Goal: Task Accomplishment & Management: Manage account settings

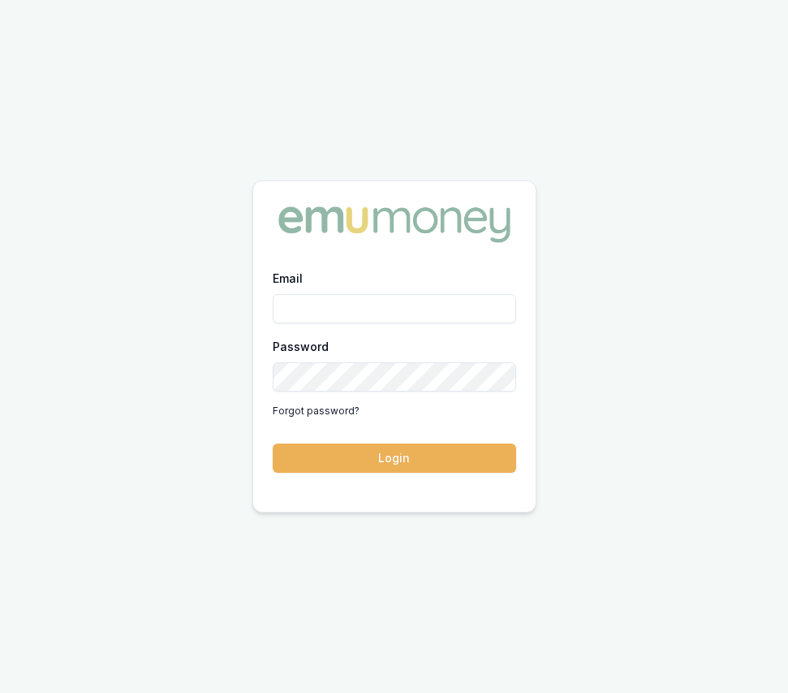
type input "eujin.ooi@emumoney.com.au"
click at [379, 459] on button "Login" at bounding box center [395, 457] width 244 height 29
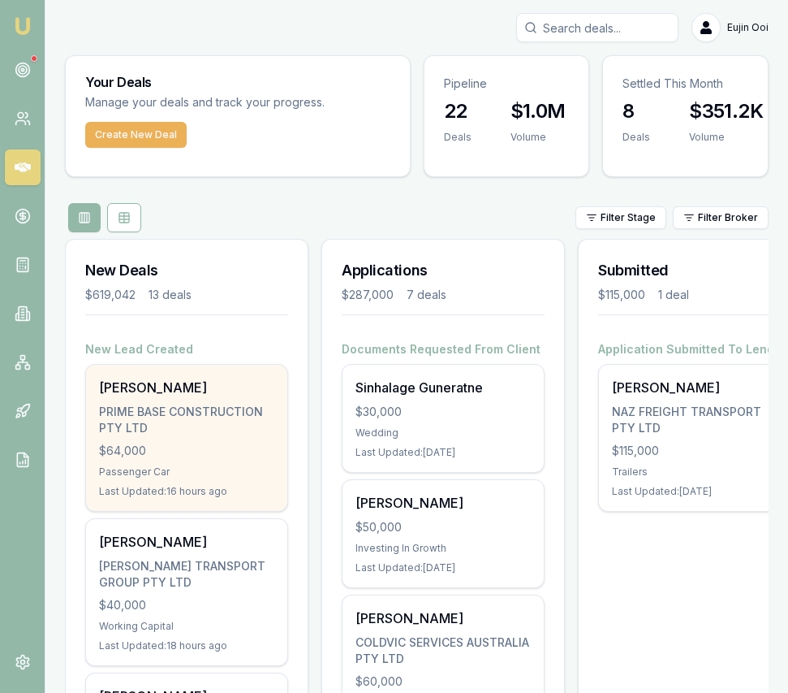
click at [275, 473] on div "Rajkaran singh PRIME BASE CONSTRUCTION PTY LTD $64,000 Passenger Car Last Updat…" at bounding box center [186, 438] width 201 height 146
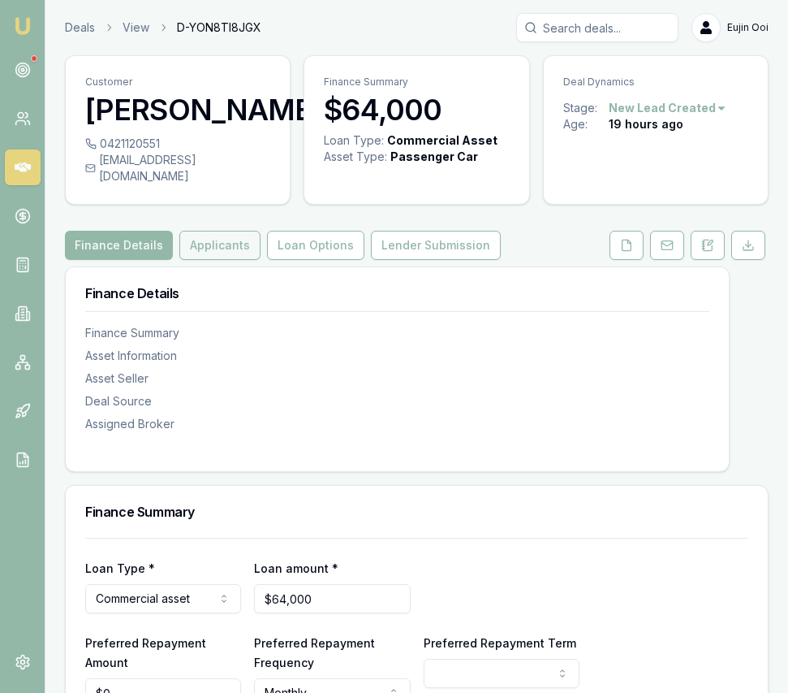
click at [215, 260] on button "Applicants" at bounding box center [219, 245] width 81 height 29
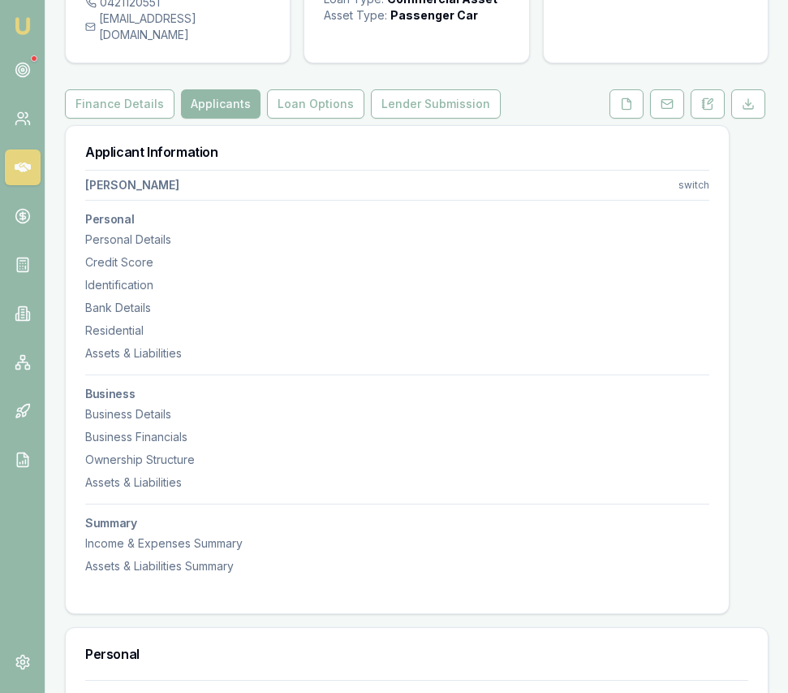
scroll to position [148, 0]
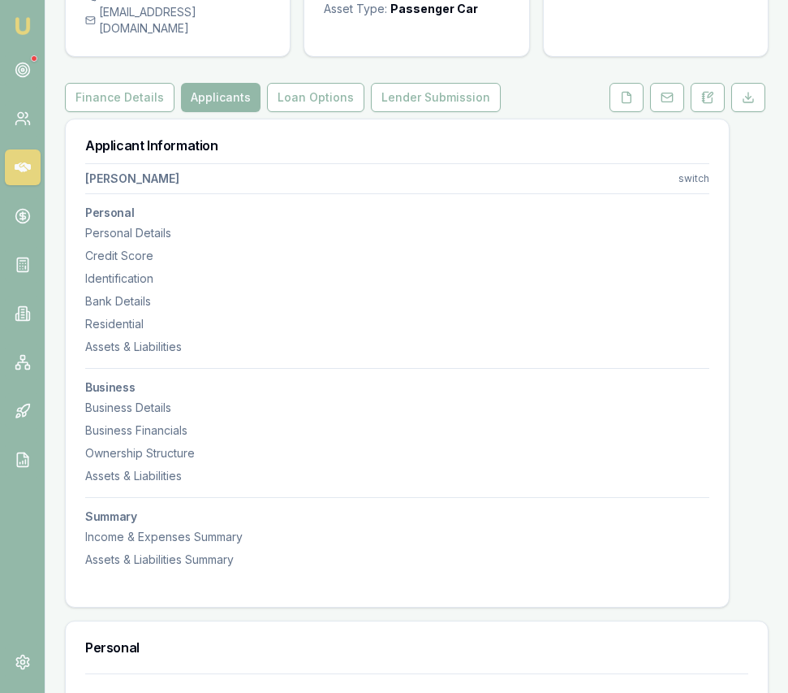
drag, startPoint x: 624, startPoint y: 108, endPoint x: 593, endPoint y: 127, distance: 36.5
click at [624, 102] on icon at bounding box center [627, 97] width 9 height 11
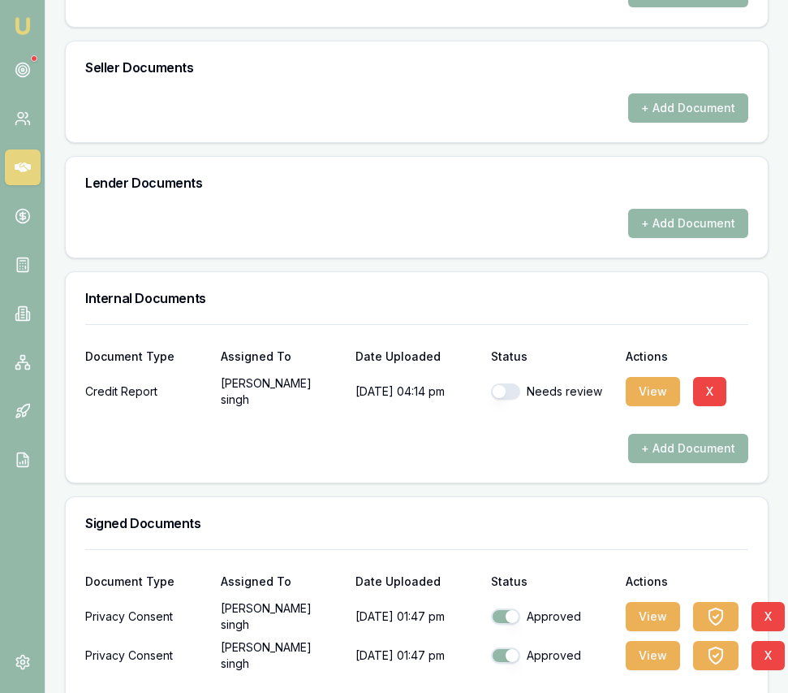
scroll to position [831, 0]
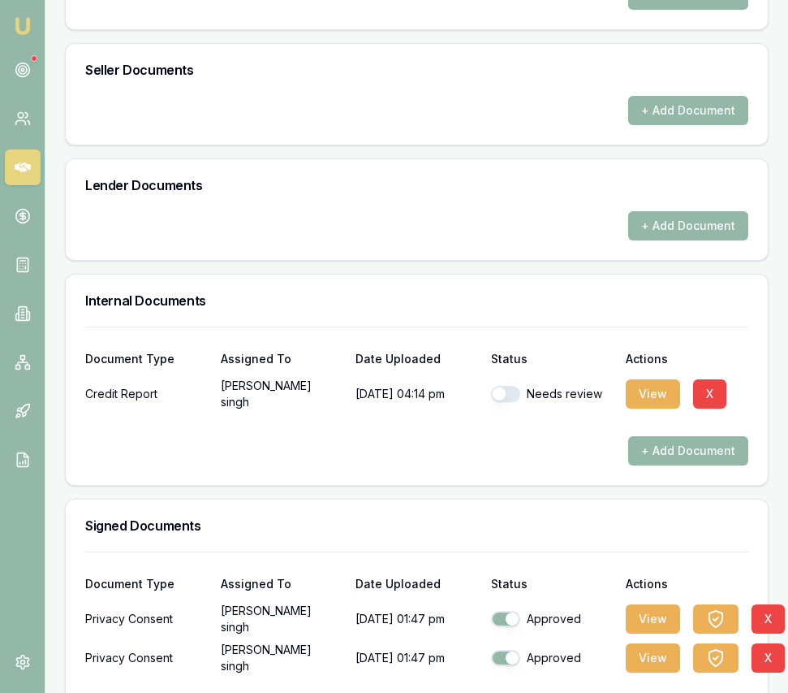
click at [501, 402] on button "button" at bounding box center [505, 394] width 29 height 16
checkbox input "true"
click at [648, 408] on button "View" at bounding box center [653, 393] width 54 height 29
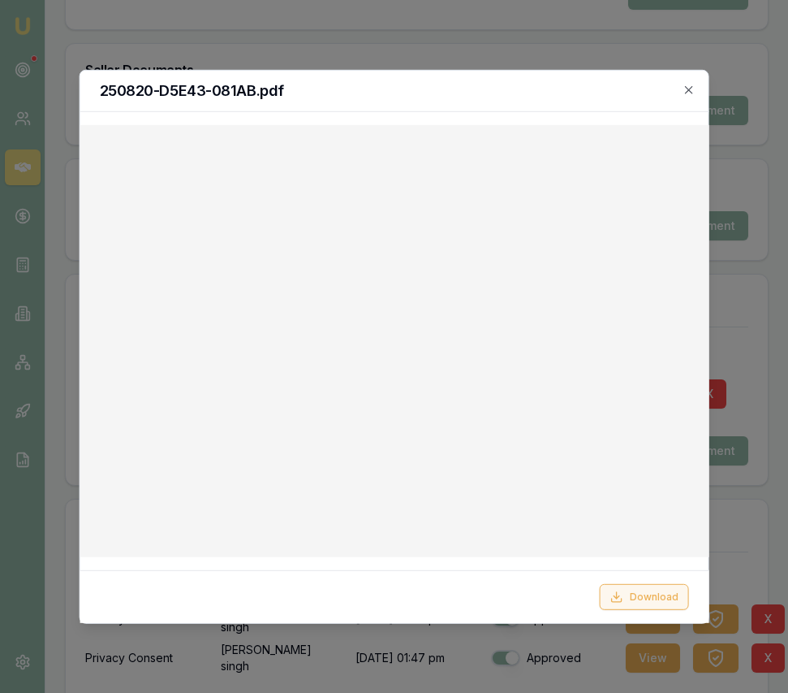
click at [632, 598] on button "Download" at bounding box center [644, 597] width 89 height 26
click at [684, 87] on icon "button" at bounding box center [689, 89] width 13 height 13
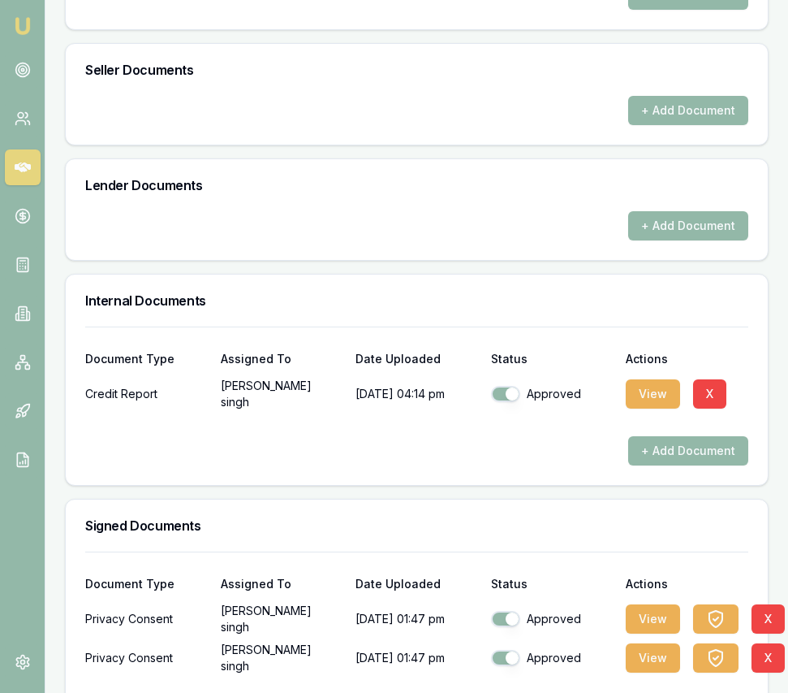
scroll to position [0, 0]
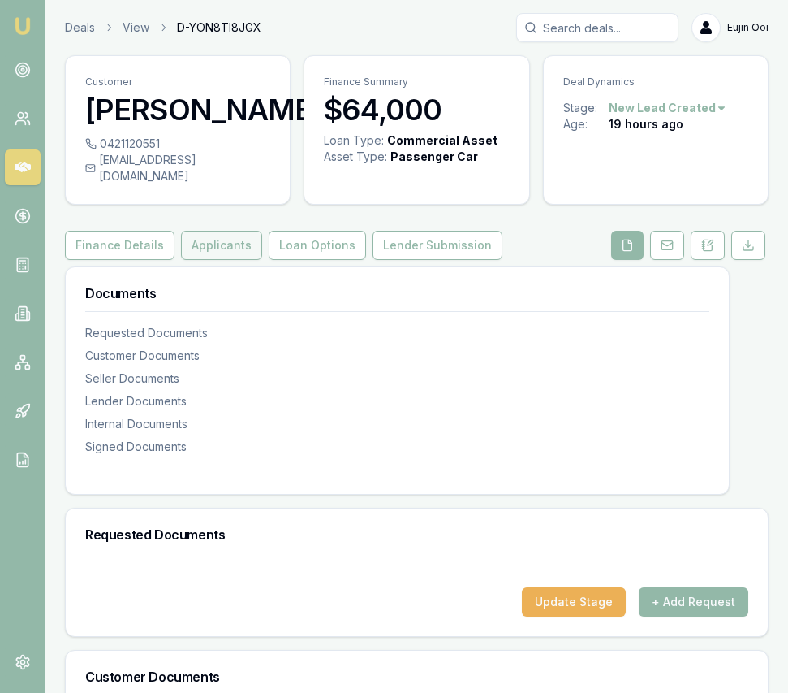
click at [210, 259] on button "Applicants" at bounding box center [221, 245] width 81 height 29
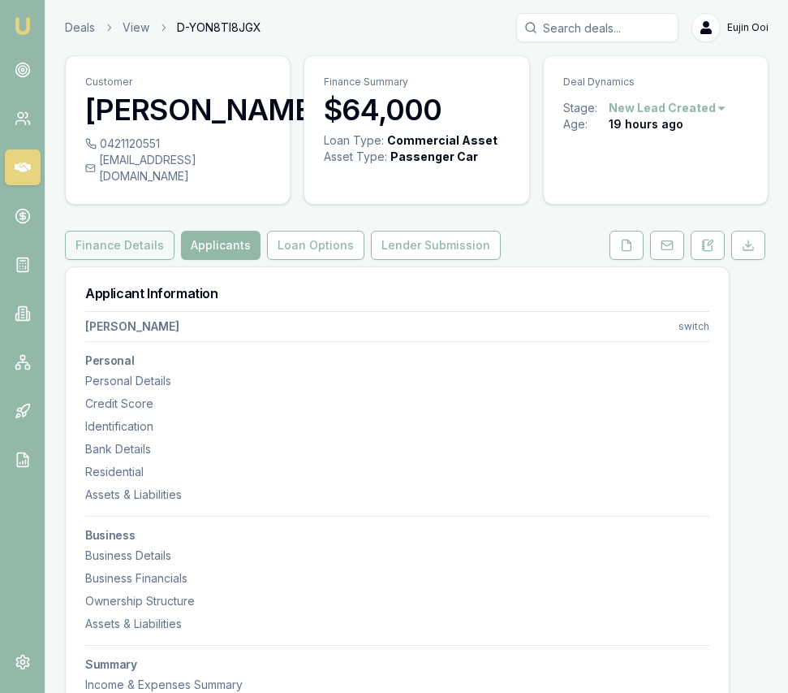
click at [132, 260] on button "Finance Details" at bounding box center [120, 245] width 110 height 29
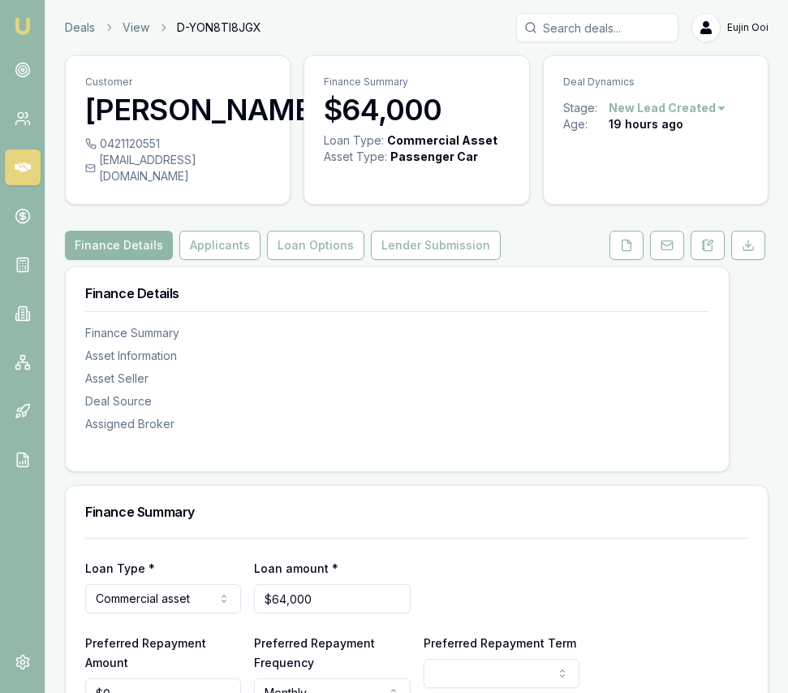
click at [126, 260] on button "Finance Details" at bounding box center [119, 245] width 108 height 29
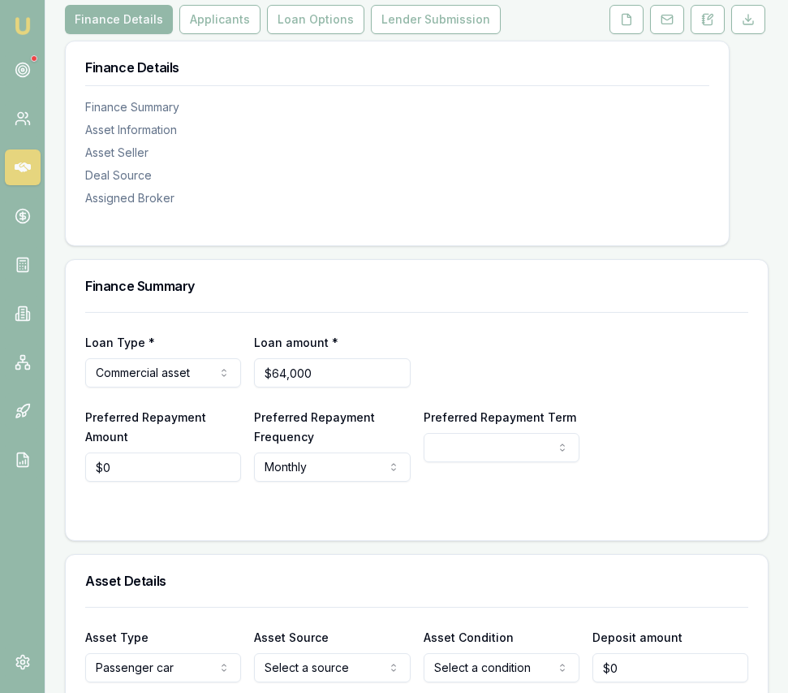
scroll to position [237, 0]
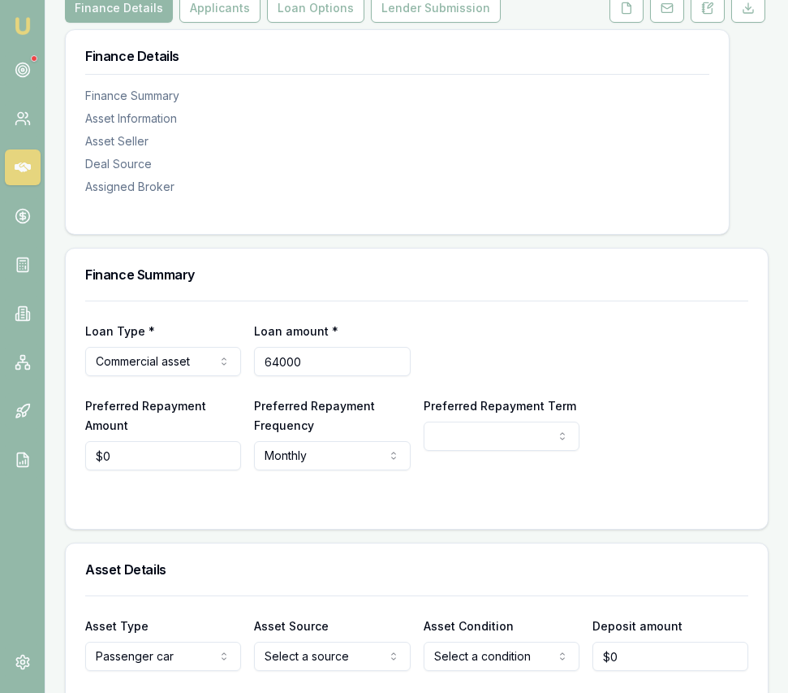
click at [369, 376] on input "64000" at bounding box center [332, 361] width 156 height 29
type input "$51,962"
click at [150, 489] on form "Loan Type * Commercial asset Consumer loan Consumer asset Commercial loan Comme…" at bounding box center [416, 404] width 663 height 209
type input "0"
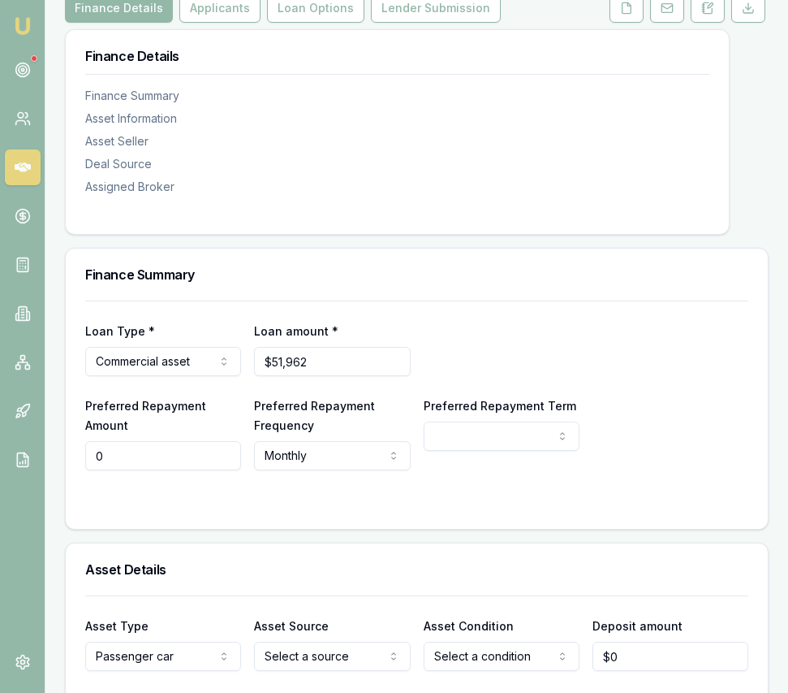
click at [148, 470] on input "0" at bounding box center [163, 455] width 156 height 29
select select "60"
type input "$842"
click at [551, 495] on form "Loan Type * Commercial asset Consumer loan Consumer asset Commercial loan Comme…" at bounding box center [416, 404] width 663 height 209
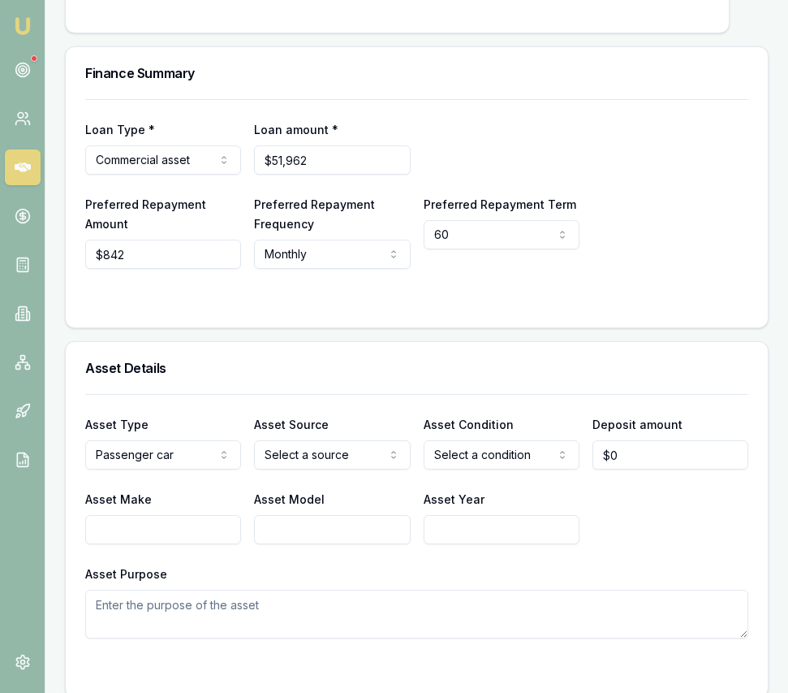
scroll to position [477, 0]
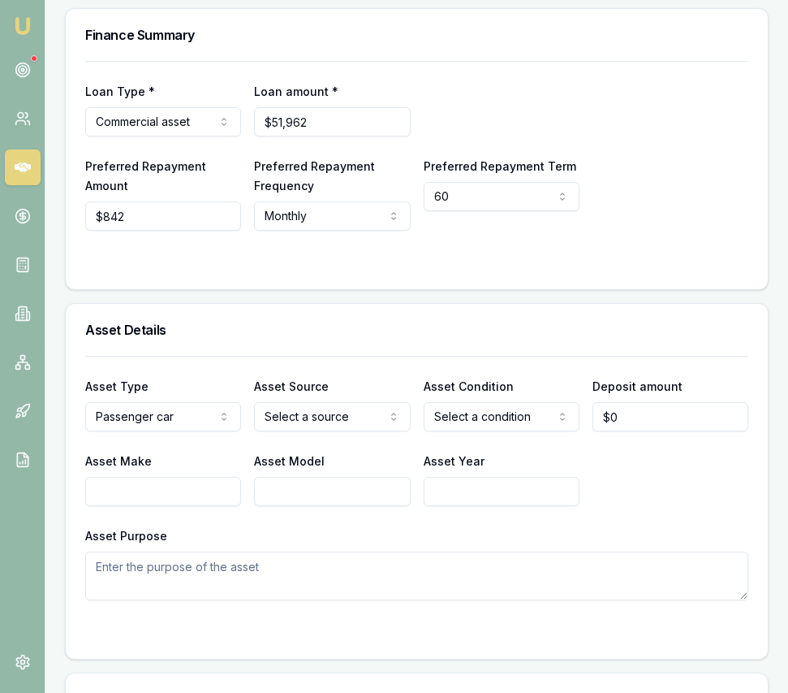
select select
select select "USED"
click at [620, 431] on input "0" at bounding box center [671, 416] width 156 height 29
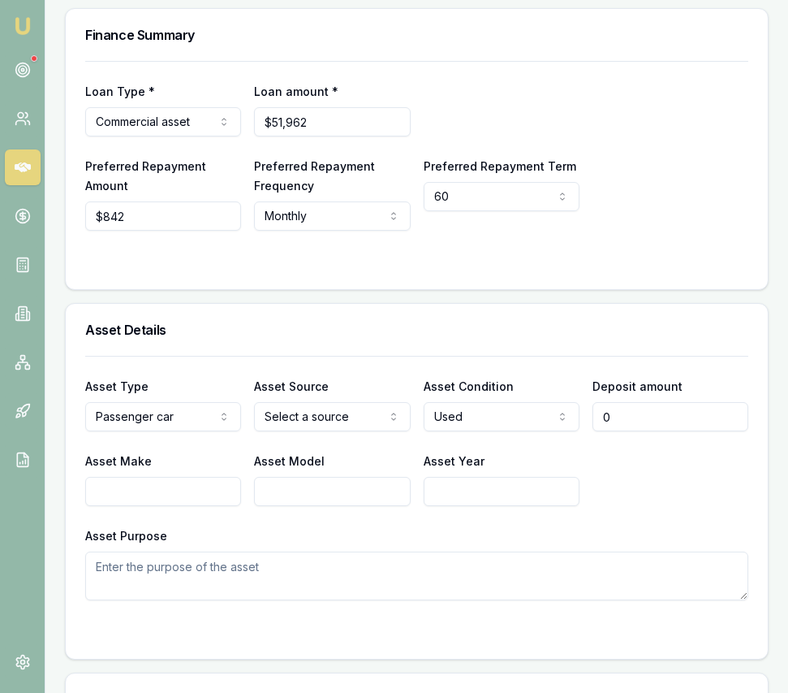
click at [620, 431] on input "0" at bounding box center [671, 416] width 156 height 29
type input "$12,990"
click at [219, 506] on input "Asset Make" at bounding box center [163, 491] width 156 height 29
type input "Toyota"
type input "Hilux"
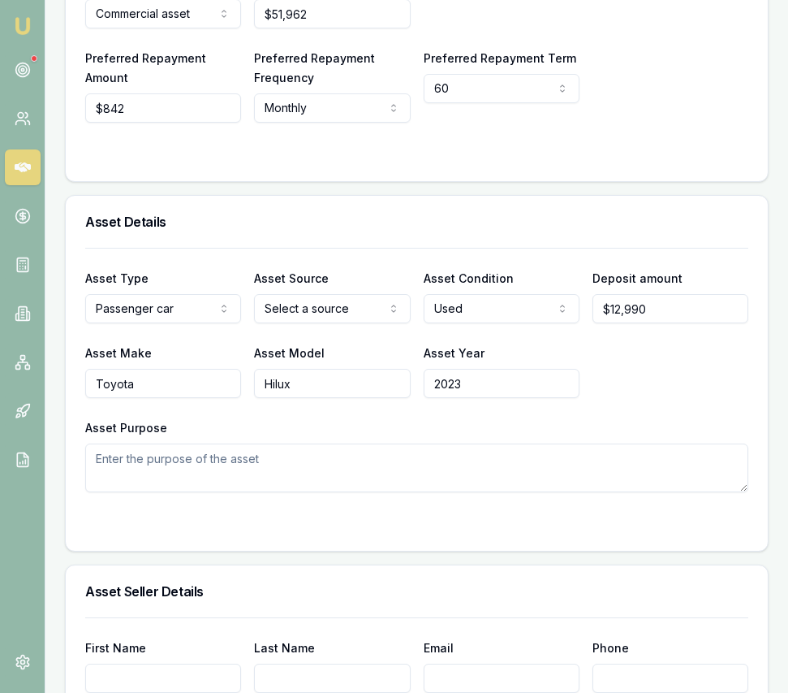
scroll to position [594, 0]
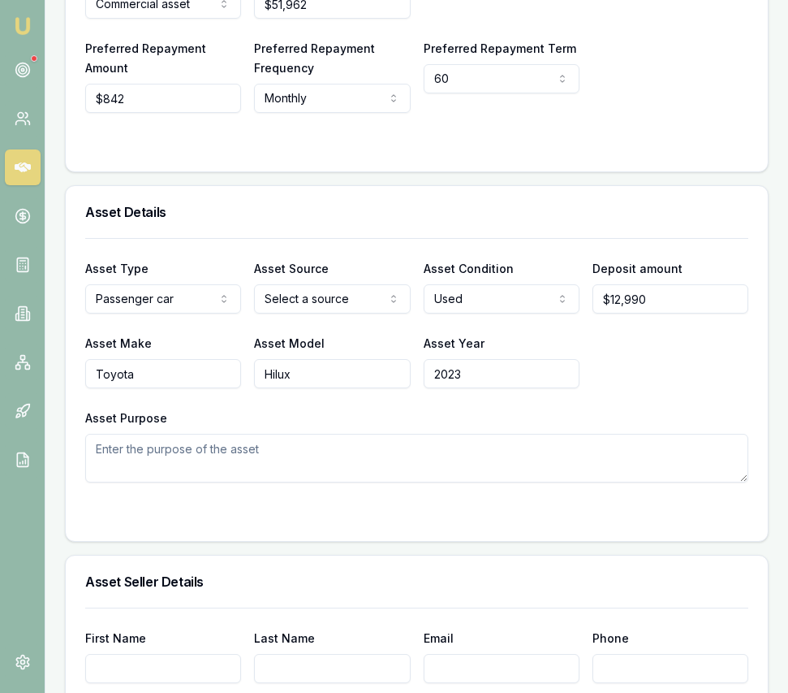
type input "2023"
click at [163, 476] on textarea "Asset Purpose" at bounding box center [416, 458] width 663 height 49
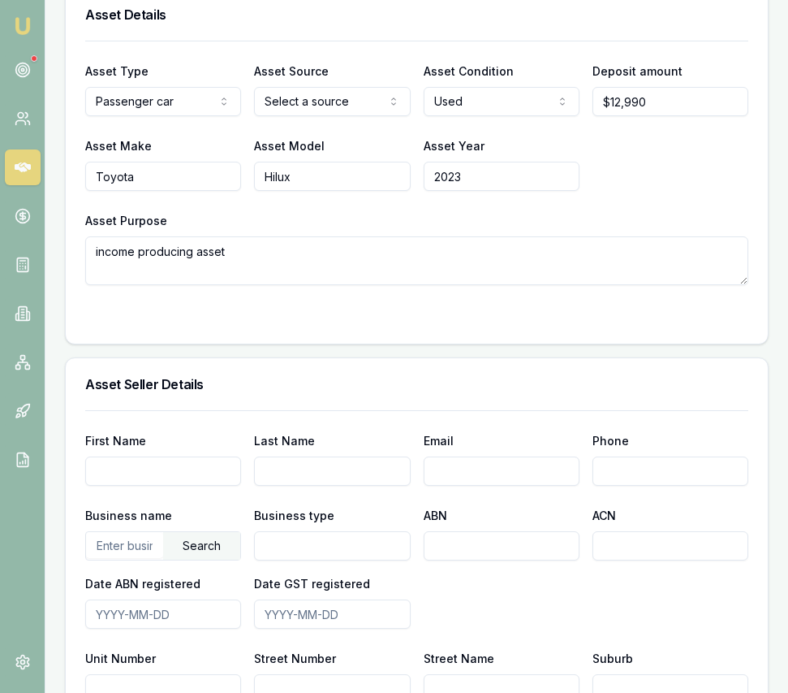
scroll to position [796, 0]
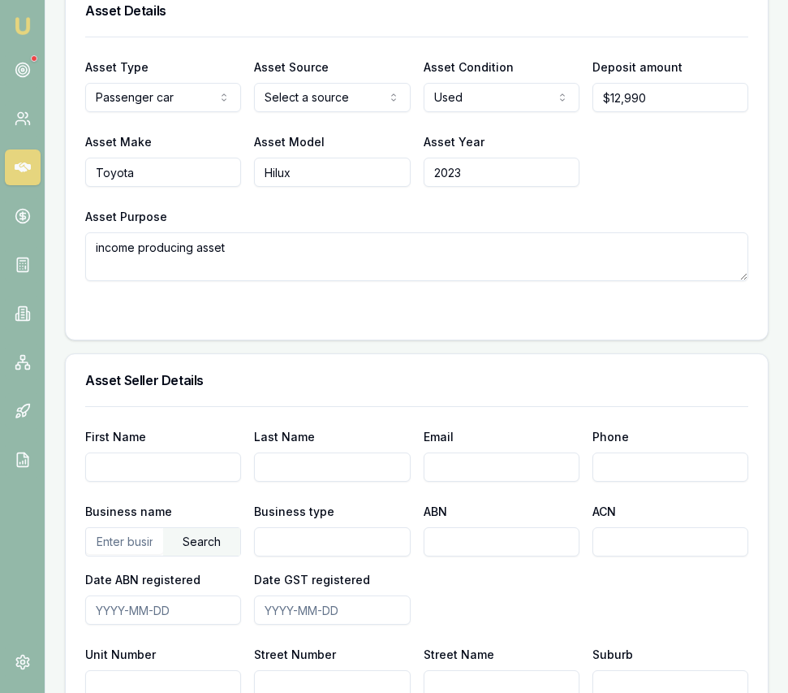
type textarea "income producing asset"
click at [133, 553] on input "text" at bounding box center [124, 541] width 77 height 26
paste input "37257656617"
click at [186, 546] on div "Search" at bounding box center [201, 542] width 77 height 28
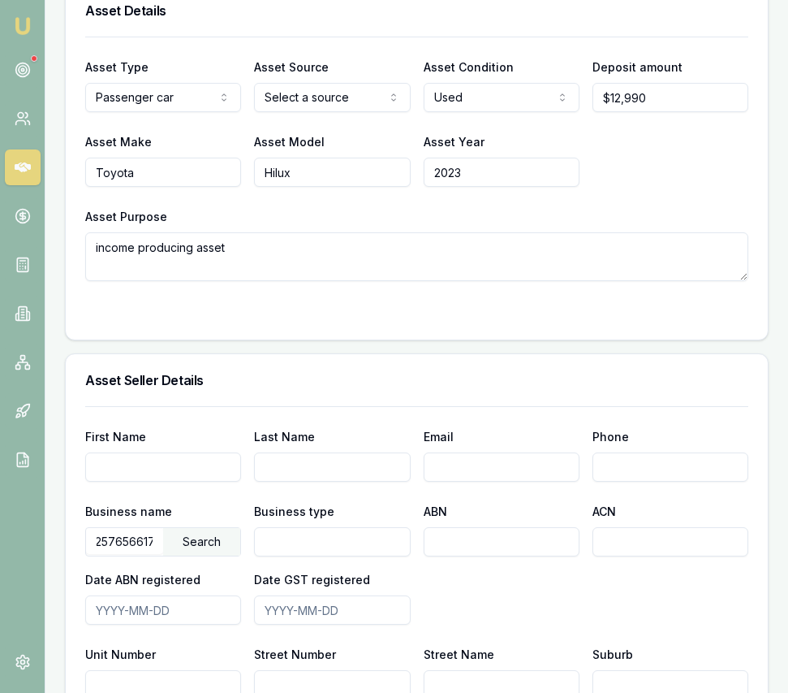
scroll to position [0, 0]
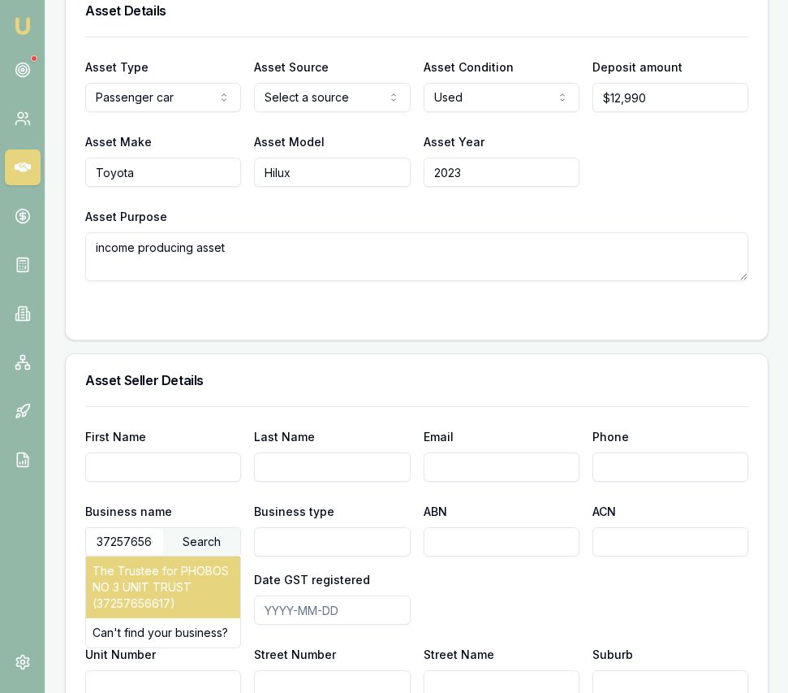
click at [178, 594] on div "The Trustee for PHOBOS NO 3 UNIT TRUST (37257656617)" at bounding box center [163, 587] width 154 height 62
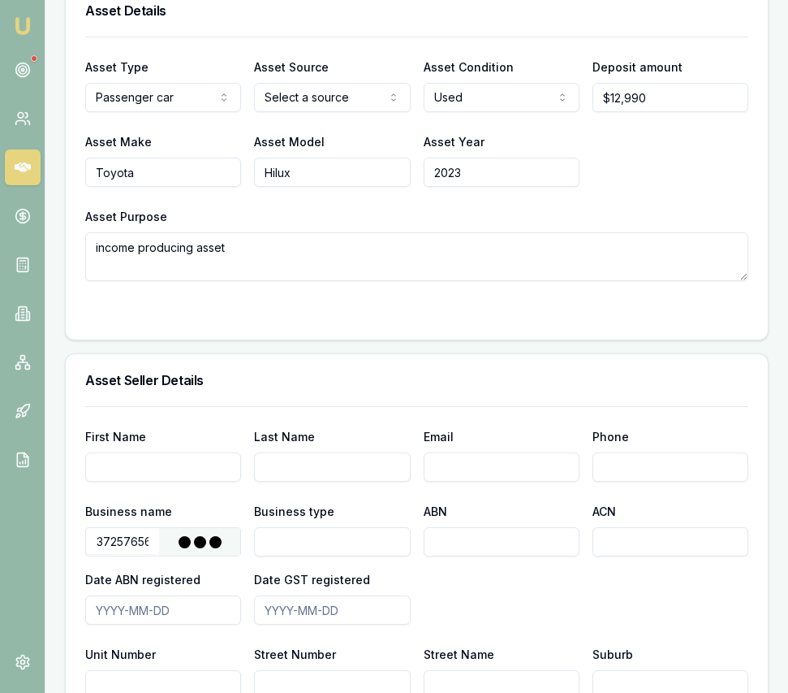
type input "The Trustee for PHOBOS NO 3 UNIT TRUST"
type input "Fixed Unit Trust"
type input "37257656617"
type input "2006-07-01"
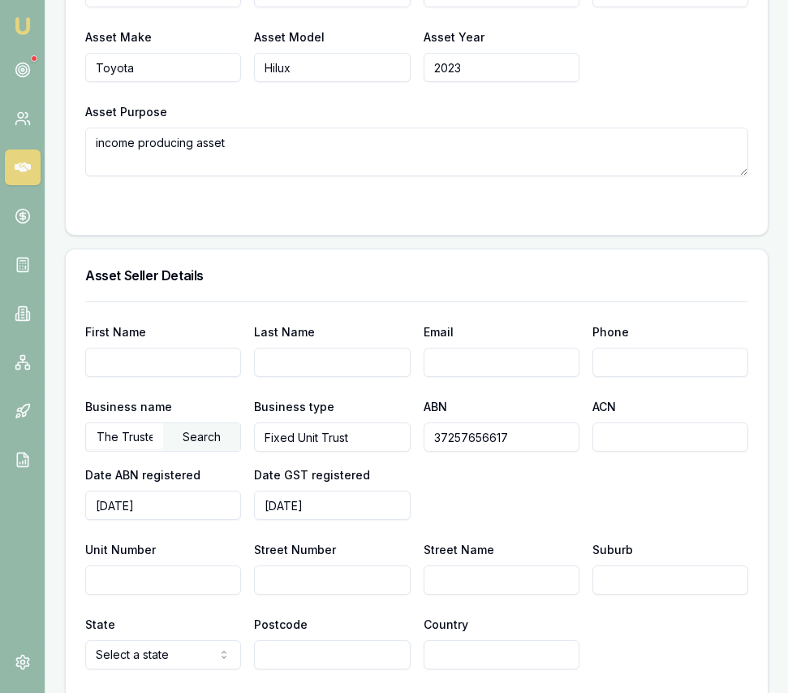
scroll to position [943, 0]
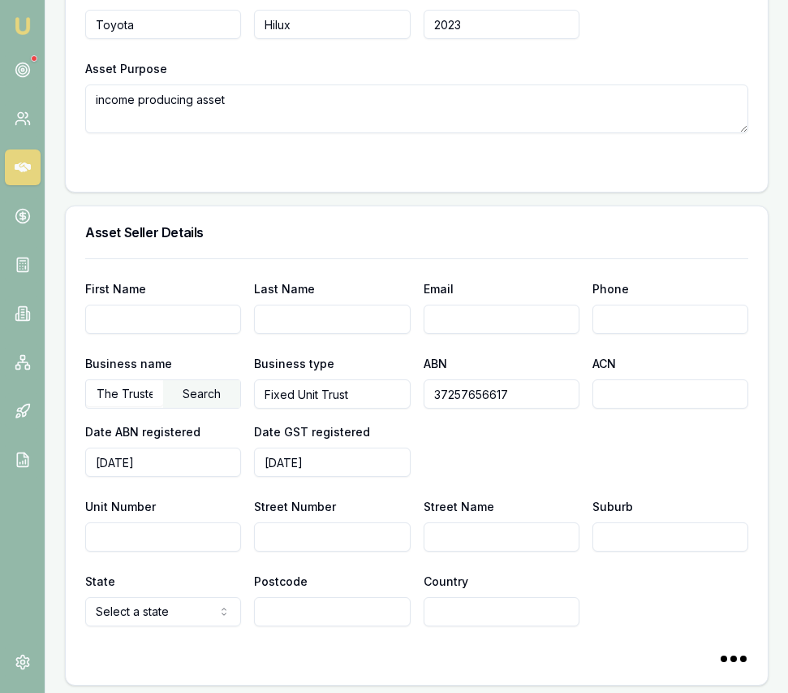
click at [284, 549] on input "Street Number" at bounding box center [332, 536] width 156 height 29
type input "43"
click at [442, 551] on input "Street Name" at bounding box center [502, 536] width 156 height 29
click at [488, 551] on input "Ewing" at bounding box center [502, 536] width 156 height 29
type input "Ewing Street"
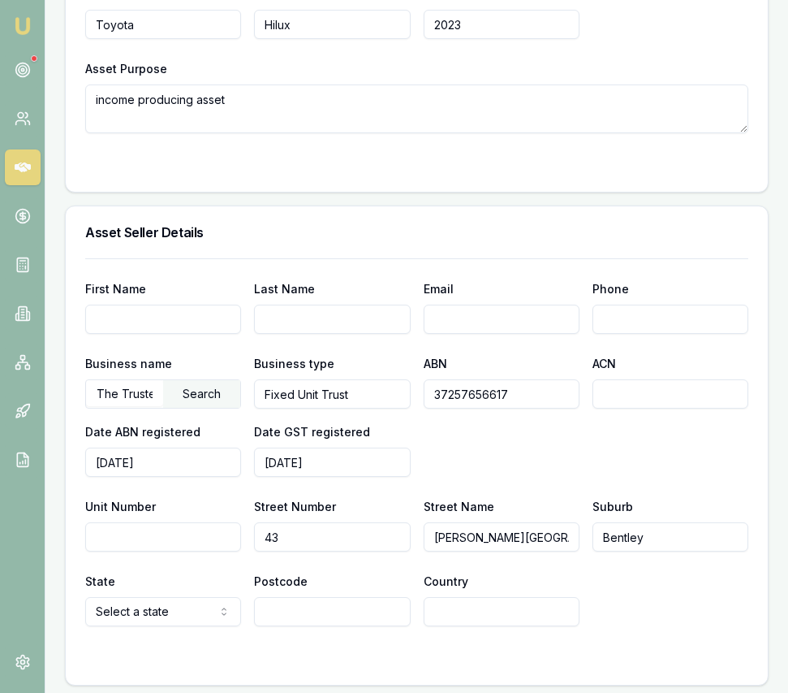
type input "Bentley"
select select "WA"
type input "6102"
click at [482, 626] on input "Country" at bounding box center [502, 611] width 156 height 29
type input "Australia"
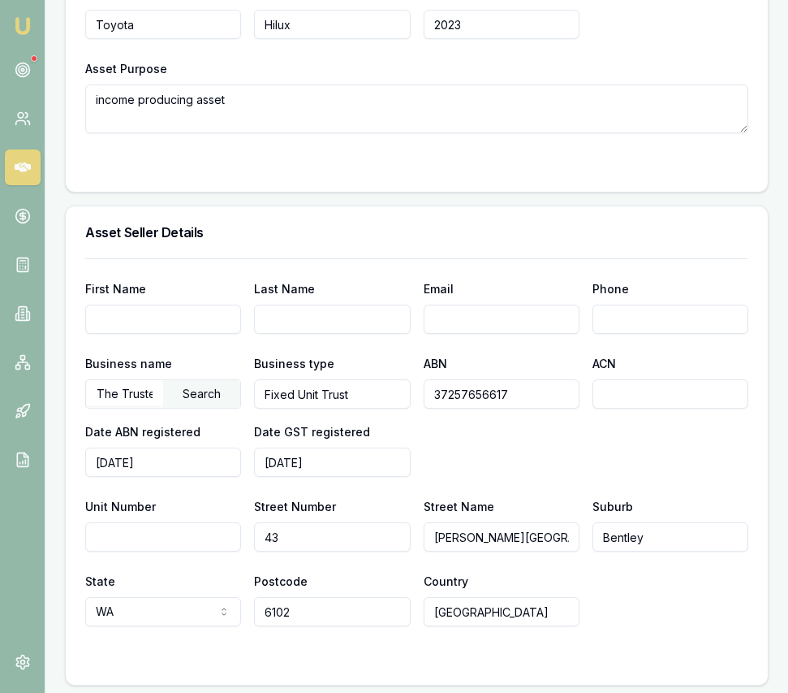
click at [602, 663] on form "First Name Last Name Email Phone Business name The Trustee for PHOBOS NO 3 UNIT…" at bounding box center [416, 461] width 663 height 407
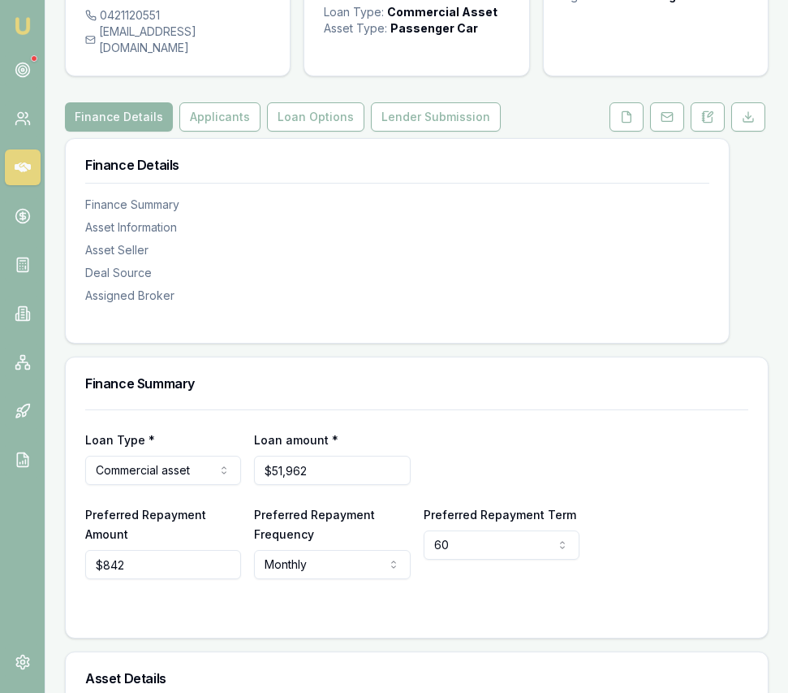
scroll to position [0, 0]
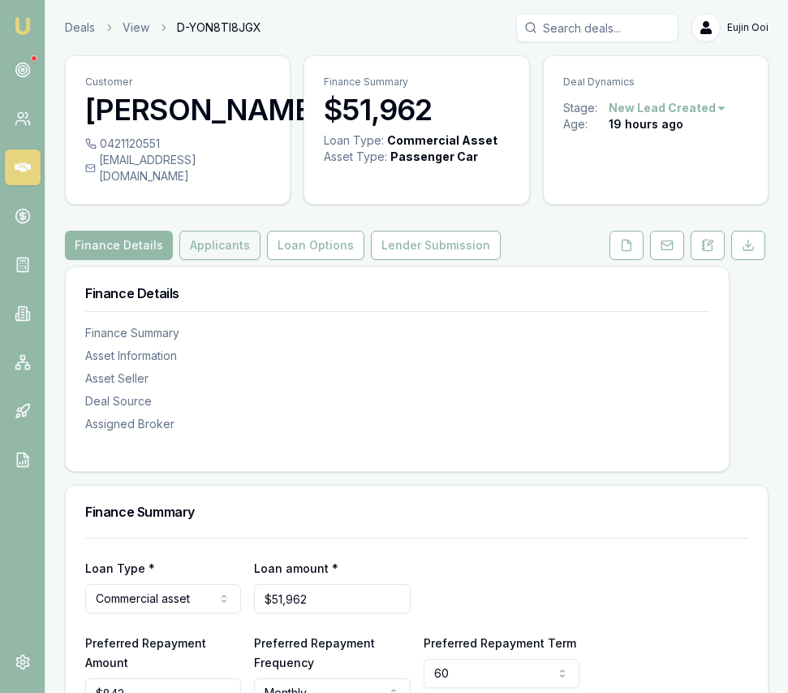
click at [209, 260] on button "Applicants" at bounding box center [219, 245] width 81 height 29
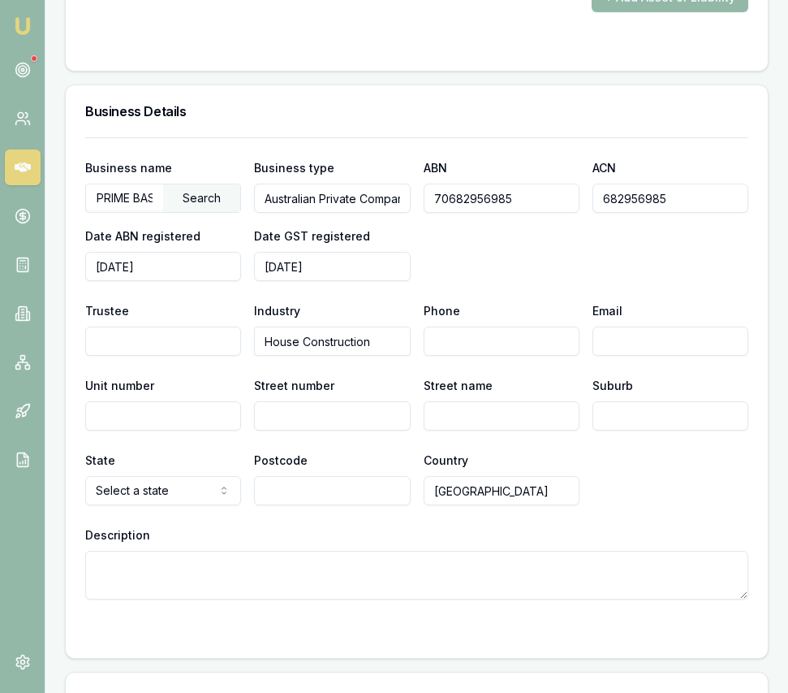
scroll to position [2661, 0]
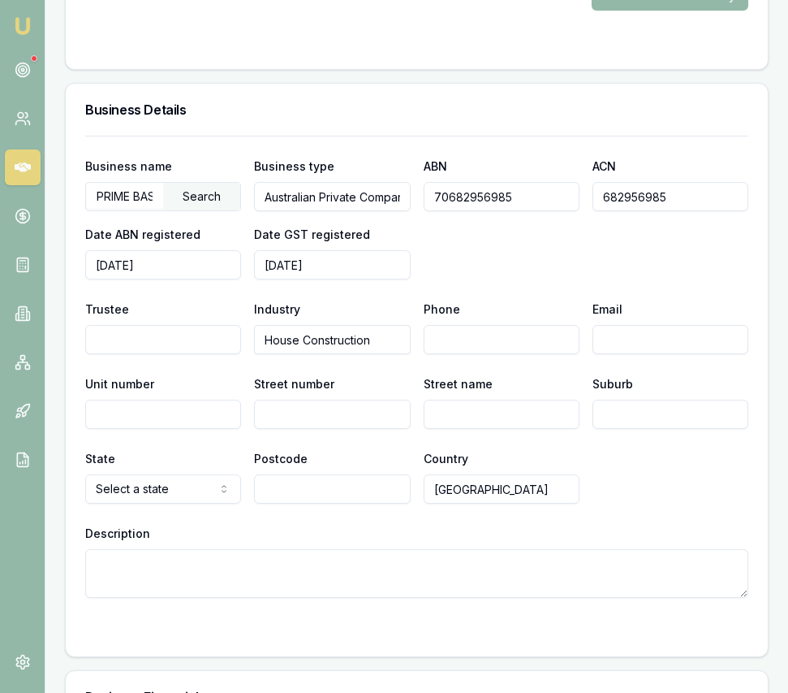
click at [307, 425] on input "Street number" at bounding box center [332, 413] width 156 height 29
type input "30"
type input "Halliday Road"
type input "V"
type input "Byford"
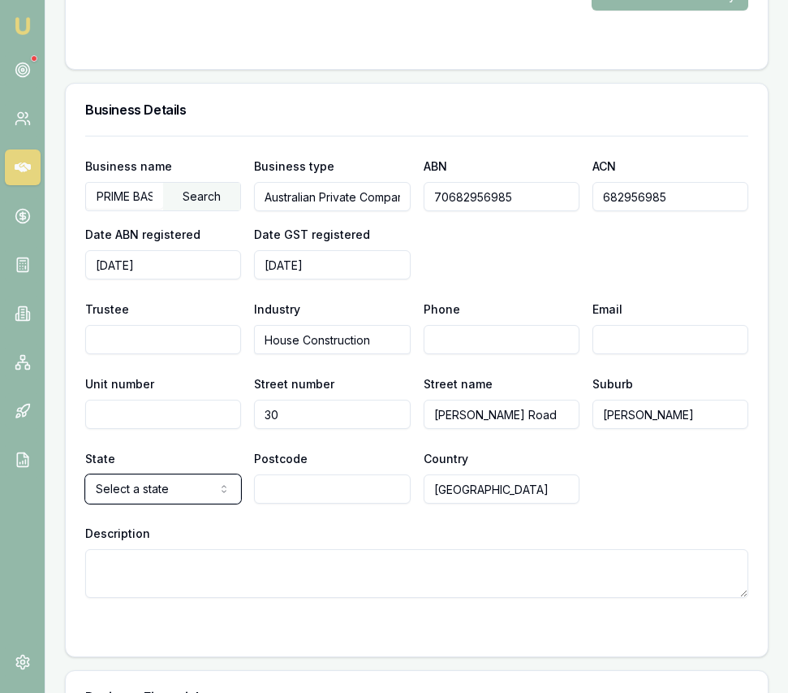
select select "WA"
type input "6122"
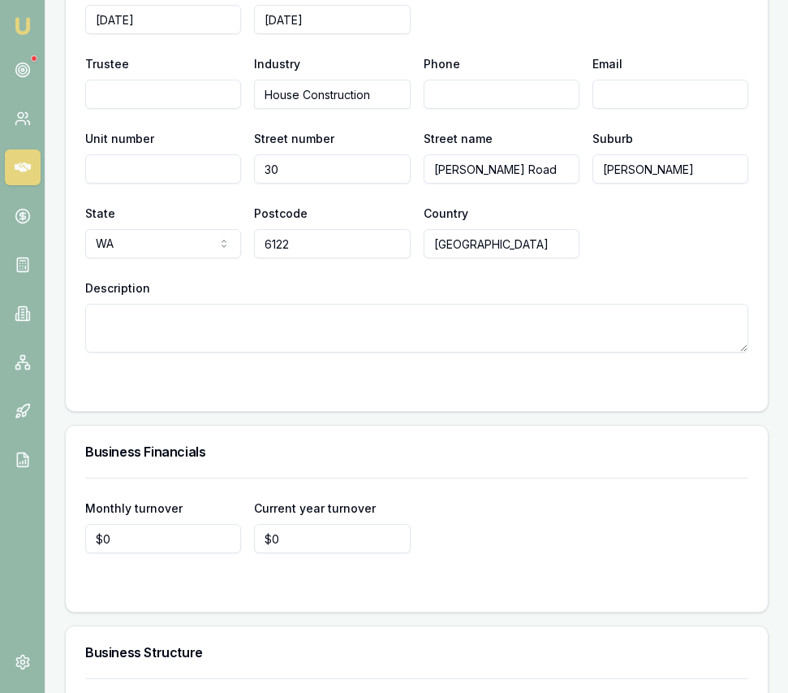
scroll to position [2903, 0]
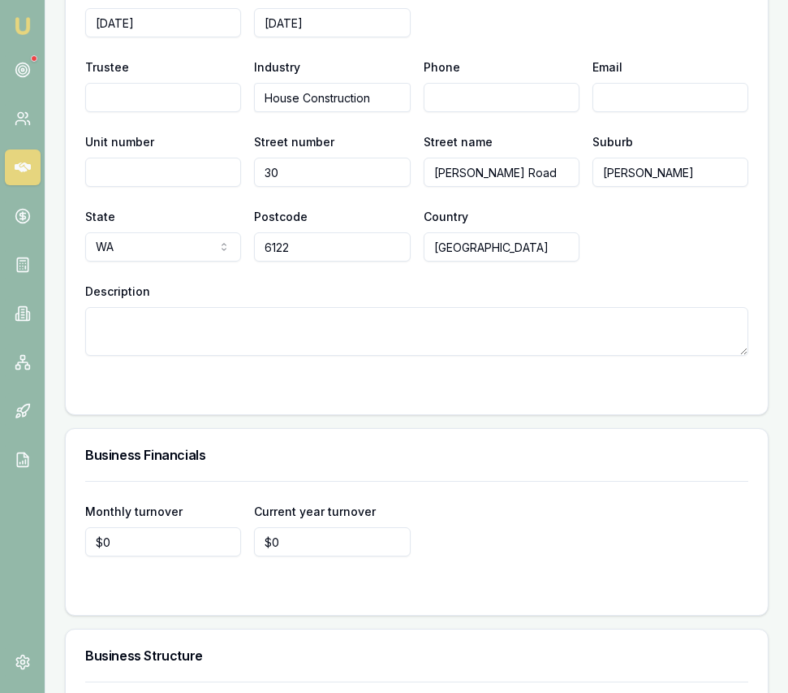
click at [487, 112] on input "Phone" at bounding box center [502, 97] width 156 height 29
paste input "tel"
click at [616, 112] on input "Email" at bounding box center [671, 97] width 156 height 29
paste input "irajkaransingh@gmail.com"
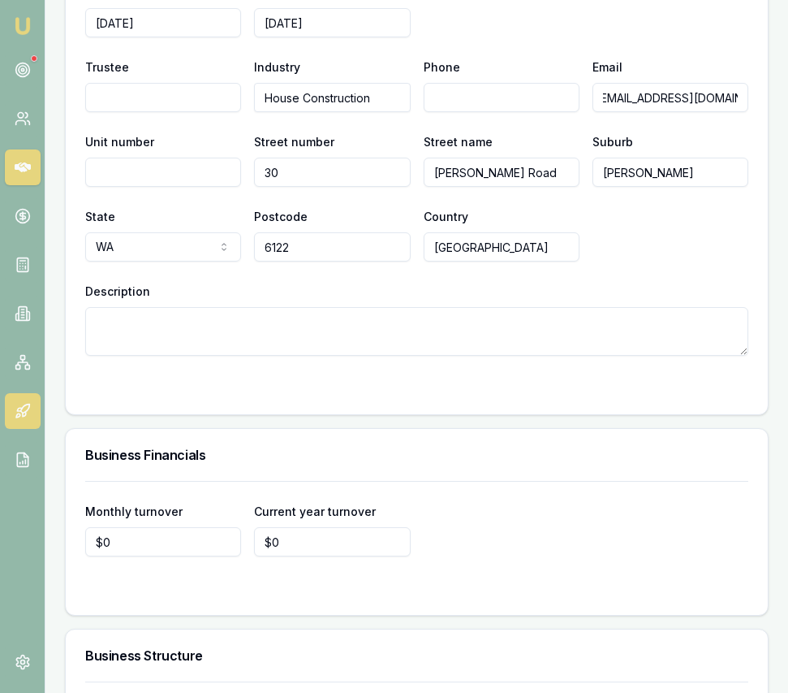
type input "irajkaransingh@gmail.com"
click at [496, 112] on input "Phone" at bounding box center [502, 97] width 156 height 29
paste input "0421 120 551"
type input "0421 120 551"
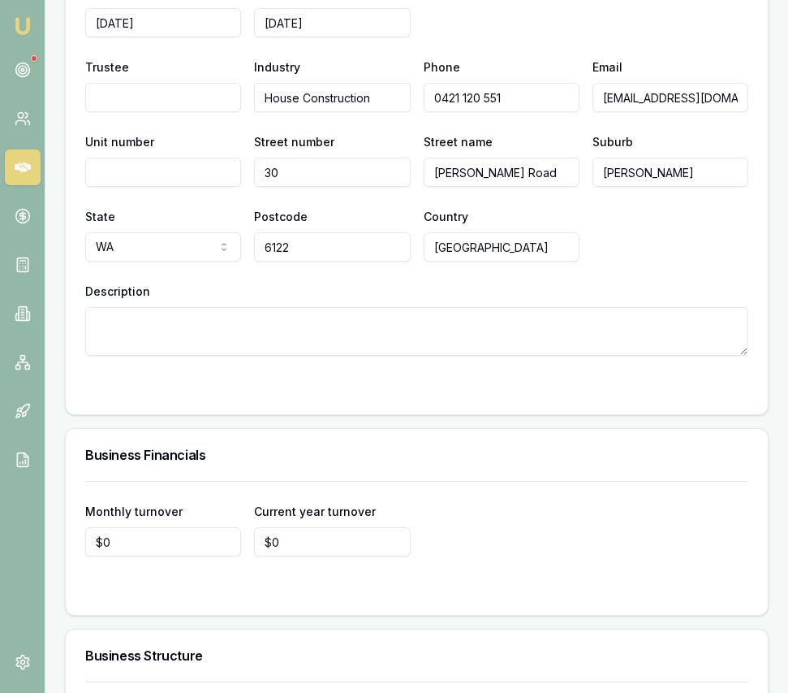
click at [533, 231] on div "Country Australia" at bounding box center [502, 233] width 156 height 55
click at [309, 356] on textarea "Description" at bounding box center [416, 331] width 663 height 49
type textarea "br"
type textarea "i"
type textarea "brickayer"
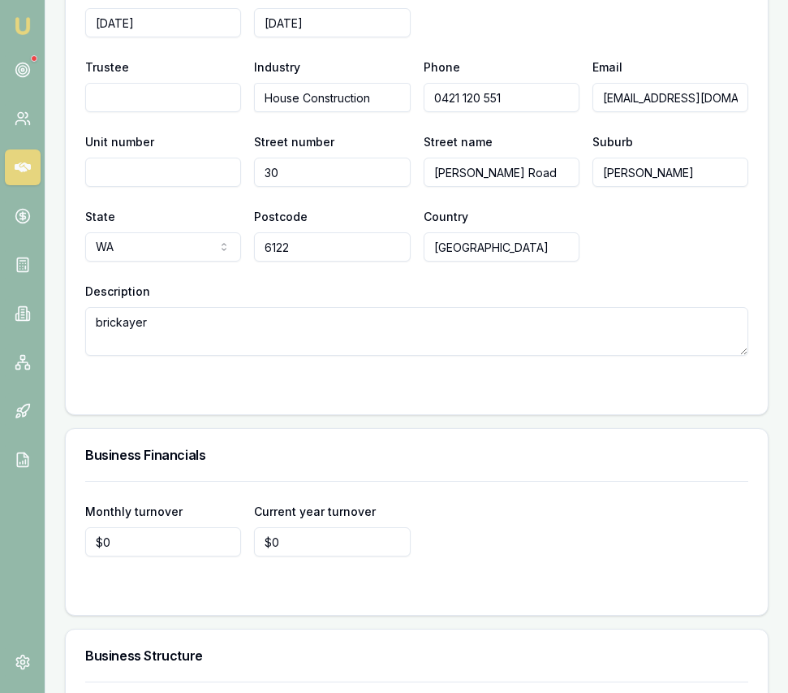
type input "0"
click at [123, 556] on input "0" at bounding box center [163, 541] width 156 height 29
type input "$25,000"
type input "0"
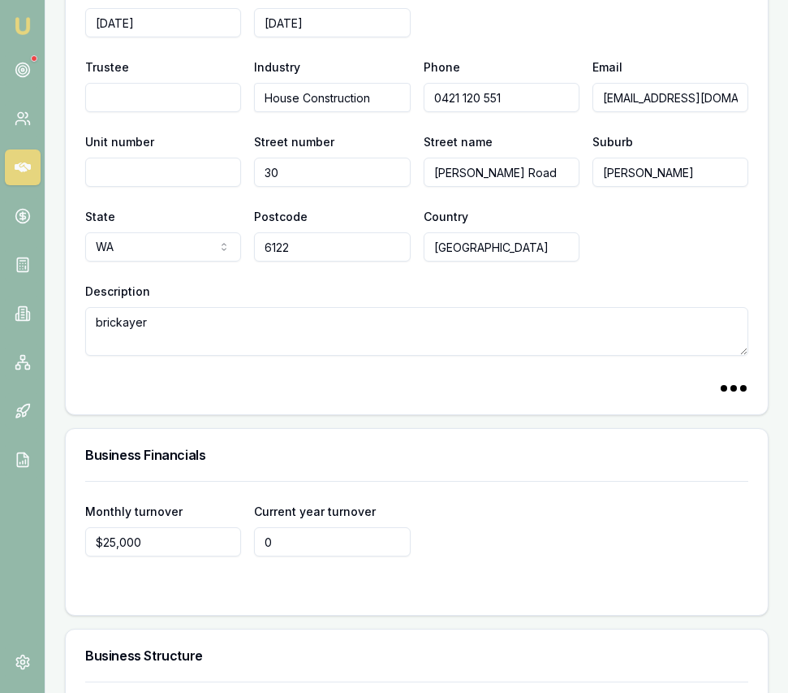
type input "$0"
type input "$325,000"
click at [261, 414] on div "Business name PRIME BASE CONSTRUCTION PTY LTD Search Business type Australian P…" at bounding box center [417, 154] width 702 height 520
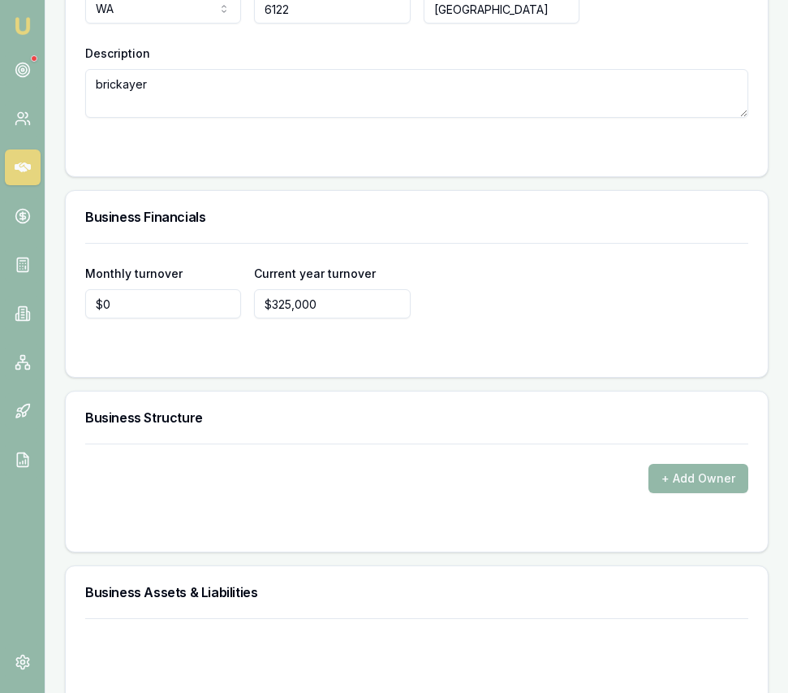
scroll to position [3143, 0]
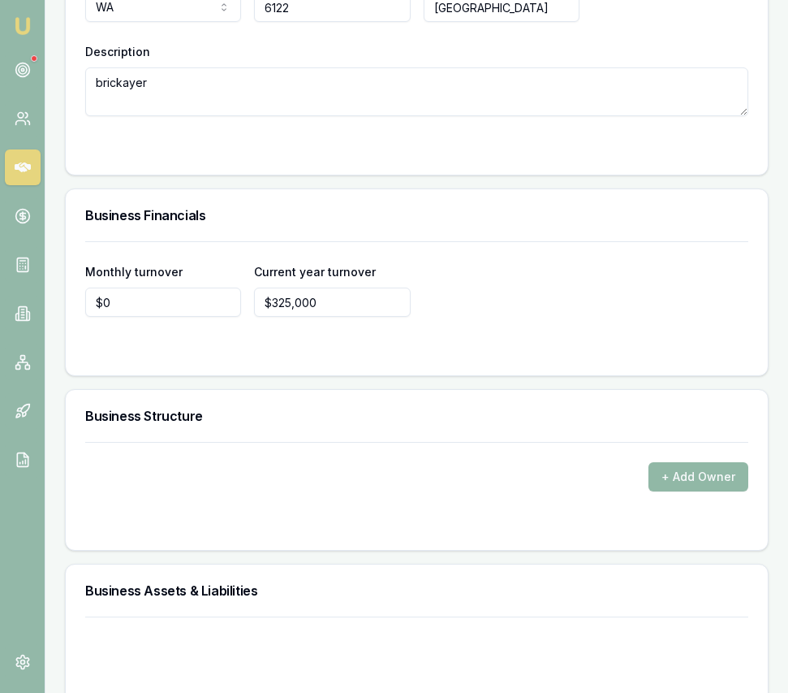
click at [676, 491] on button "+ Add Owner" at bounding box center [699, 476] width 100 height 29
click at [201, 525] on form "+ Add Owner" at bounding box center [416, 486] width 663 height 88
click at [683, 491] on button "+ Add Owner" at bounding box center [699, 476] width 100 height 29
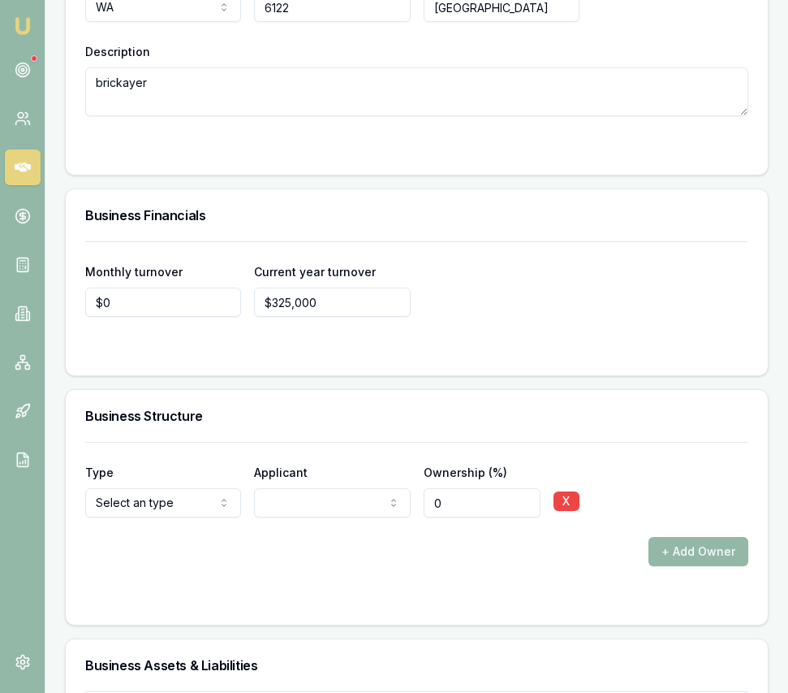
drag, startPoint x: 304, startPoint y: 556, endPoint x: 352, endPoint y: 547, distance: 48.7
click at [460, 517] on input "0" at bounding box center [482, 502] width 117 height 29
click at [460, 517] on input "-2" at bounding box center [482, 502] width 117 height 29
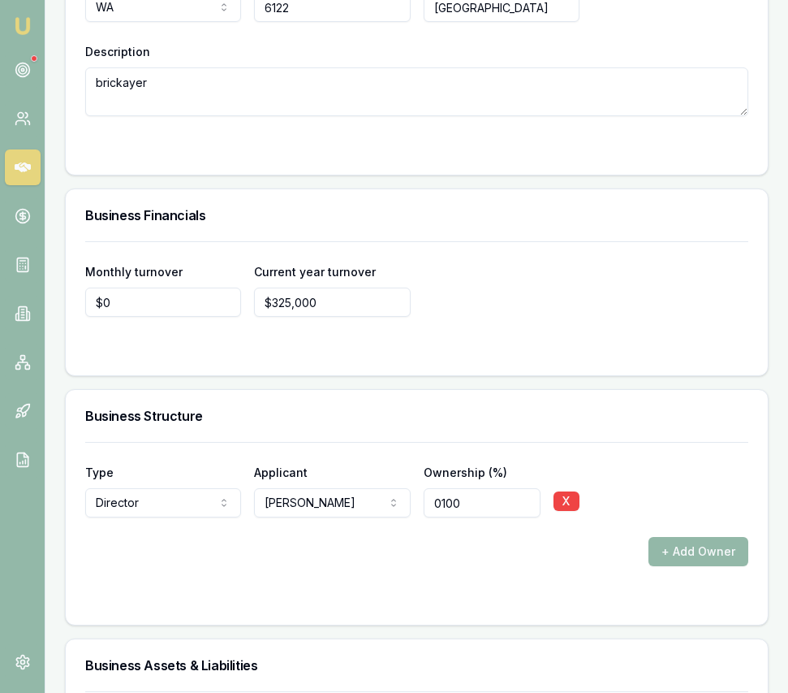
type input "0100"
click at [529, 596] on form "Type Director Director Shareholder Company Trust Other Applicant Rajkaran singh…" at bounding box center [416, 523] width 663 height 163
click at [689, 566] on button "+ Add Owner" at bounding box center [699, 551] width 100 height 29
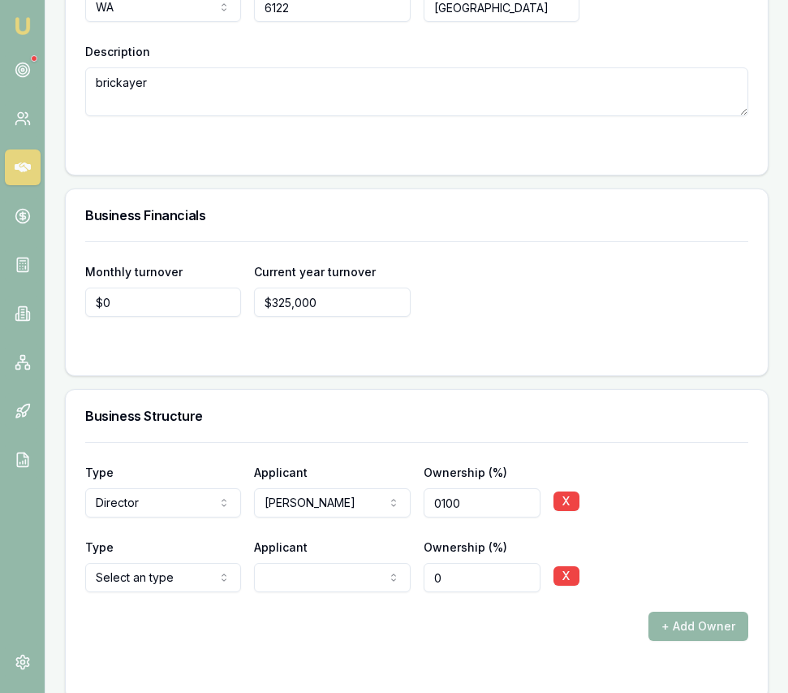
select select "SHAREHOLDER"
click at [438, 592] on input "0" at bounding box center [482, 577] width 117 height 29
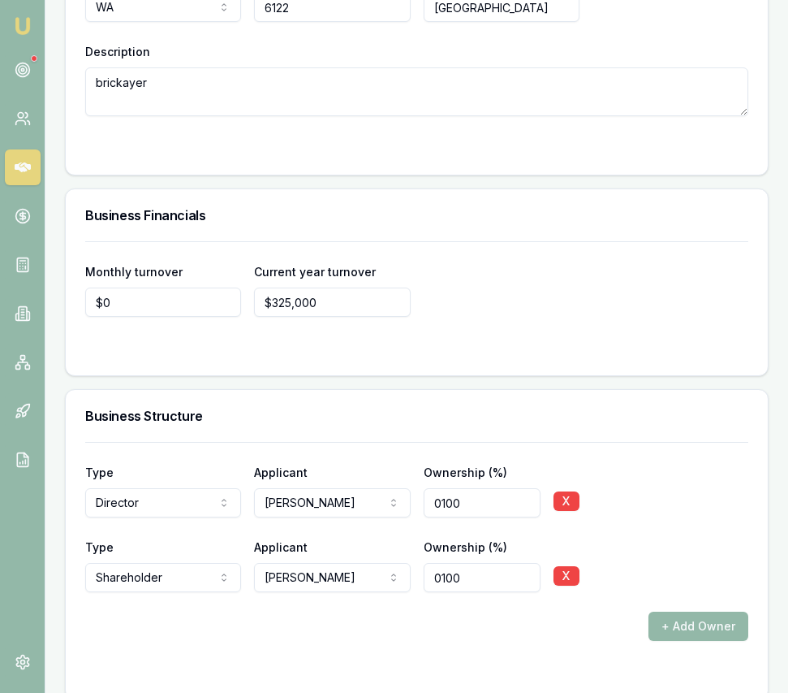
type input "0100"
click at [339, 421] on div "Business Structure" at bounding box center [417, 416] width 702 height 52
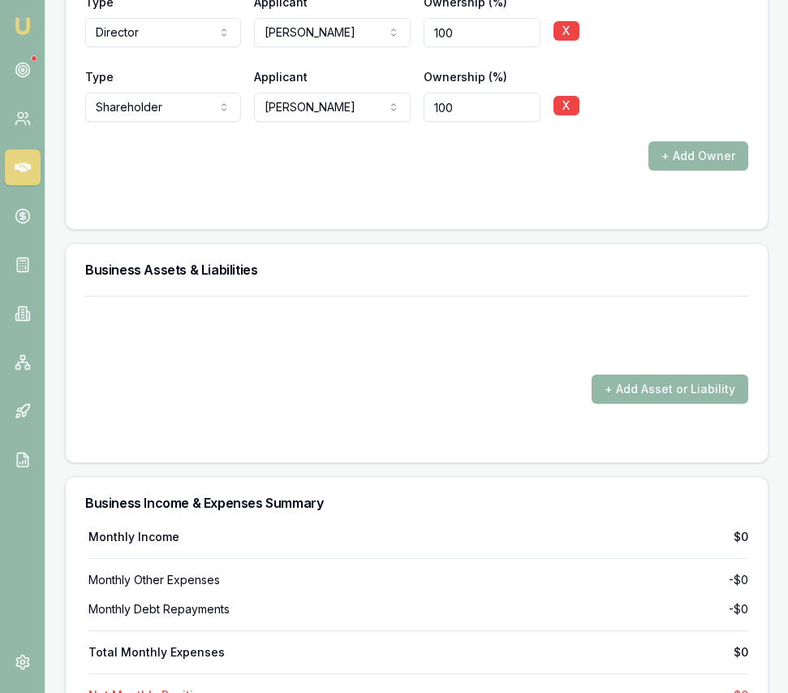
scroll to position [3621, 0]
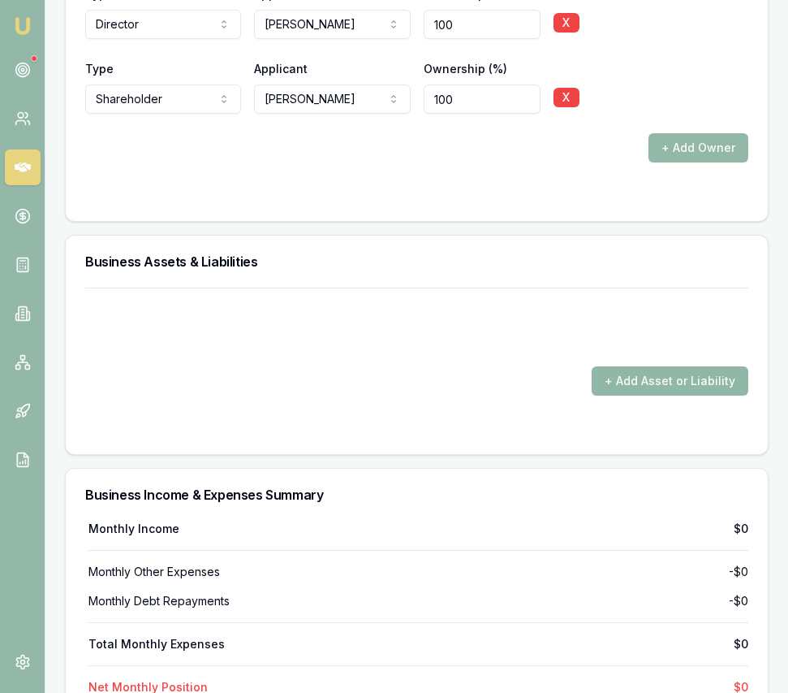
click at [635, 395] on button "+ Add Asset or Liability" at bounding box center [670, 380] width 157 height 29
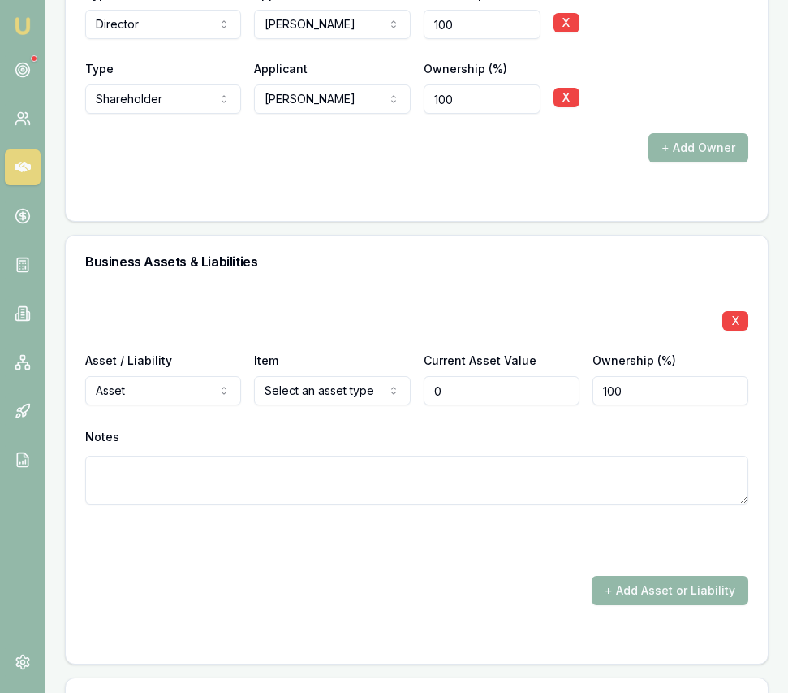
type input "$0"
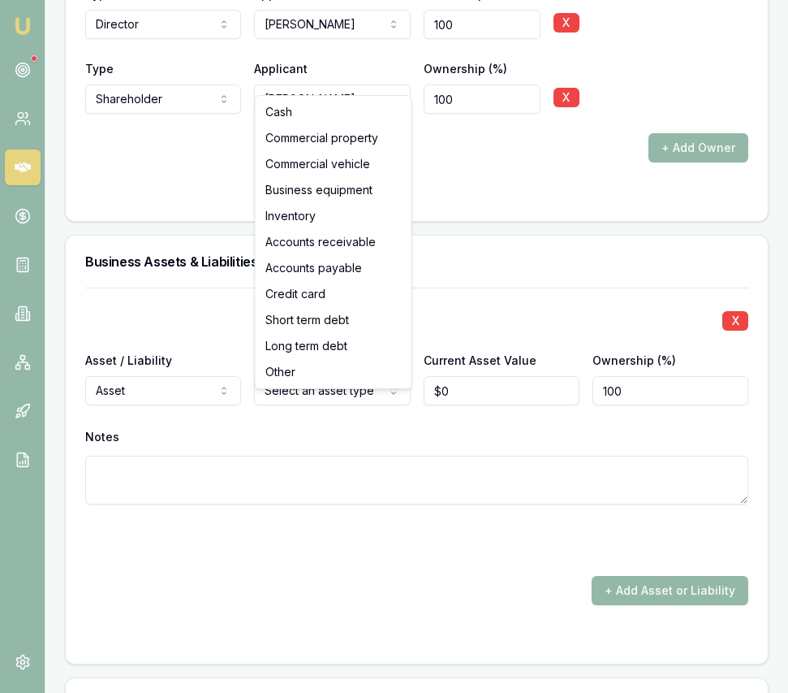
select select "BUSINESS_EQUIPMENT"
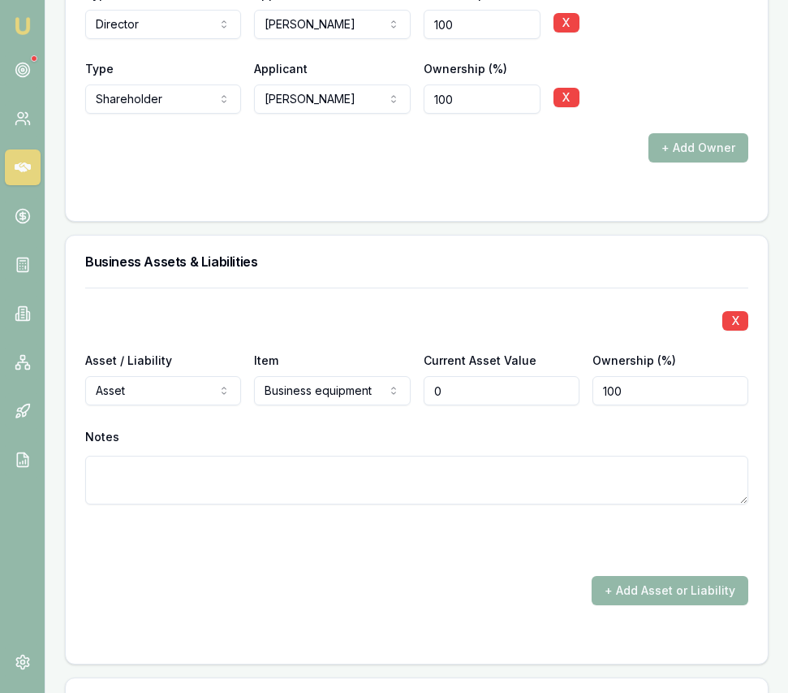
click at [451, 405] on input "0" at bounding box center [502, 390] width 156 height 29
type input "$120,000"
click at [494, 581] on form "X Asset / Liability Asset Asset Liability Item Business equipment Cash Commerci…" at bounding box center [416, 465] width 663 height 356
click at [651, 597] on button "+ Add Asset or Liability" at bounding box center [670, 590] width 157 height 29
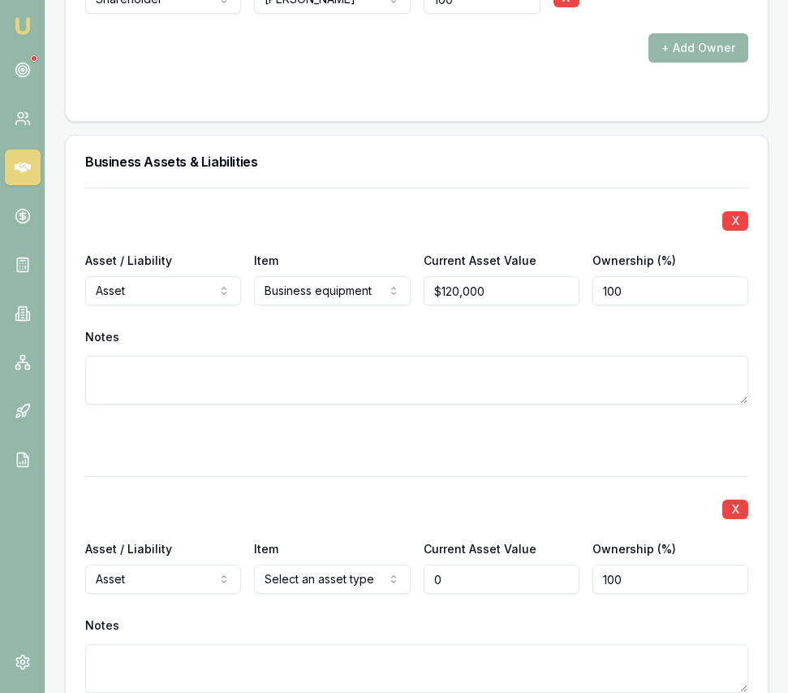
scroll to position [3799, 0]
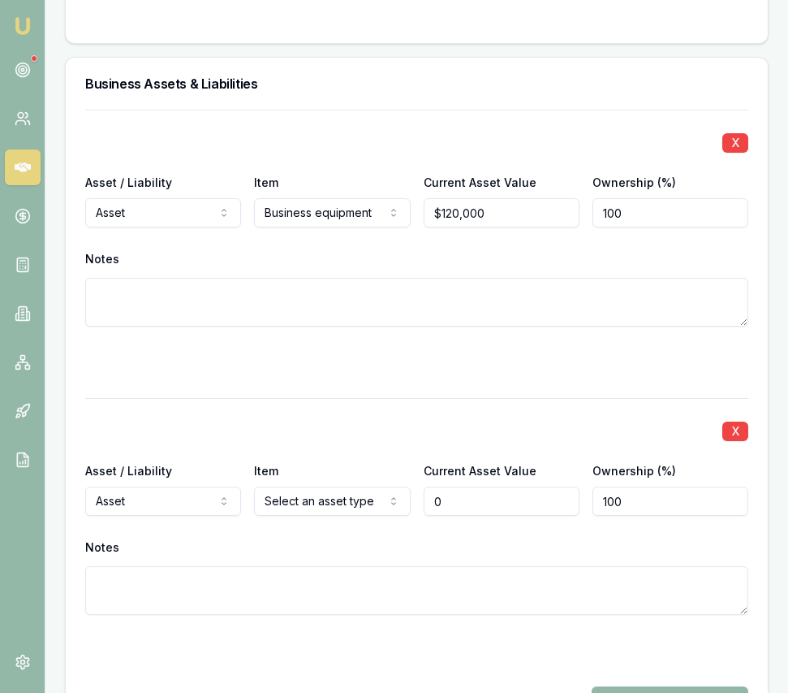
type input "$0"
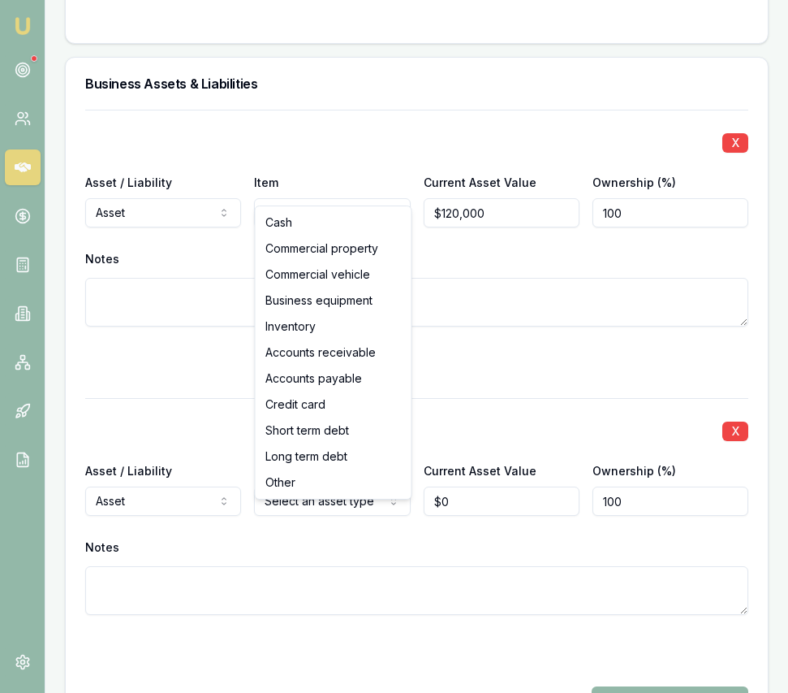
select select "INVENTORY"
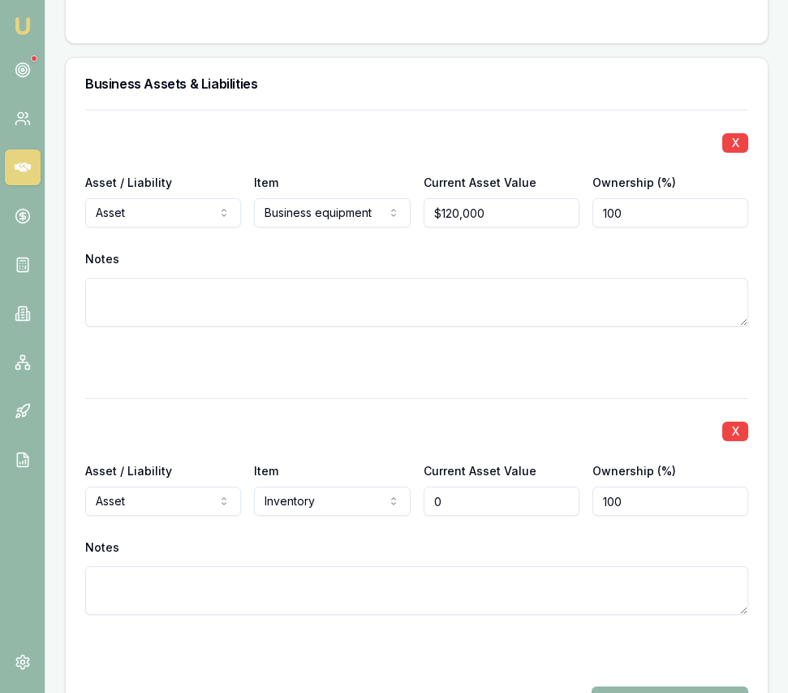
click at [469, 516] on input "0" at bounding box center [502, 500] width 156 height 29
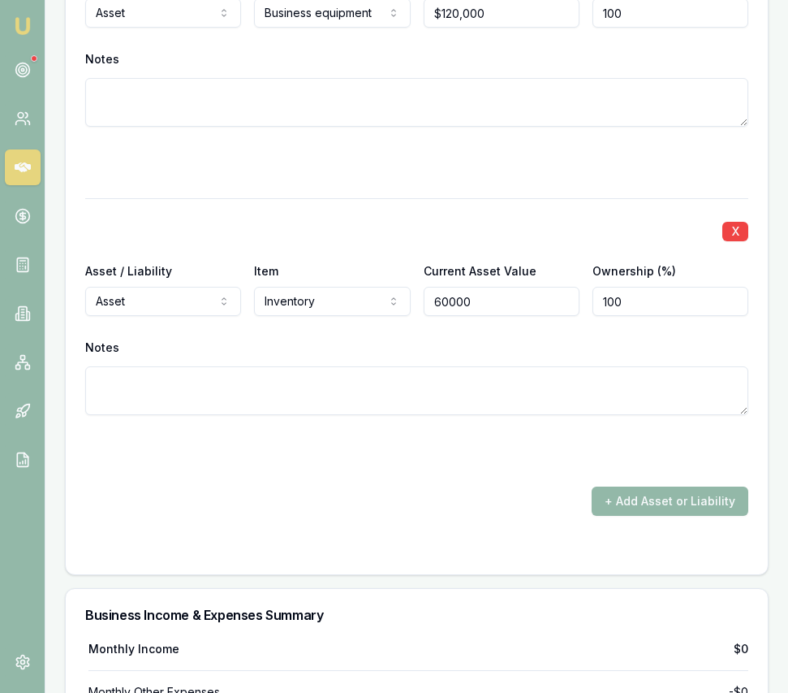
scroll to position [4033, 0]
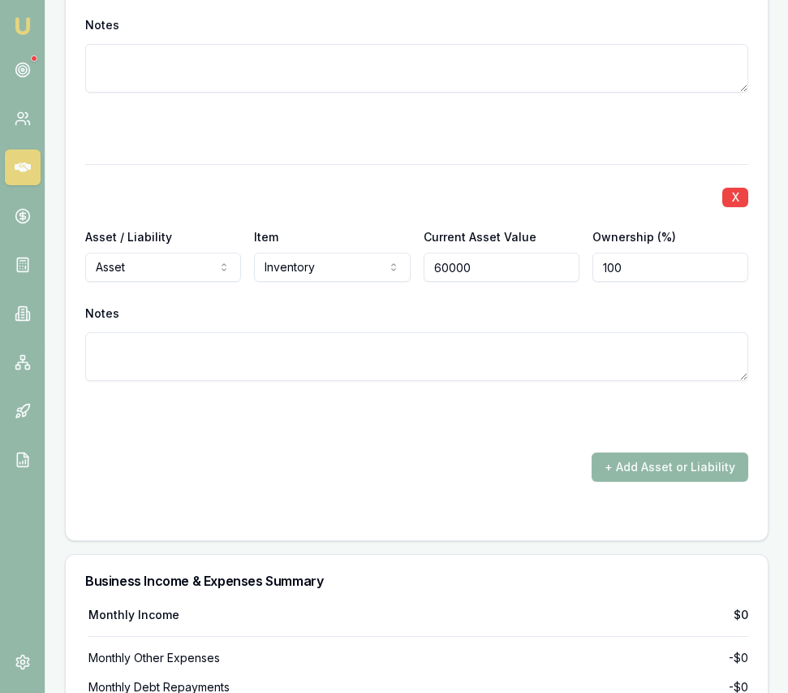
type input "$60,000"
click at [623, 481] on button "+ Add Asset or Liability" at bounding box center [670, 466] width 157 height 29
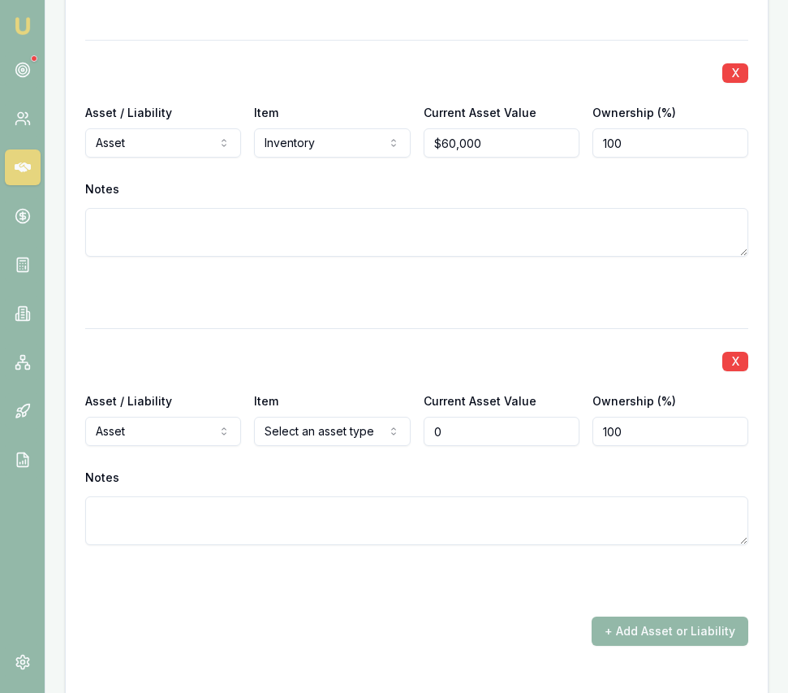
scroll to position [4177, 0]
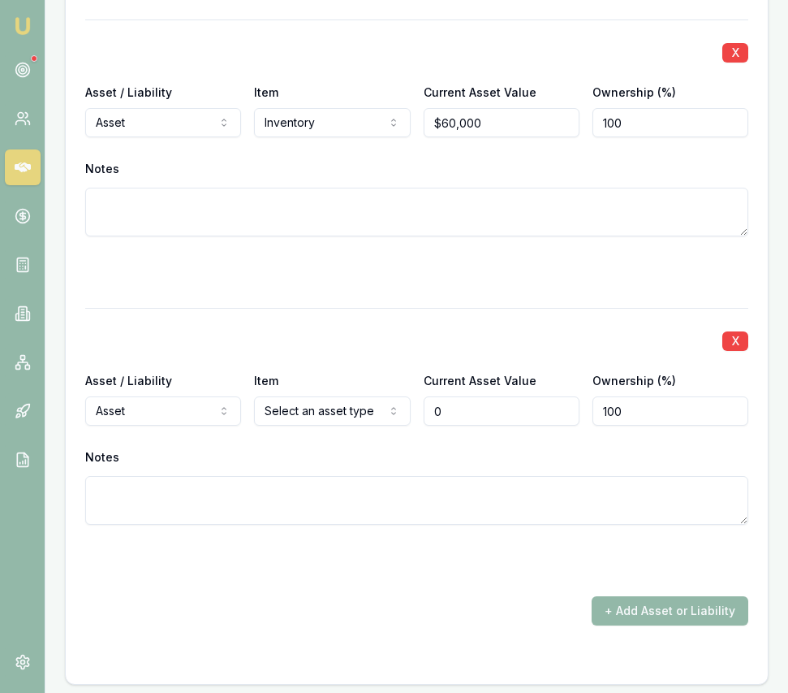
type input "$0"
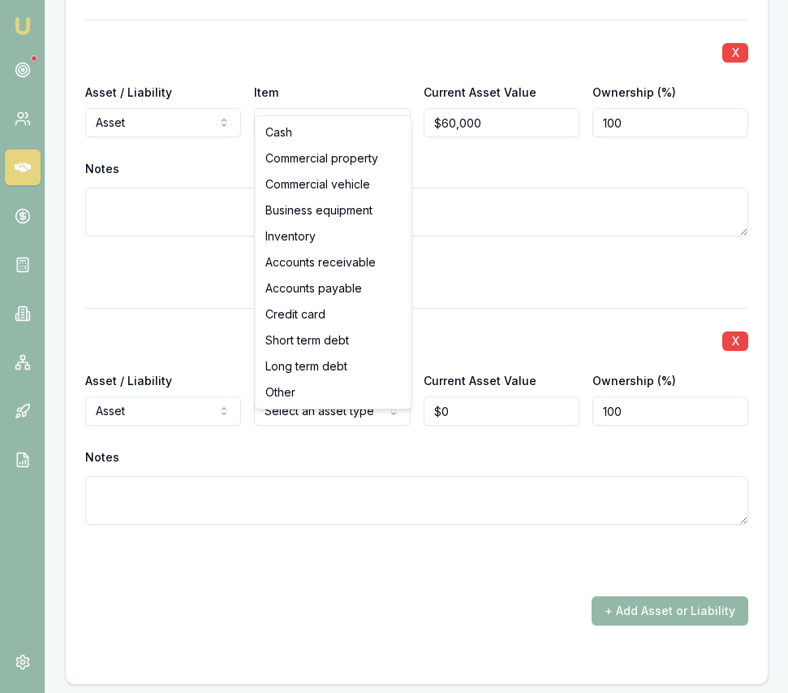
select select "COMMERCIAL_VEHICLE"
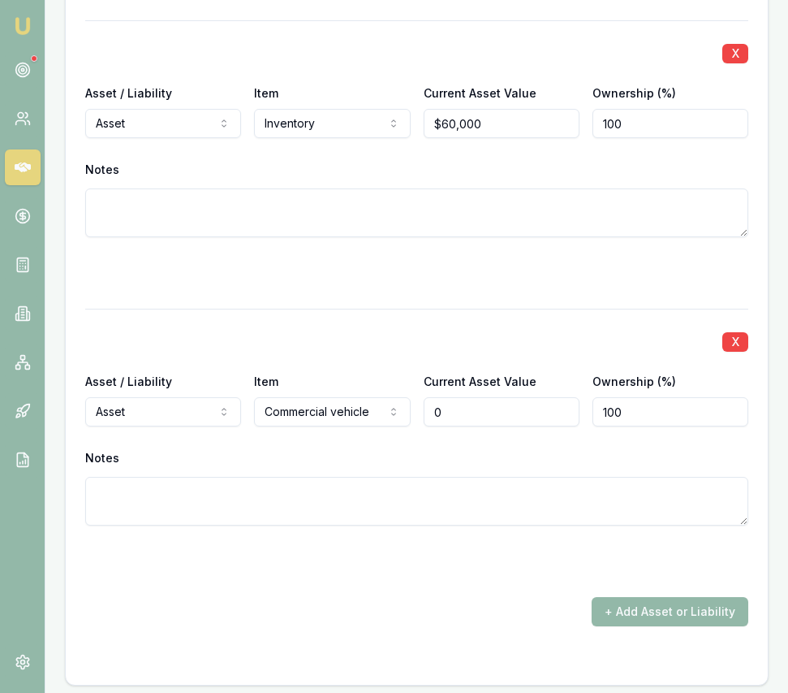
click at [472, 426] on input "0" at bounding box center [502, 411] width 156 height 29
click at [472, 425] on input "0" at bounding box center [502, 410] width 156 height 29
type input "$20,000"
click at [451, 308] on form "X Asset / Liability Asset Asset Liability Item Business equipment Cash Commerci…" at bounding box center [416, 197] width 663 height 933
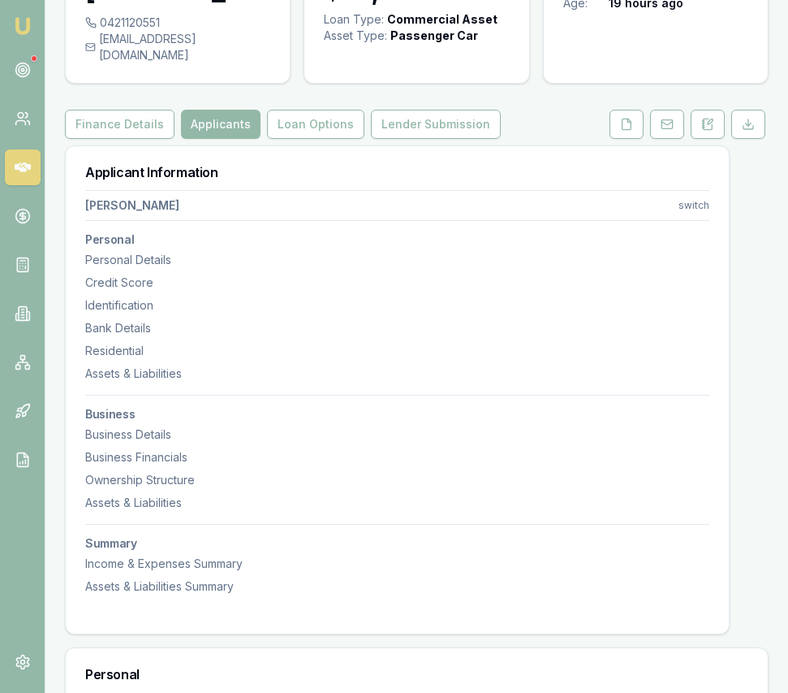
scroll to position [0, 0]
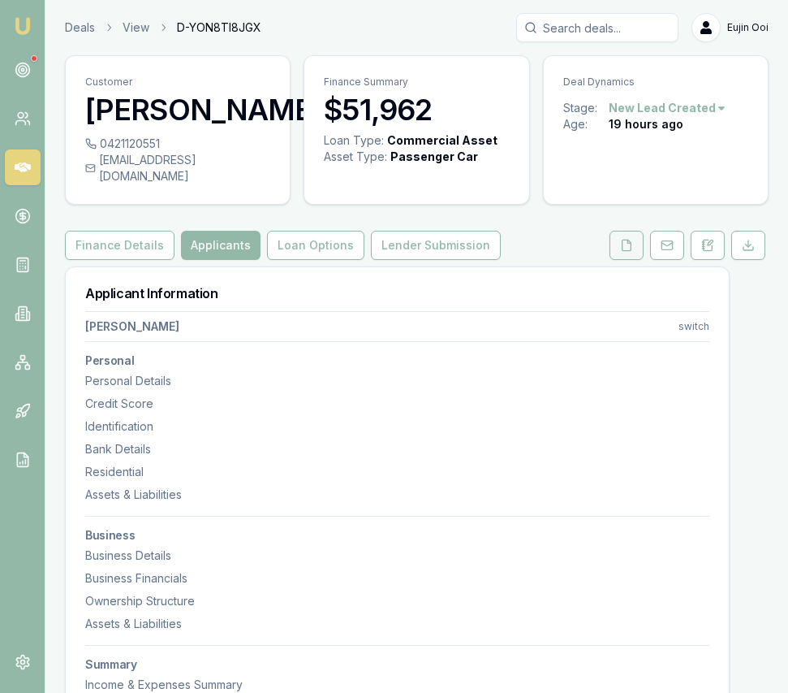
click at [625, 260] on button at bounding box center [627, 245] width 34 height 29
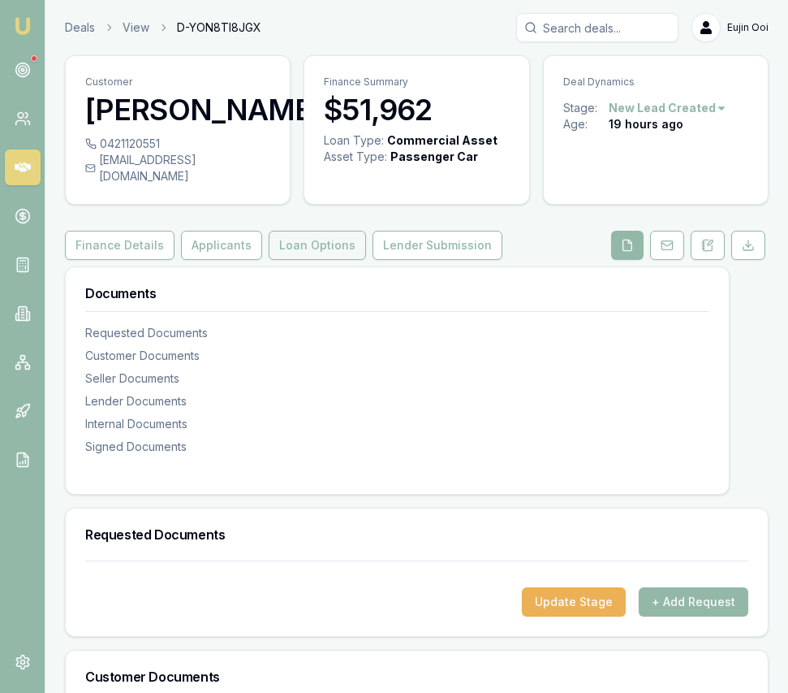
click at [314, 260] on button "Loan Options" at bounding box center [317, 245] width 97 height 29
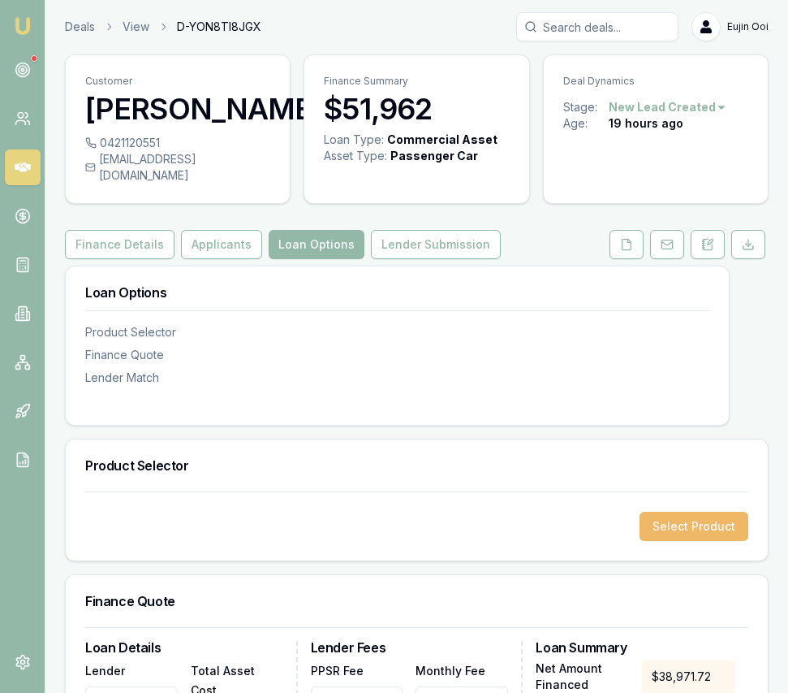
click at [664, 538] on button "Select Product" at bounding box center [694, 526] width 109 height 29
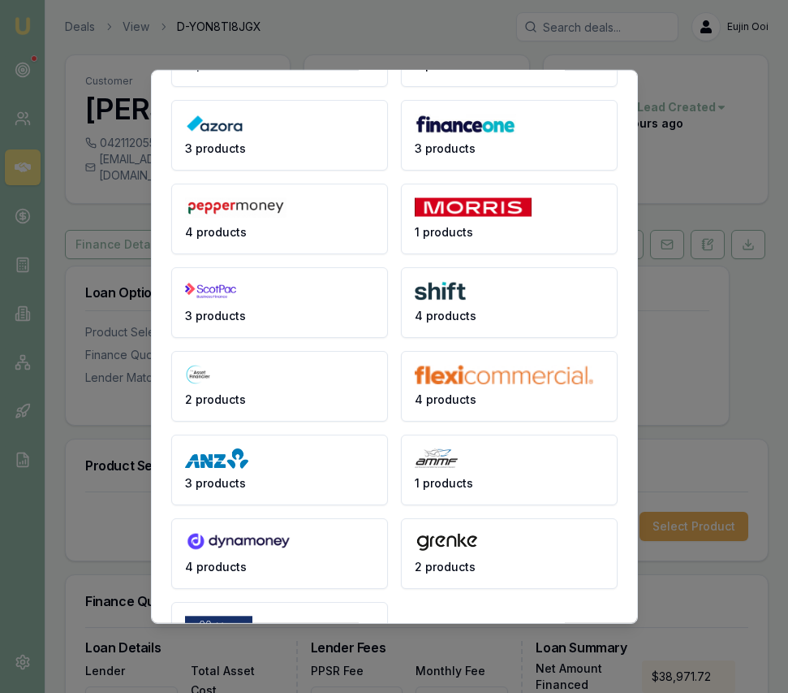
scroll to position [213, 0]
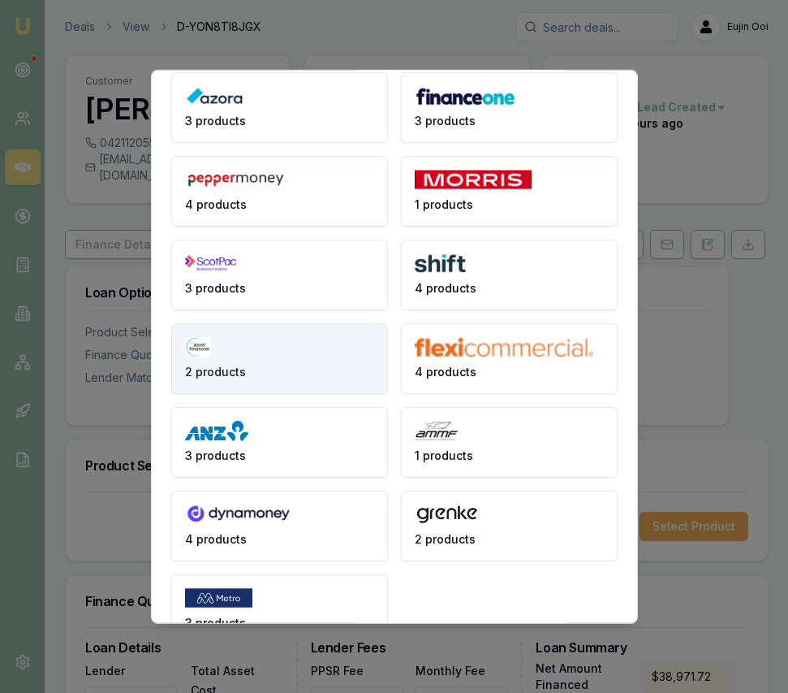
click at [283, 369] on button "2 products" at bounding box center [279, 357] width 217 height 71
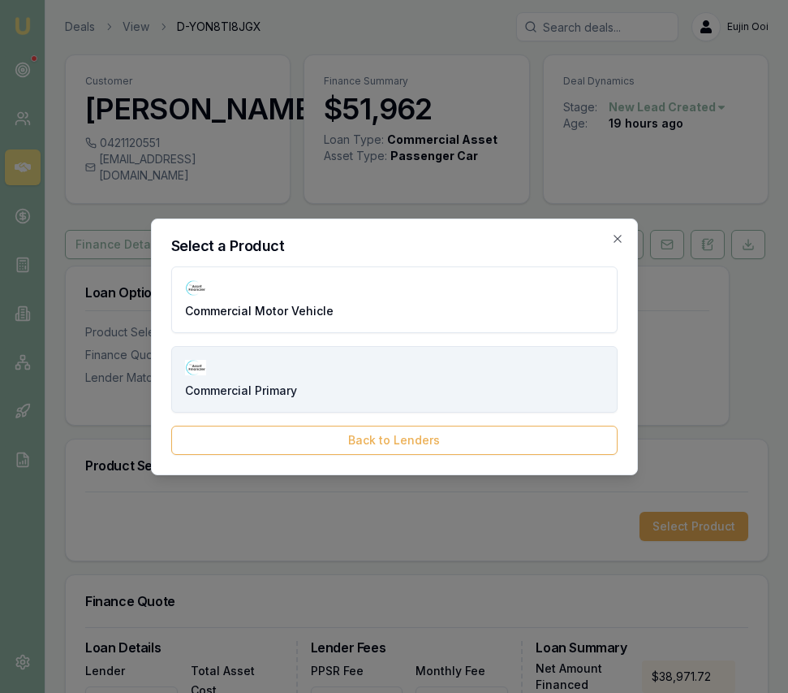
click at [283, 369] on button "Commercial Primary" at bounding box center [394, 379] width 447 height 67
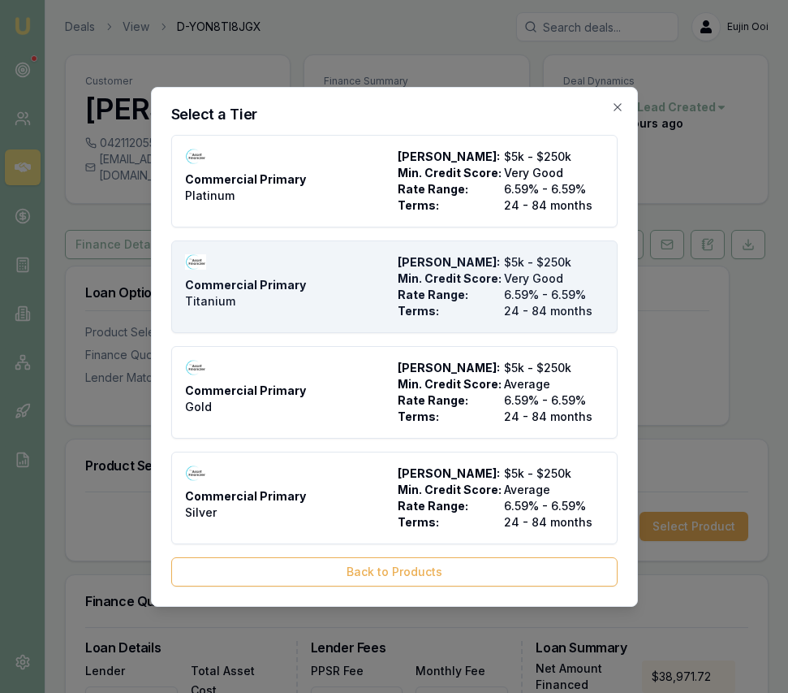
click at [295, 274] on div "Commercial Primary Titanium" at bounding box center [288, 286] width 206 height 65
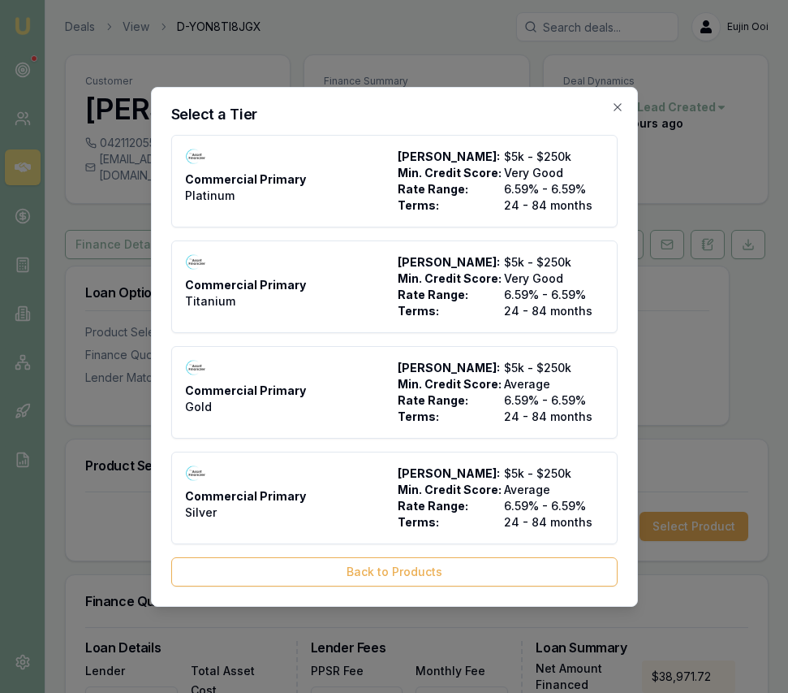
type input "The Asset Financier"
type input "Commercial Primary"
type input "Titanium"
type input "6.59"
type input "24"
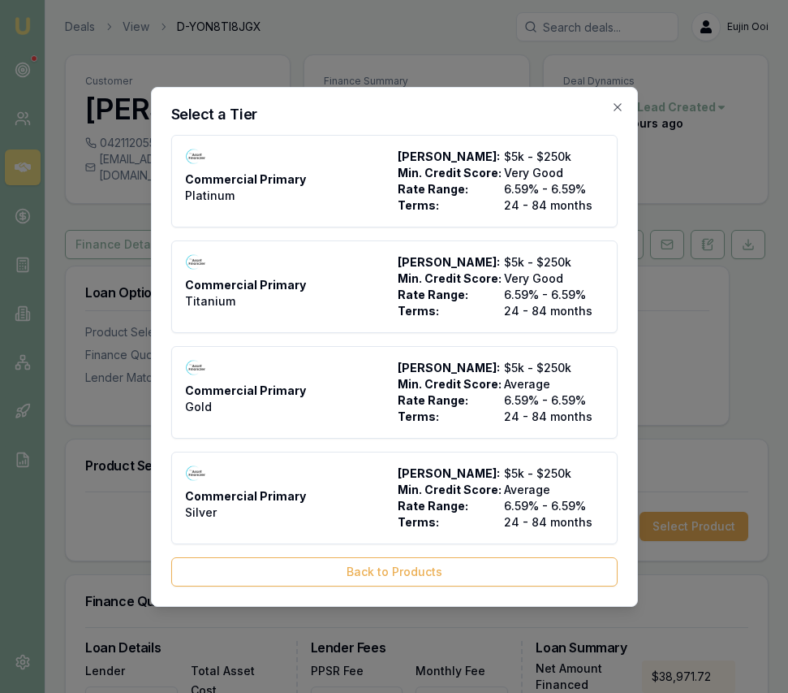
type input "$12.95"
type input "$1,000.00"
type input "$595.00"
type input "4.5"
type input "$1,753.73"
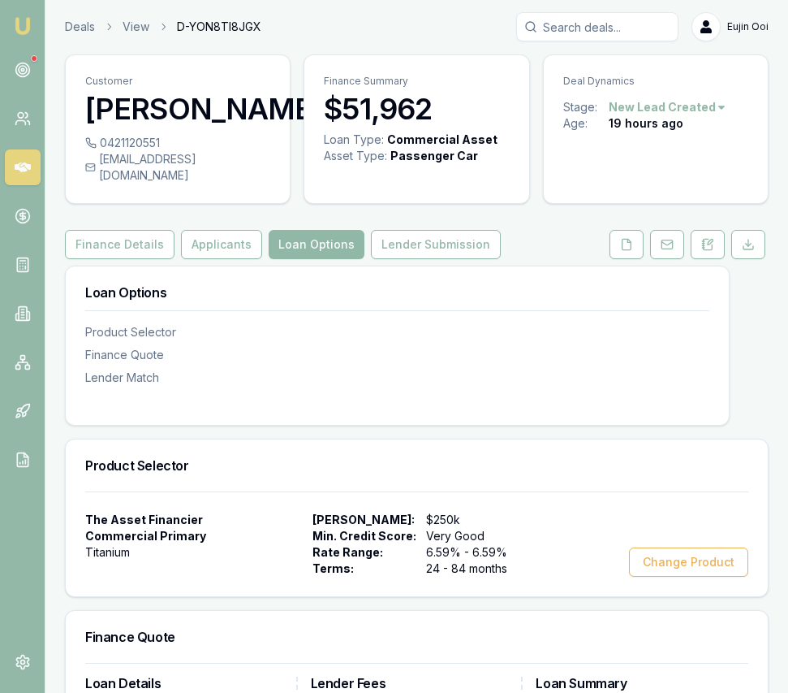
click at [295, 259] on button "Loan Options" at bounding box center [317, 244] width 96 height 29
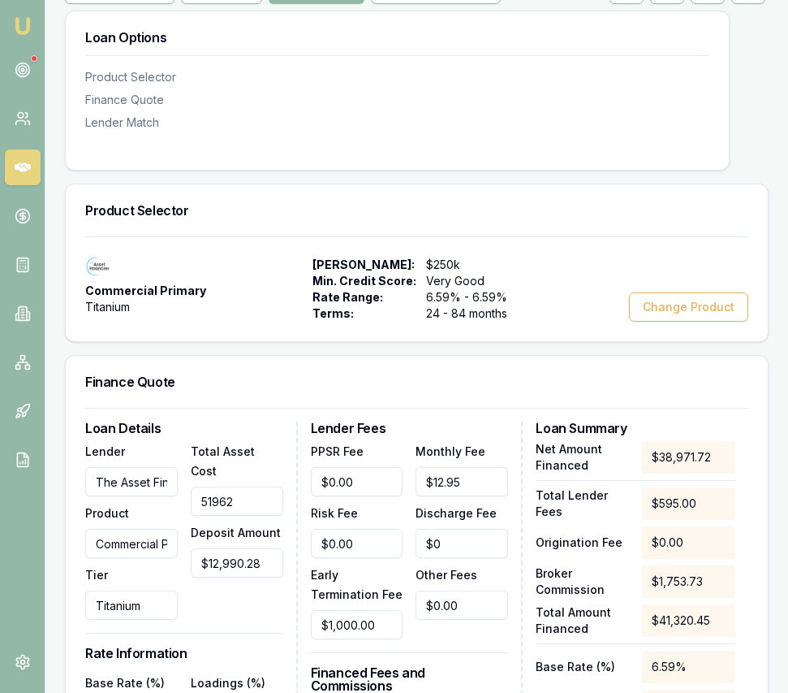
click at [264, 498] on input "51962" at bounding box center [237, 500] width 93 height 29
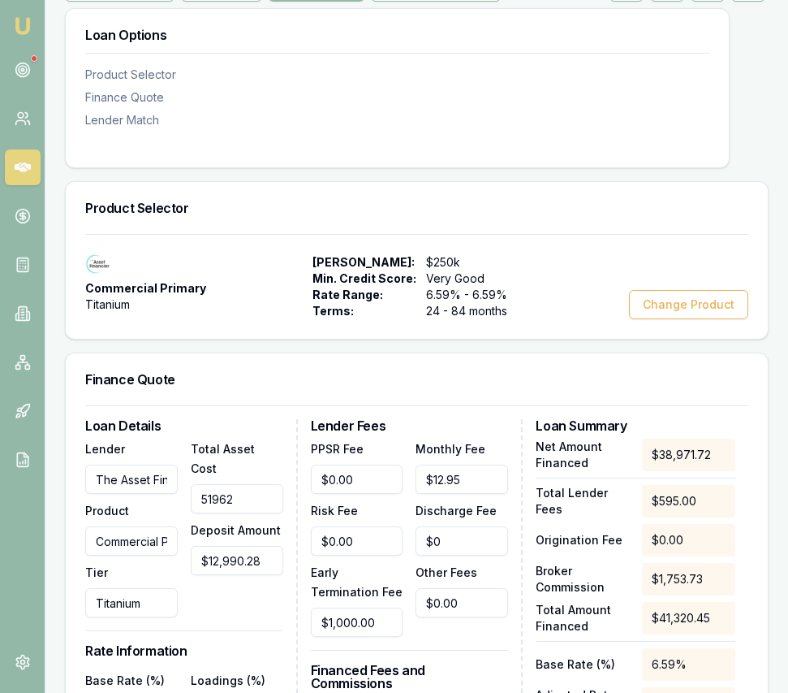
scroll to position [262, 0]
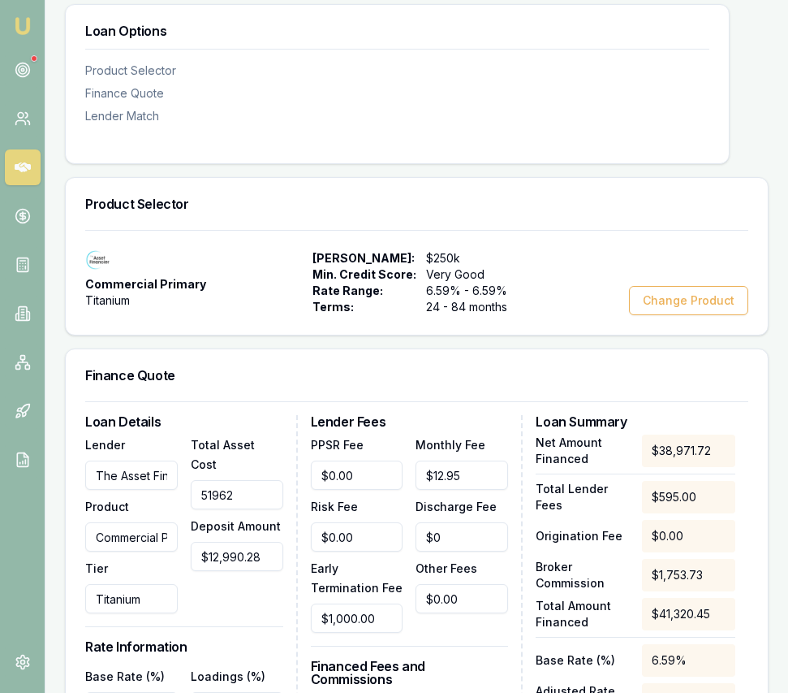
type input "6"
type input "-$584.29"
type input "64"
type input "-$581.68"
type input "649"
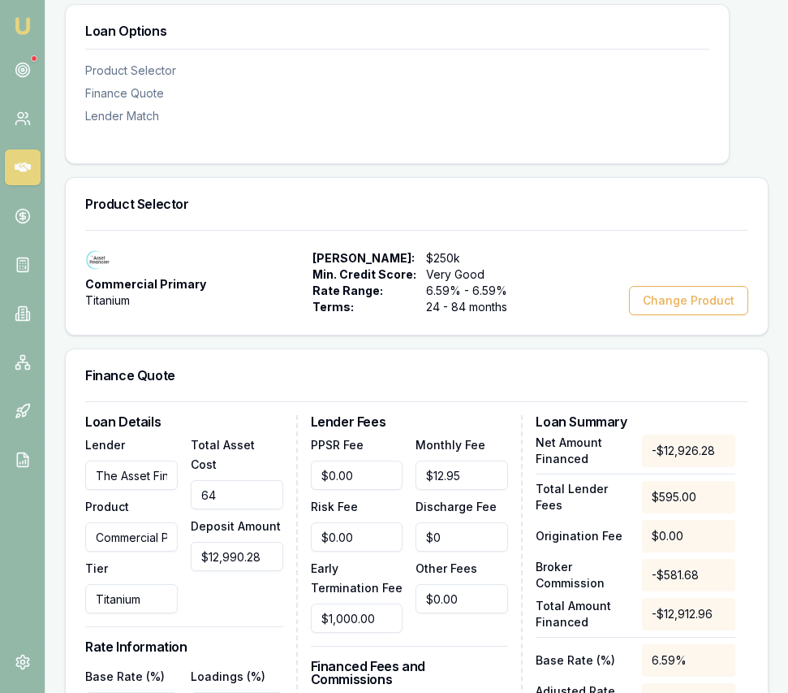
type input "-$555.36"
type input "6495"
type input "-$292.29"
type input "64951"
type input "$2,338.23"
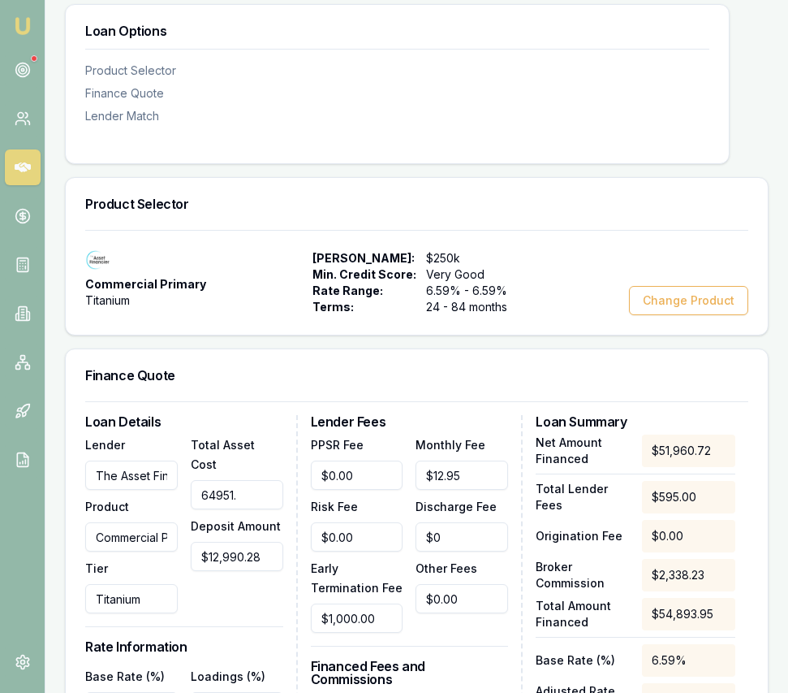
type input "64951.4"
type input "$2,338.25"
type input "$64,951.40"
click at [212, 606] on div "Total Asset Cost $64,951.40 Deposit Amount $12,990.28" at bounding box center [237, 523] width 93 height 179
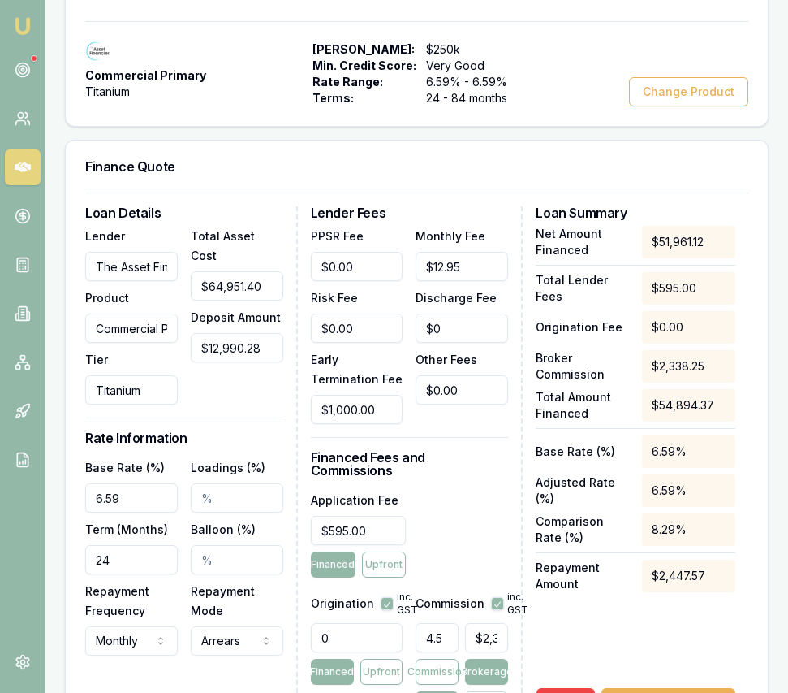
scroll to position [478, 0]
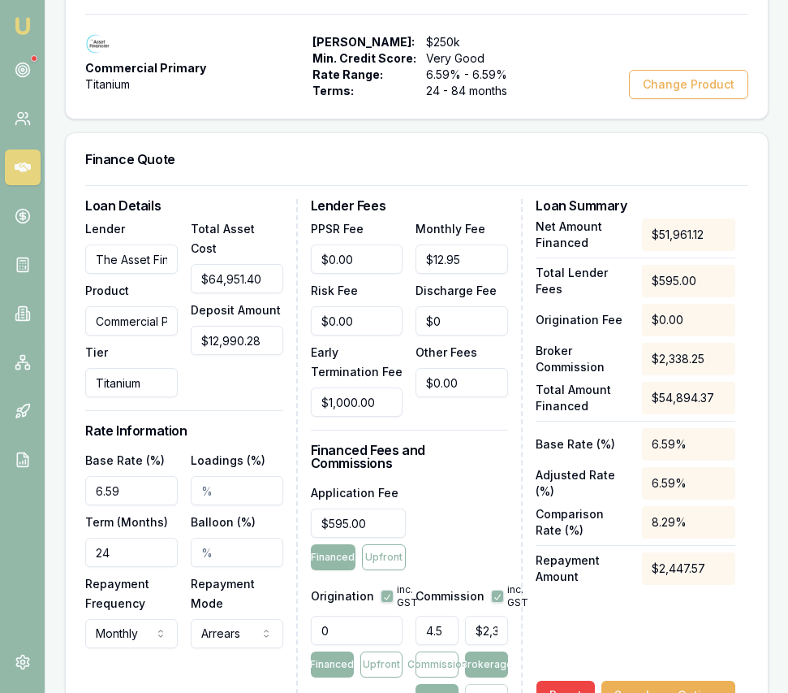
click at [127, 505] on input "6.59" at bounding box center [131, 490] width 93 height 29
type input "10.80%"
click at [119, 563] on input "24" at bounding box center [131, 551] width 93 height 29
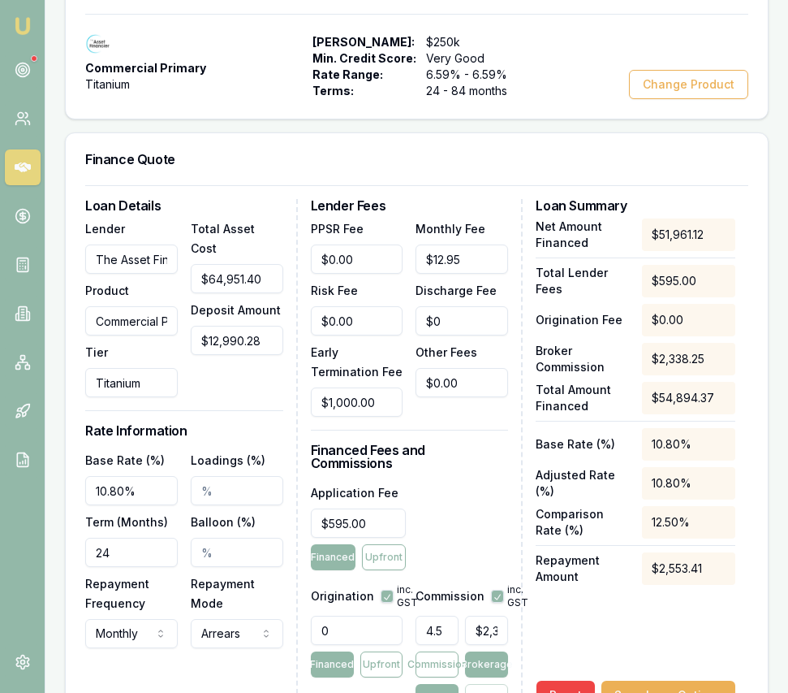
click at [119, 563] on input "24" at bounding box center [131, 551] width 93 height 29
type input "60"
click at [257, 620] on div "Repayment Mode Arrears Arrears Advance" at bounding box center [237, 610] width 93 height 75
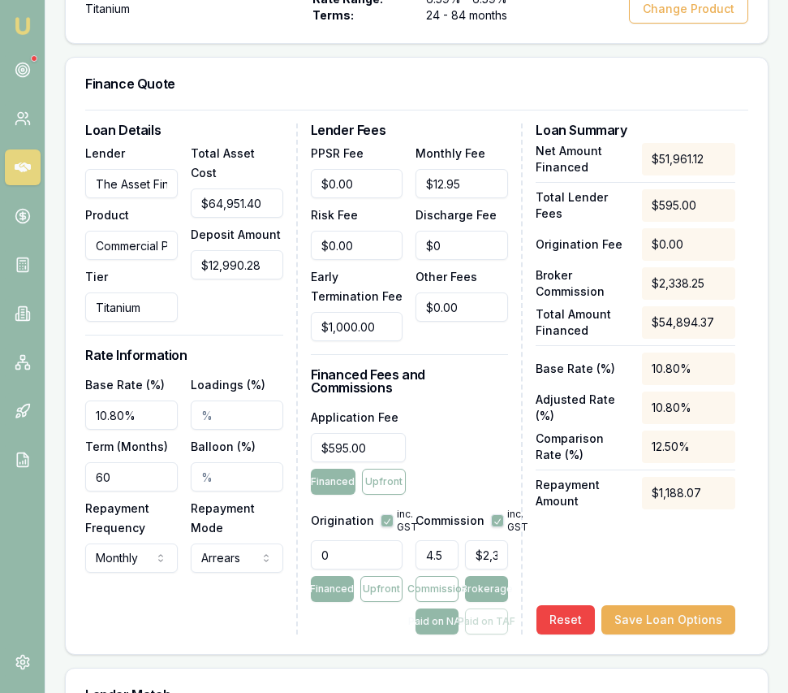
scroll to position [564, 0]
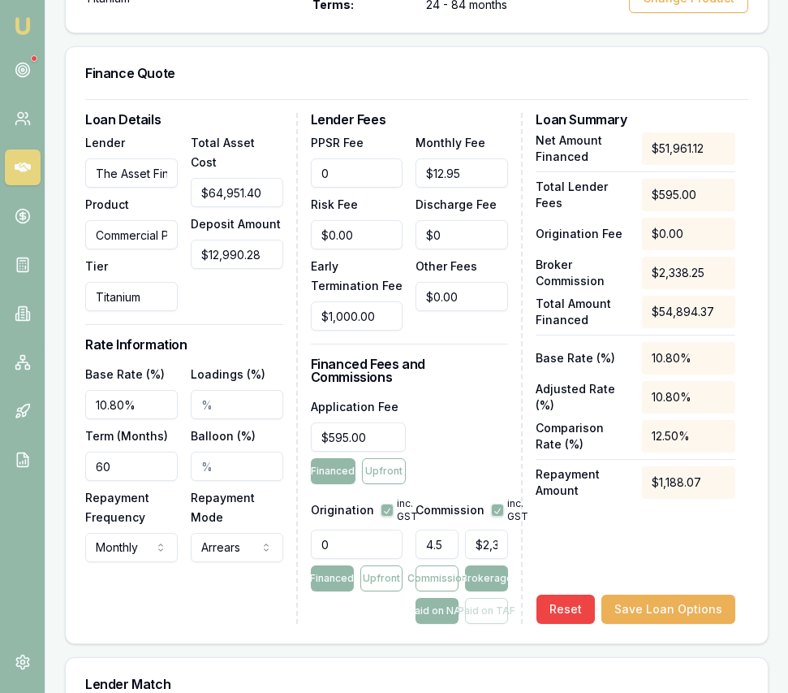
click at [372, 188] on input "0" at bounding box center [357, 172] width 93 height 29
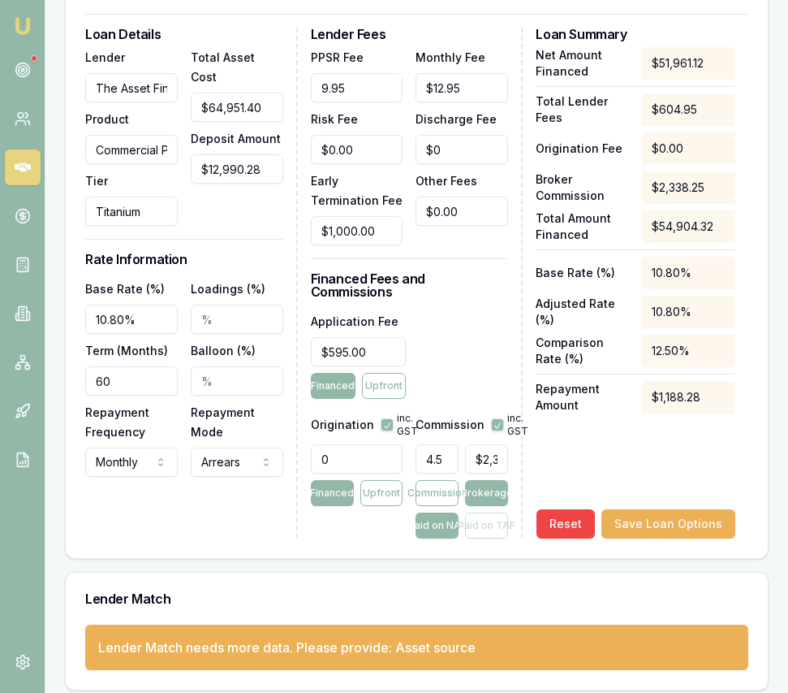
type input "$9.95"
click at [372, 462] on input "0" at bounding box center [357, 458] width 93 height 29
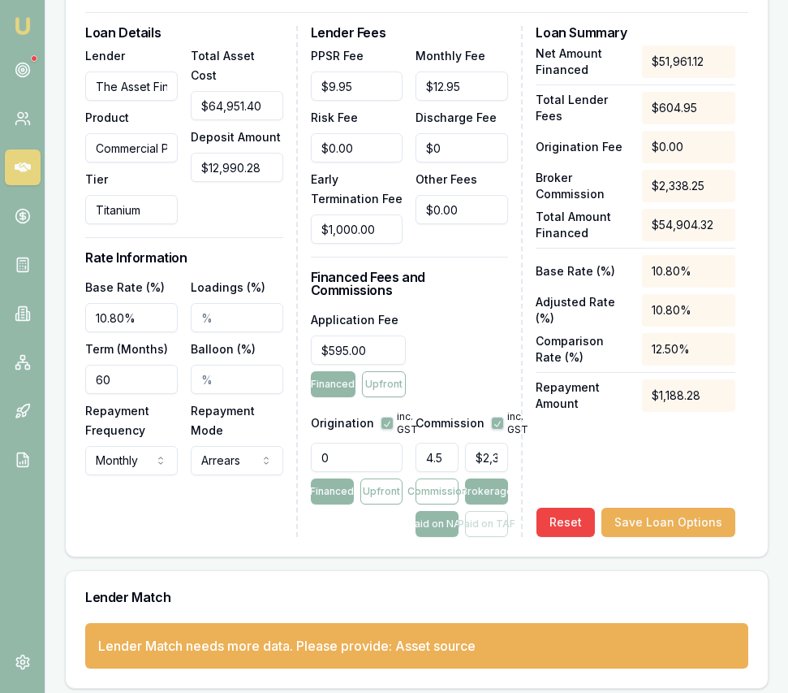
click at [371, 462] on input "0" at bounding box center [357, 456] width 93 height 29
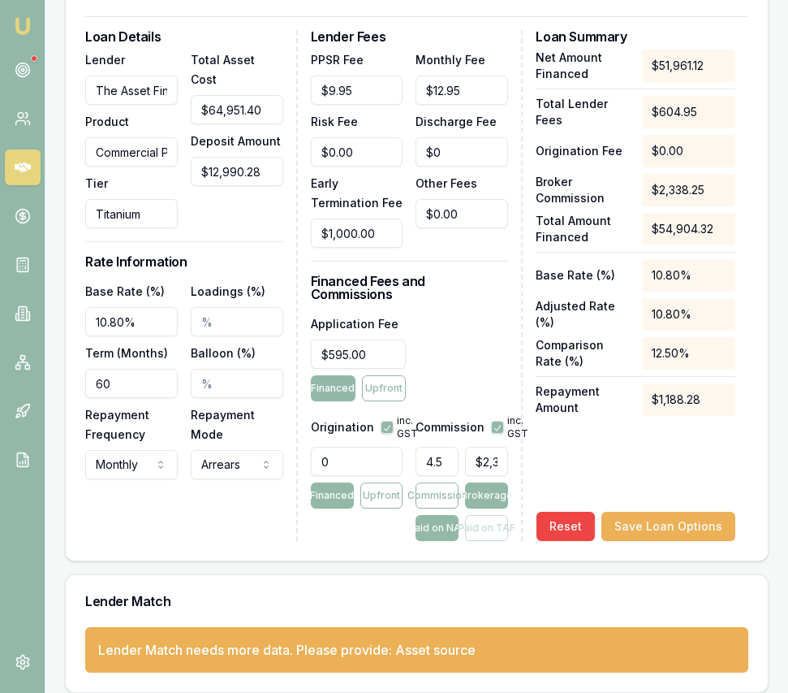
scroll to position [645, 0]
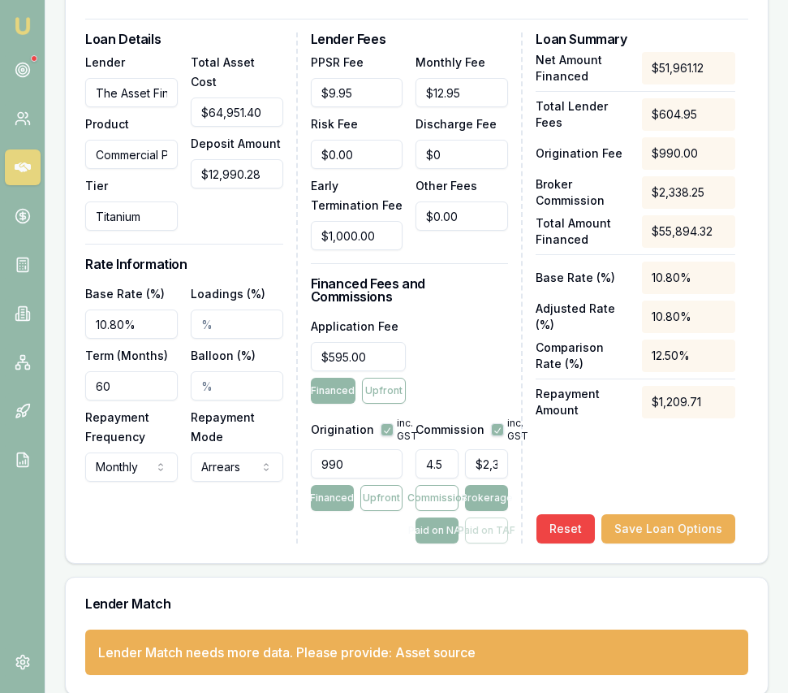
type input "990.00"
click at [389, 552] on div "Loan Details Lender The Asset Financier Product Commercial Primary Tier Titaniu…" at bounding box center [417, 291] width 702 height 544
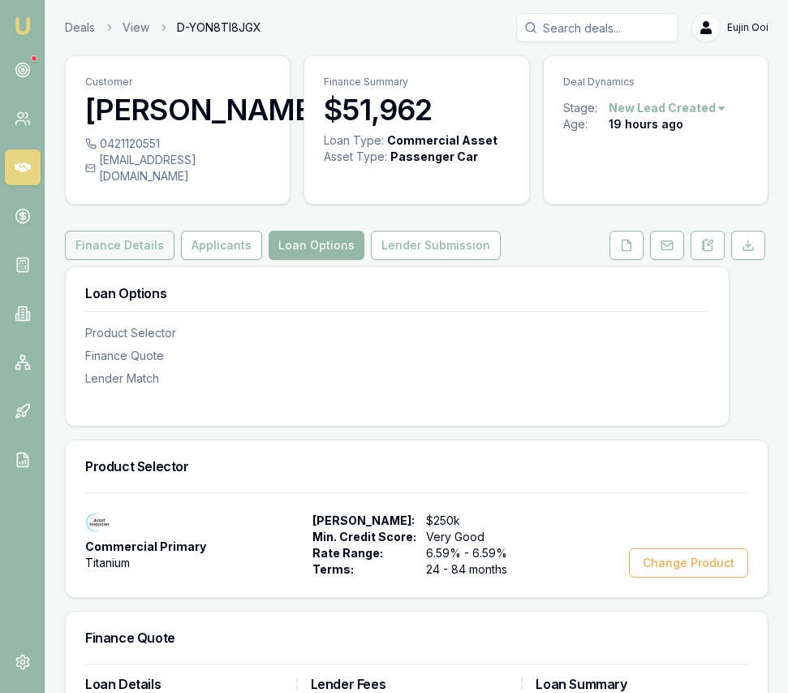
click at [139, 259] on button "Finance Details" at bounding box center [120, 245] width 110 height 29
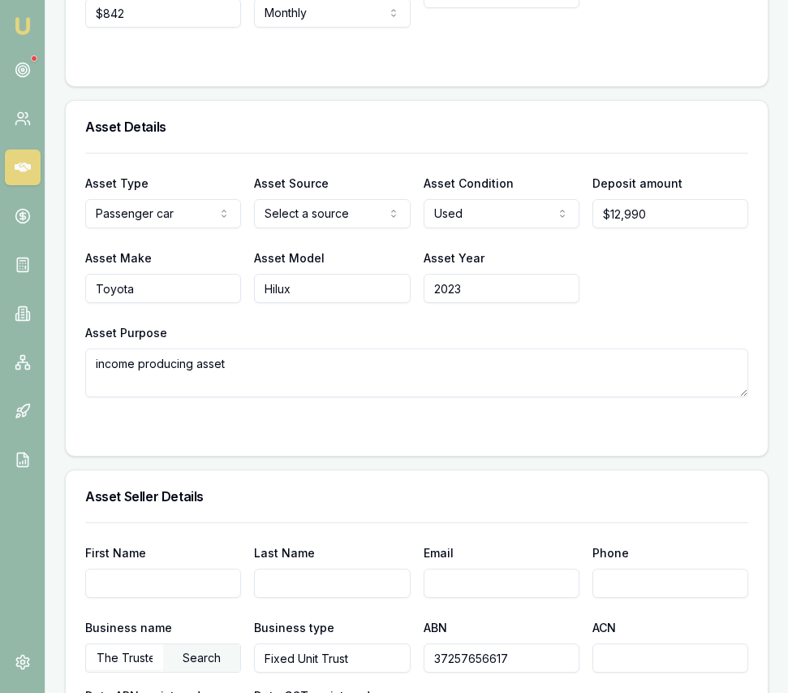
scroll to position [666, 0]
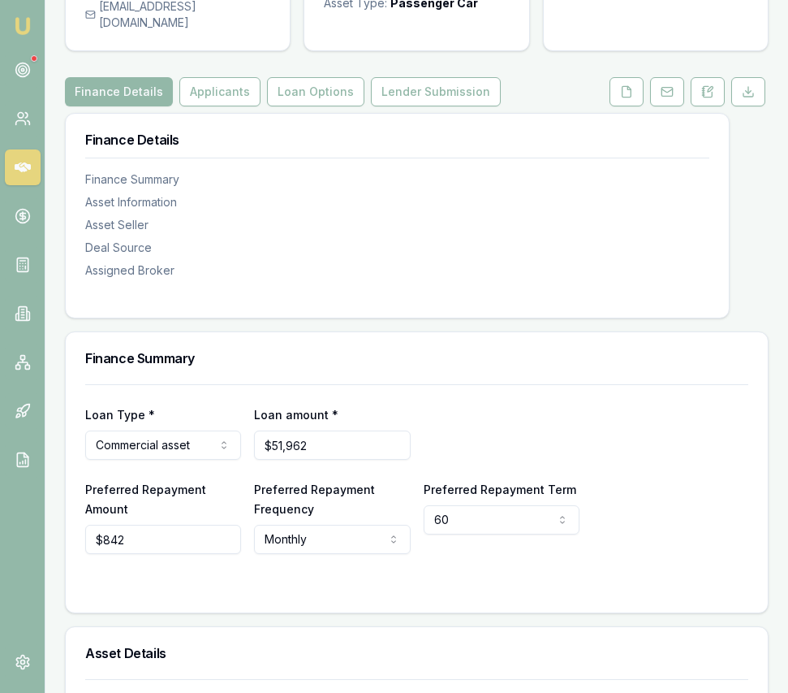
scroll to position [0, 0]
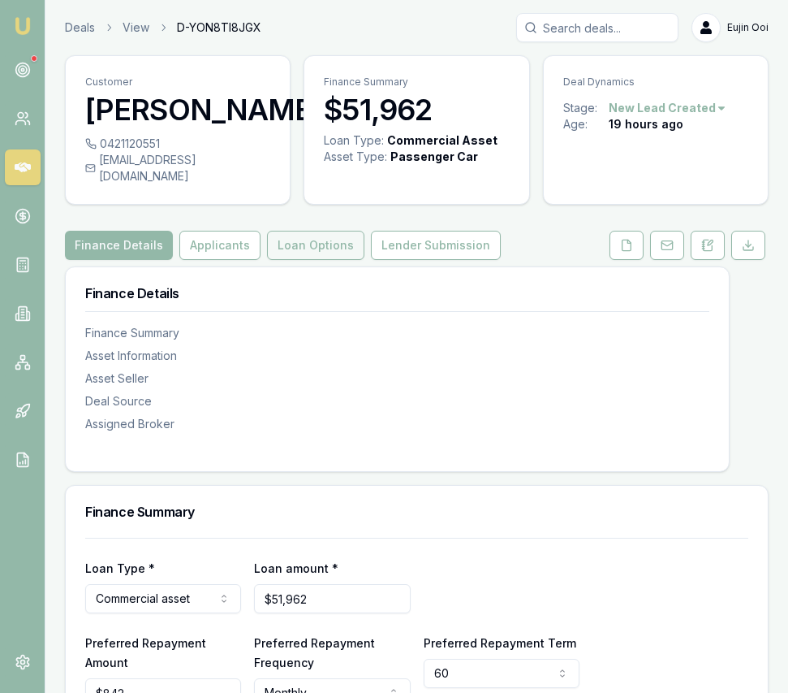
click at [327, 260] on button "Loan Options" at bounding box center [315, 245] width 97 height 29
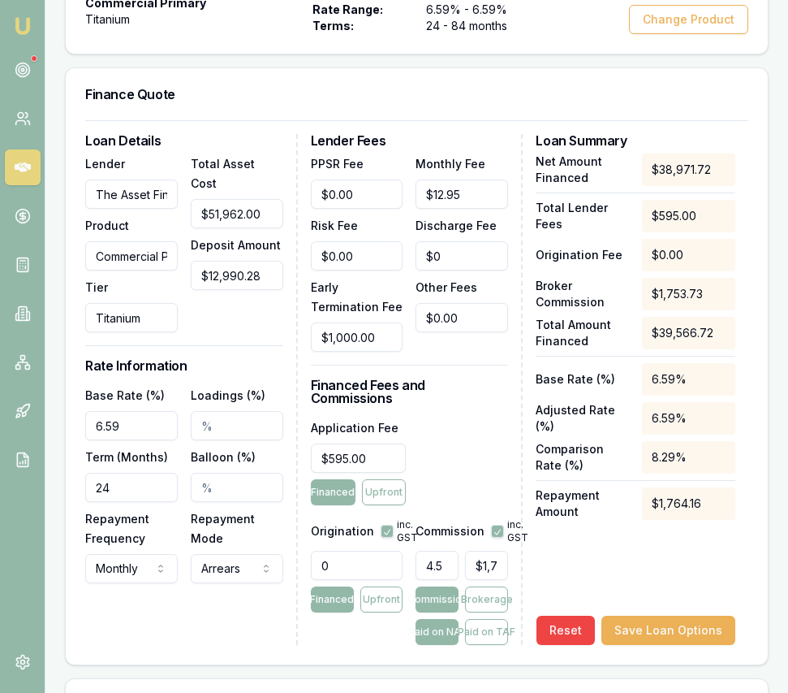
scroll to position [540, 0]
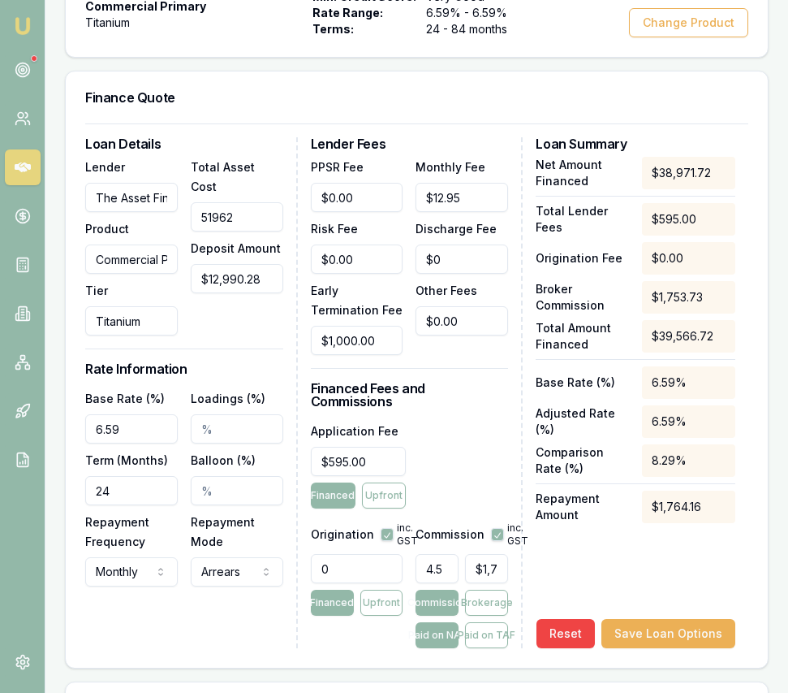
click at [251, 214] on input "51962" at bounding box center [237, 216] width 93 height 29
click at [251, 213] on input "51962" at bounding box center [237, 216] width 93 height 29
type input "6"
type input "-$584.29"
type input "64"
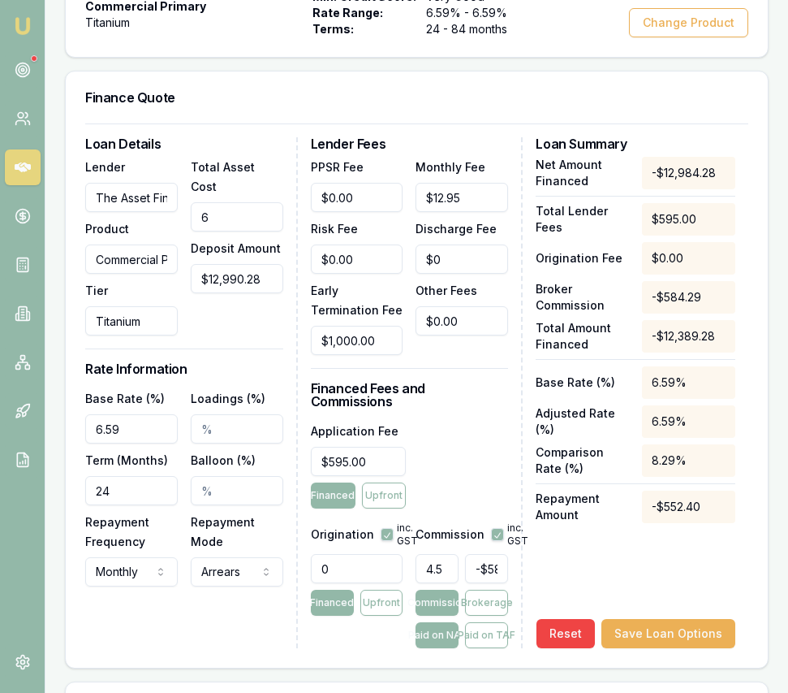
type input "-$581.68"
type input "649"
type input "-$555.36"
type input "6495"
type input "-$292.29"
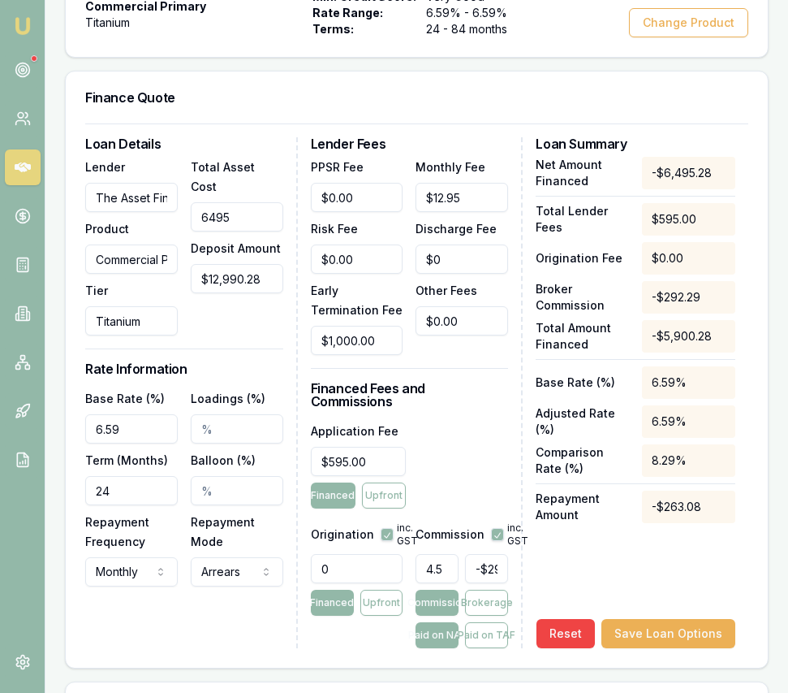
type input "64951"
type input "$2,338.23"
type input "64951.4"
type input "$2,338.25"
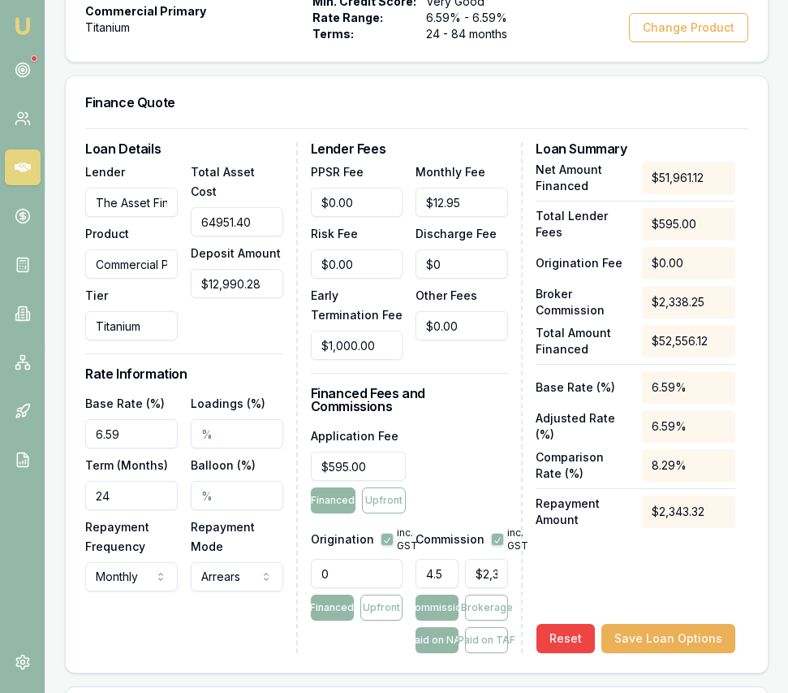
type input "$64,951.40"
click at [127, 443] on input "6.59" at bounding box center [131, 433] width 93 height 29
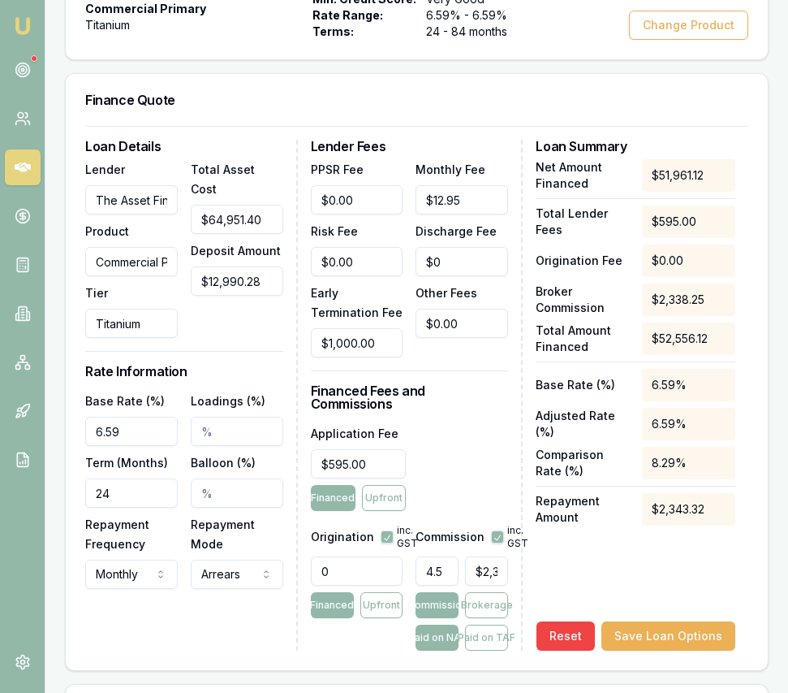
click at [127, 442] on input "6.59" at bounding box center [131, 431] width 93 height 29
type input "10.80%"
click at [116, 507] on input "24" at bounding box center [131, 492] width 93 height 29
click at [117, 507] on input "24" at bounding box center [131, 492] width 93 height 29
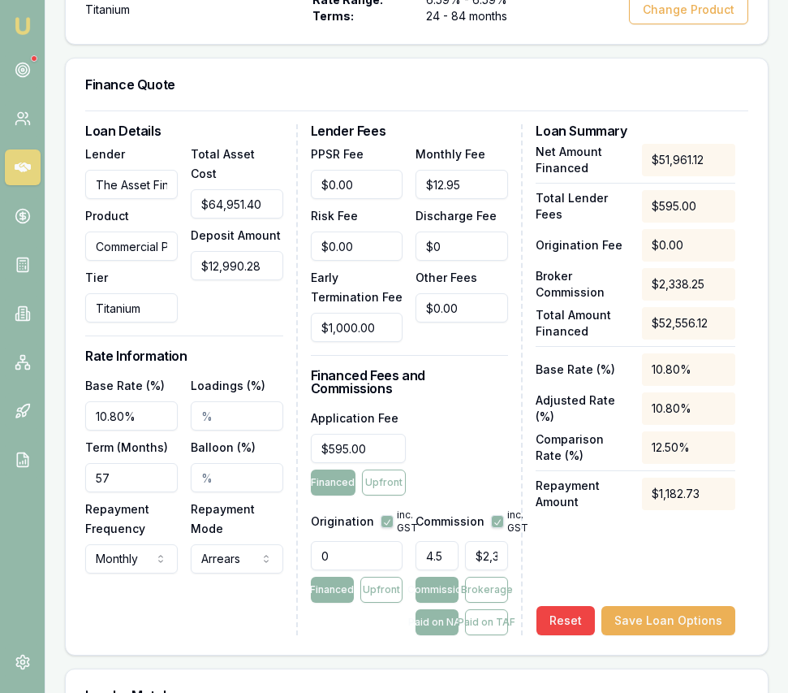
scroll to position [552, 0]
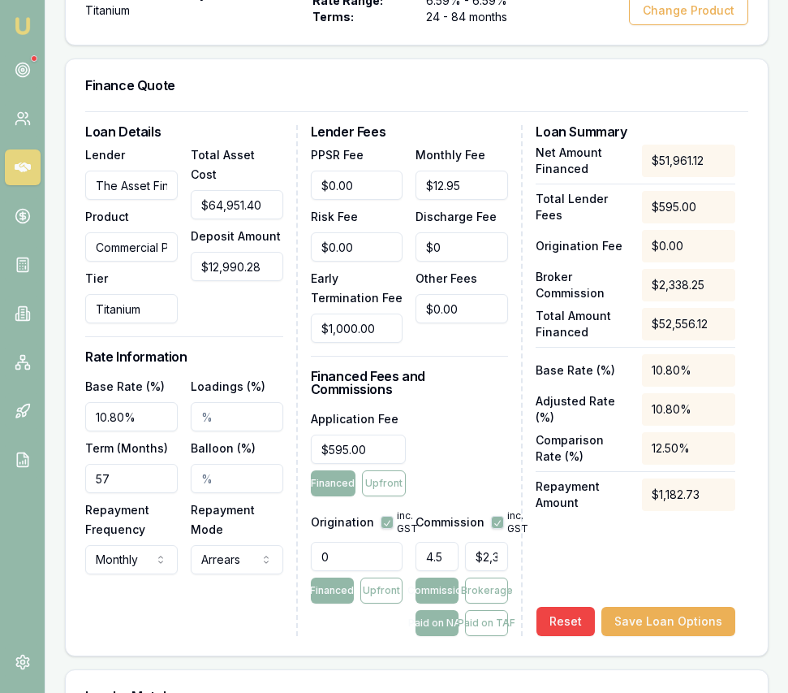
click at [198, 493] on input "Balloon (%)" at bounding box center [237, 478] width 93 height 29
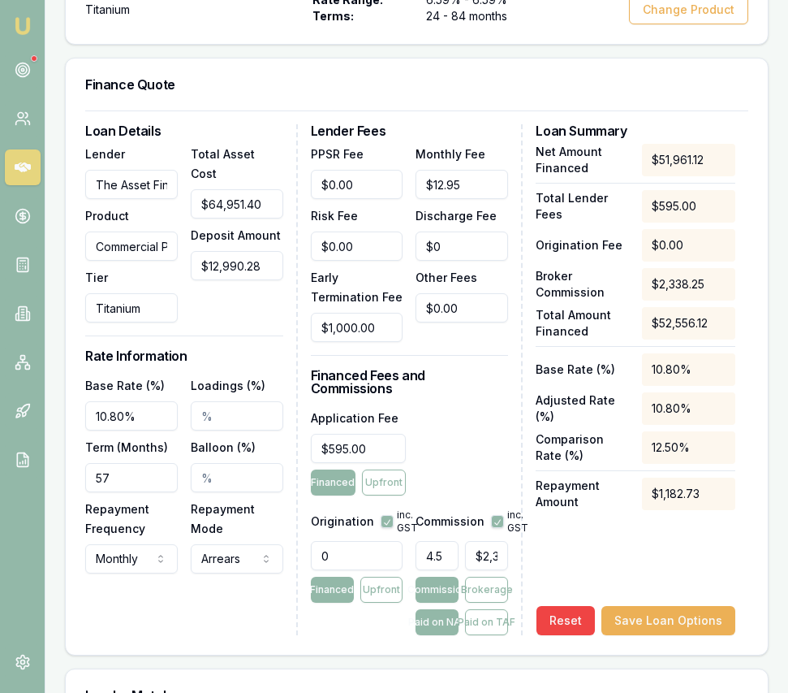
click at [162, 492] on input "57" at bounding box center [131, 477] width 93 height 29
type input "060"
click at [260, 533] on div "Repayment Mode Arrears Arrears Advance" at bounding box center [237, 536] width 93 height 75
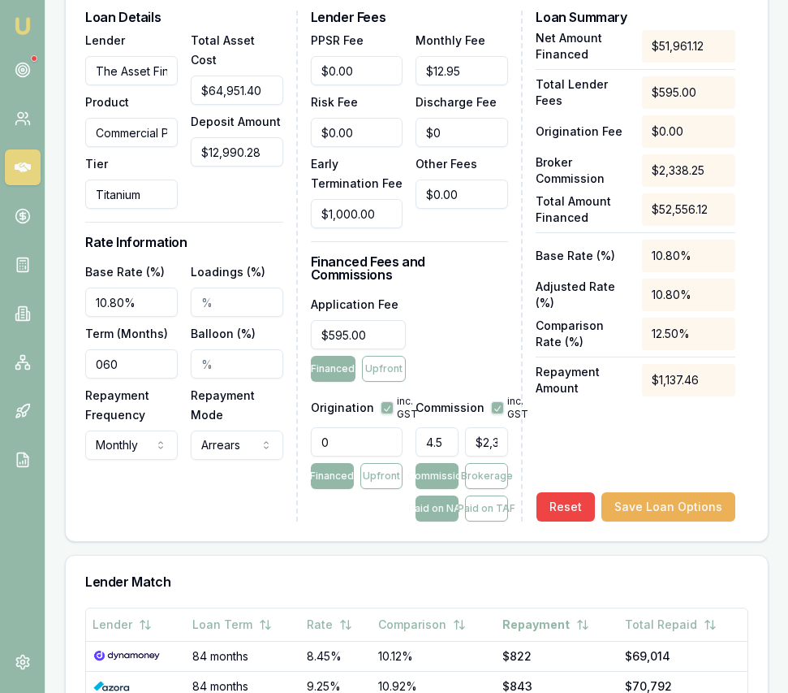
scroll to position [671, 0]
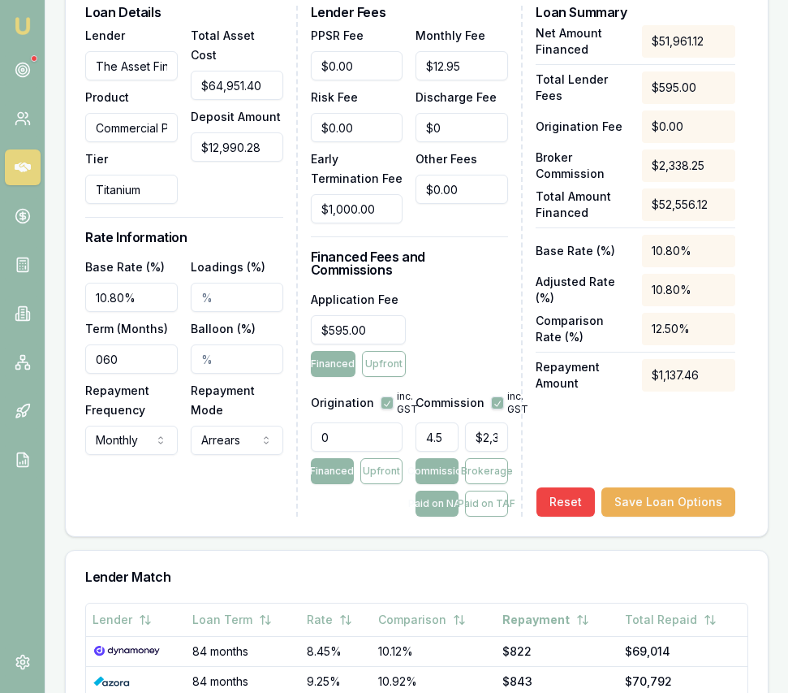
click at [207, 373] on input "Balloon (%)" at bounding box center [237, 358] width 93 height 29
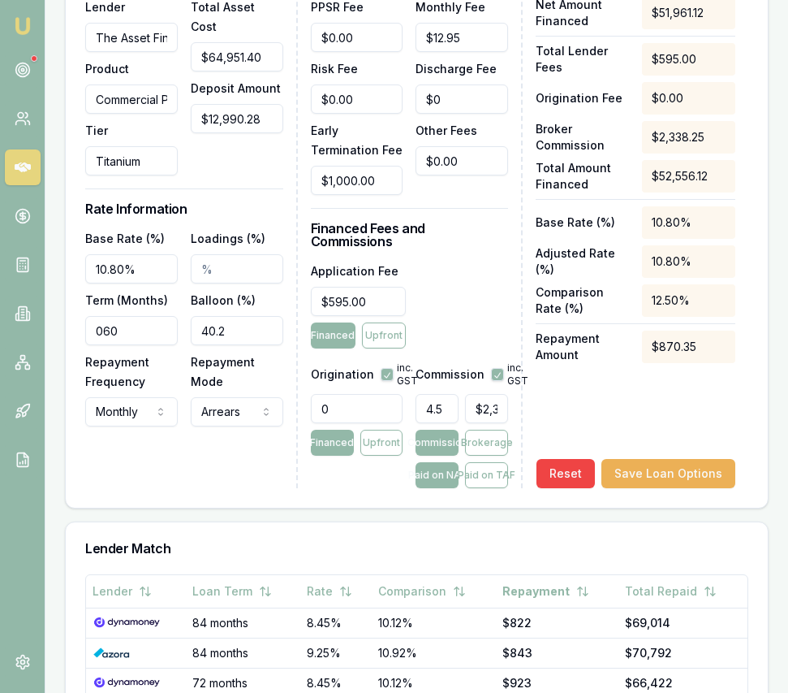
type input "40.20%"
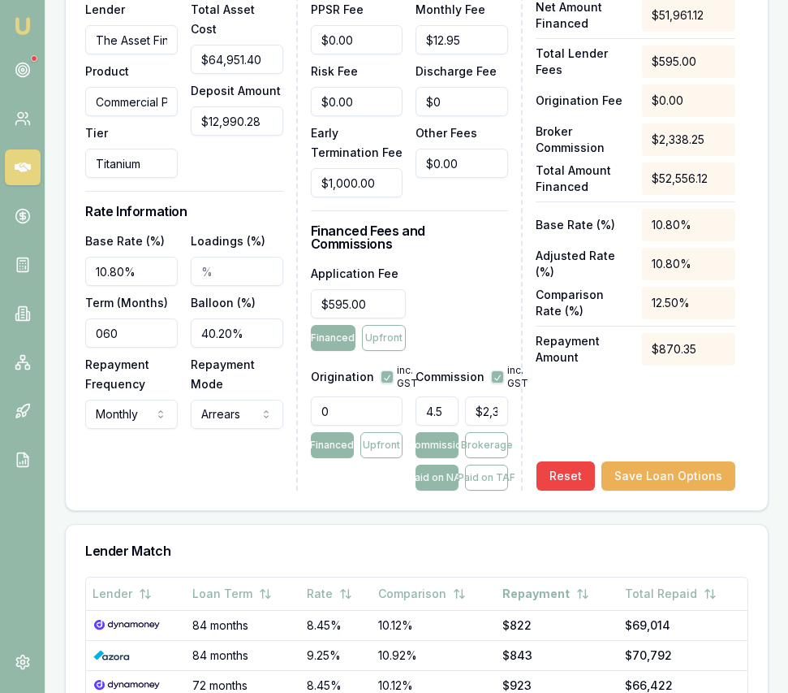
scroll to position [699, 0]
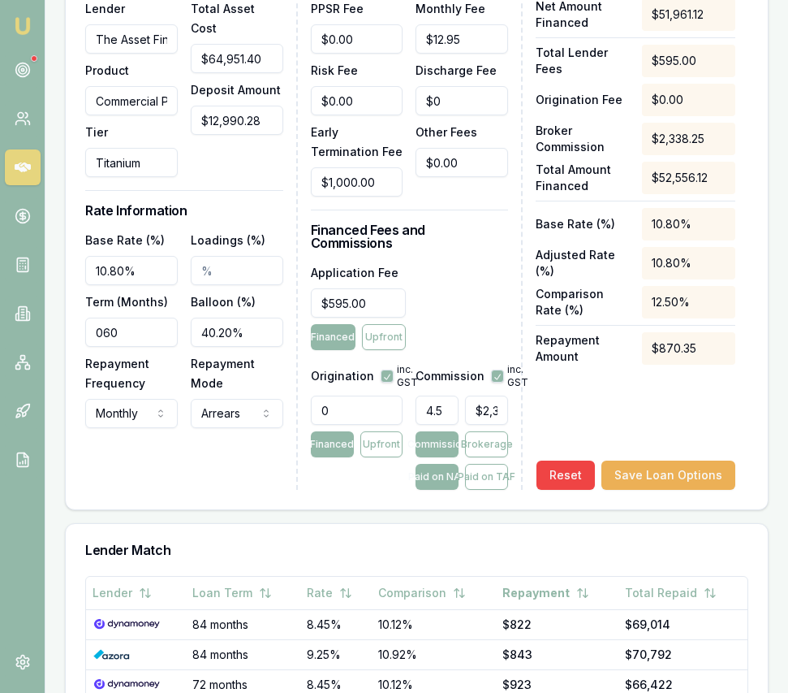
click at [241, 477] on div "Loan Details Lender The Asset Financier Product Commercial Primary Tier Titaniu…" at bounding box center [191, 234] width 213 height 511
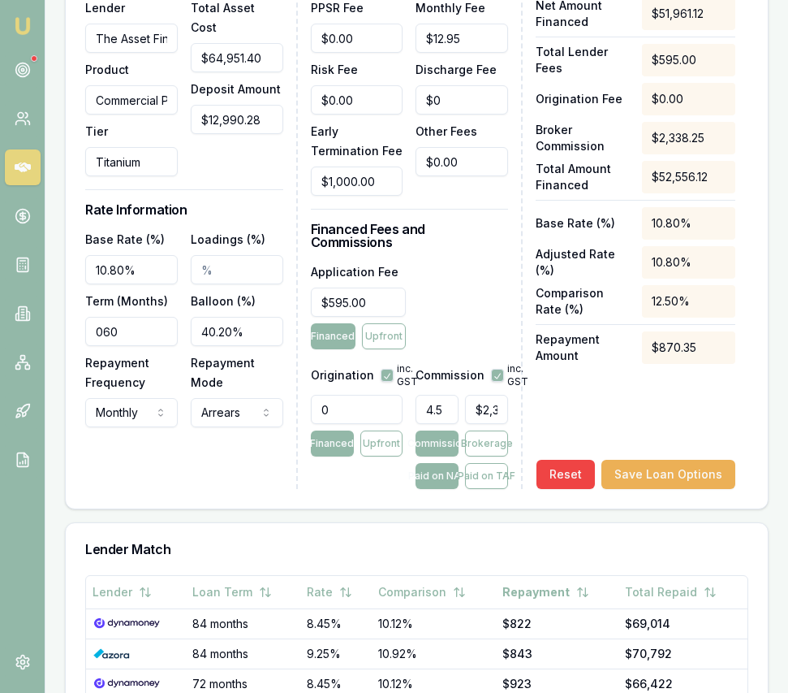
click at [343, 408] on input "0" at bounding box center [357, 409] width 93 height 29
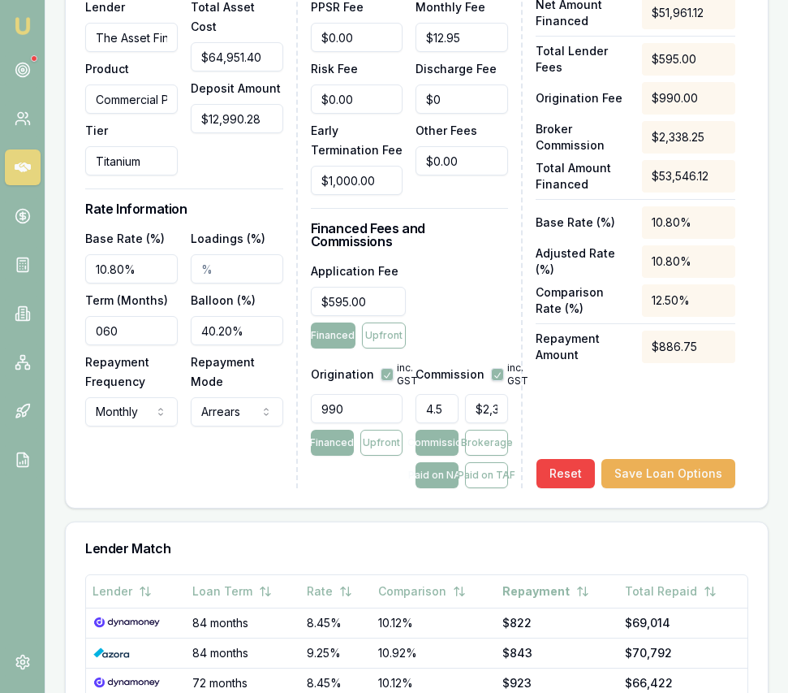
type input "990.00"
click at [486, 447] on button "Brokerage" at bounding box center [486, 443] width 43 height 26
type input "2338"
click at [480, 412] on input "2338" at bounding box center [486, 408] width 43 height 29
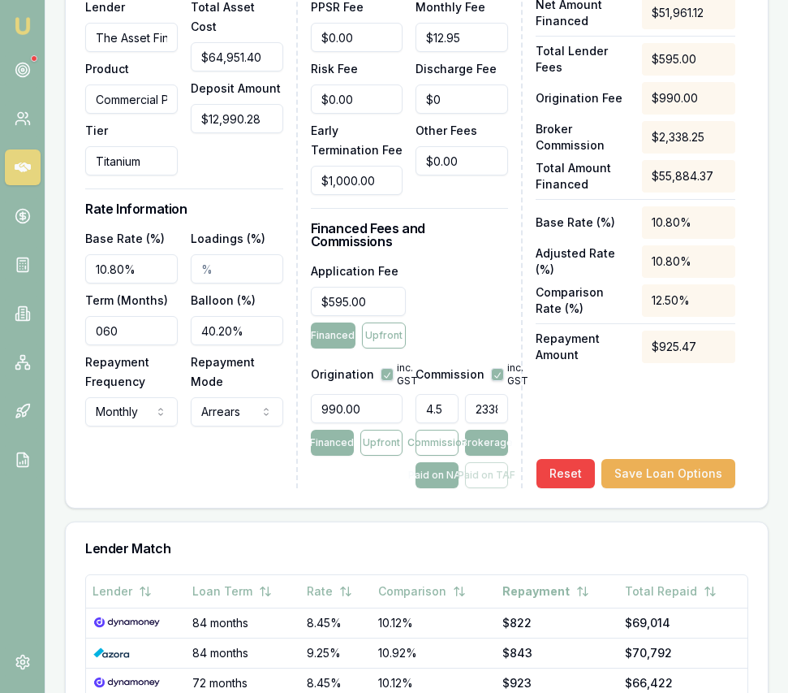
type input "0.0057735476063641425"
type input "3"
type input "0.05965999193242947"
type input "31"
type input "0.6100715304058111"
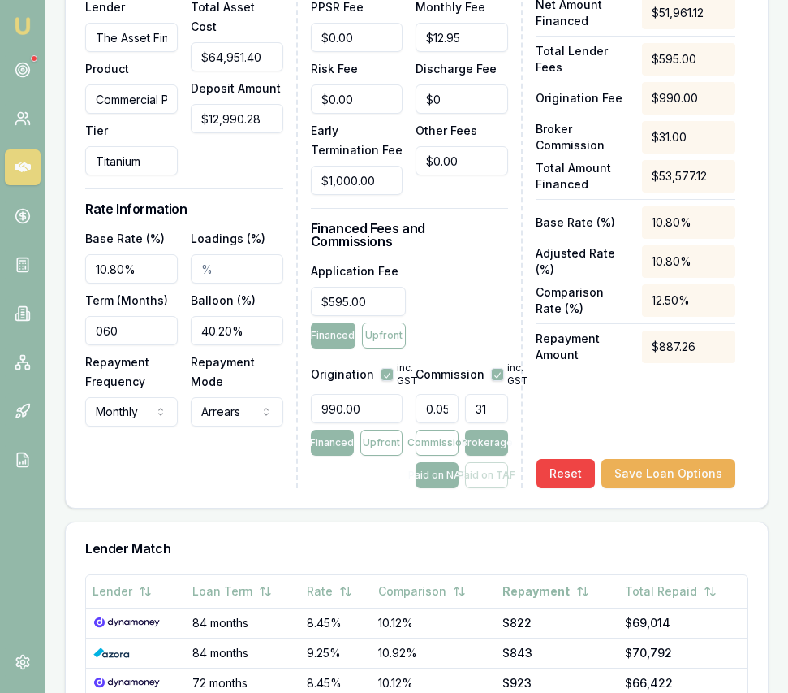
type input "317"
type input "6.1064888516644755"
type input "3173."
type input "6.107451109598869"
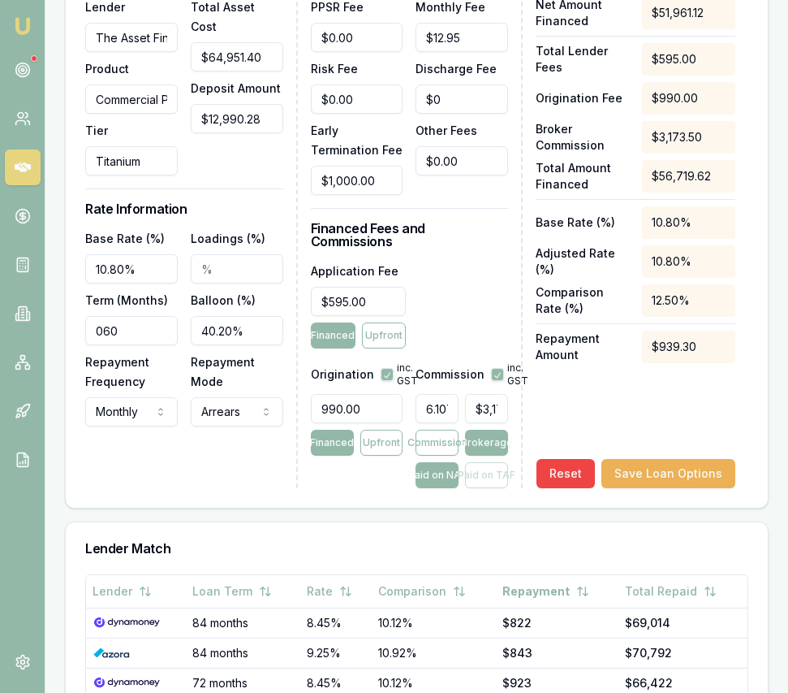
click at [459, 316] on div "Application Fee $595.00 Financed Upfront" at bounding box center [410, 305] width 198 height 88
click at [443, 455] on button "Commission" at bounding box center [437, 443] width 43 height 26
click at [487, 477] on button "Paid on TAF" at bounding box center [486, 475] width 43 height 26
click at [430, 475] on button "Paid on NAF" at bounding box center [437, 475] width 43 height 26
type input "$3,173.50"
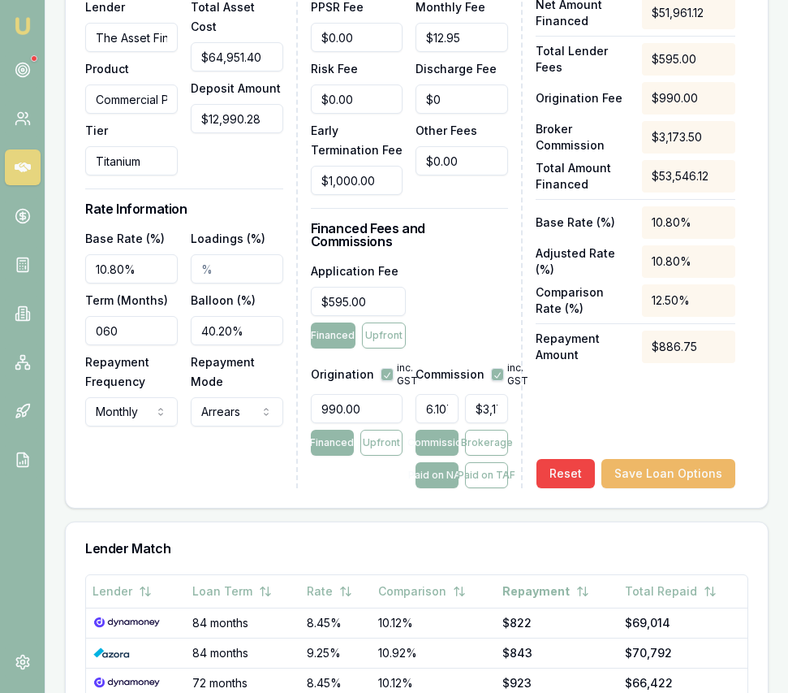
click at [627, 479] on button "Save Loan Options" at bounding box center [669, 473] width 134 height 29
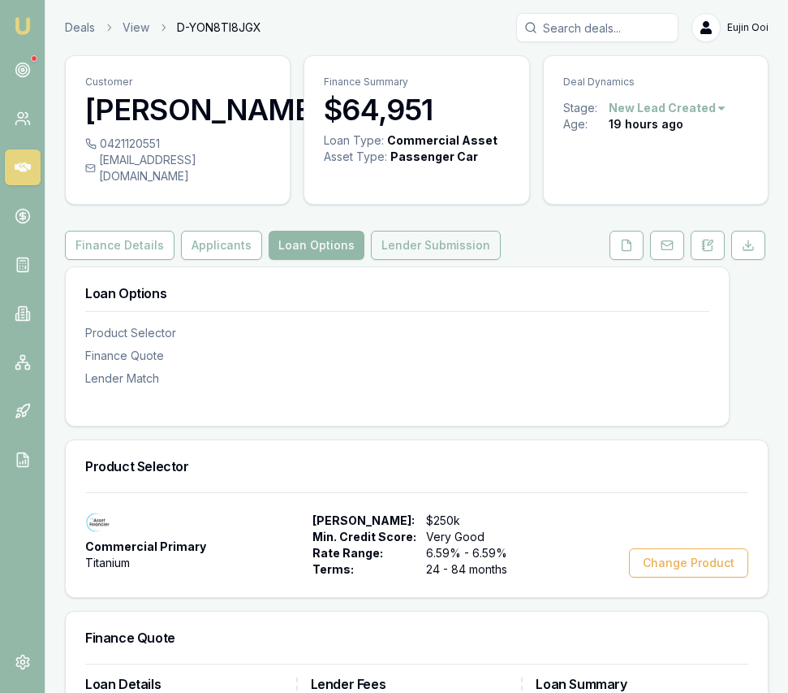
click at [456, 260] on button "Lender Submission" at bounding box center [436, 245] width 130 height 29
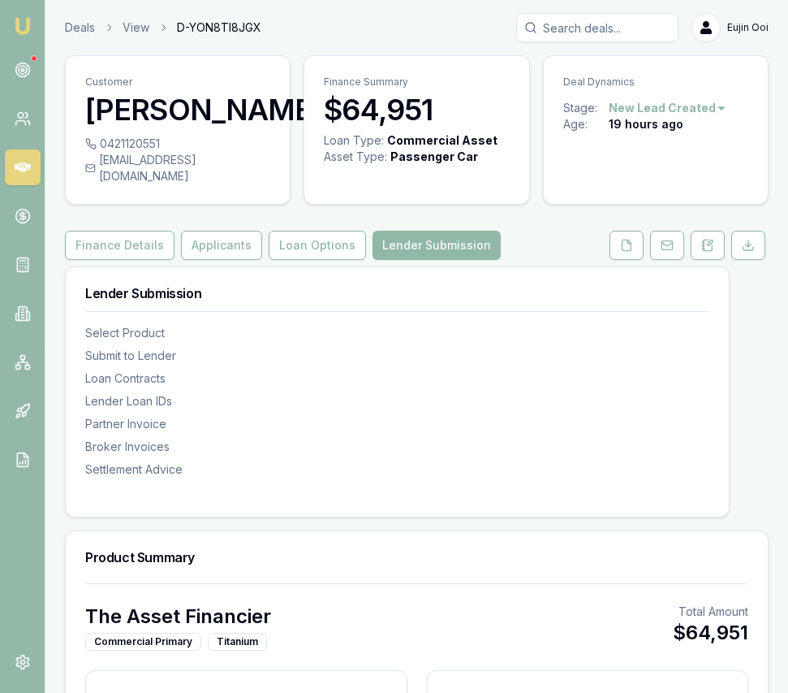
type input "$446"
type input "$1,428"
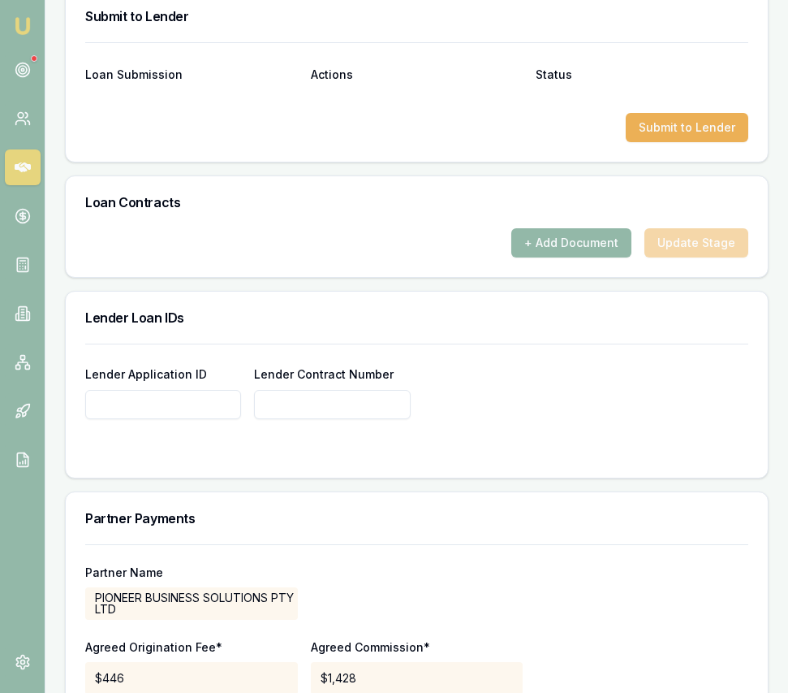
scroll to position [1129, 0]
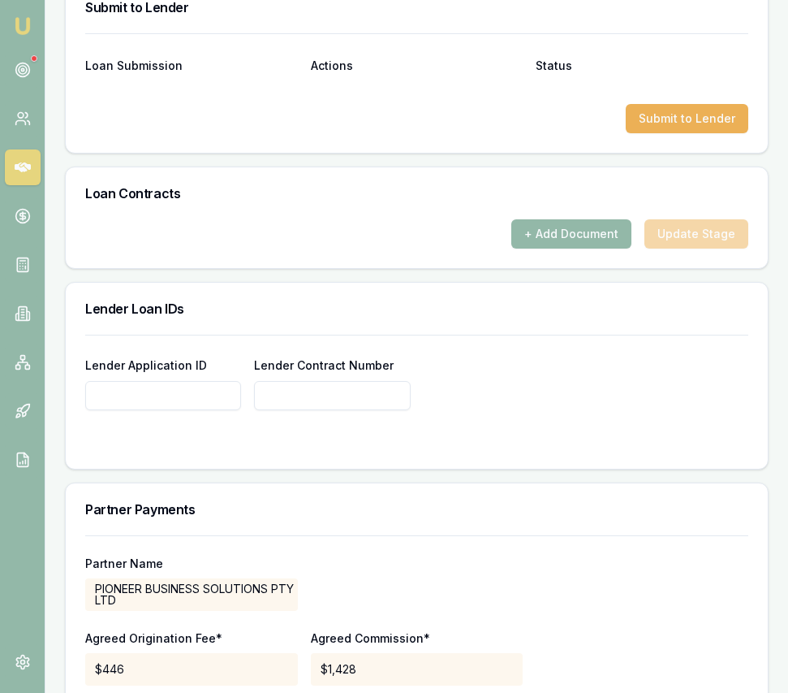
click at [153, 410] on input "Lender Application ID" at bounding box center [163, 395] width 156 height 29
paste input "573224"
type input "573224"
paste input "573224"
type input "573224"
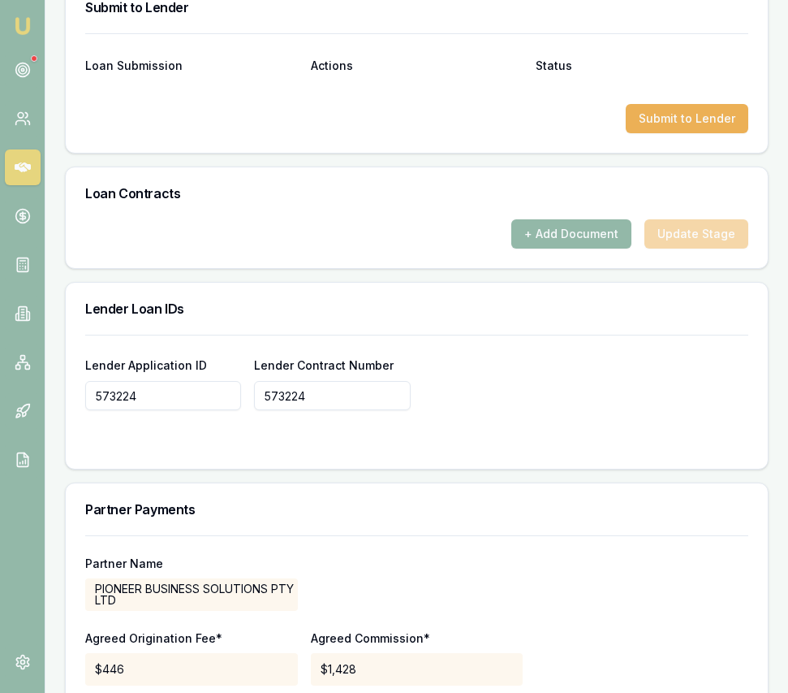
click at [286, 449] on div at bounding box center [416, 442] width 663 height 13
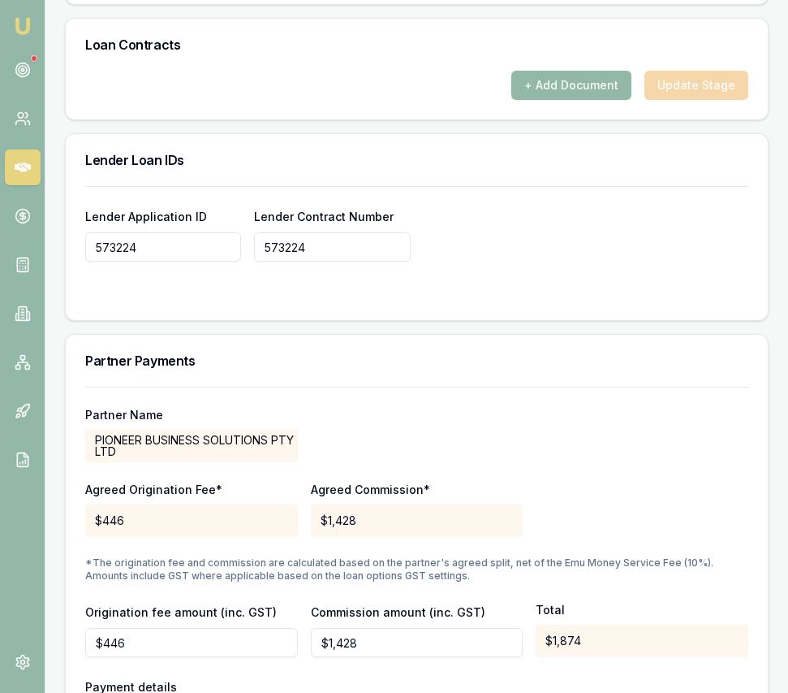
scroll to position [1278, 0]
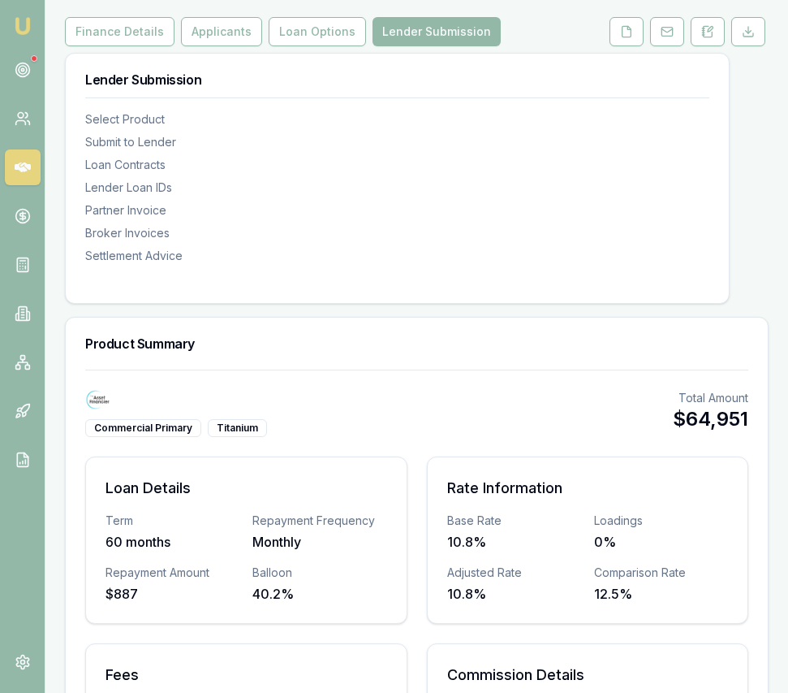
type input "573224"
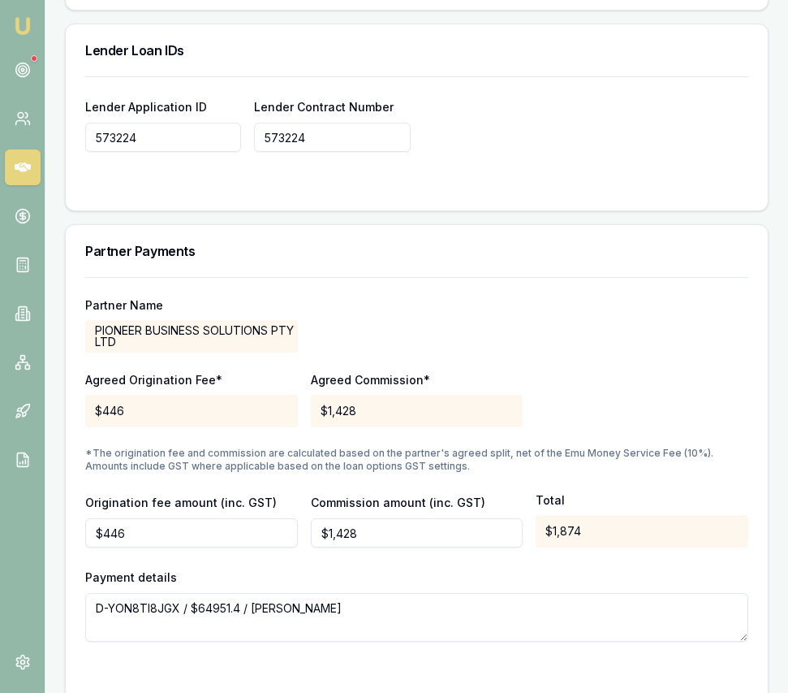
scroll to position [1389, 0]
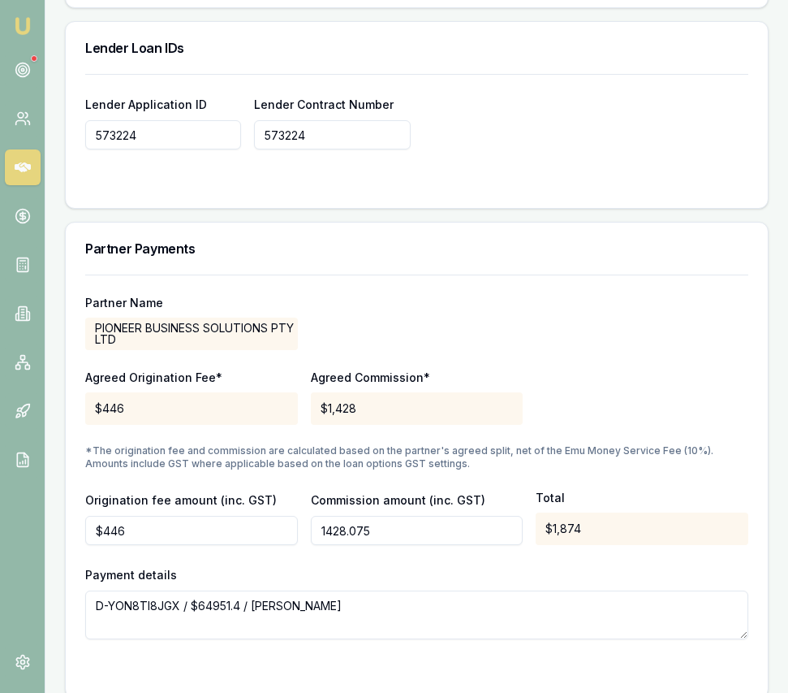
click at [365, 545] on input "1428.075" at bounding box center [417, 530] width 213 height 29
type input "$953"
click at [595, 409] on div "Agreed Origination Fee* $446 Agreed Commission* $1,428" at bounding box center [416, 396] width 663 height 55
click at [152, 545] on input "445.5" at bounding box center [191, 530] width 213 height 29
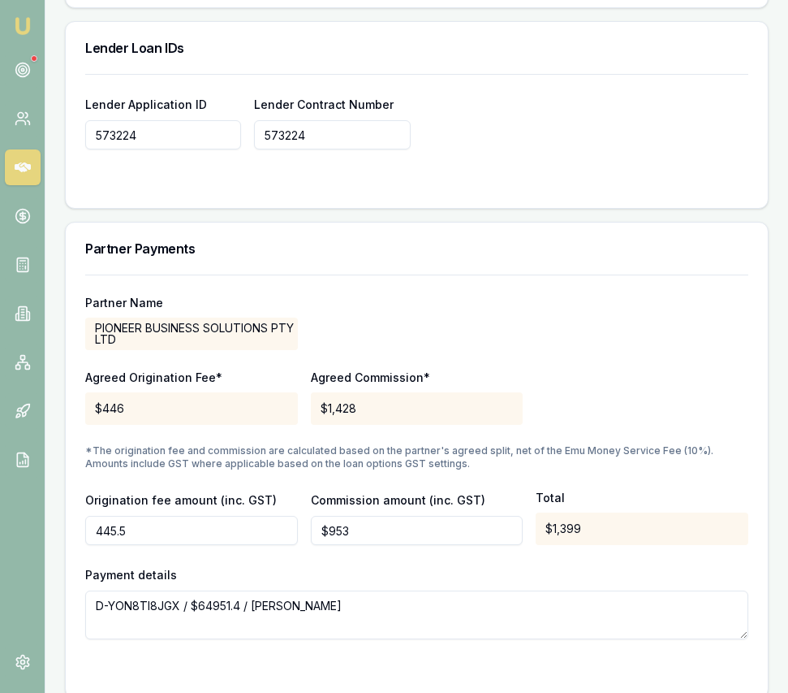
click at [152, 545] on input "445.5" at bounding box center [191, 530] width 213 height 29
type input "$300"
click at [597, 350] on div "Partner Name PIONEER BUSINESS SOLUTIONS PTY LTD" at bounding box center [416, 322] width 663 height 55
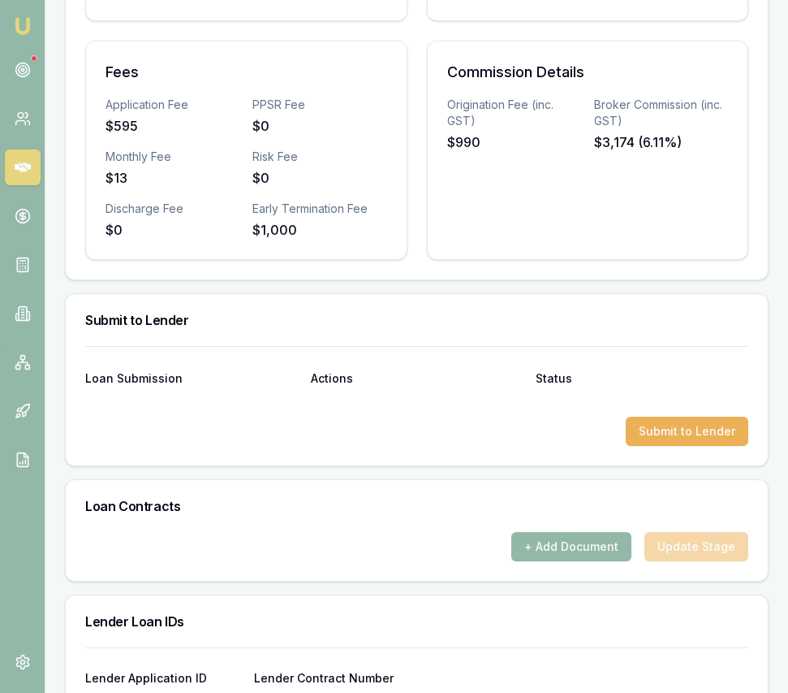
scroll to position [818, 0]
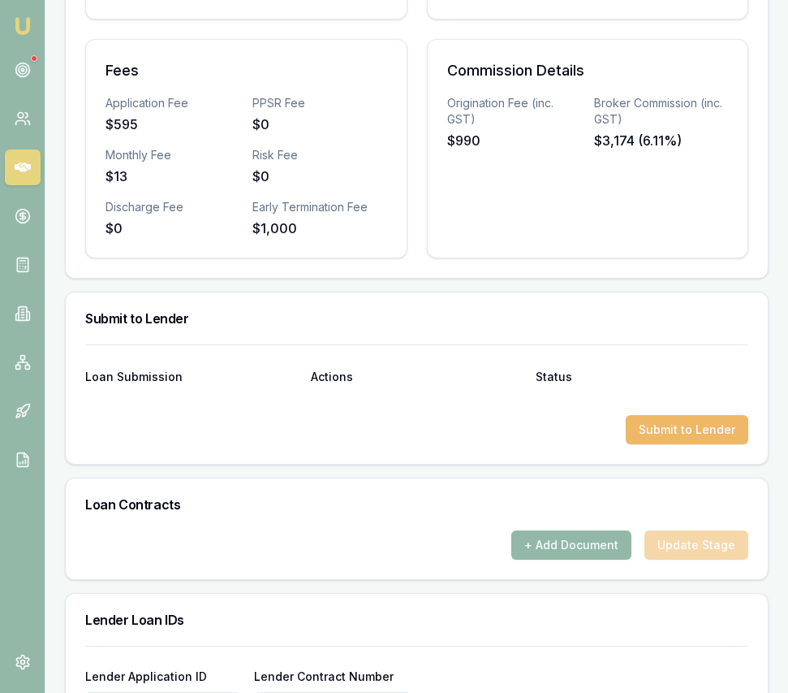
click at [665, 444] on button "Submit to Lender" at bounding box center [687, 429] width 123 height 29
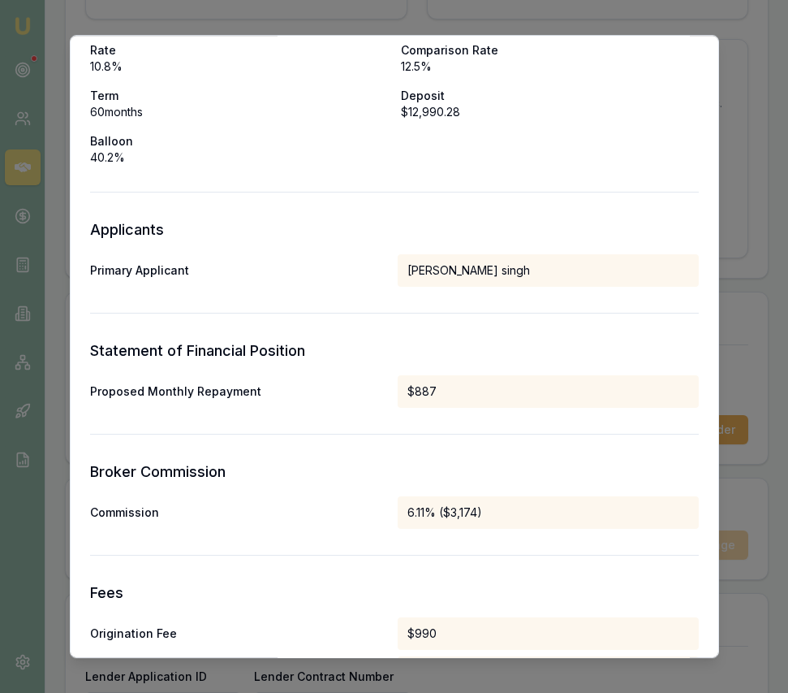
scroll to position [801, 0]
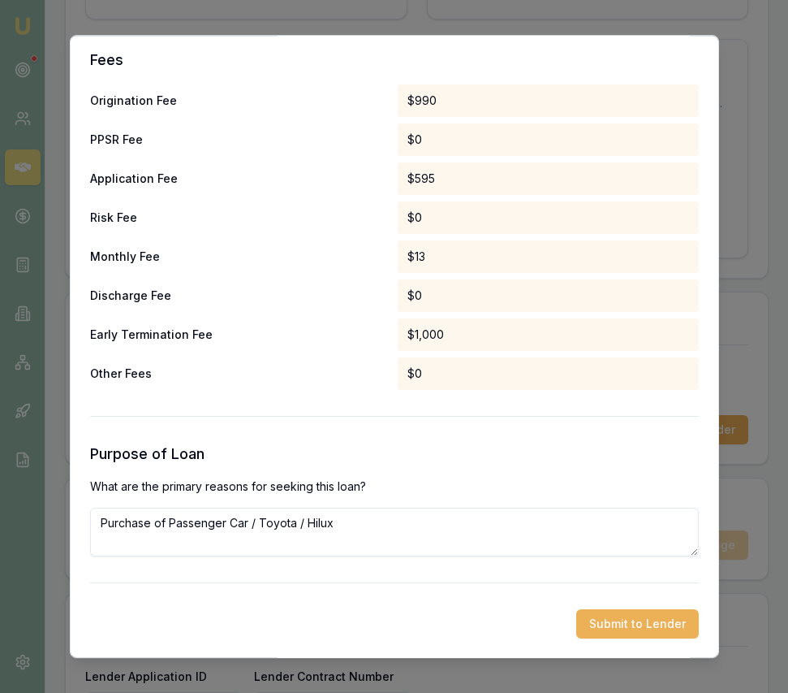
click at [630, 619] on button "Submit to Lender" at bounding box center [637, 623] width 123 height 29
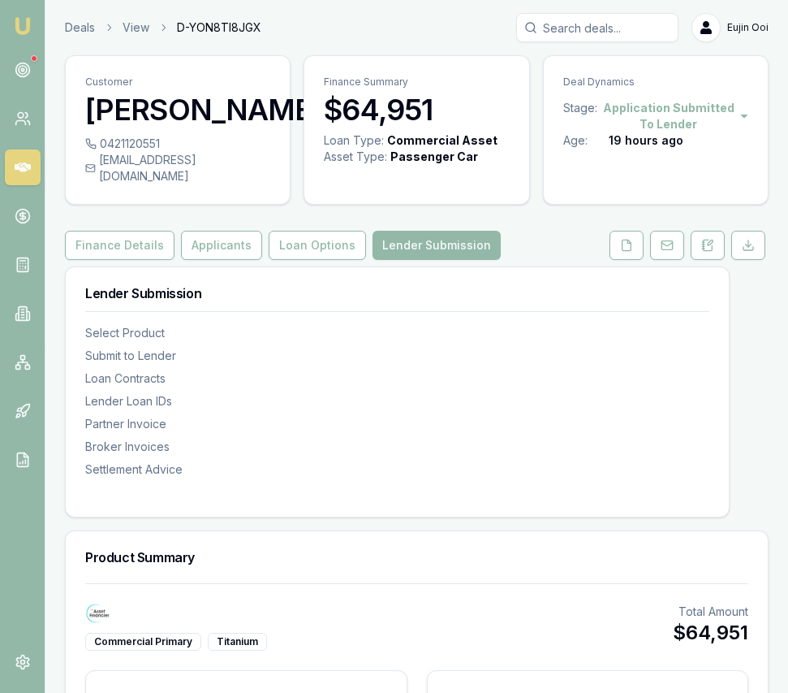
click at [24, 20] on img at bounding box center [22, 25] width 19 height 19
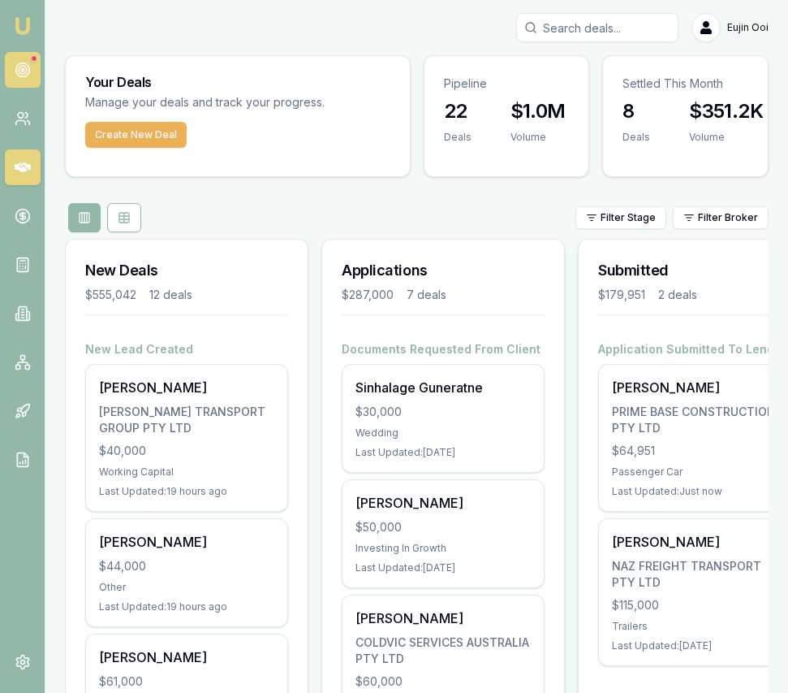
click at [22, 71] on circle at bounding box center [22, 69] width 2 height 2
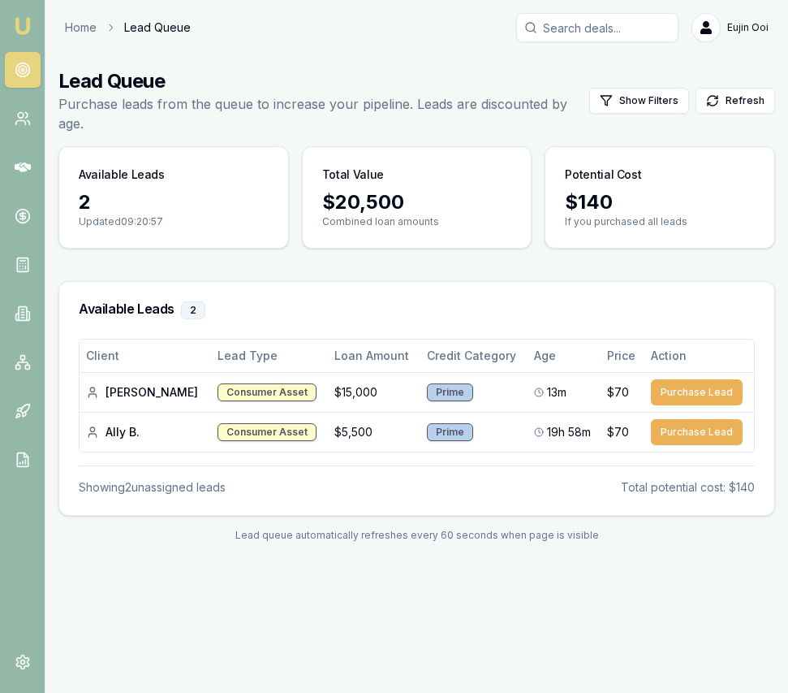
click at [24, 40] on nav "Emu Broker" at bounding box center [22, 245] width 45 height 490
click at [24, 32] on img at bounding box center [22, 25] width 19 height 19
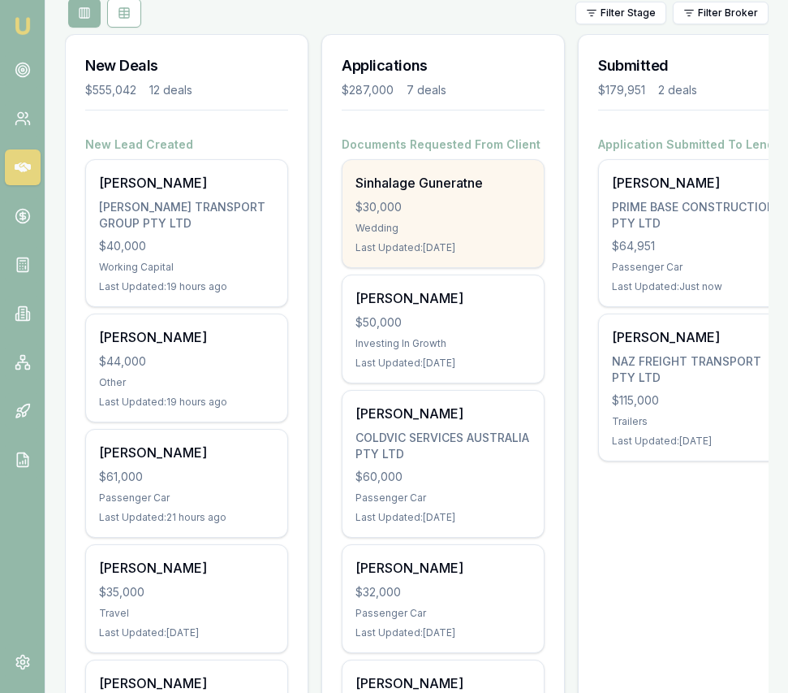
scroll to position [210, 0]
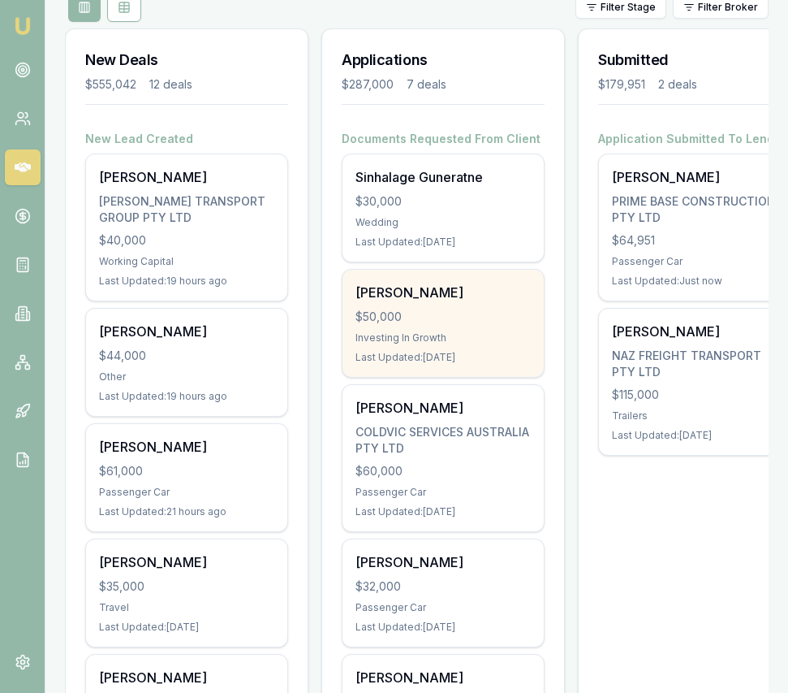
click at [433, 309] on div "$50,000" at bounding box center [443, 317] width 175 height 16
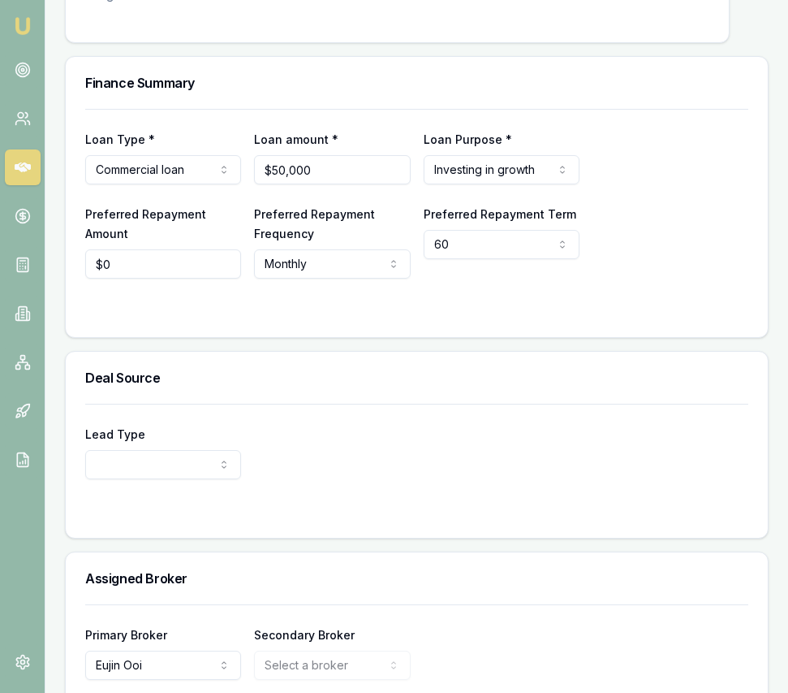
scroll to position [388, 0]
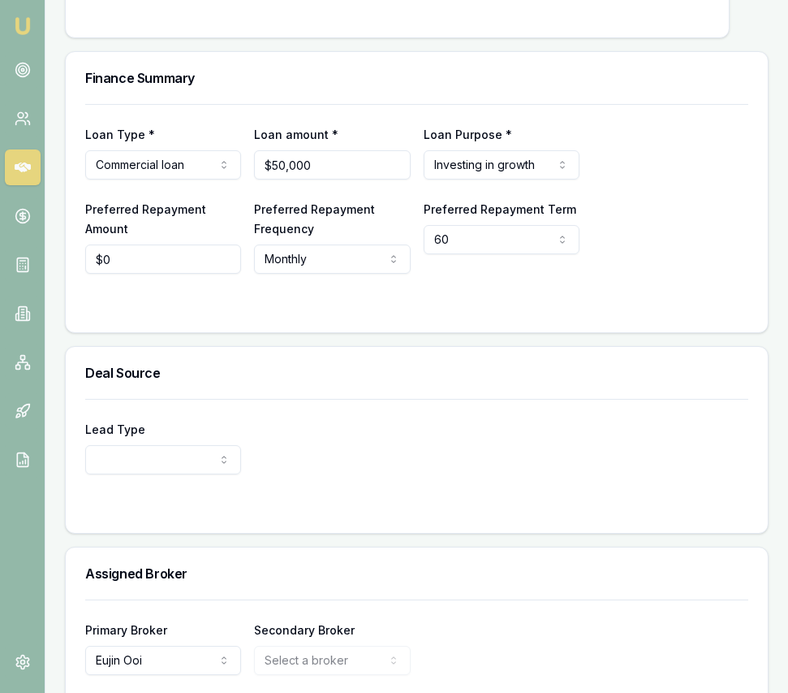
select select "PARTNER"
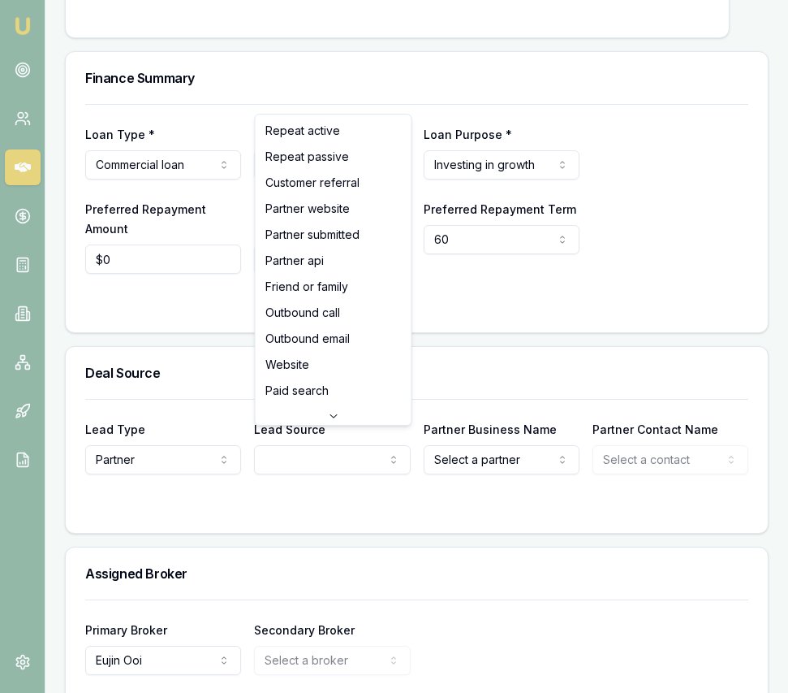
select select "PARTNER_SUBMITTED"
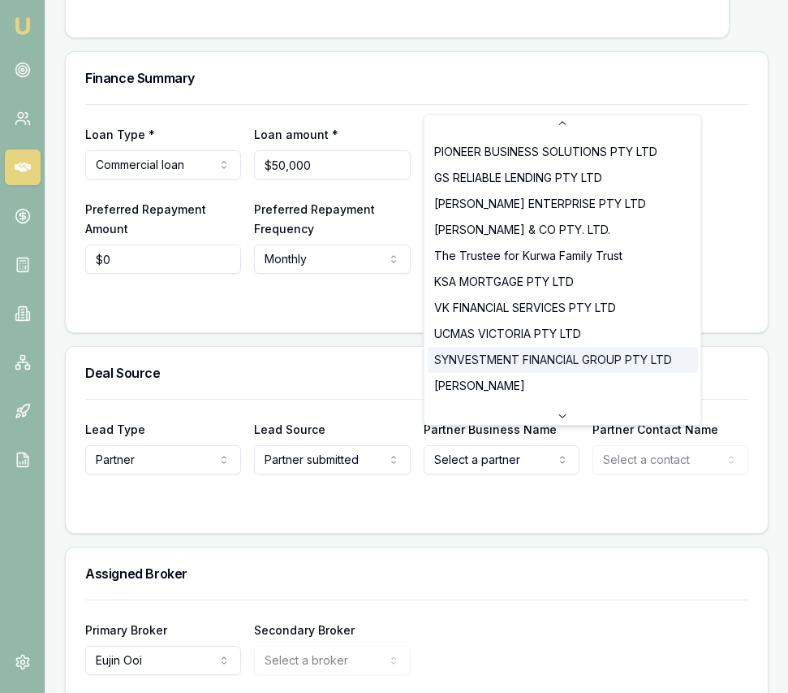
scroll to position [0, 0]
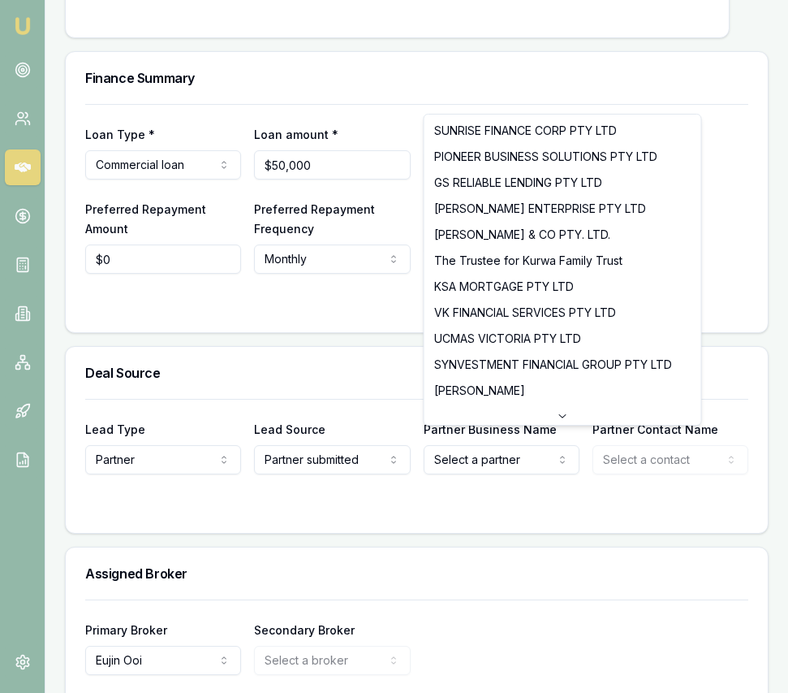
select select "The Trustee for Kurwa Family Trust"
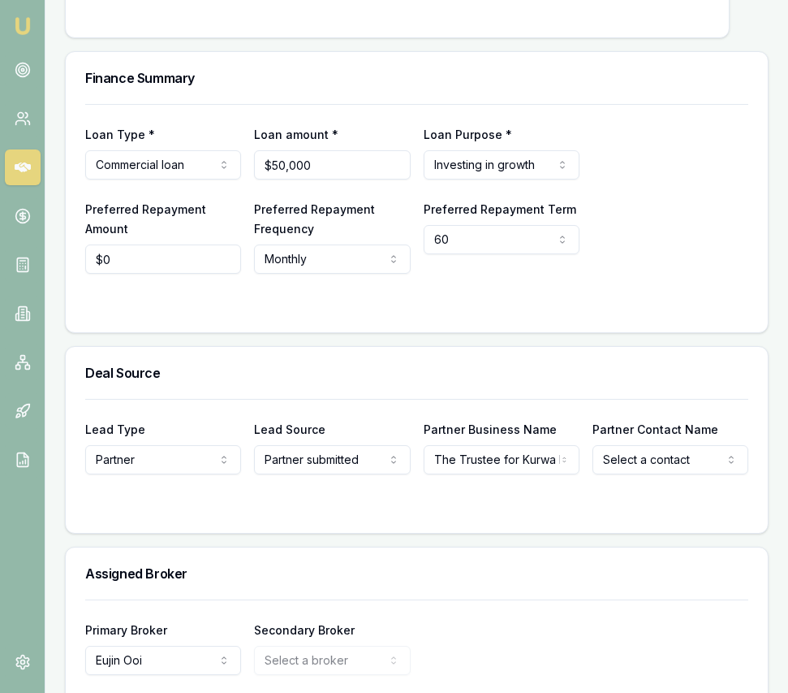
select select "Sahani Kurwa"
drag, startPoint x: 637, startPoint y: 481, endPoint x: 625, endPoint y: 475, distance: 13.8
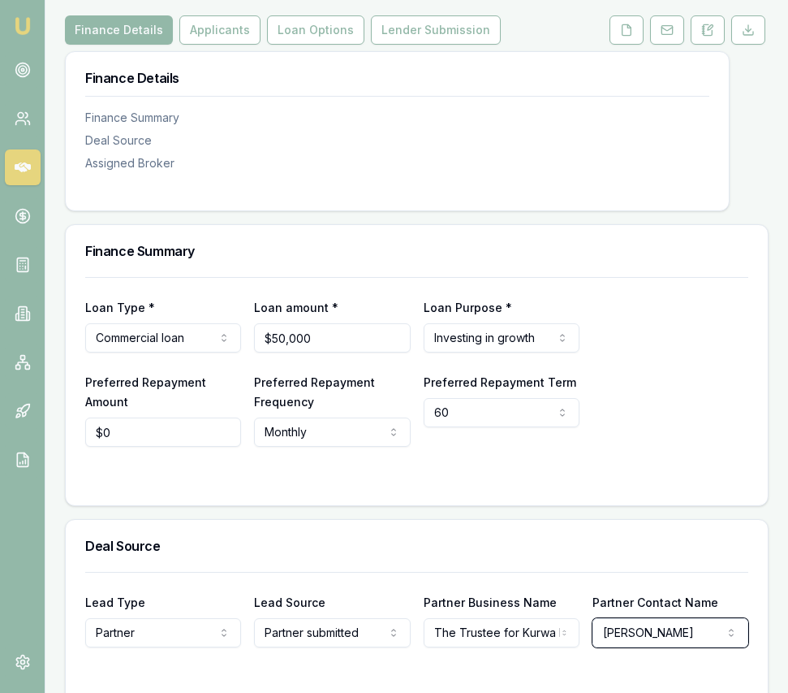
scroll to position [261, 0]
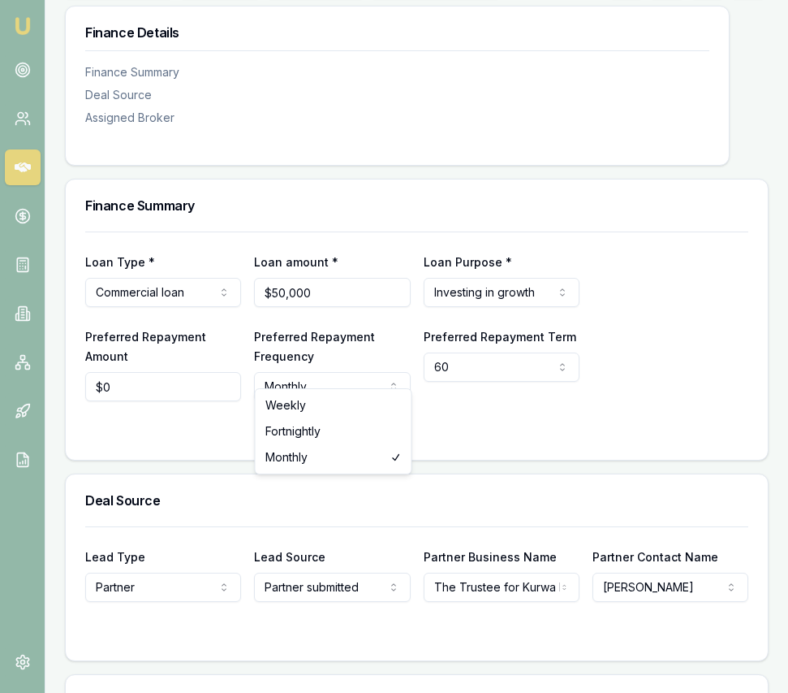
click at [329, 367] on html "Emu Broker Deals View D-Q5W1L8BFQB Eujin Ooi Toggle Menu Customer Sejal Madaan …" at bounding box center [394, 85] width 788 height 693
select select "WEEKLY"
click at [177, 372] on input "0" at bounding box center [163, 386] width 156 height 29
type input "$460"
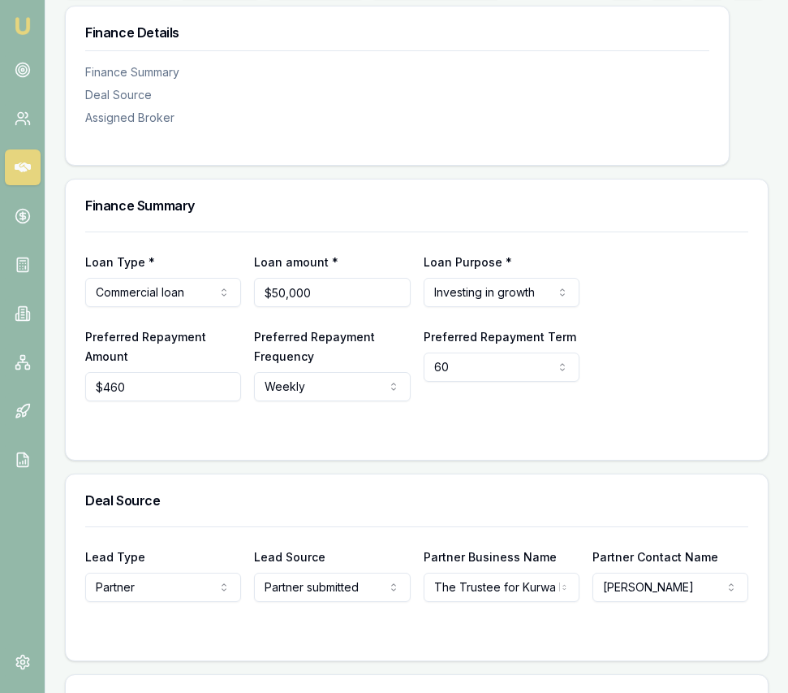
click at [422, 436] on div "Loan Type * Commercial loan Consumer loan Consumer asset Commercial loan Commer…" at bounding box center [417, 345] width 702 height 228
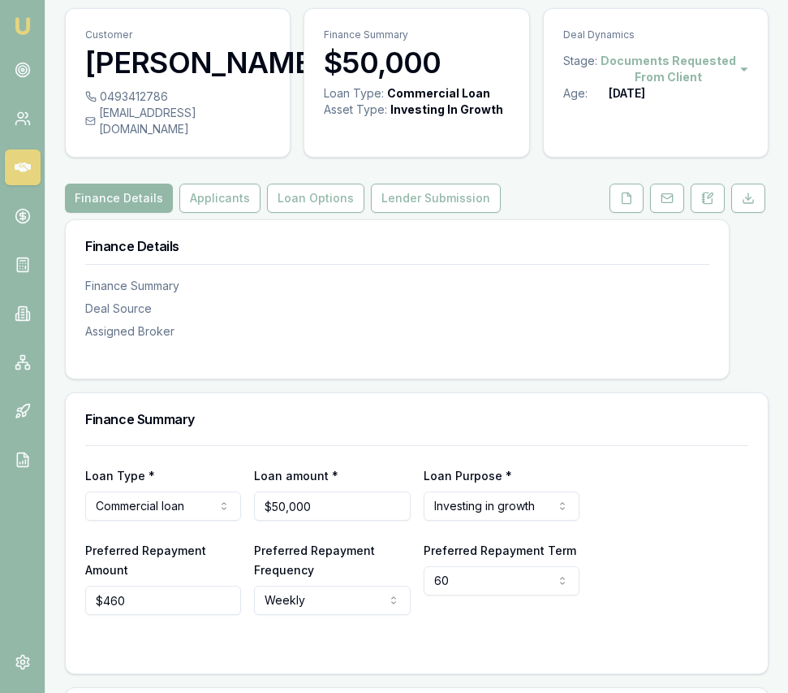
scroll to position [0, 0]
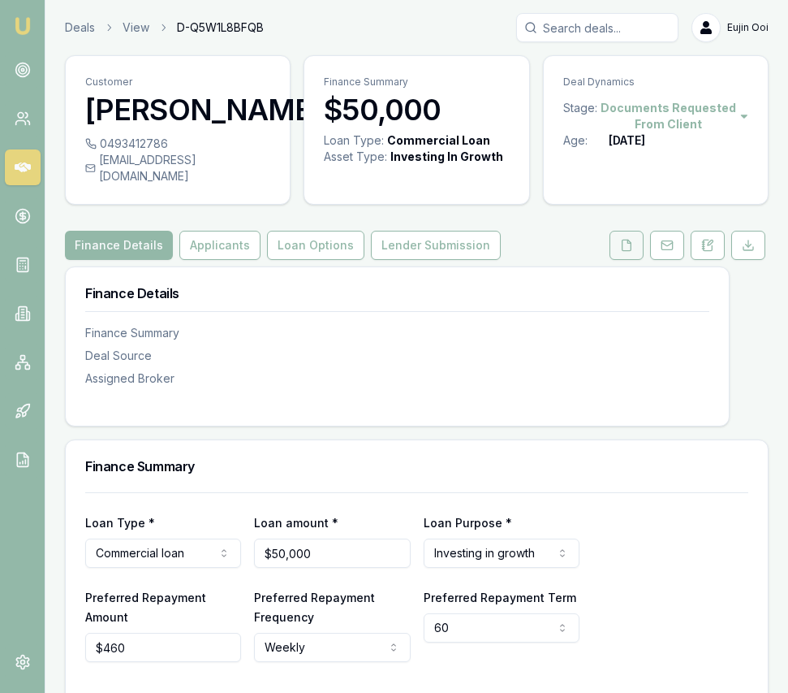
click at [623, 240] on icon at bounding box center [627, 245] width 9 height 11
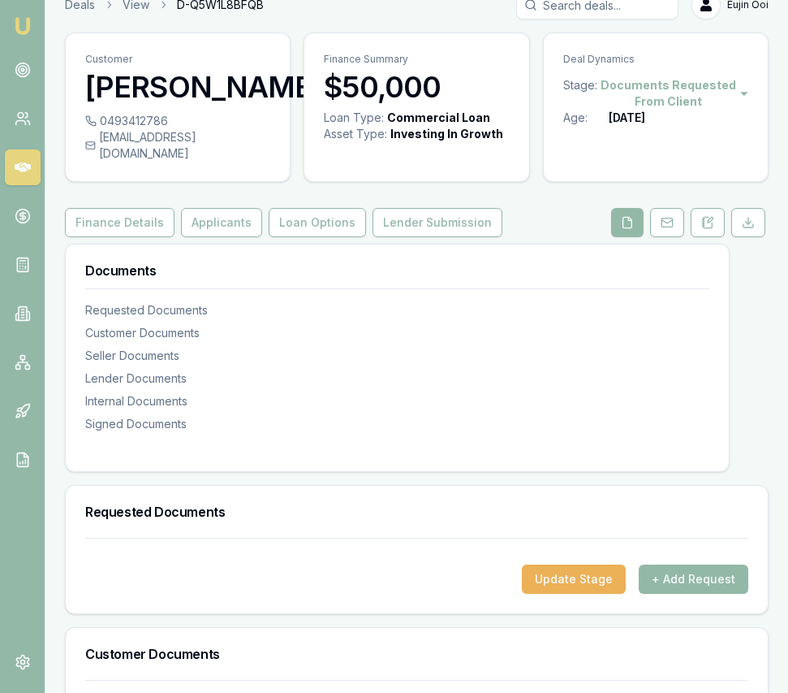
scroll to position [15, 0]
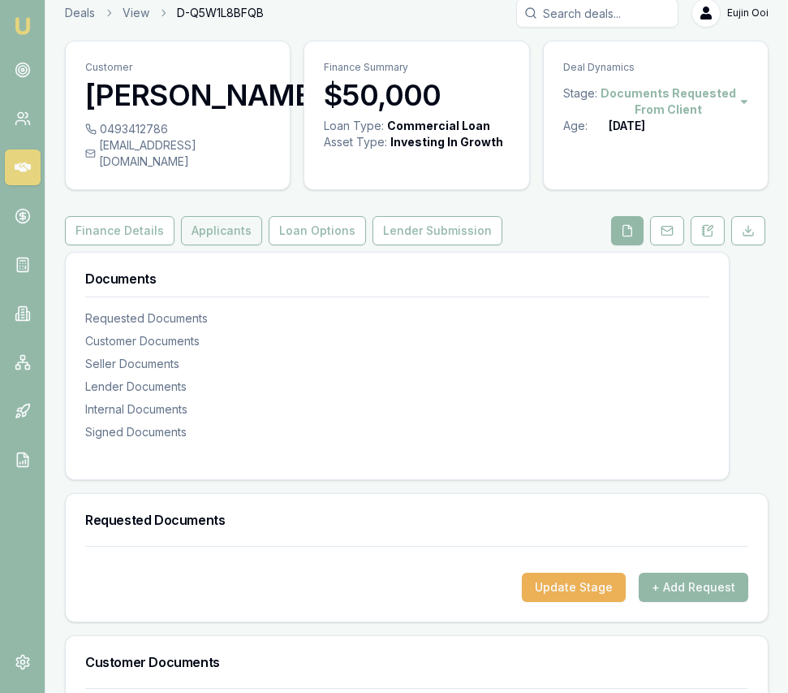
click at [218, 216] on button "Applicants" at bounding box center [221, 230] width 81 height 29
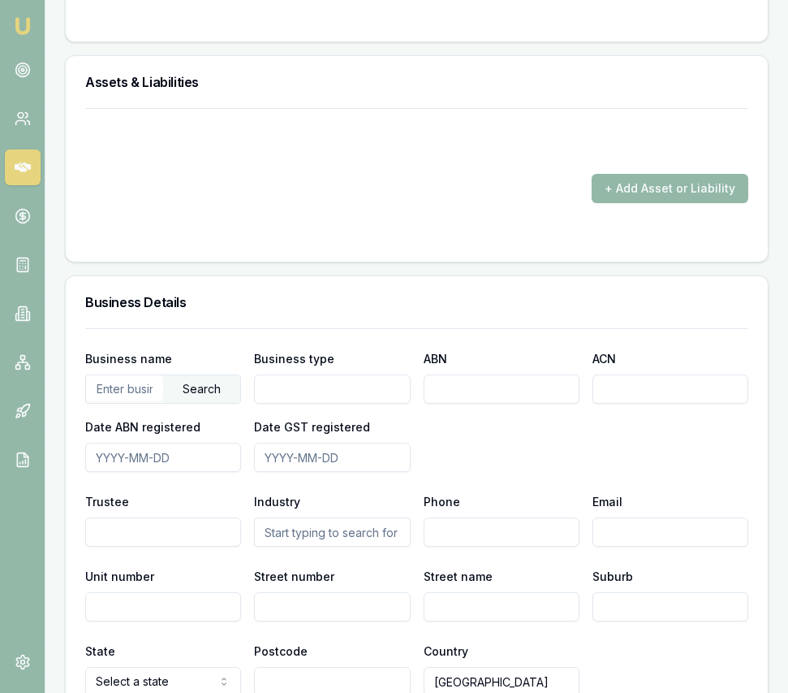
scroll to position [2485, 0]
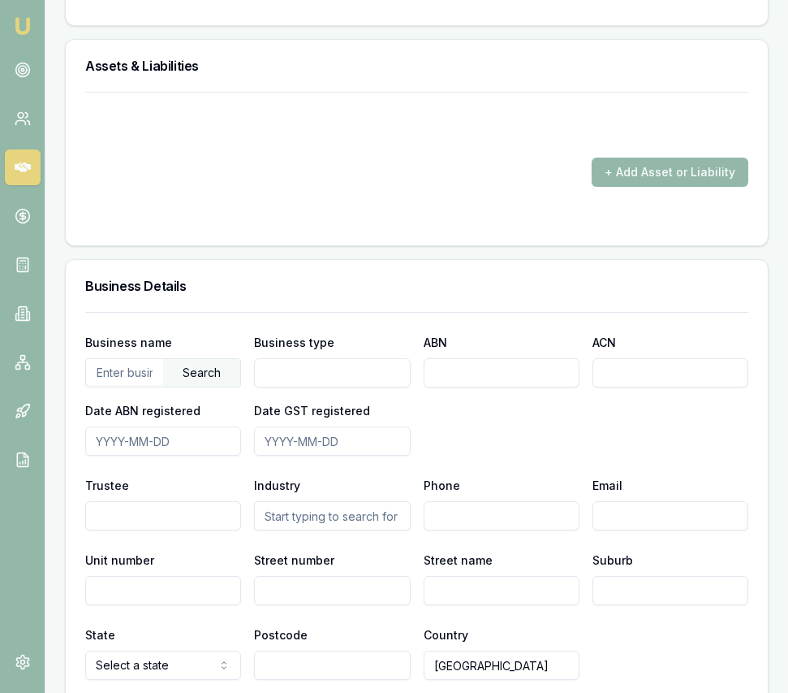
click at [138, 359] on input "text" at bounding box center [124, 372] width 77 height 26
click at [196, 361] on div "Search" at bounding box center [201, 373] width 77 height 28
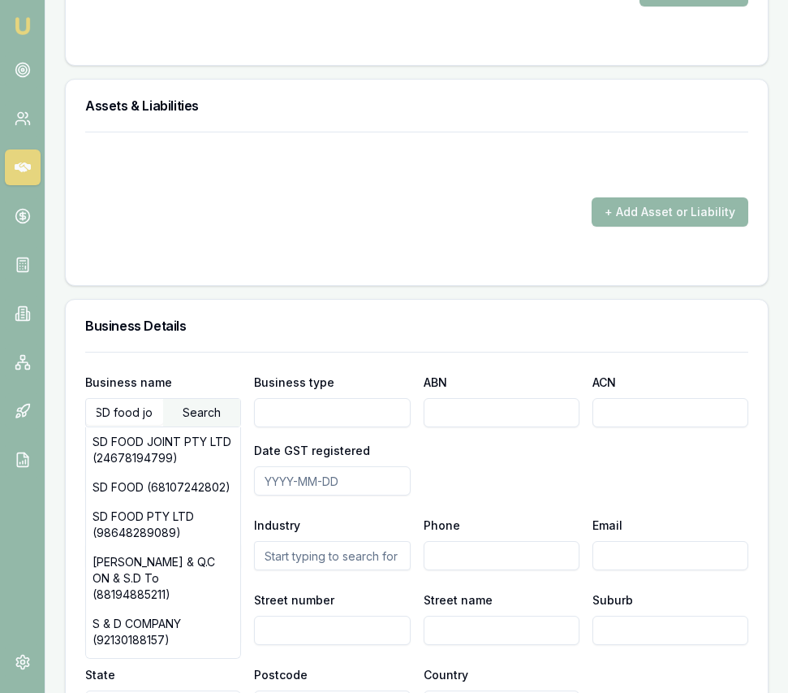
scroll to position [2439, 0]
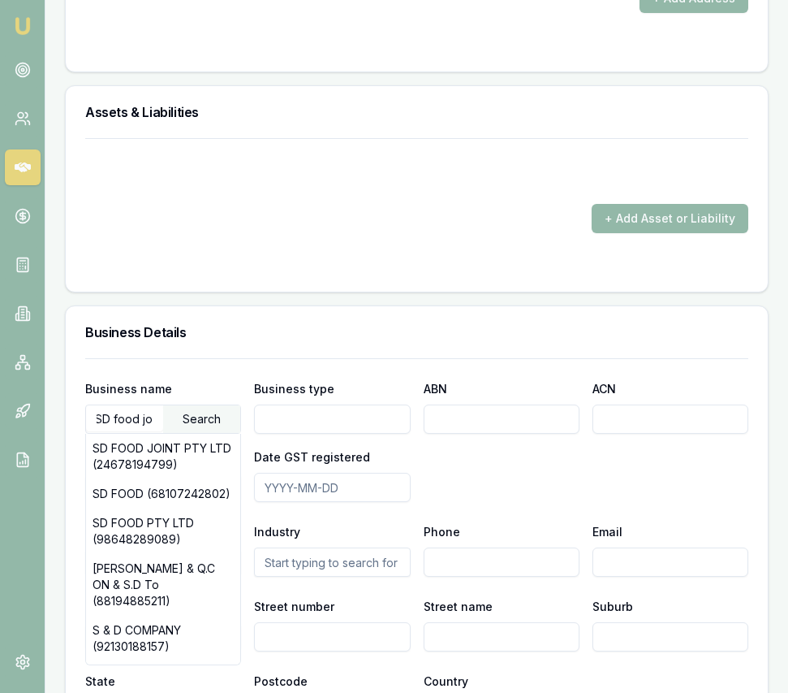
click at [184, 434] on div "SD FOOD JOINT PTY LTD (24678194799)" at bounding box center [163, 456] width 154 height 45
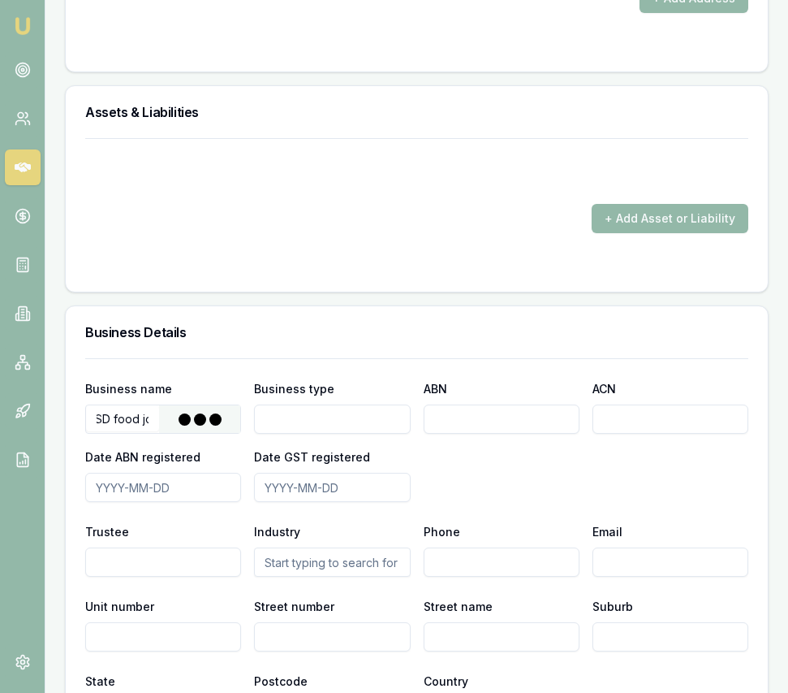
type input "SD FOOD JOINT PTY LTD"
type input "Australian Private Company"
type input "24678194799"
type input "678194799"
type input "2024-06-14"
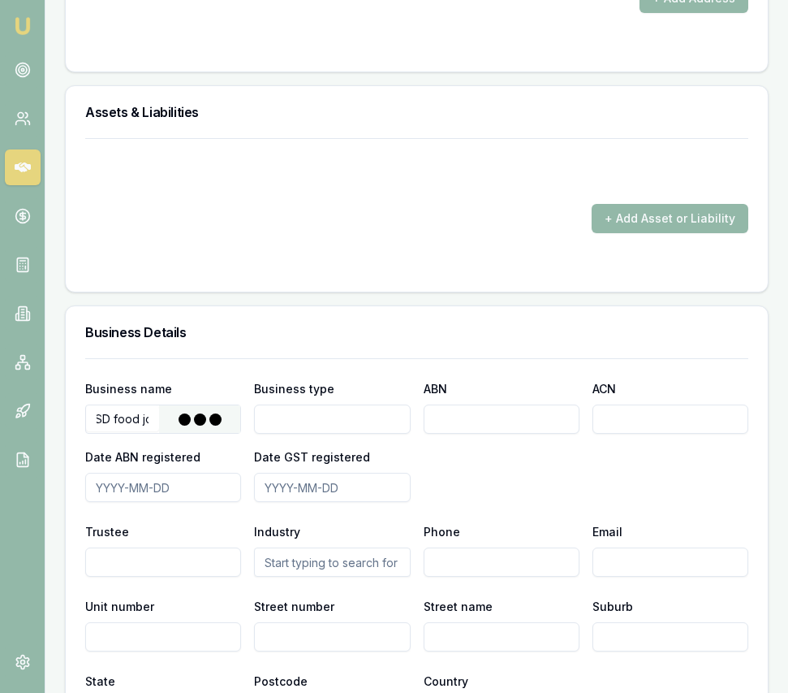
type input "2024-06-14"
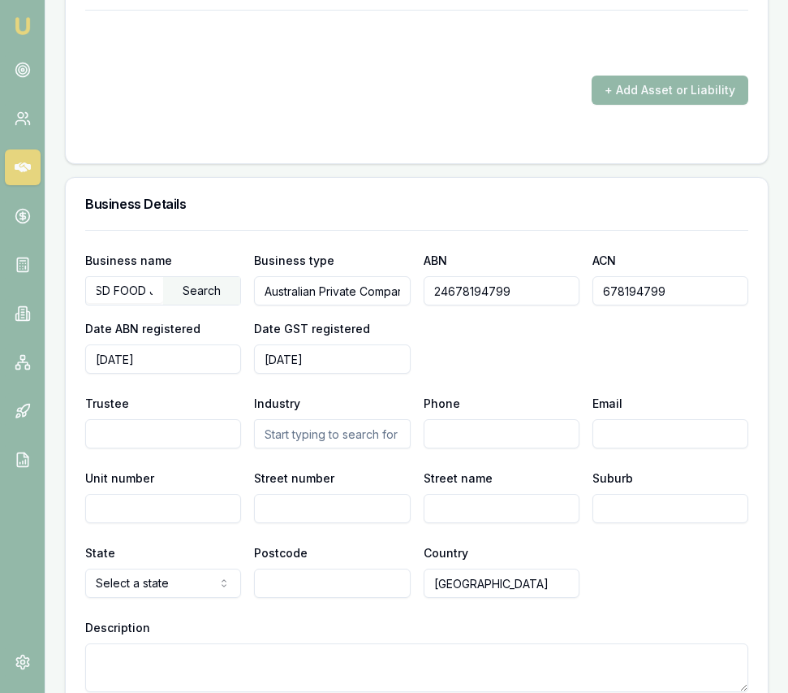
scroll to position [2570, 0]
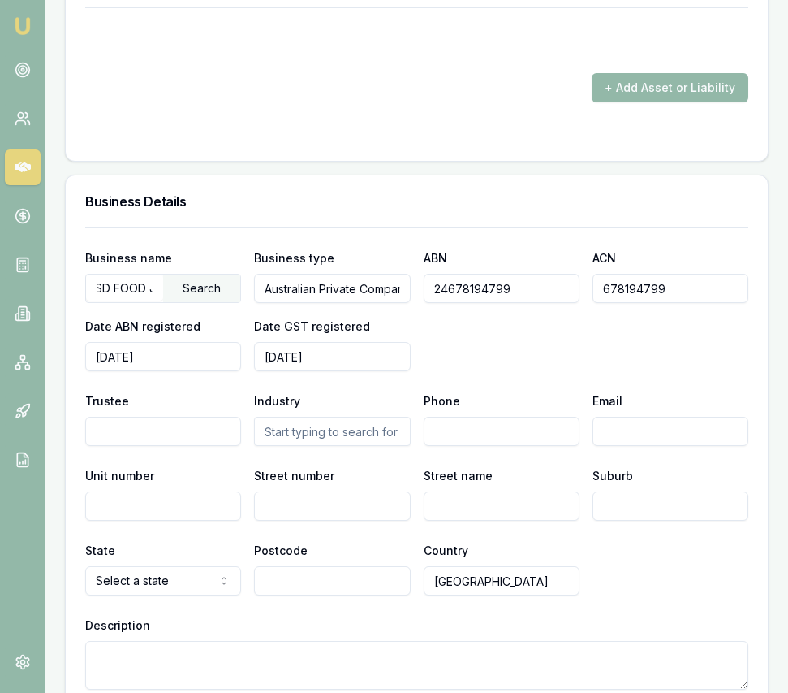
click at [339, 423] on input "text" at bounding box center [332, 431] width 156 height 29
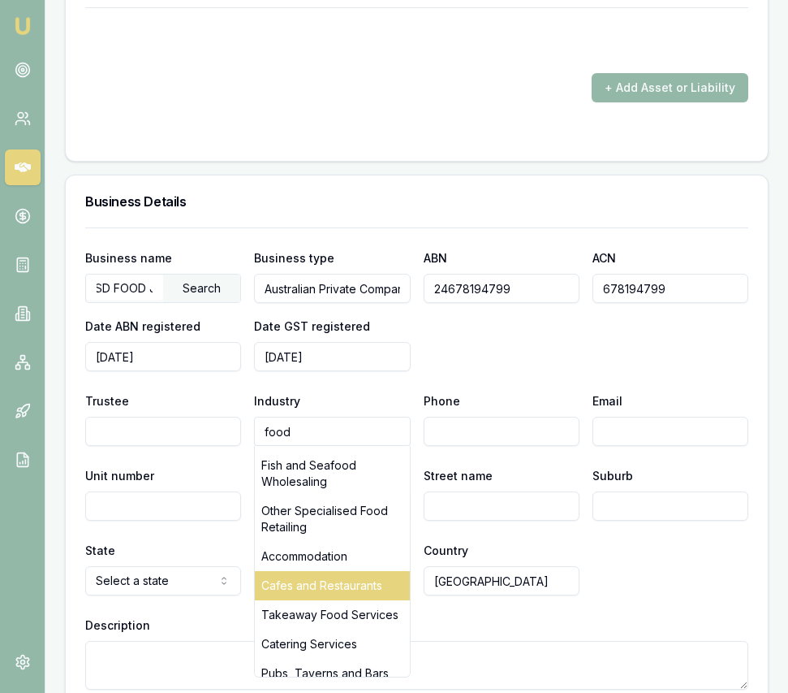
scroll to position [86, 0]
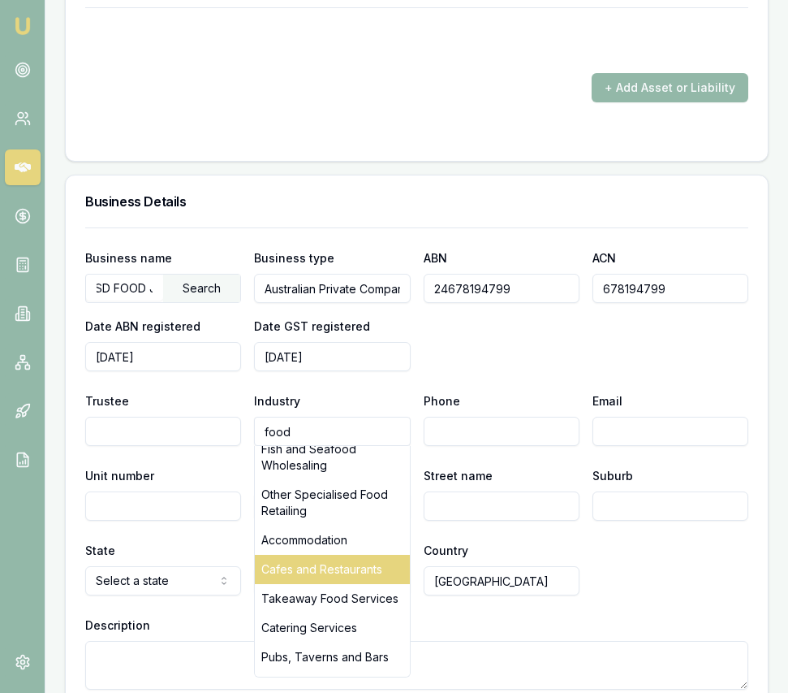
click at [356, 559] on div "Cafes and Restaurants" at bounding box center [332, 569] width 154 height 29
type input "Cafes and Restaurants"
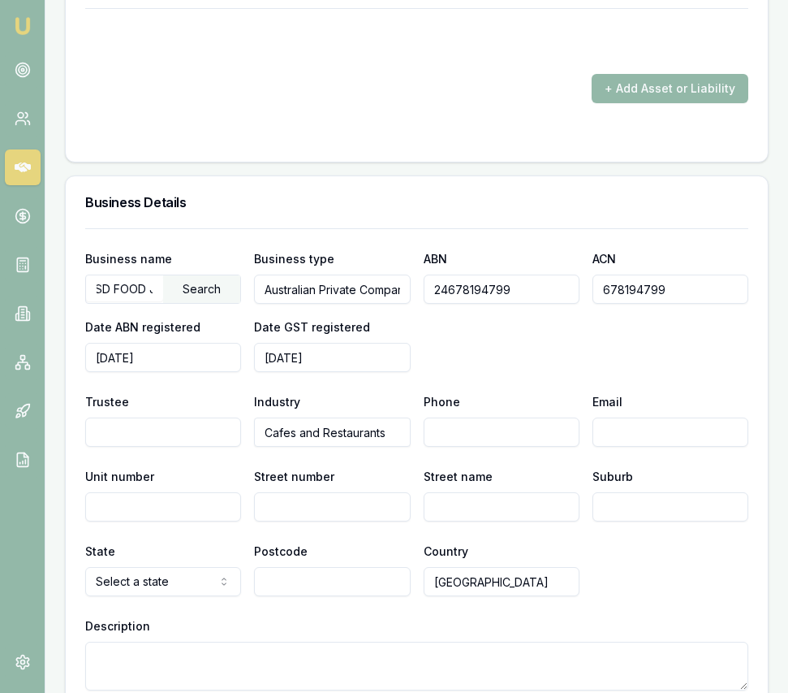
click at [608, 417] on input "Email" at bounding box center [671, 431] width 156 height 29
paste input "Lukumama.australia@gmail.com"
type input "Lukumama.australia@gmail.com"
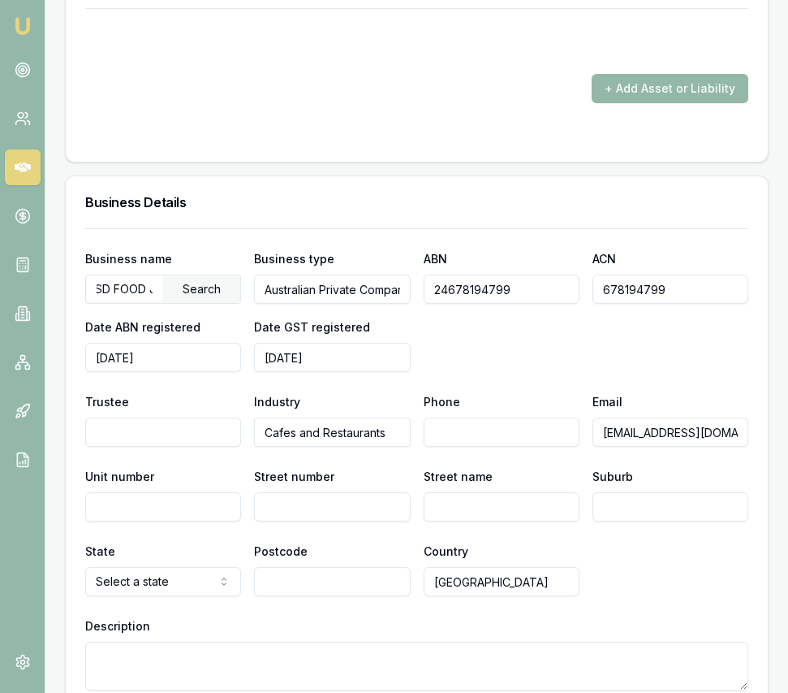
click at [326, 493] on input "Street number" at bounding box center [332, 506] width 156 height 29
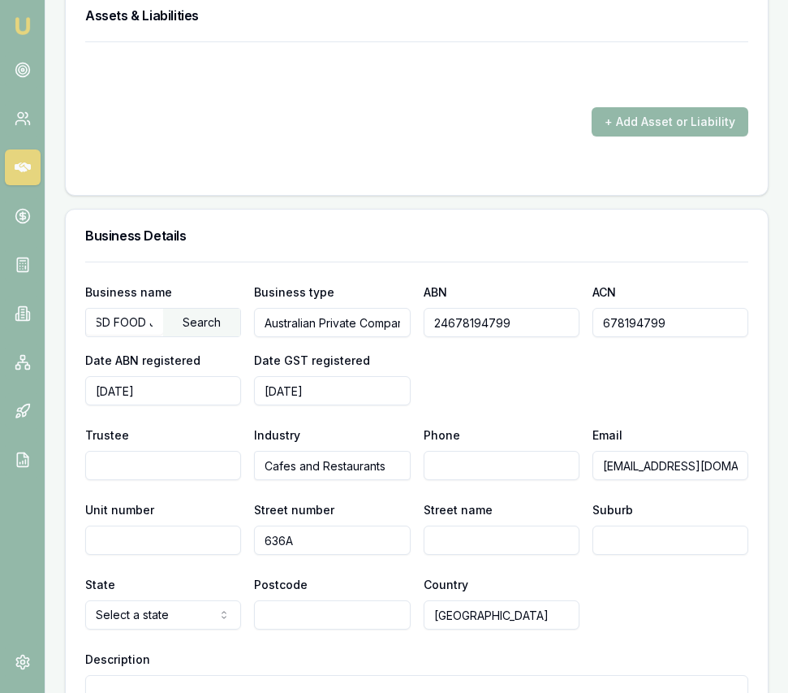
scroll to position [2534, 0]
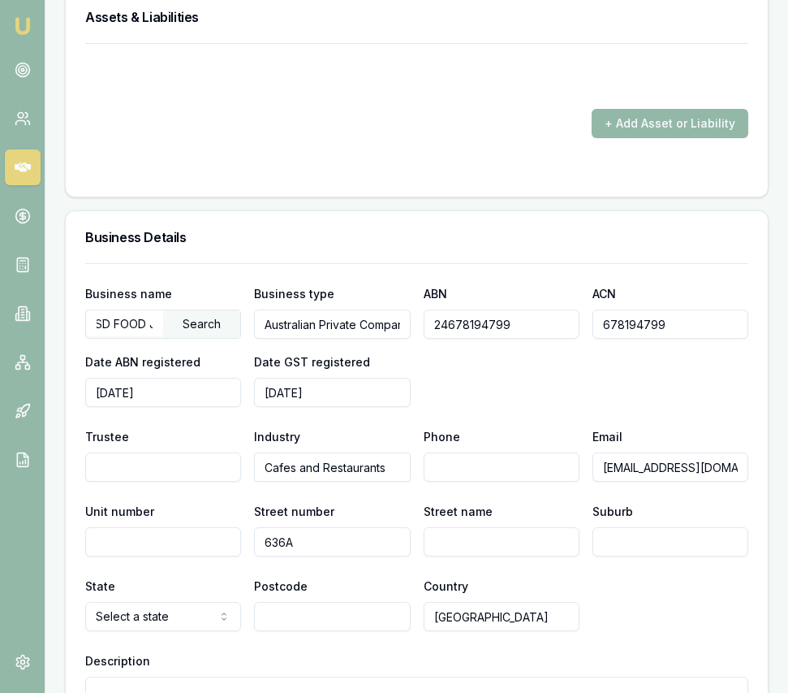
type input "636A"
click at [448, 527] on input "Street name" at bounding box center [502, 541] width 156 height 29
type input "Glenferrie Road"
type input "Hawthorn"
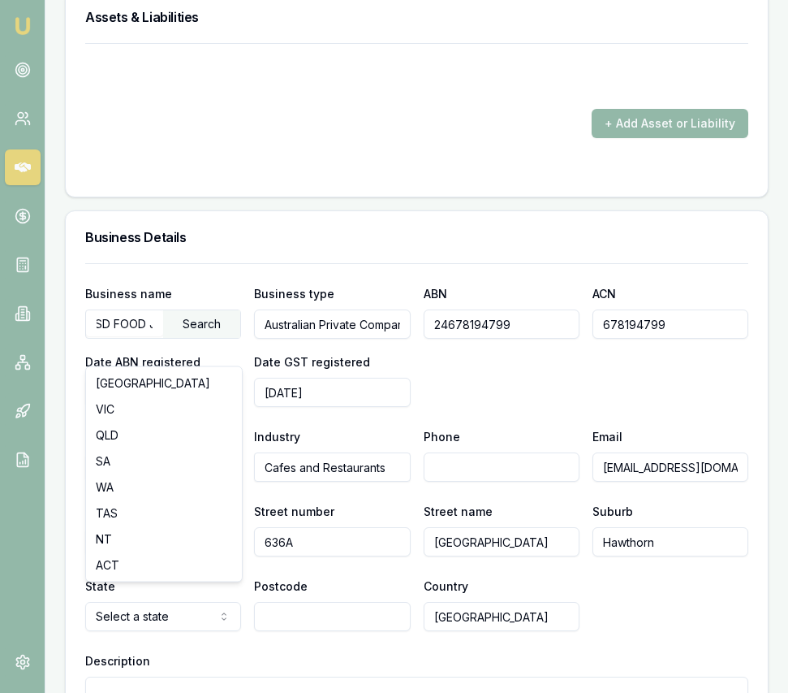
select select "VIC"
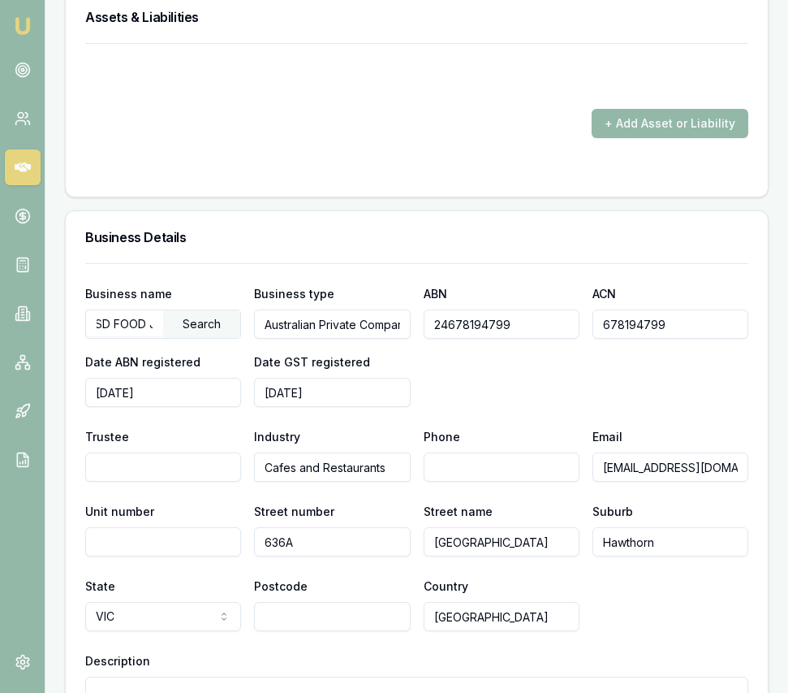
click at [300, 602] on input "Postcode" at bounding box center [332, 616] width 156 height 29
type input "3122"
click at [703, 625] on div "Business name SD FOOD JOINT PTY LTD Search Business type Australian Private Com…" at bounding box center [416, 494] width 663 height 462
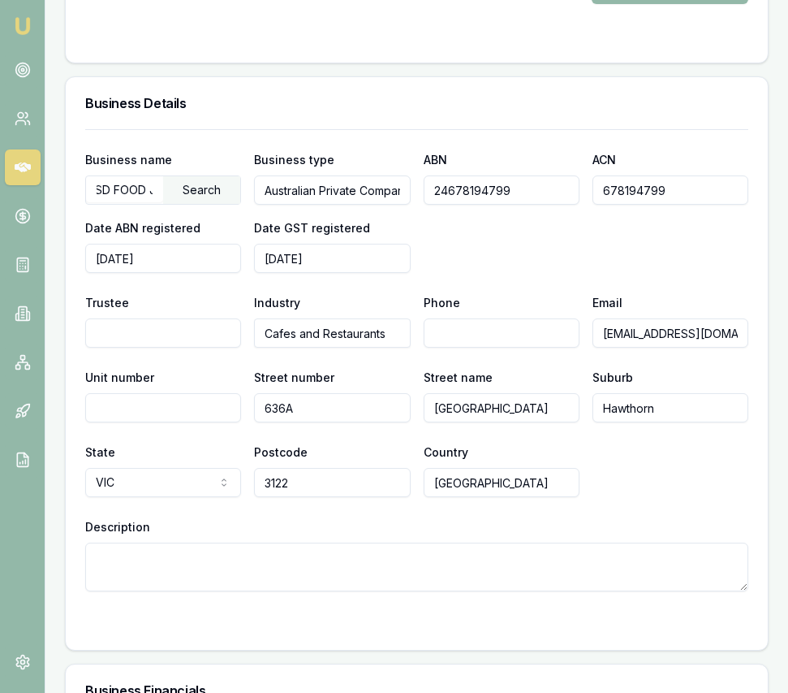
scroll to position [2700, 0]
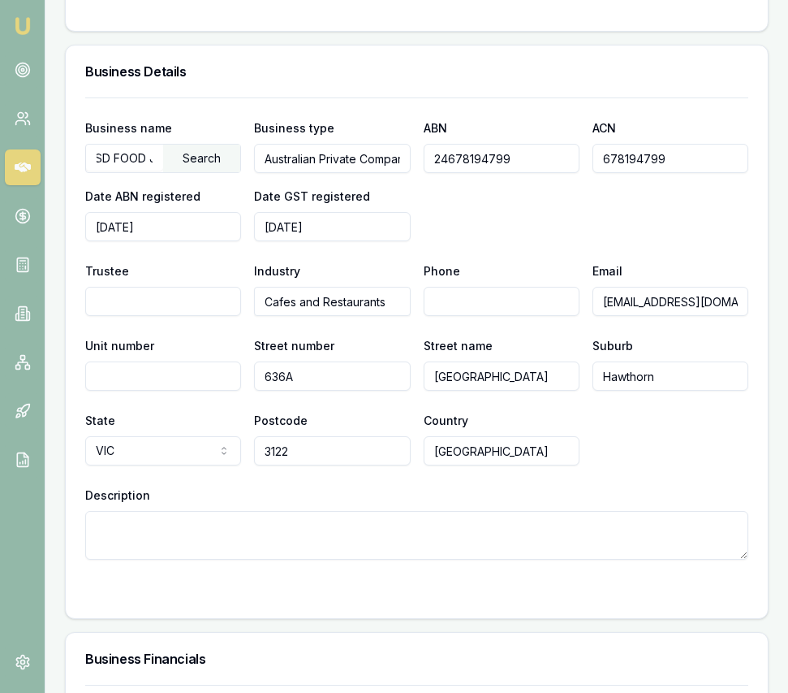
click at [422, 520] on textarea "Description" at bounding box center [416, 535] width 663 height 49
paste textarea "https://www.lukumama.com/"
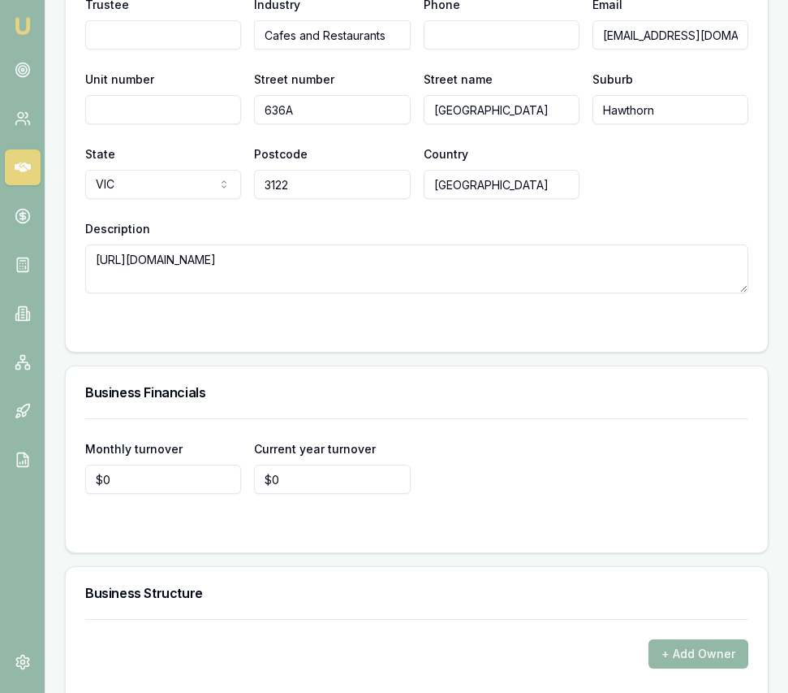
scroll to position [2967, 0]
type textarea "https://www.lukumama.com/"
click at [196, 464] on input "0" at bounding box center [163, 478] width 156 height 29
type input "$37,000"
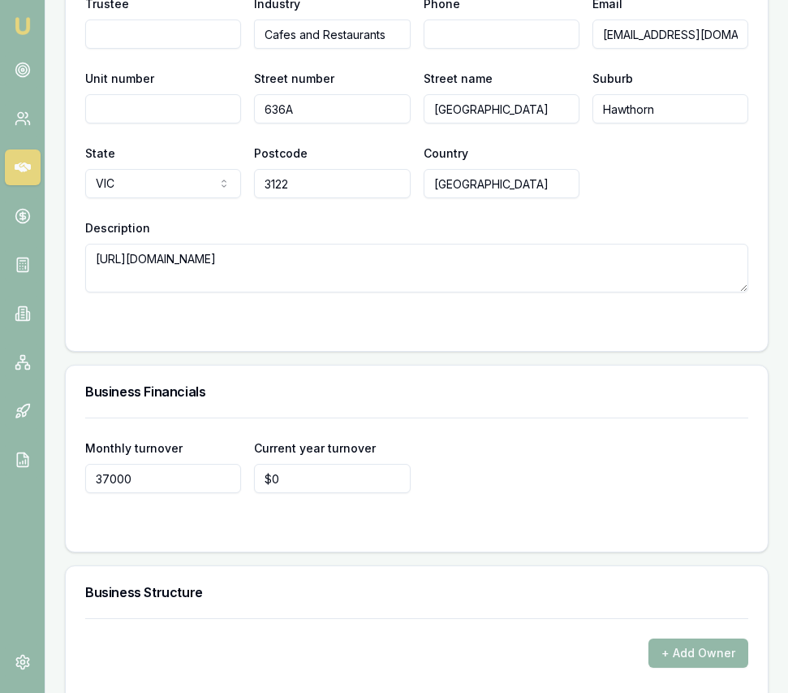
type input "0"
type input "$0"
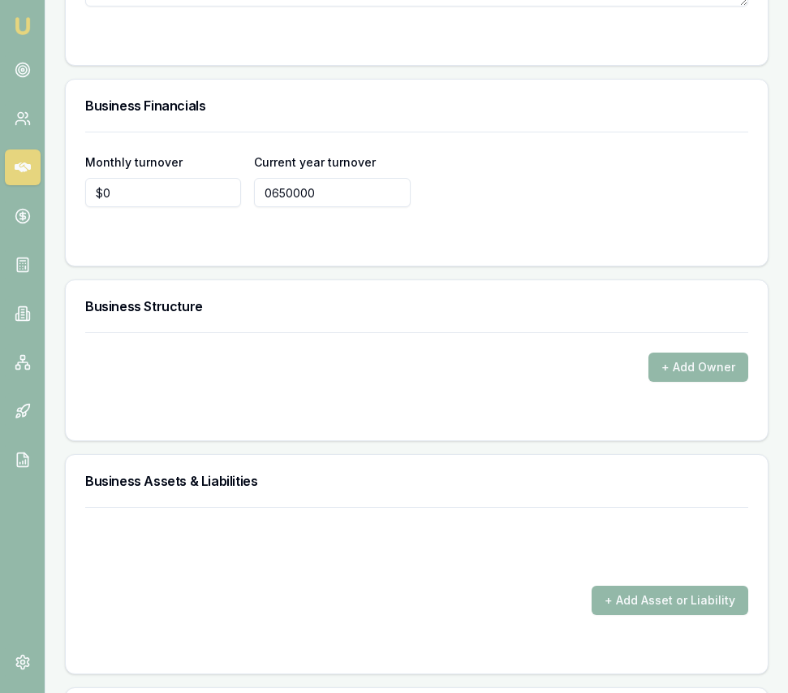
scroll to position [3309, 0]
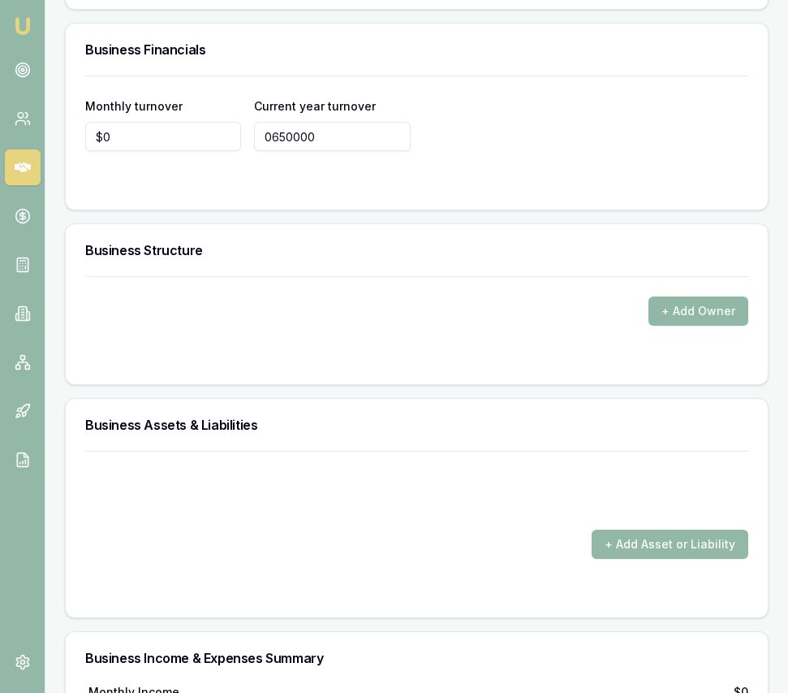
type input "$650,000"
click at [696, 296] on button "+ Add Owner" at bounding box center [699, 310] width 100 height 29
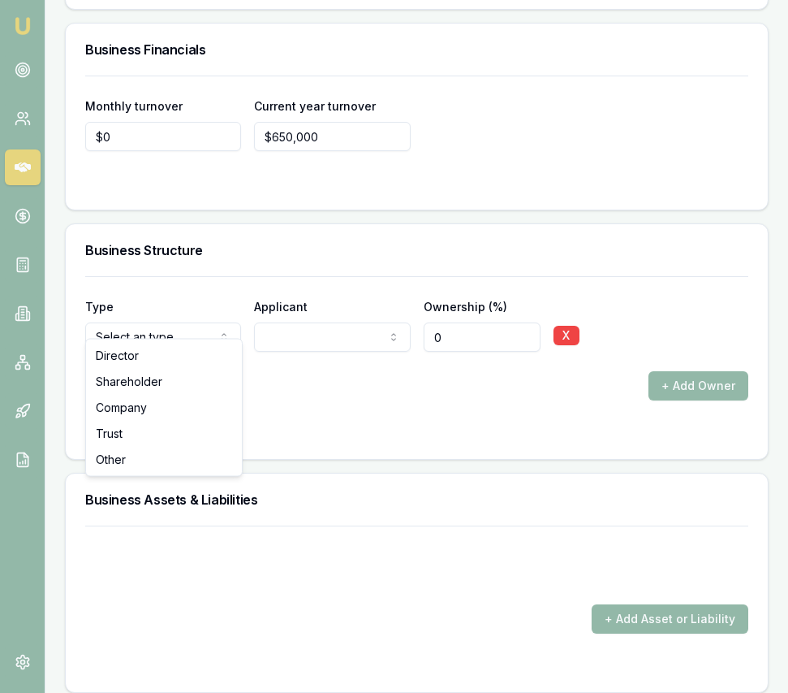
click at [441, 327] on form "Type Director Director Shareholder Company Trust Other Applicant Sejal Madaan S…" at bounding box center [416, 357] width 663 height 163
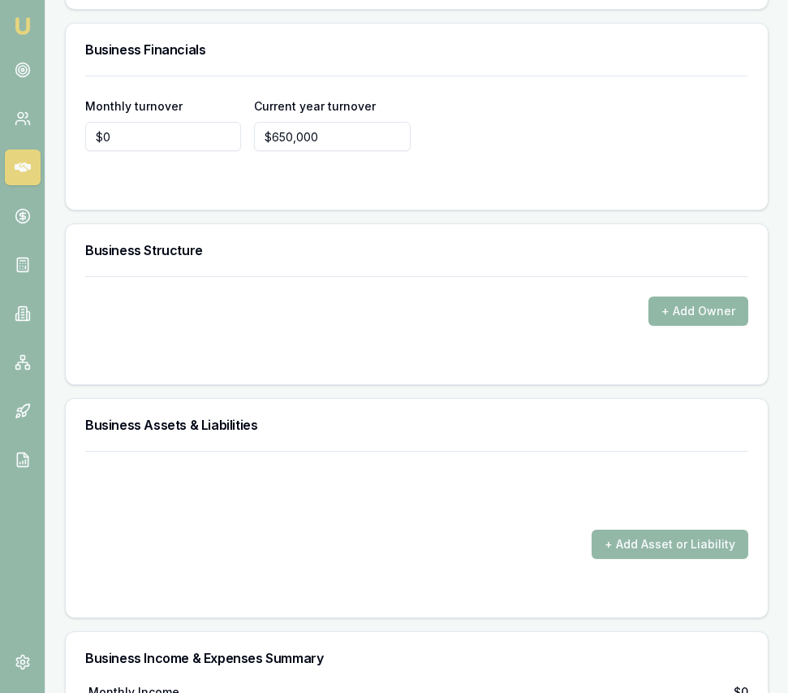
click at [742, 296] on button "+ Add Owner" at bounding box center [699, 310] width 100 height 29
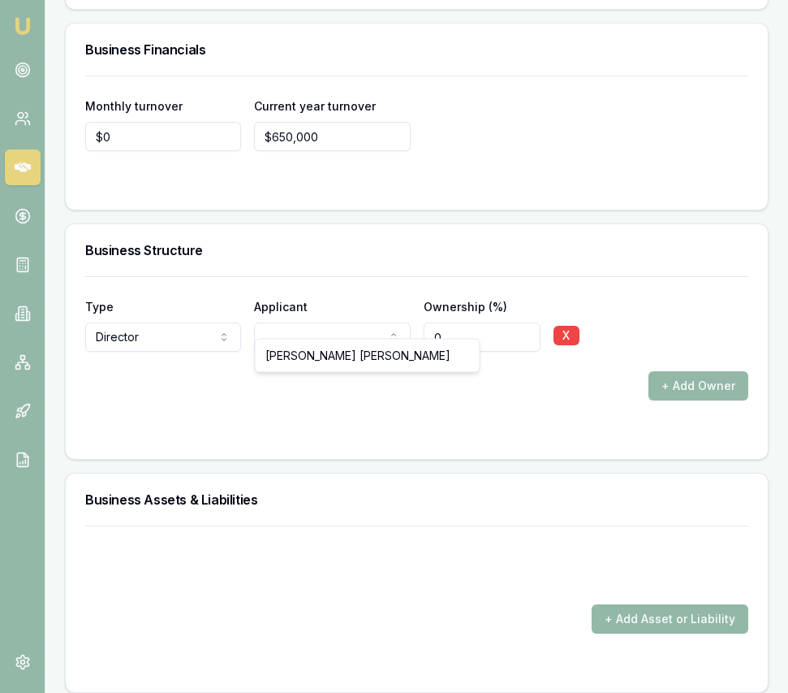
click at [461, 322] on input "0" at bounding box center [482, 336] width 117 height 29
type input "0100"
click at [473, 382] on div "+ Add Owner" at bounding box center [416, 385] width 663 height 29
click at [674, 371] on button "+ Add Owner" at bounding box center [699, 385] width 100 height 29
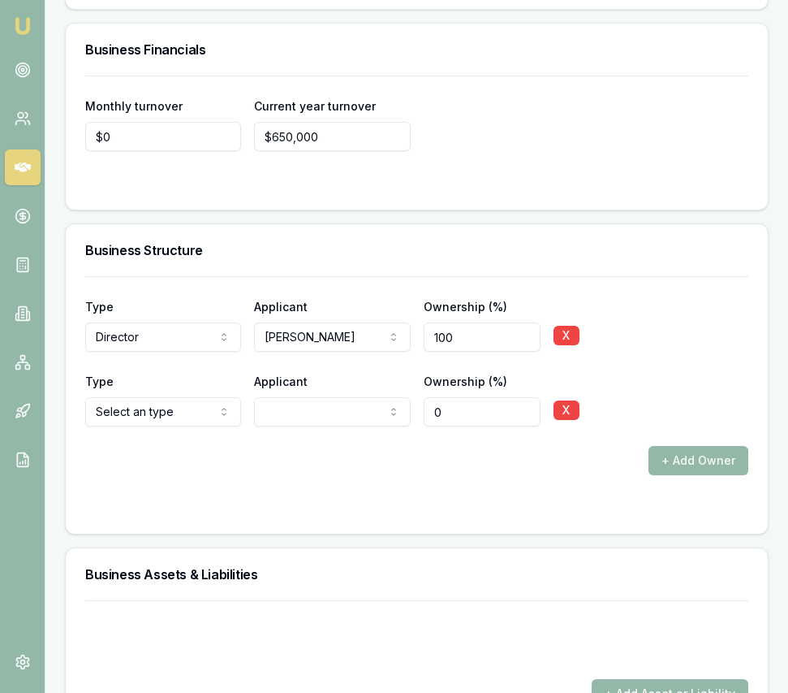
select select "SHAREHOLDER"
click at [442, 397] on input "0" at bounding box center [482, 411] width 117 height 29
type input "0100"
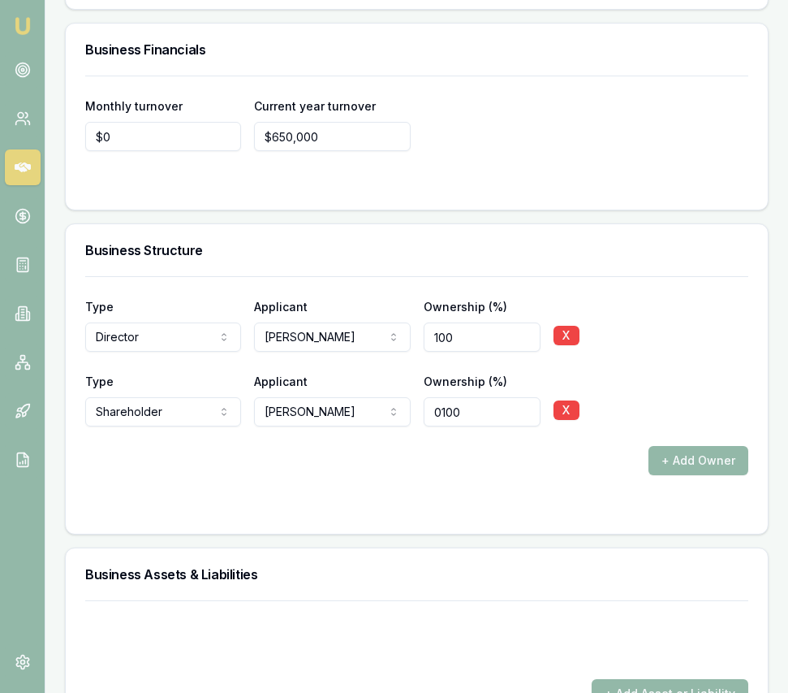
click at [410, 466] on form "Type Director Director Shareholder Company Trust Other Applicant Sejal Madaan S…" at bounding box center [416, 395] width 663 height 238
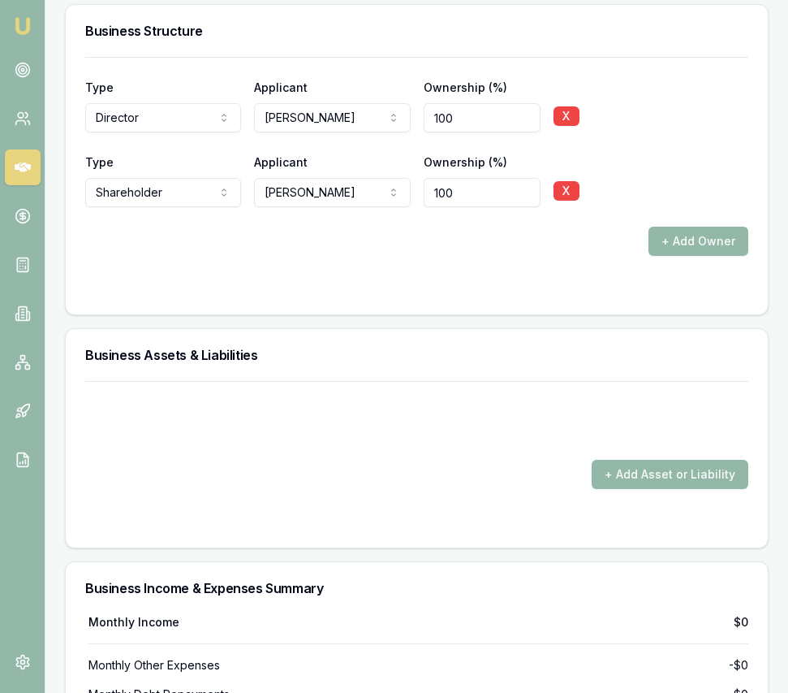
scroll to position [3566, 0]
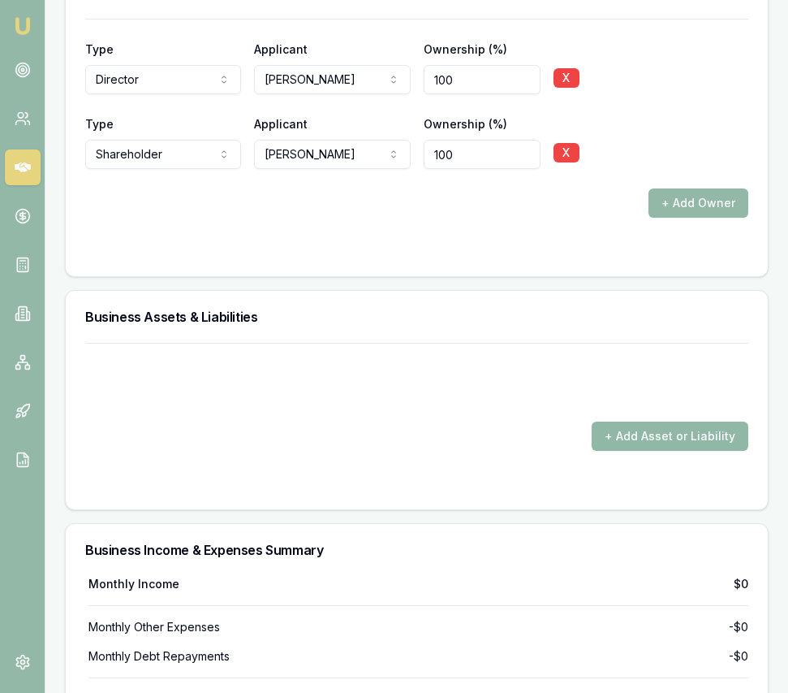
click at [630, 421] on button "+ Add Asset or Liability" at bounding box center [670, 435] width 157 height 29
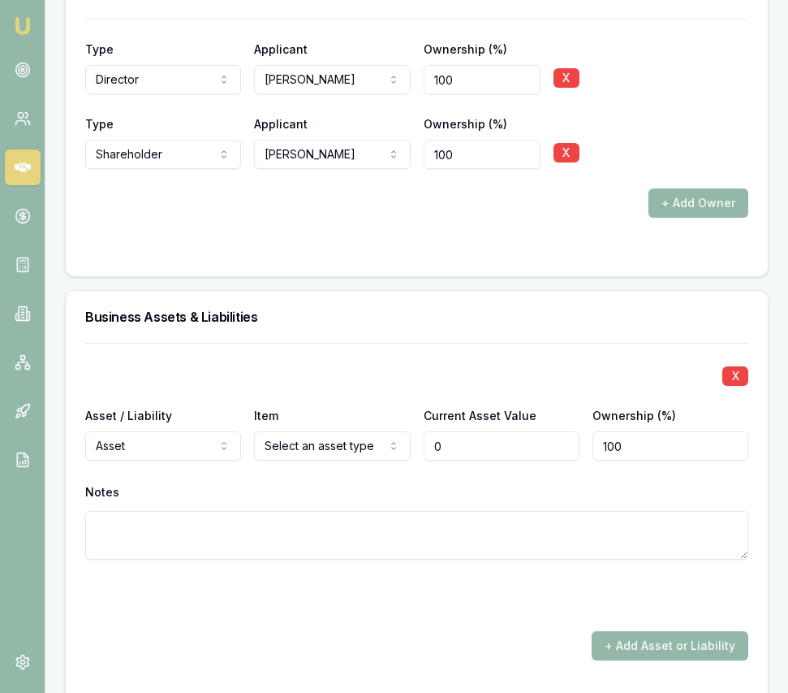
type input "$0"
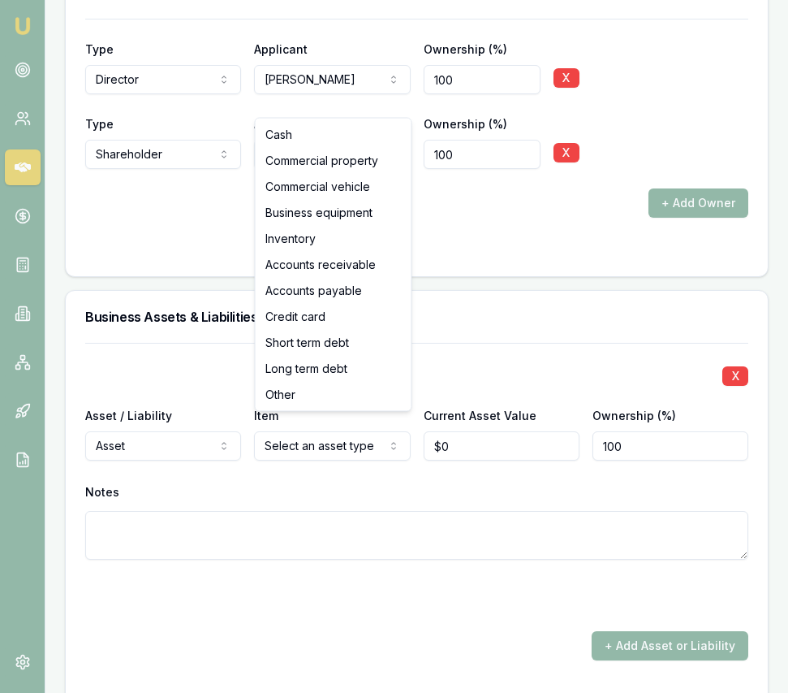
select select "INVENTORY"
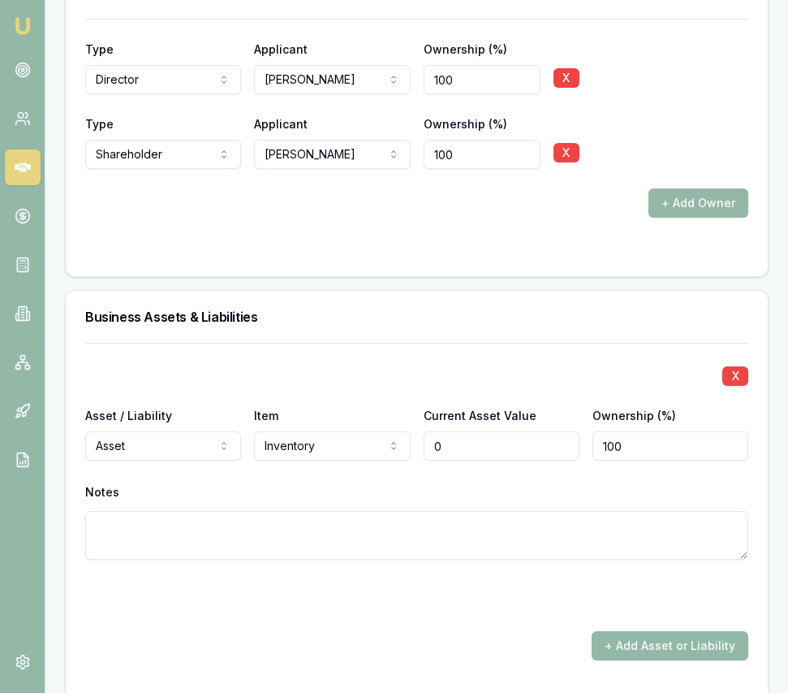
click at [448, 436] on input "0" at bounding box center [502, 445] width 156 height 29
type input "$100,000"
drag, startPoint x: 437, startPoint y: 547, endPoint x: 429, endPoint y: 534, distance: 15.3
click at [437, 547] on div "X Asset / Liability Asset Asset Liability Item Inventory Cash Commercial proper…" at bounding box center [416, 474] width 663 height 262
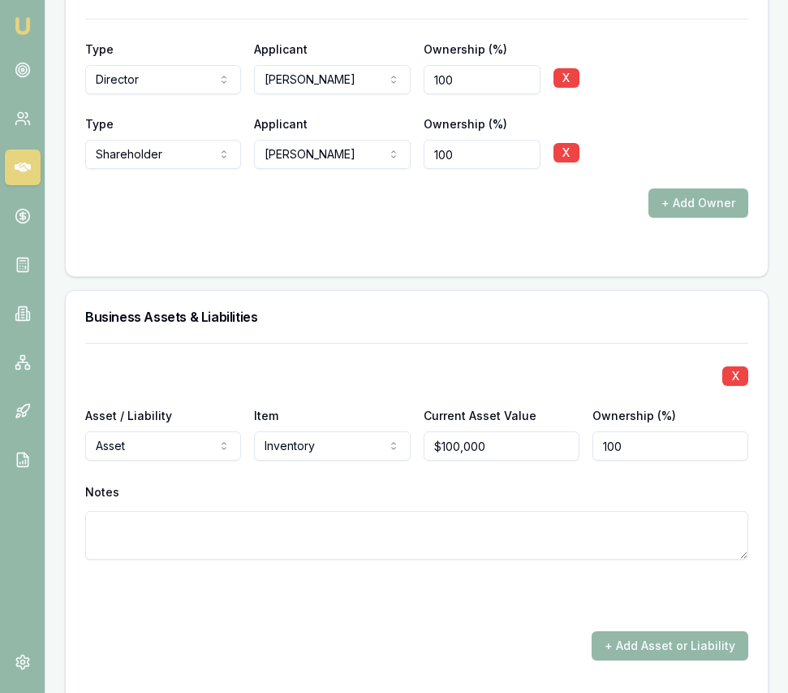
click at [628, 634] on button "+ Add Asset or Liability" at bounding box center [670, 645] width 157 height 29
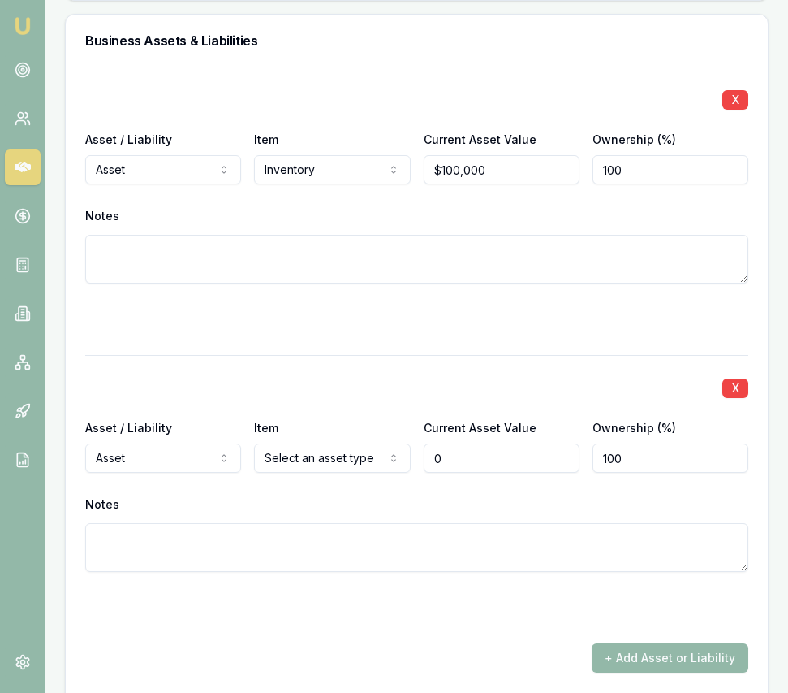
scroll to position [3841, 0]
type input "$0"
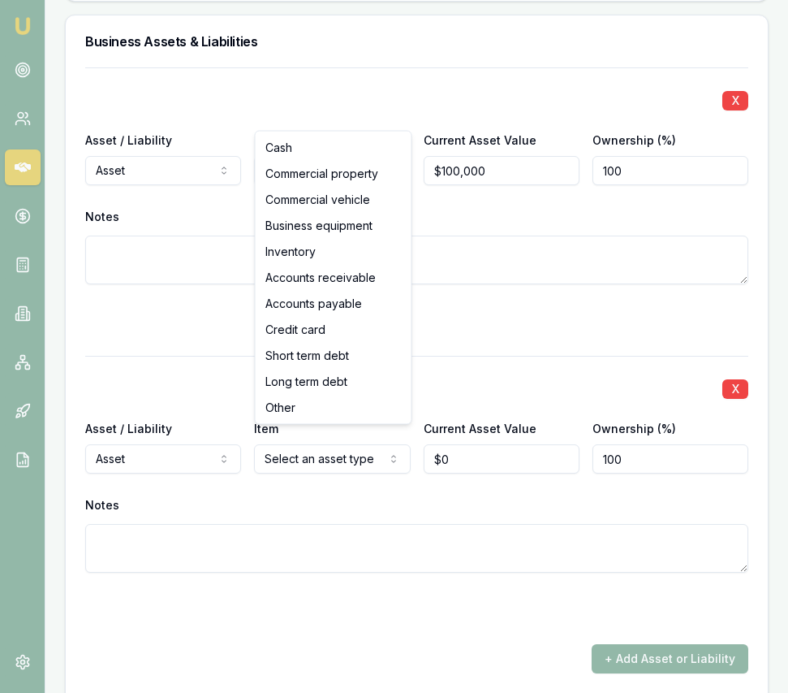
select select "BUSINESS_EQUIPMENT"
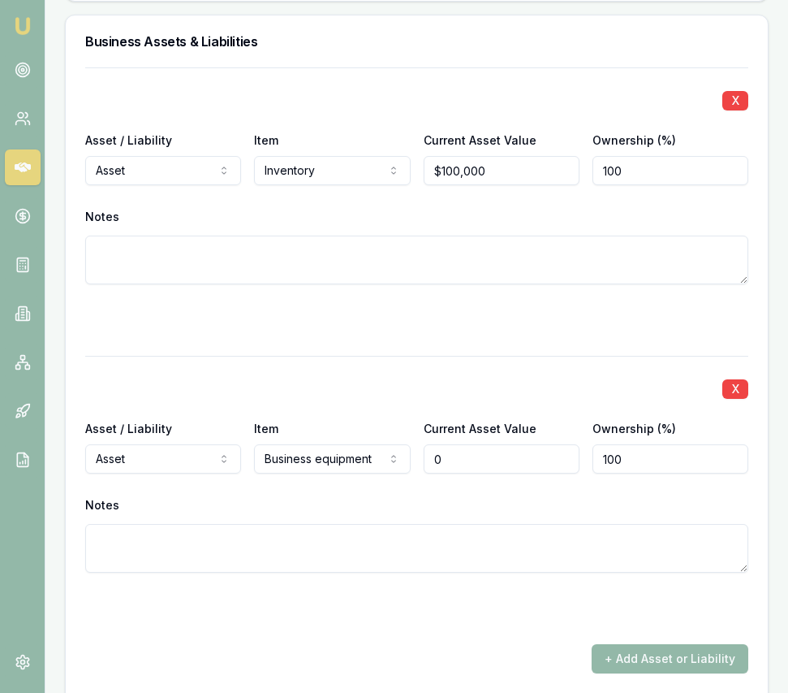
click at [447, 444] on input "0" at bounding box center [502, 458] width 156 height 29
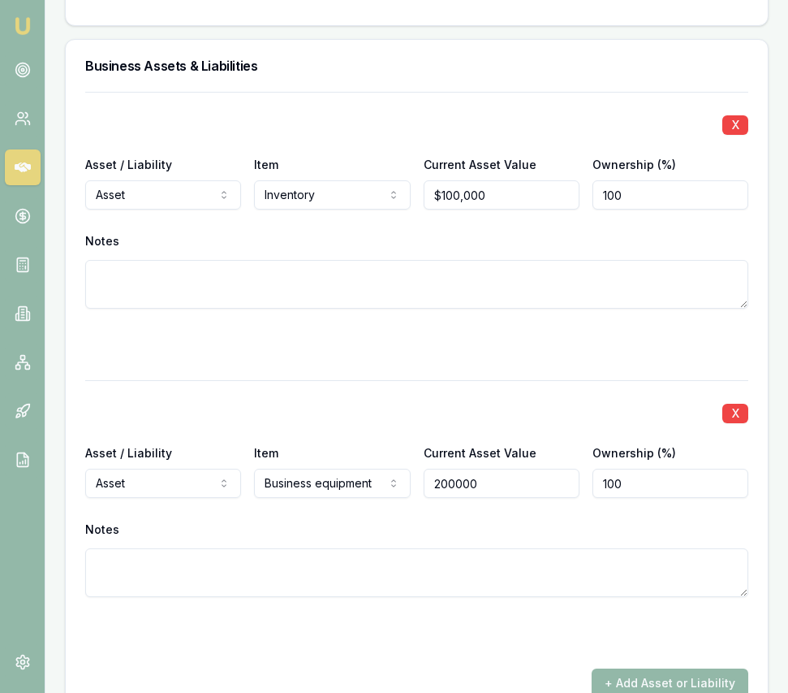
type input "$200,000"
click at [474, 381] on div "X Asset / Liability Asset Asset Liability Item Business equipment Cash Commerci…" at bounding box center [416, 511] width 663 height 262
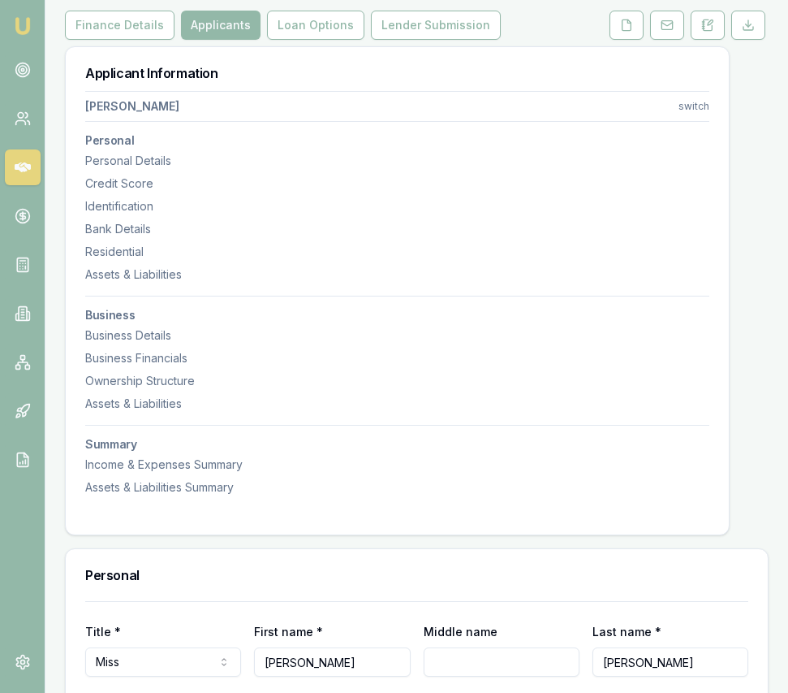
scroll to position [0, 0]
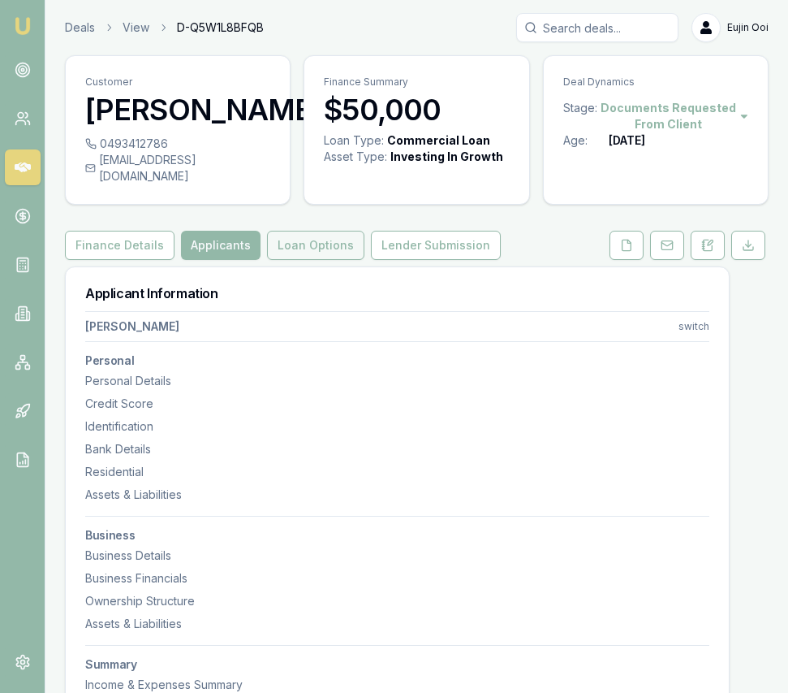
click at [304, 237] on button "Loan Options" at bounding box center [315, 245] width 97 height 29
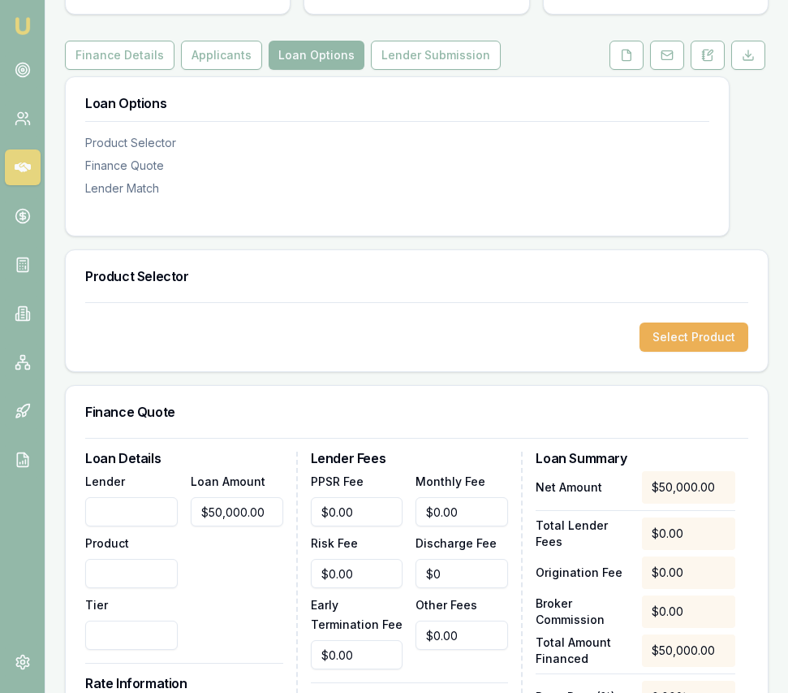
scroll to position [192, 0]
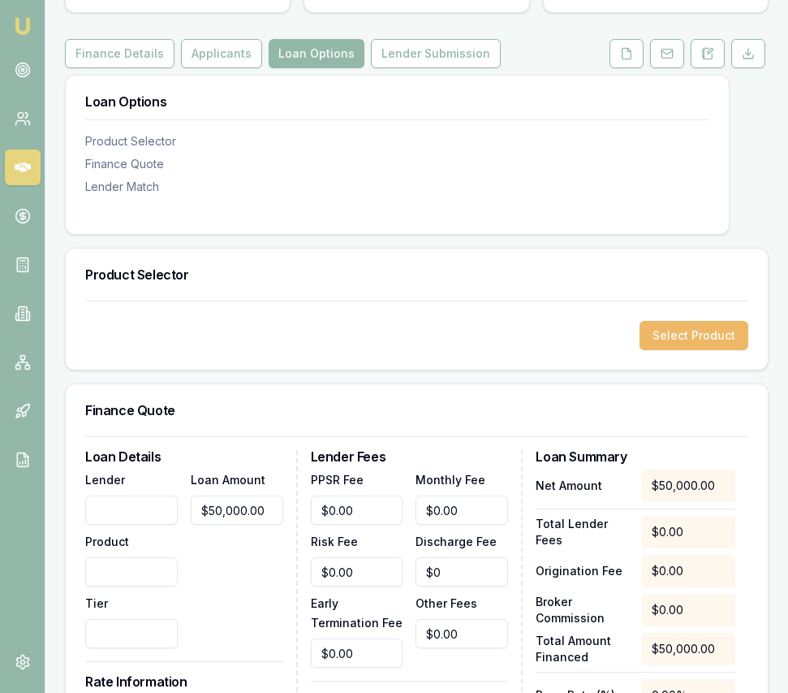
click at [730, 321] on button "Select Product" at bounding box center [694, 335] width 109 height 29
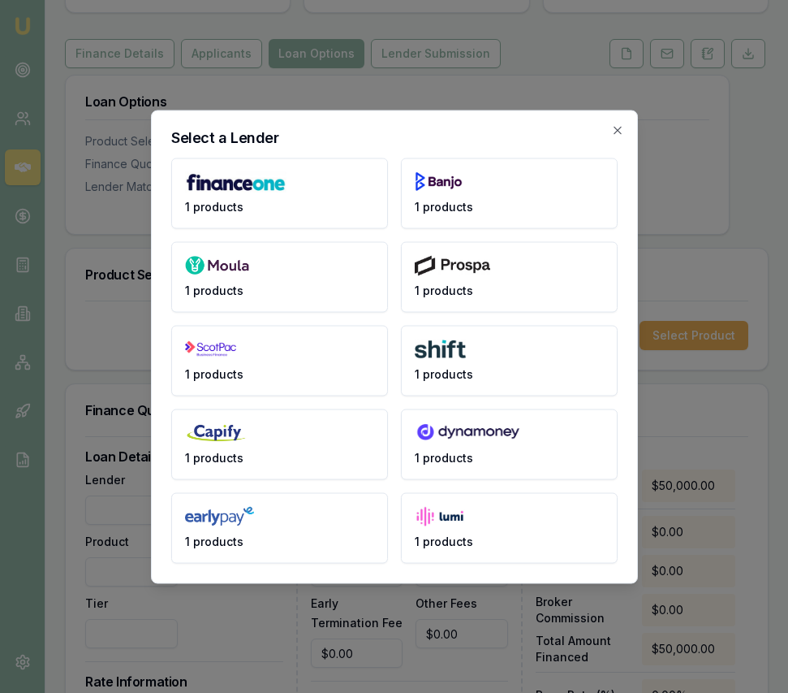
click at [481, 552] on button "1 products" at bounding box center [509, 527] width 217 height 71
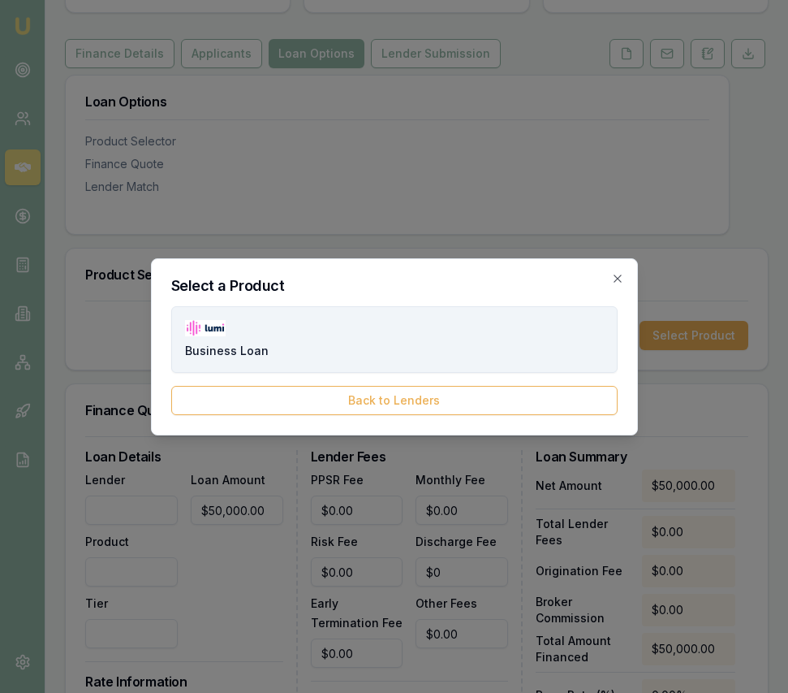
click at [380, 343] on button "Business Loan" at bounding box center [394, 339] width 447 height 67
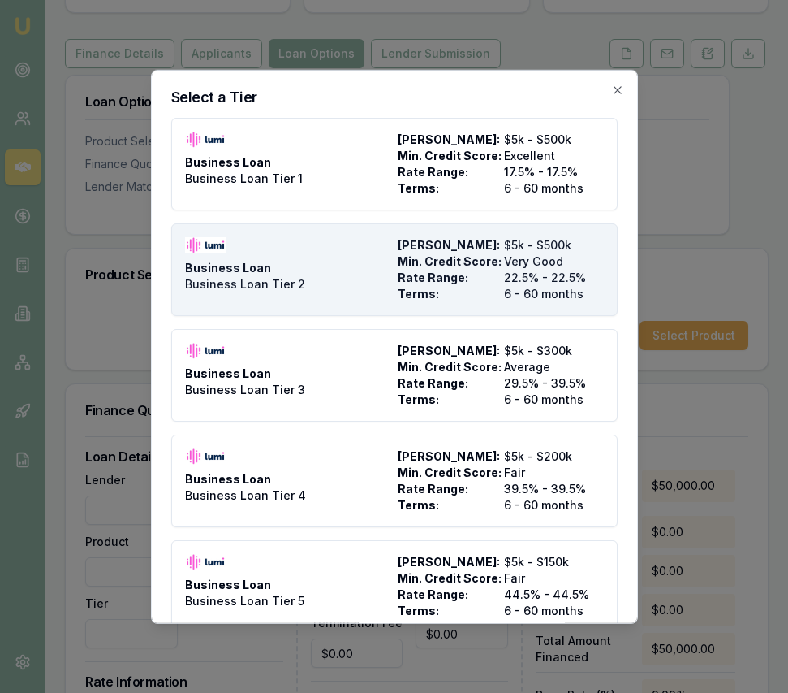
click at [395, 308] on button "Business Loan Business Loan Tier 2 Max Loan Amount: $5k - $500k Min. Credit Sco…" at bounding box center [394, 268] width 447 height 93
type input "Lumi"
type input "Business Loan"
type input "Business Loan Tier 2"
type input "22.5"
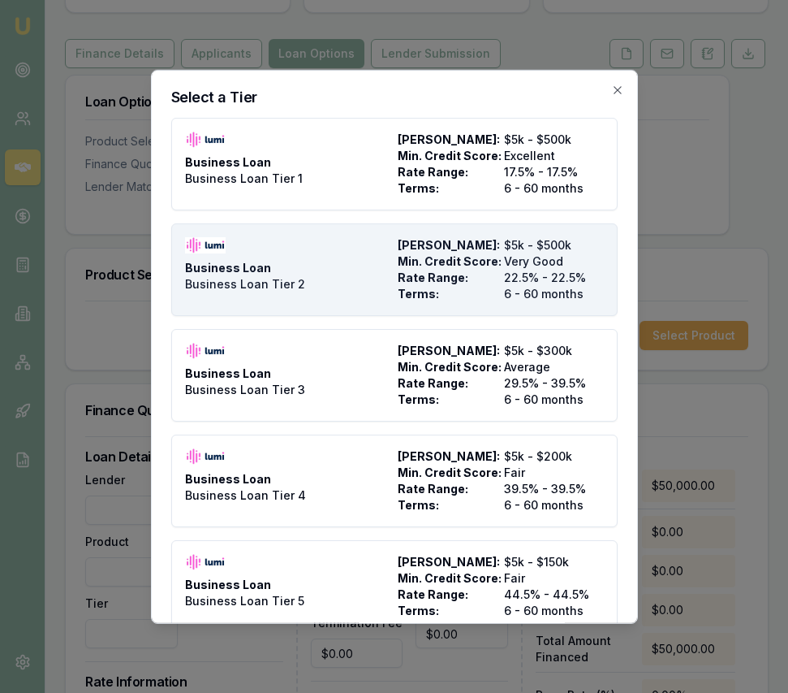
type input "6"
type input "4"
type input "$2,000.00"
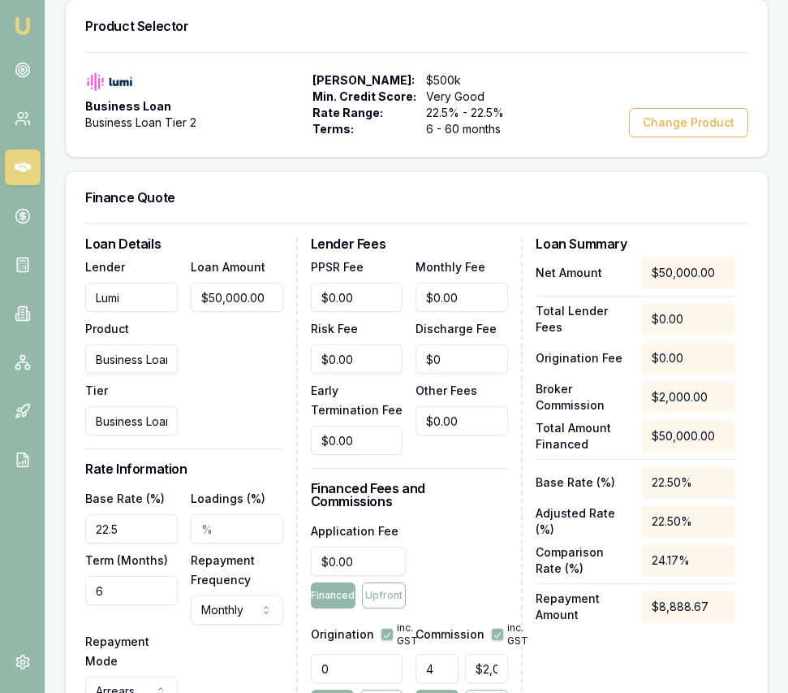
scroll to position [445, 0]
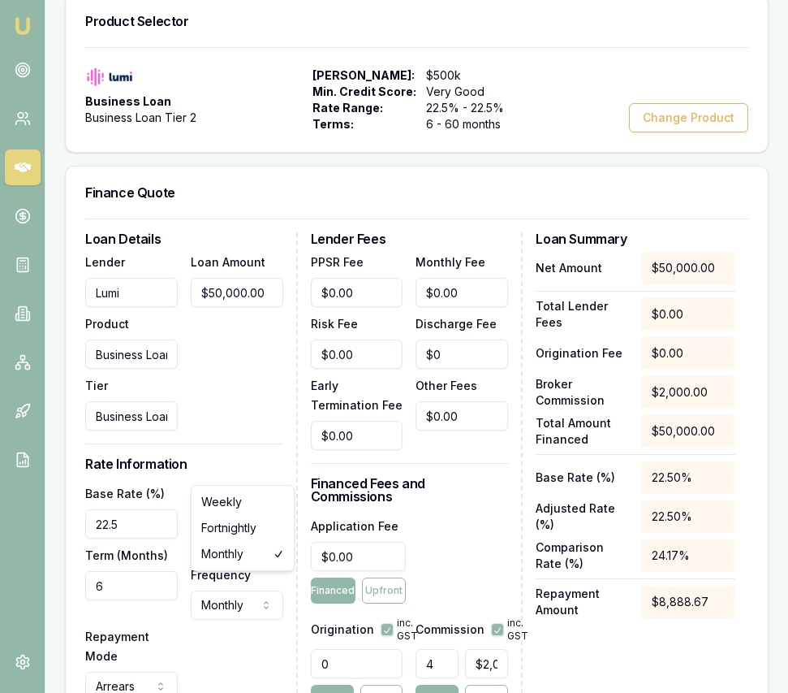
select select "WEEKLY"
click at [142, 571] on input "6" at bounding box center [131, 585] width 93 height 29
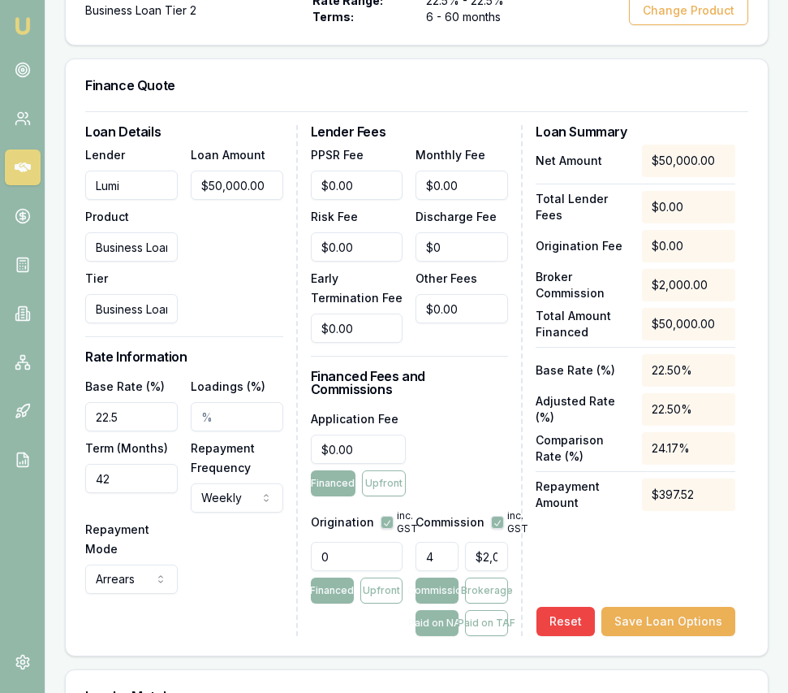
scroll to position [587, 0]
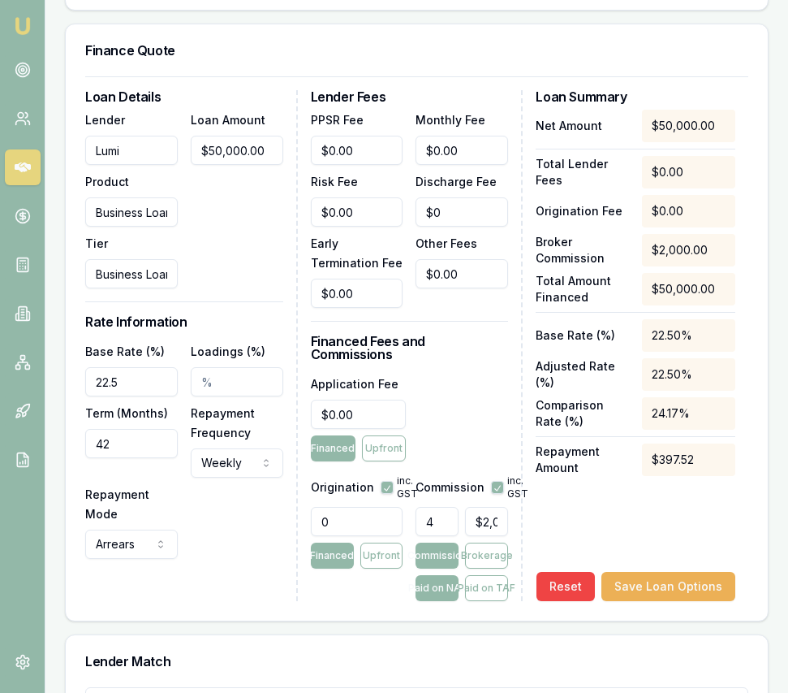
type input "42"
type input "2000"
drag, startPoint x: 473, startPoint y: 492, endPoint x: 545, endPoint y: 491, distance: 72.3
click at [545, 491] on div "Loan Details Lender Lumi Product Business Loan Tier Business Loan Tier 2 Loan A…" at bounding box center [416, 345] width 663 height 511
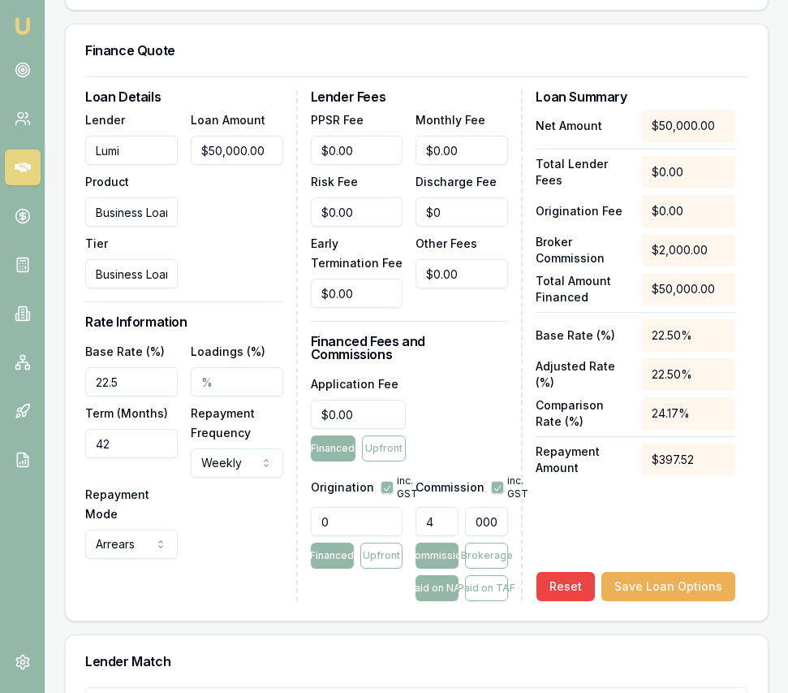
type input "0.004"
type input "2"
type input "0.046"
type input "23"
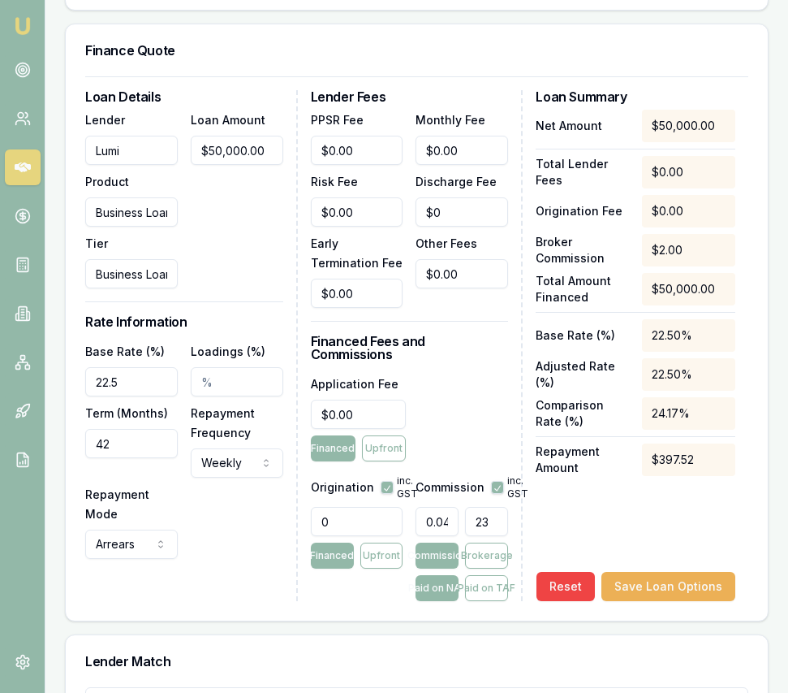
type input "0.468"
type input "234"
type input "4.688"
type input "$2,344.00"
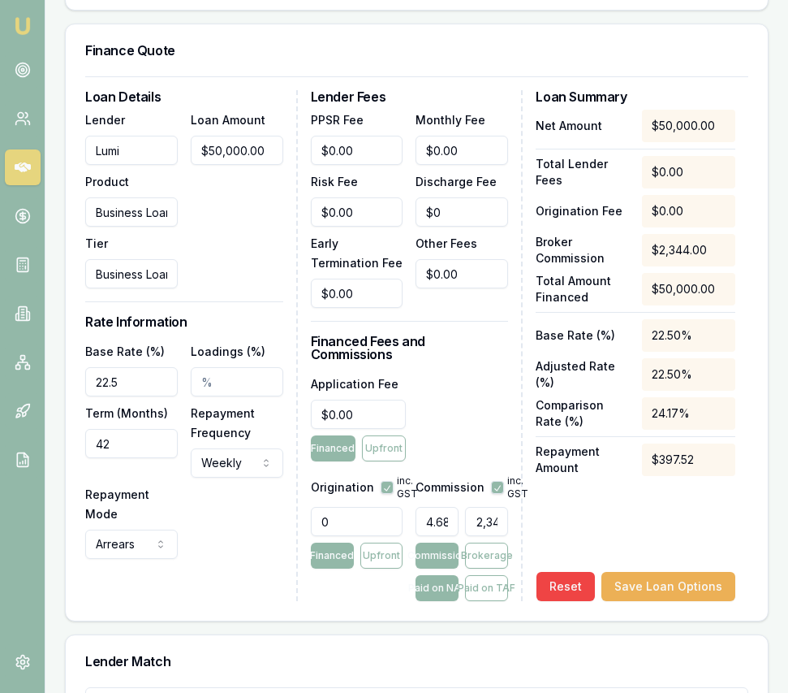
scroll to position [0, 0]
click at [597, 493] on div "Net Amount $50,000.00 Total Lender Fees $0.00 Origination Fee $0.00 Broker Comm…" at bounding box center [636, 355] width 200 height 491
click at [689, 572] on button "Save Loan Options" at bounding box center [669, 586] width 134 height 29
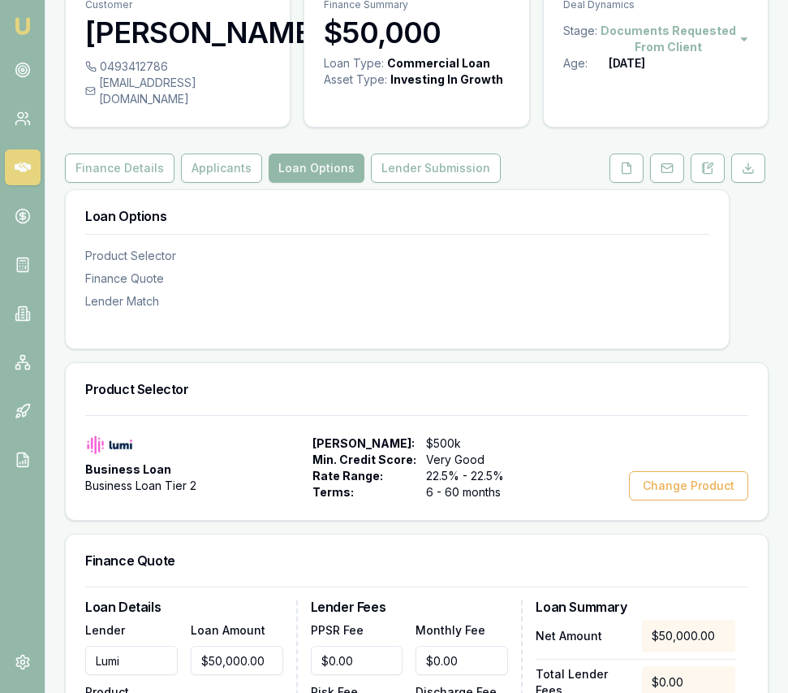
scroll to position [84, 0]
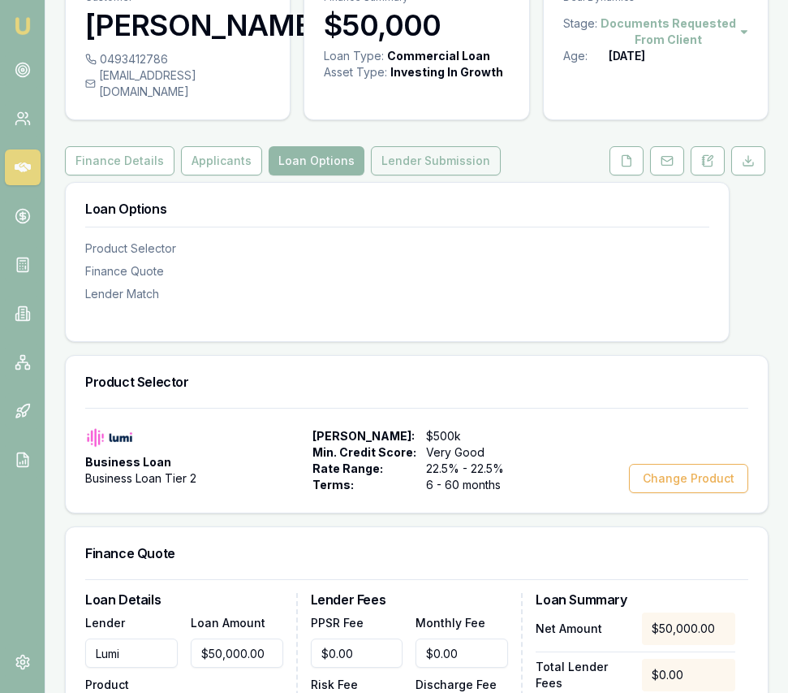
click at [445, 154] on button "Lender Submission" at bounding box center [436, 160] width 130 height 29
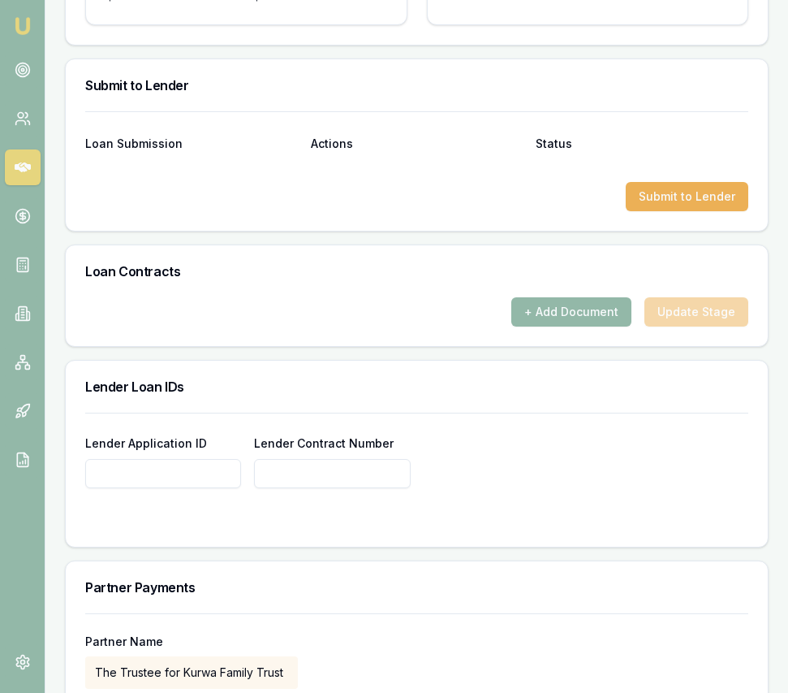
scroll to position [1052, 0]
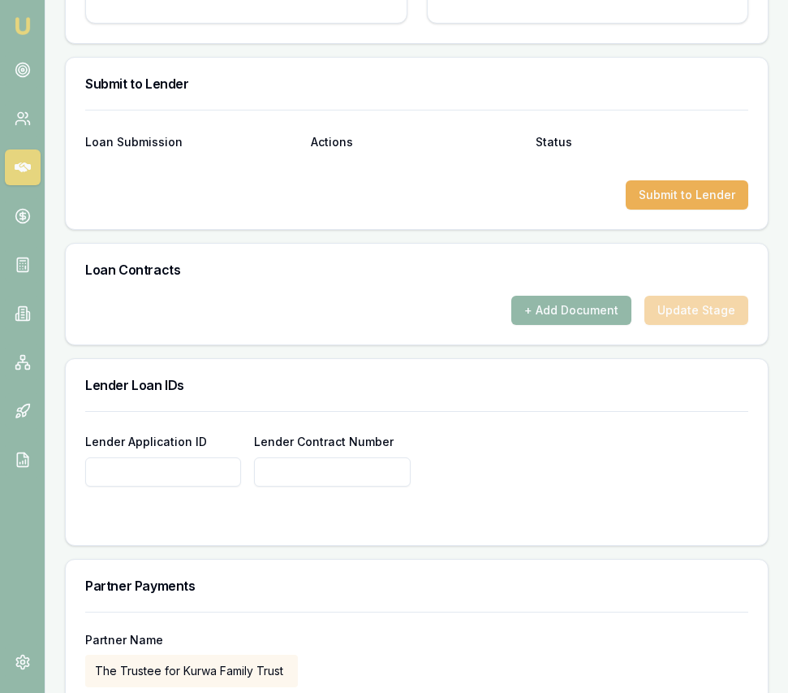
click at [111, 459] on input "Lender Application ID" at bounding box center [163, 471] width 156 height 29
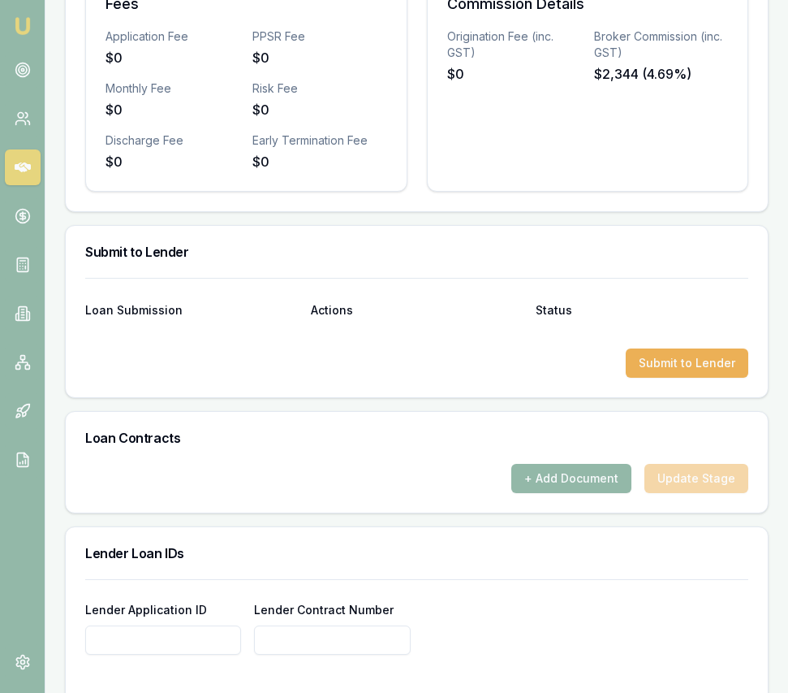
scroll to position [883, 0]
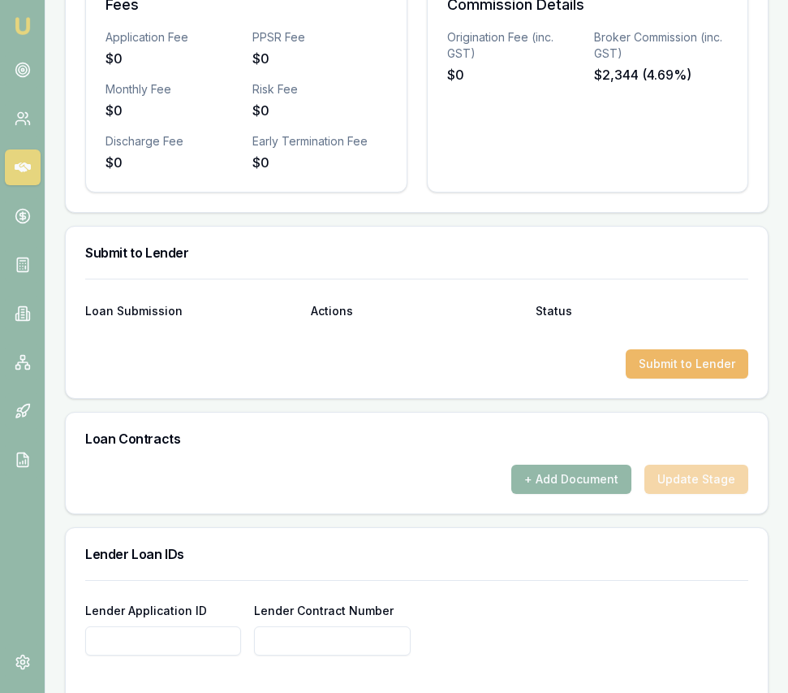
click at [658, 349] on button "Submit to Lender" at bounding box center [687, 363] width 123 height 29
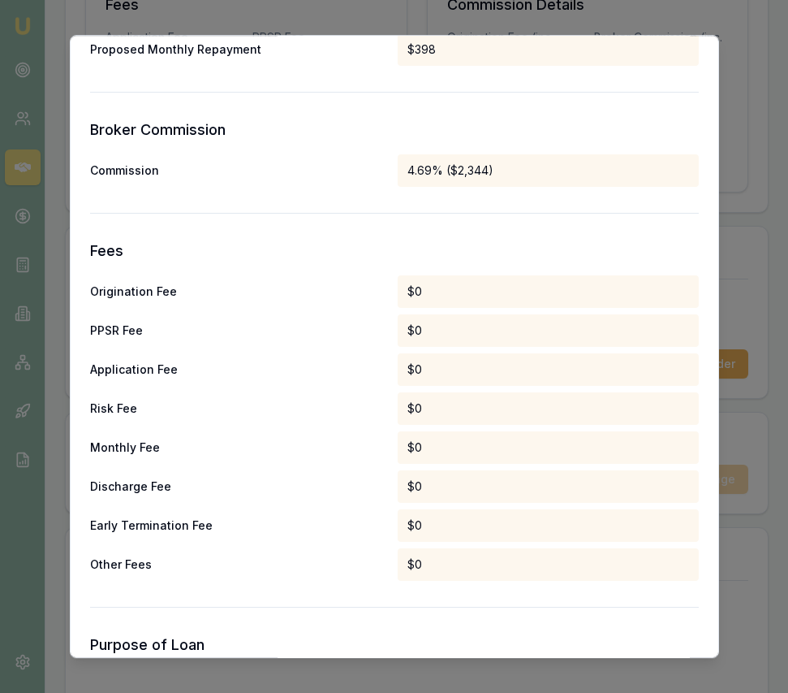
scroll to position [801, 0]
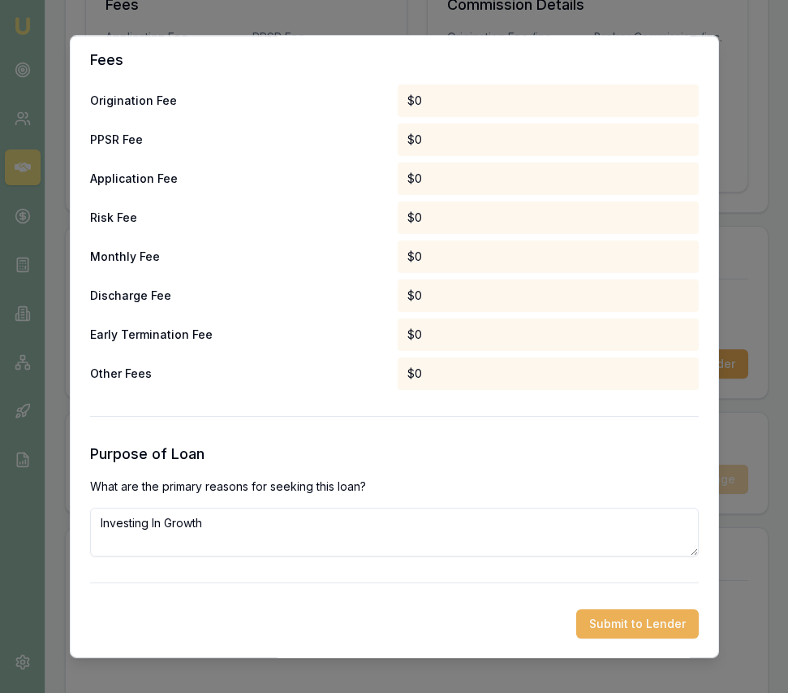
click at [606, 615] on button "Submit to Lender" at bounding box center [637, 623] width 123 height 29
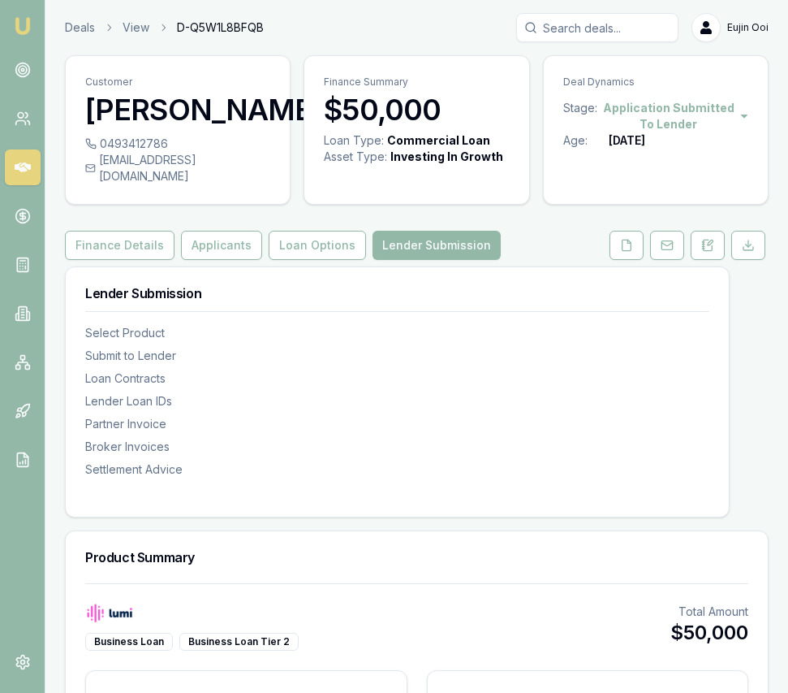
click at [16, 28] on img at bounding box center [22, 25] width 19 height 19
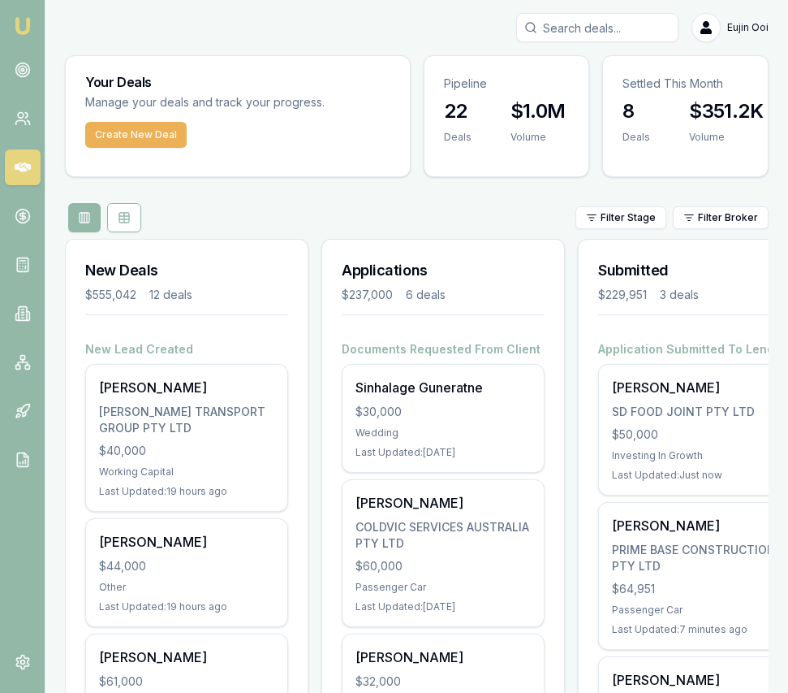
scroll to position [0, 16]
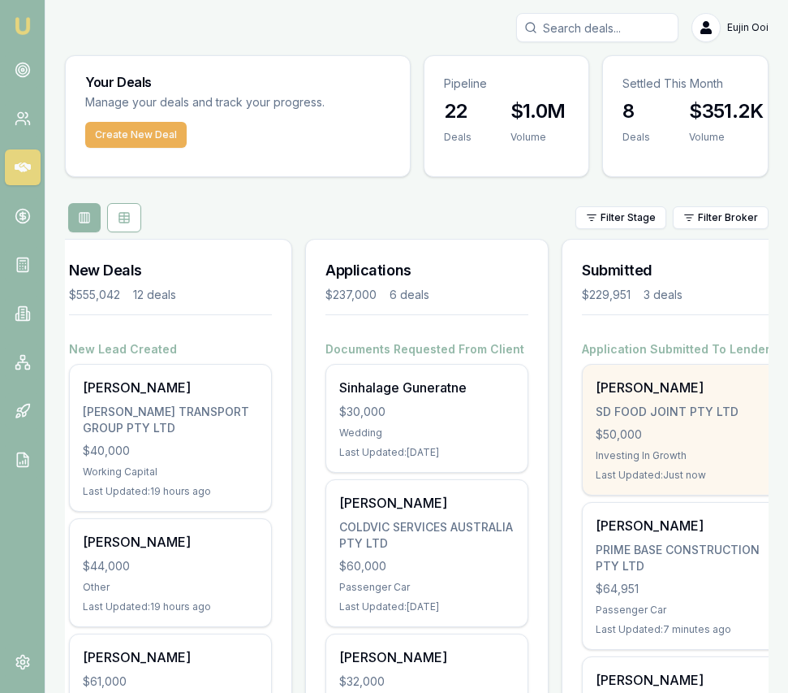
click at [625, 401] on div "[PERSON_NAME] SD FOOD JOINT PTY LTD $50,000 Investing In Growth Last Updated: J…" at bounding box center [683, 430] width 201 height 130
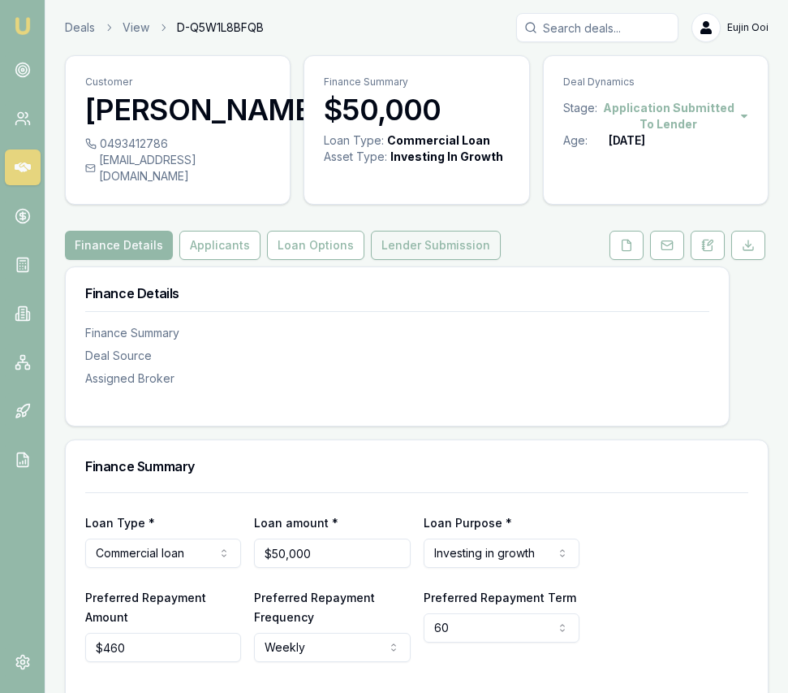
click at [468, 238] on button "Lender Submission" at bounding box center [436, 245] width 130 height 29
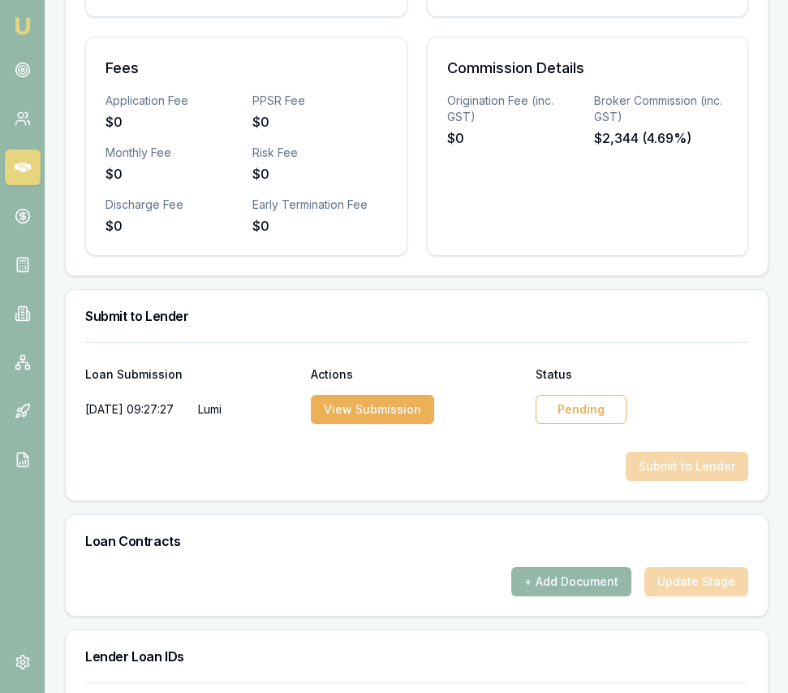
scroll to position [823, 0]
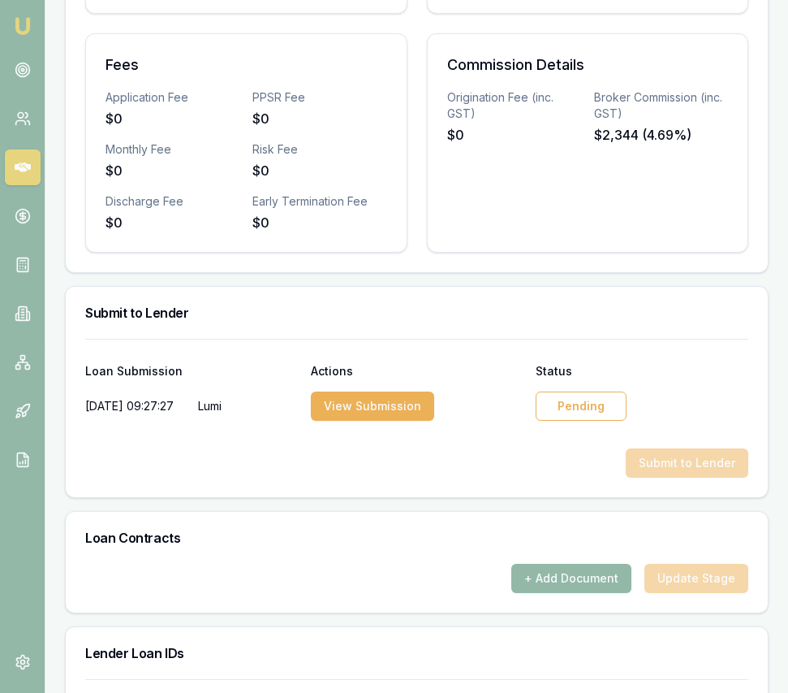
click at [579, 392] on div "Pending" at bounding box center [581, 405] width 91 height 29
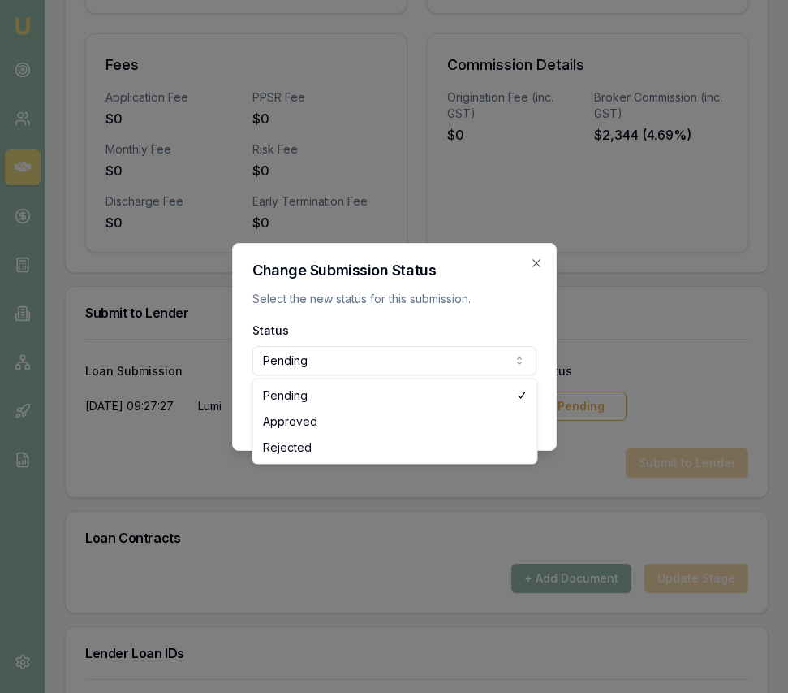
select select "APPROVED"
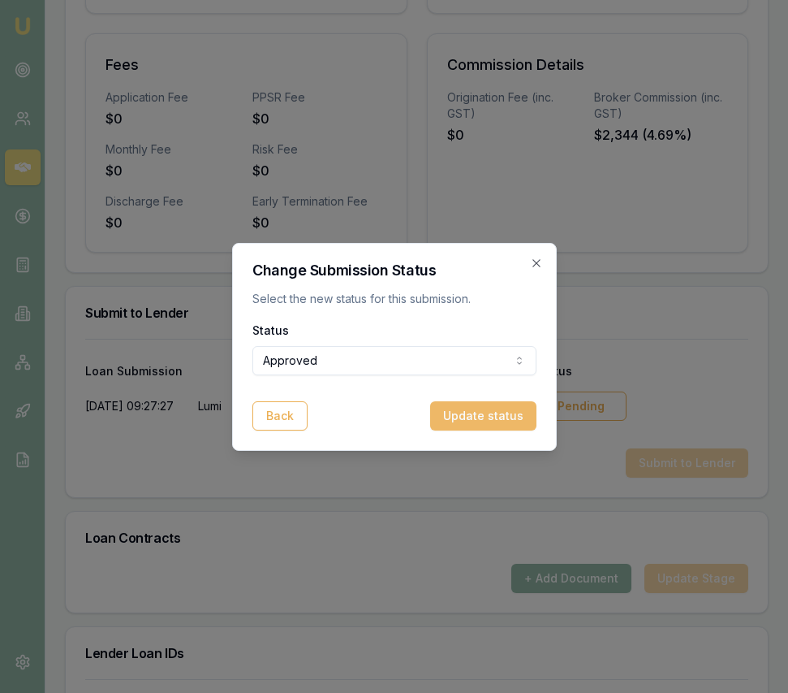
click at [474, 420] on button "Update status" at bounding box center [483, 415] width 106 height 29
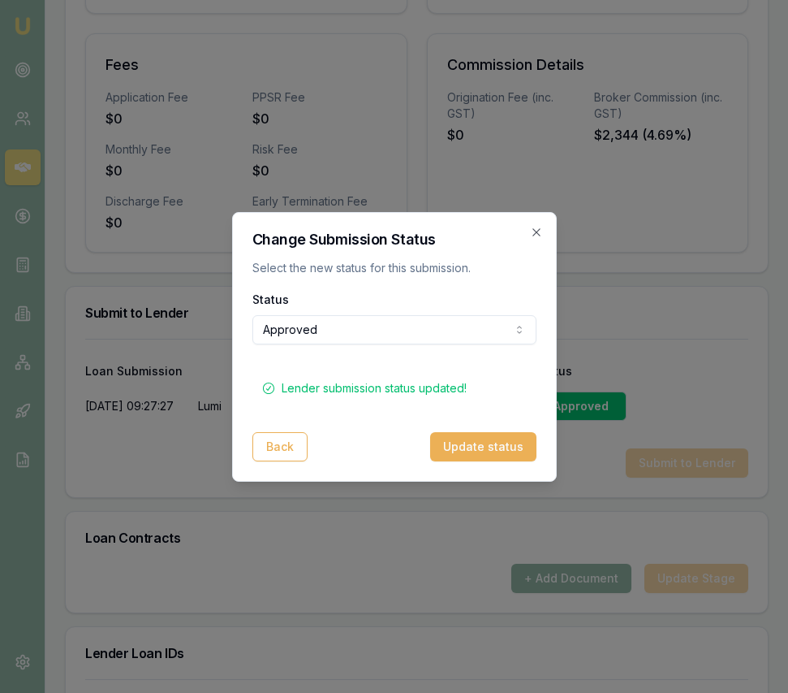
click at [535, 239] on h2 "Change Submission Status" at bounding box center [395, 239] width 284 height 15
click at [536, 229] on icon "button" at bounding box center [536, 232] width 13 height 13
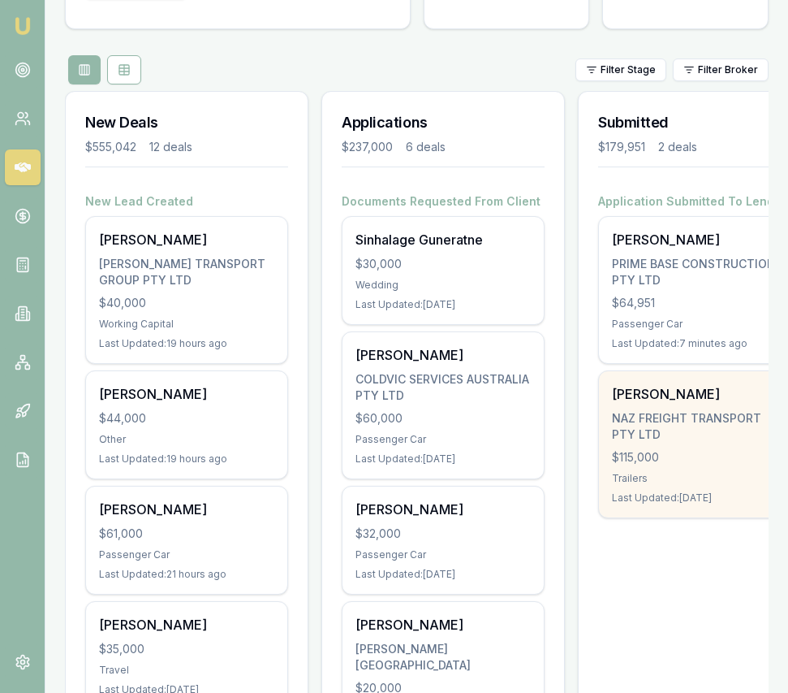
scroll to position [149, 0]
click at [666, 428] on div "NAZ FREIGHT TRANSPORT PTY LTD" at bounding box center [699, 425] width 175 height 32
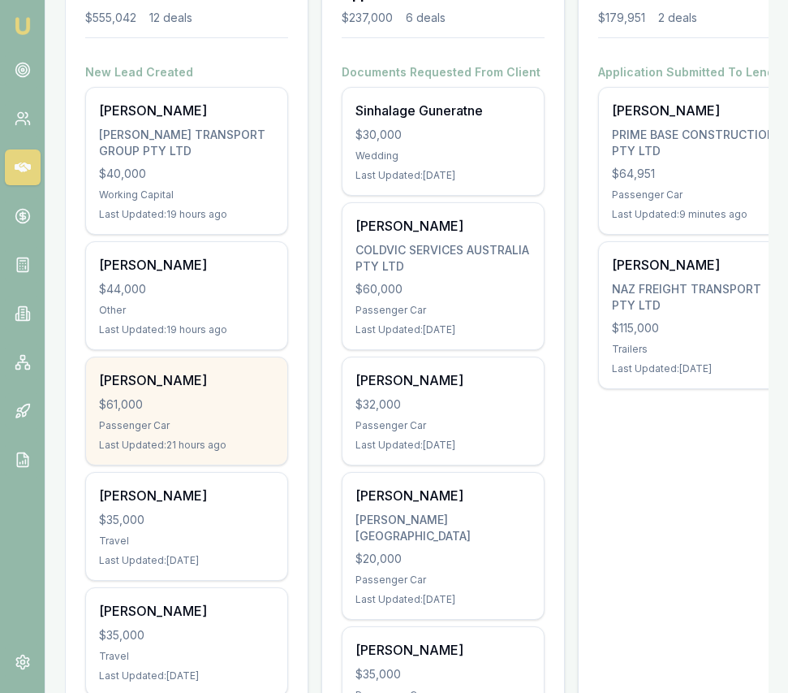
scroll to position [279, 0]
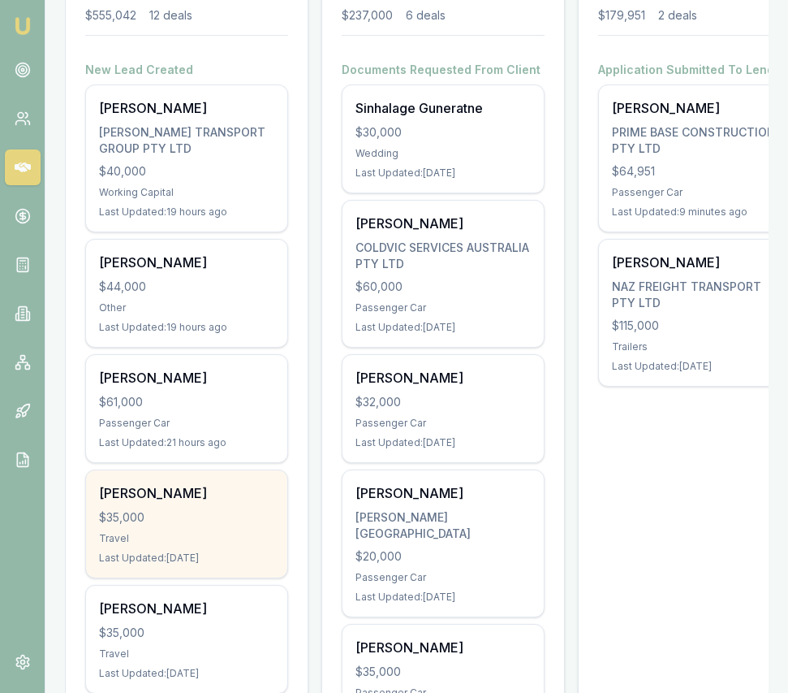
click at [179, 526] on div "Priya Naidu $35,000 Travel Last Updated: 1 day ago" at bounding box center [186, 523] width 201 height 107
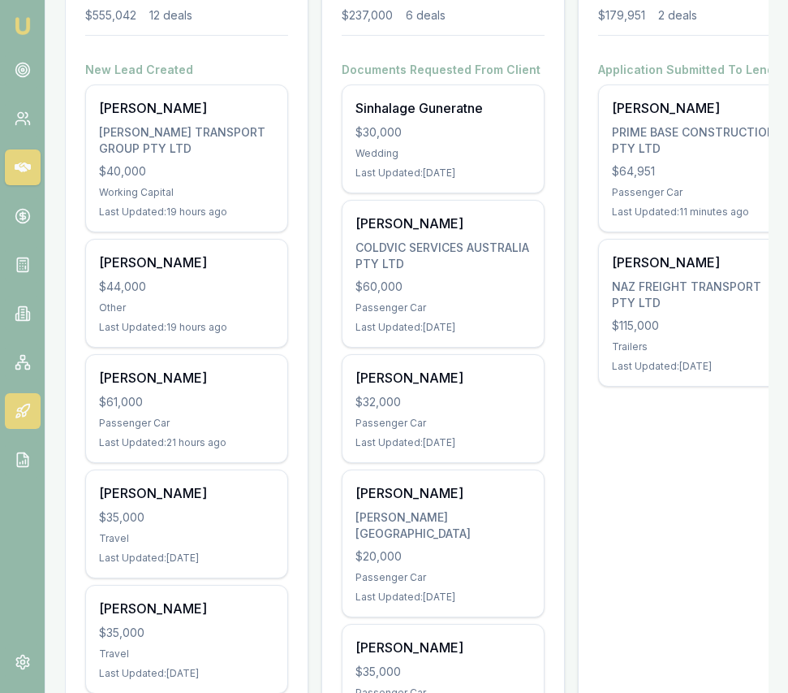
click at [20, 409] on icon at bounding box center [24, 408] width 9 height 9
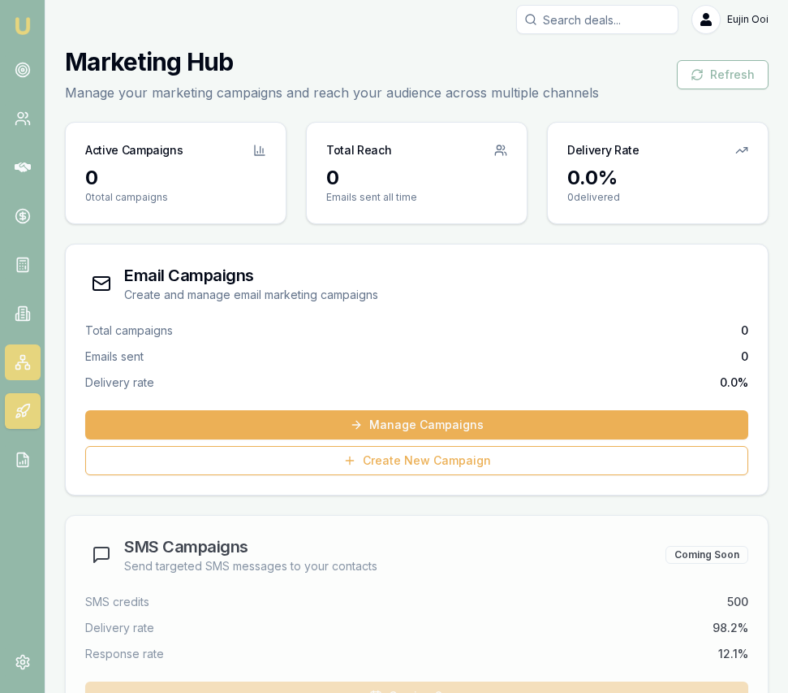
scroll to position [14, 0]
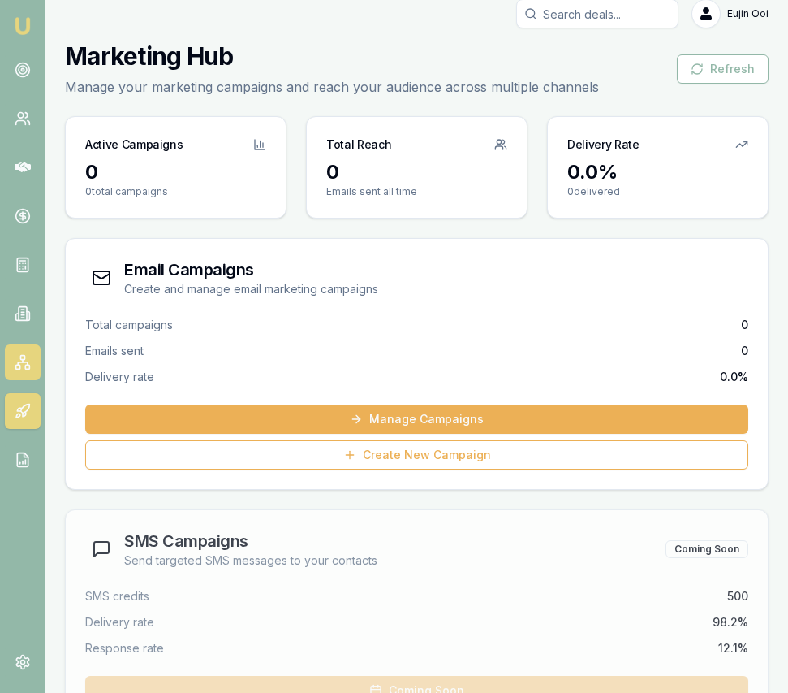
click at [21, 373] on link at bounding box center [23, 362] width 36 height 36
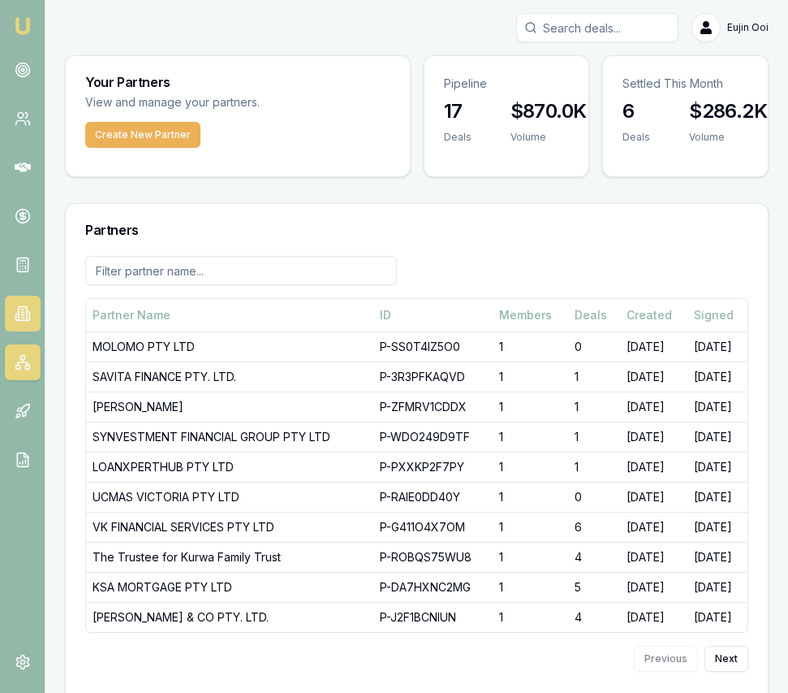
click at [22, 330] on link at bounding box center [23, 314] width 36 height 36
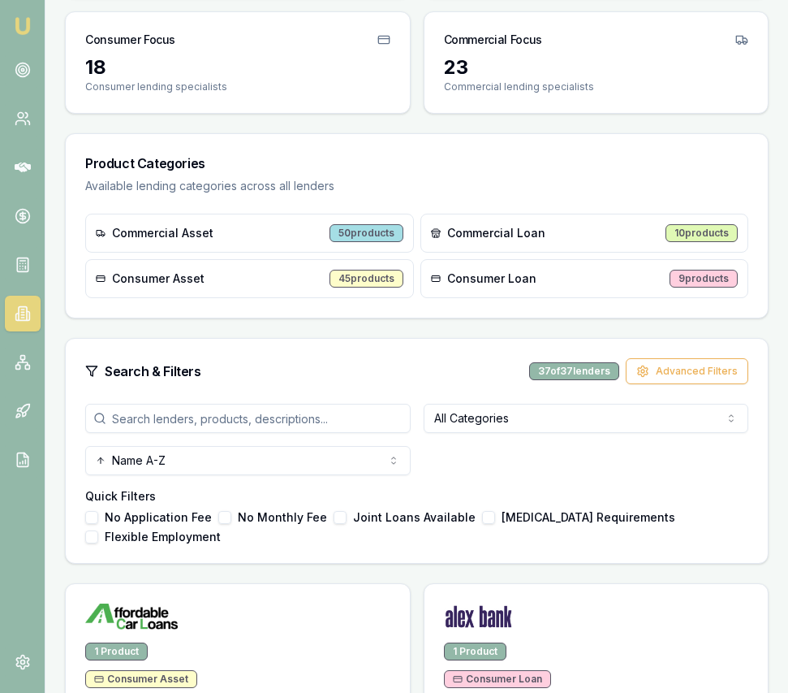
scroll to position [235, 0]
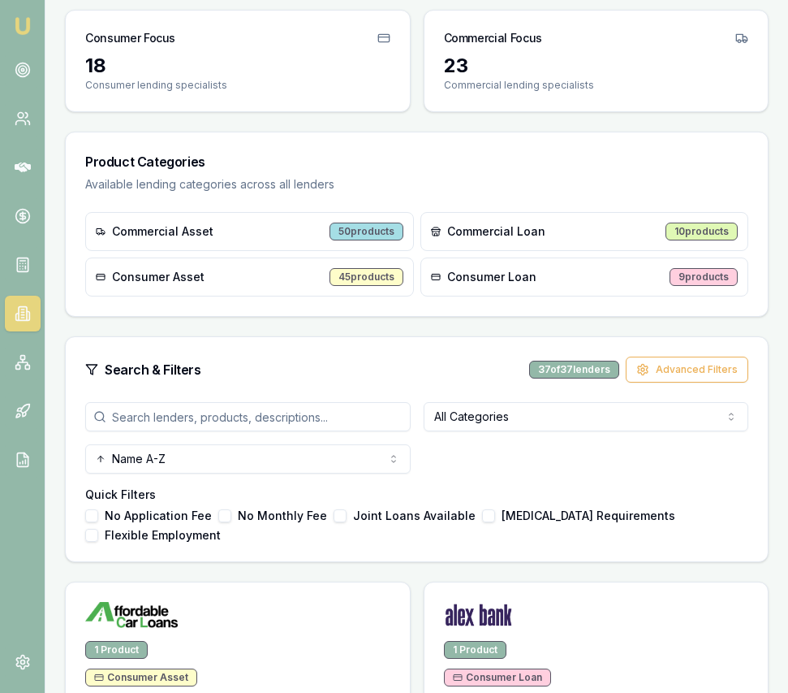
click at [291, 413] on input "search" at bounding box center [248, 416] width 326 height 29
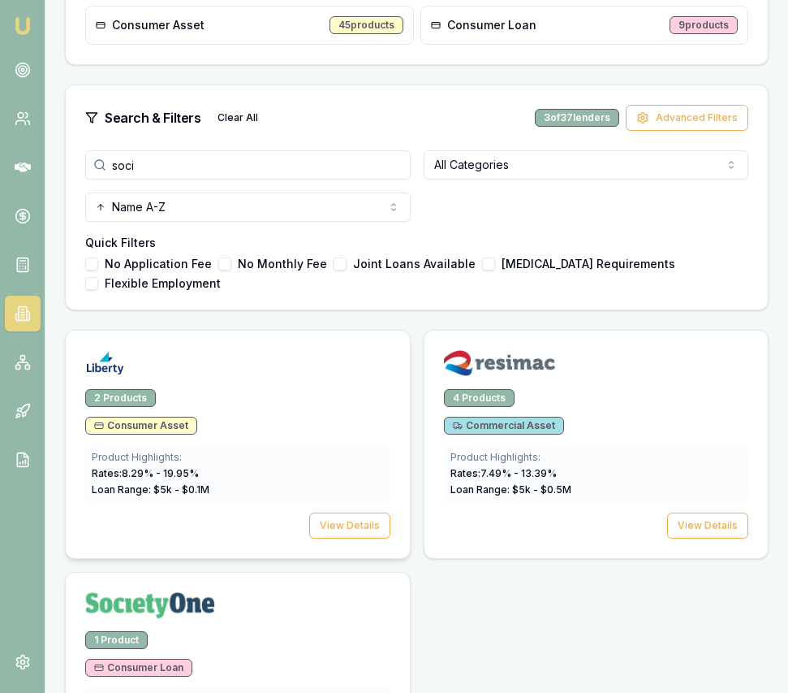
scroll to position [608, 0]
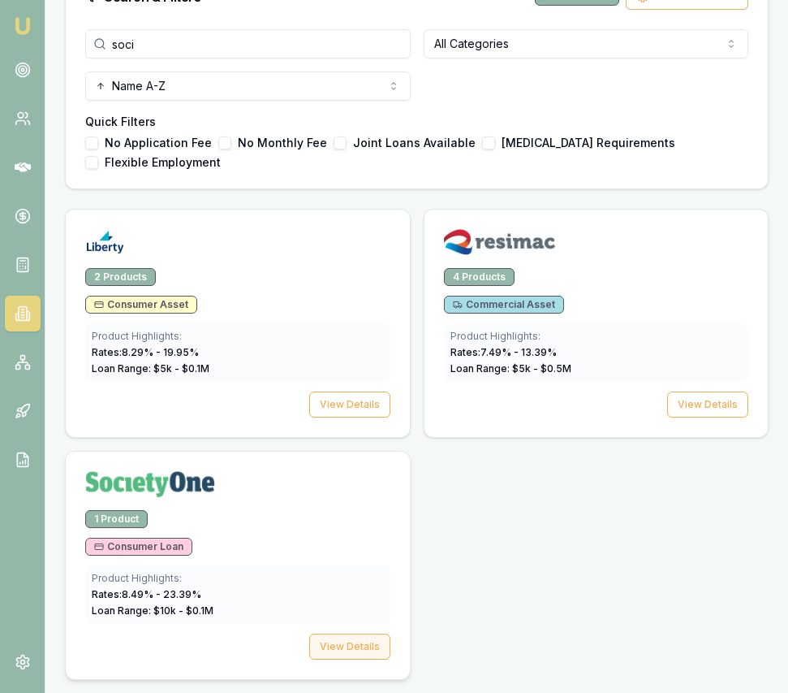
type input "soci"
click at [369, 646] on button "View Details" at bounding box center [349, 646] width 81 height 26
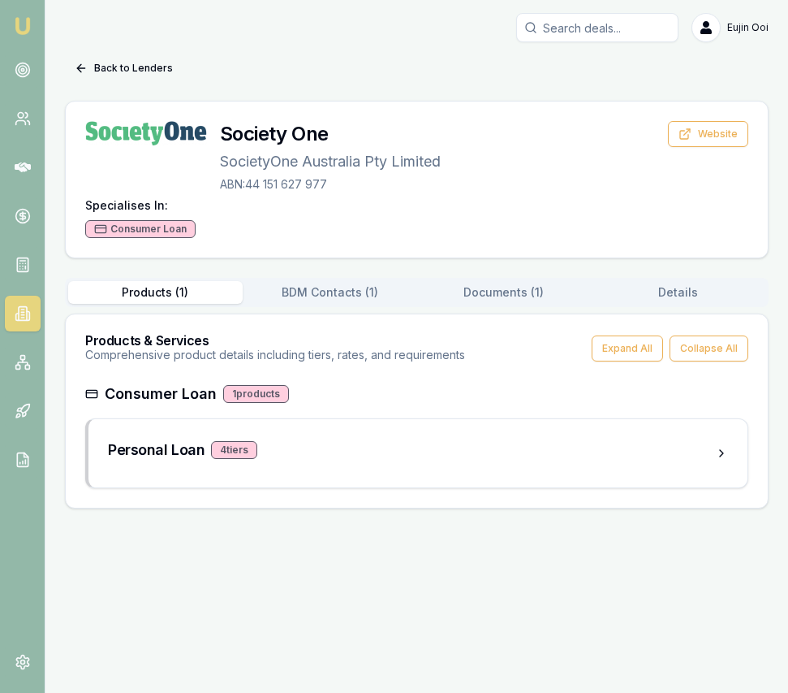
click at [492, 284] on button "Documents ( 1 )" at bounding box center [504, 292] width 175 height 23
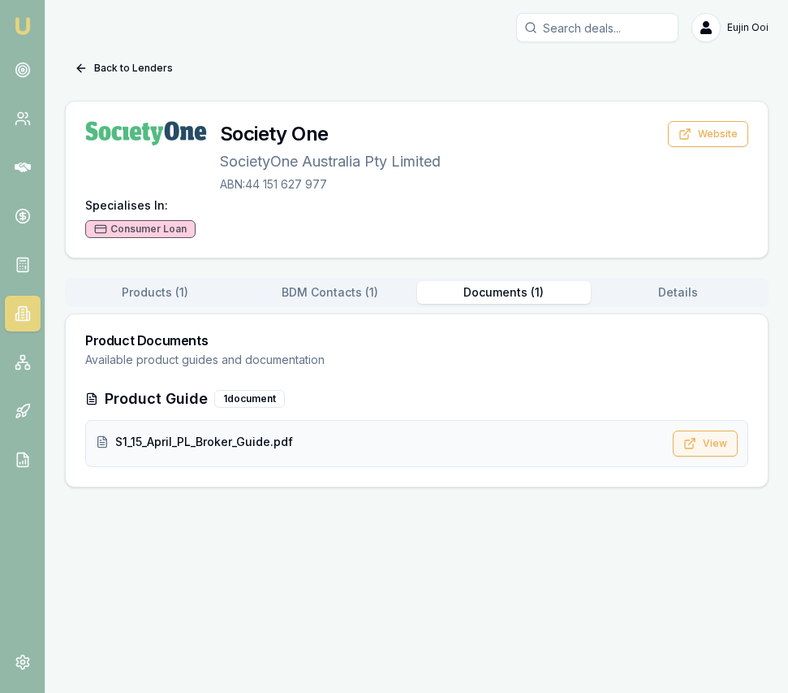
click at [714, 443] on button "View" at bounding box center [705, 443] width 65 height 26
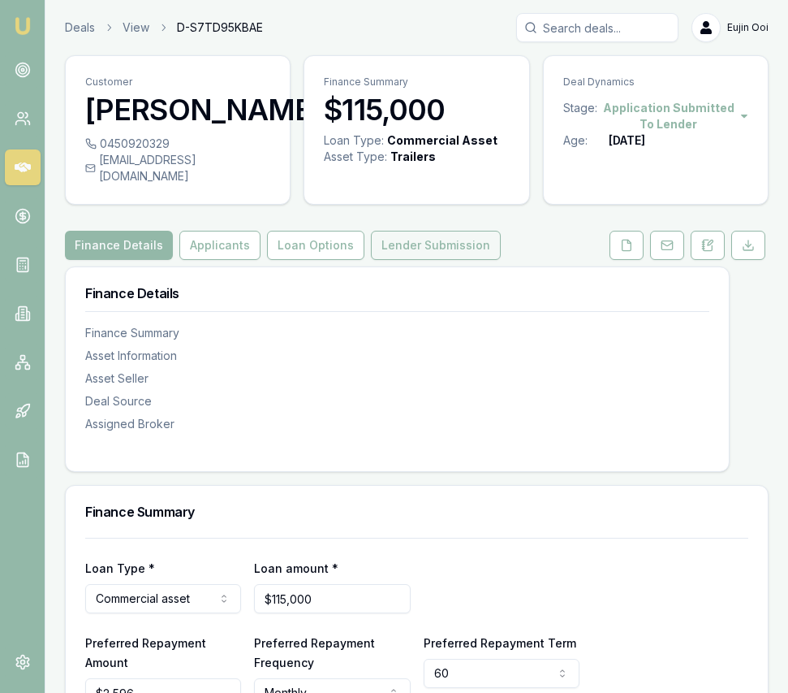
drag, startPoint x: 471, startPoint y: 259, endPoint x: 478, endPoint y: 269, distance: 12.2
click at [471, 259] on button "Lender Submission" at bounding box center [436, 245] width 130 height 29
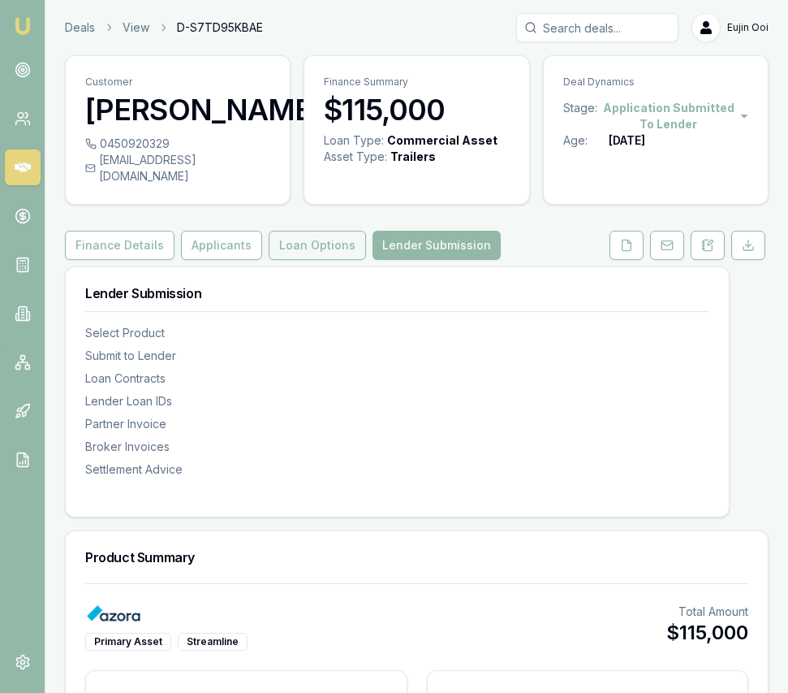
click at [323, 260] on button "Loan Options" at bounding box center [317, 245] width 97 height 29
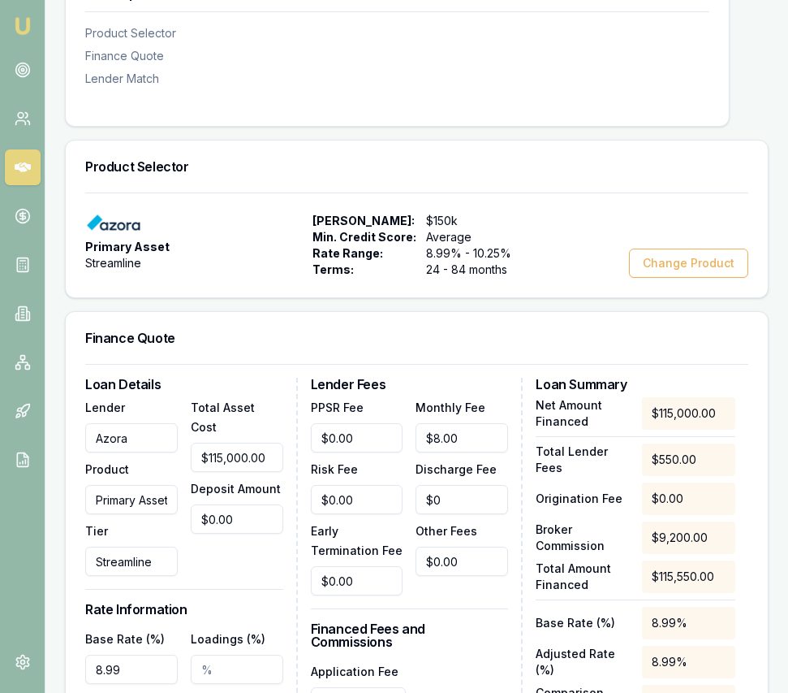
scroll to position [309, 0]
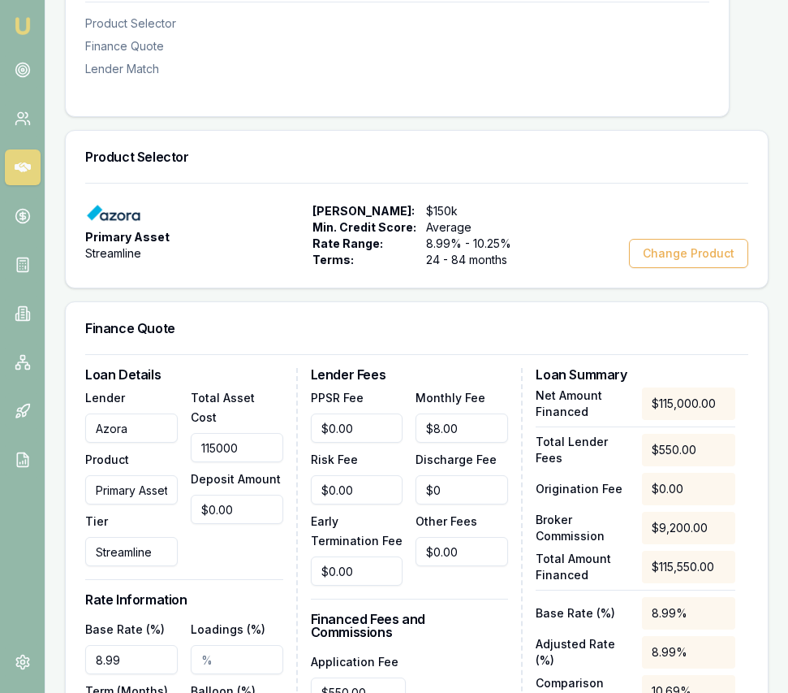
click at [260, 442] on input "115000" at bounding box center [237, 447] width 93 height 29
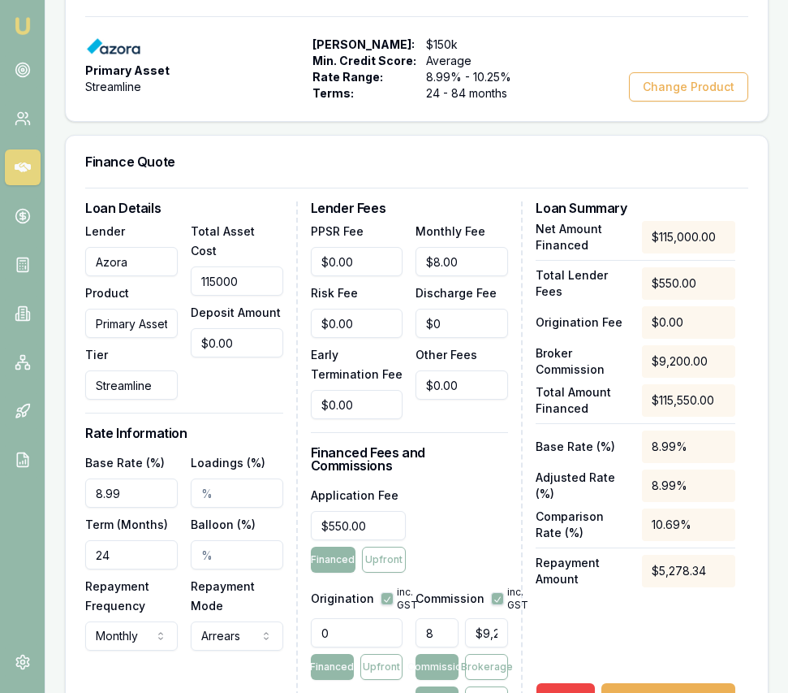
scroll to position [480, 0]
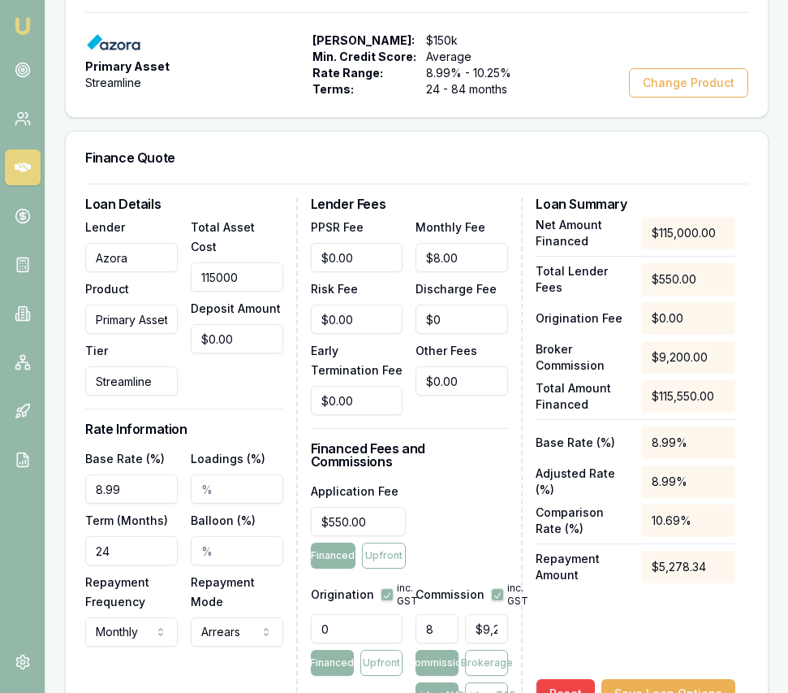
type input "$115,000.00"
click at [122, 503] on input "8.99" at bounding box center [131, 488] width 93 height 29
type input "12.99%"
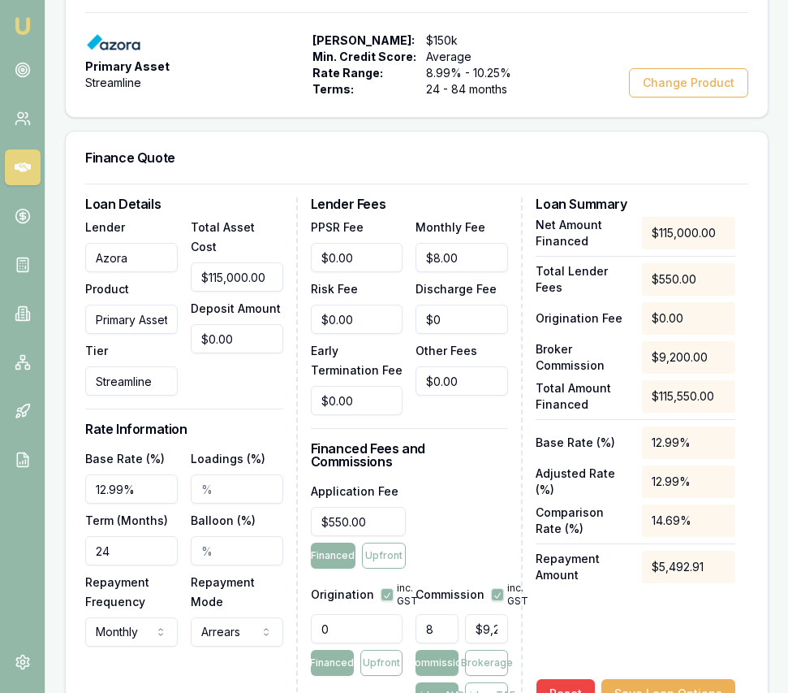
click at [124, 565] on input "24" at bounding box center [131, 550] width 93 height 29
type input "060"
click at [473, 546] on div "Application Fee $550.00 Financed Upfront" at bounding box center [410, 525] width 198 height 88
click at [369, 525] on input "550" at bounding box center [359, 521] width 96 height 29
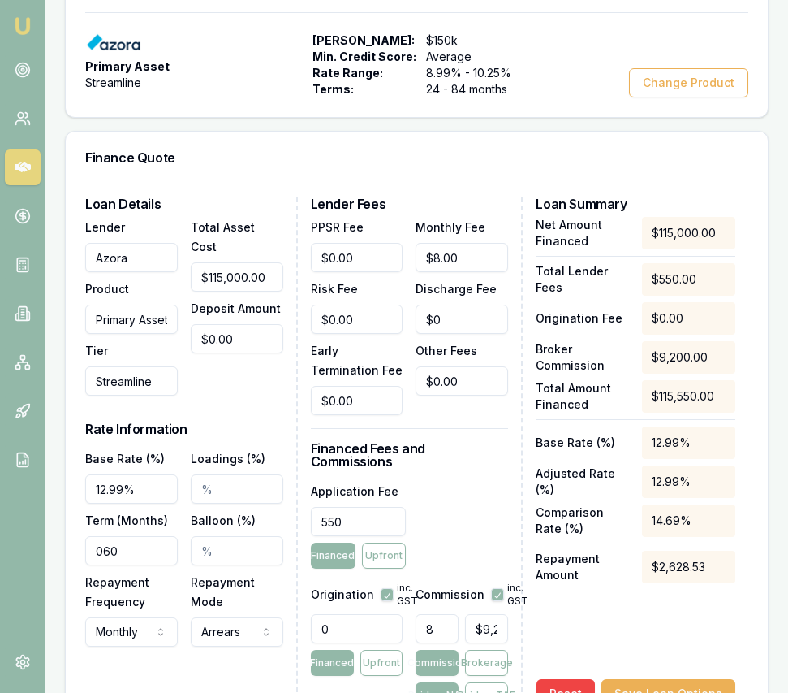
click at [369, 525] on input "550" at bounding box center [359, 521] width 96 height 29
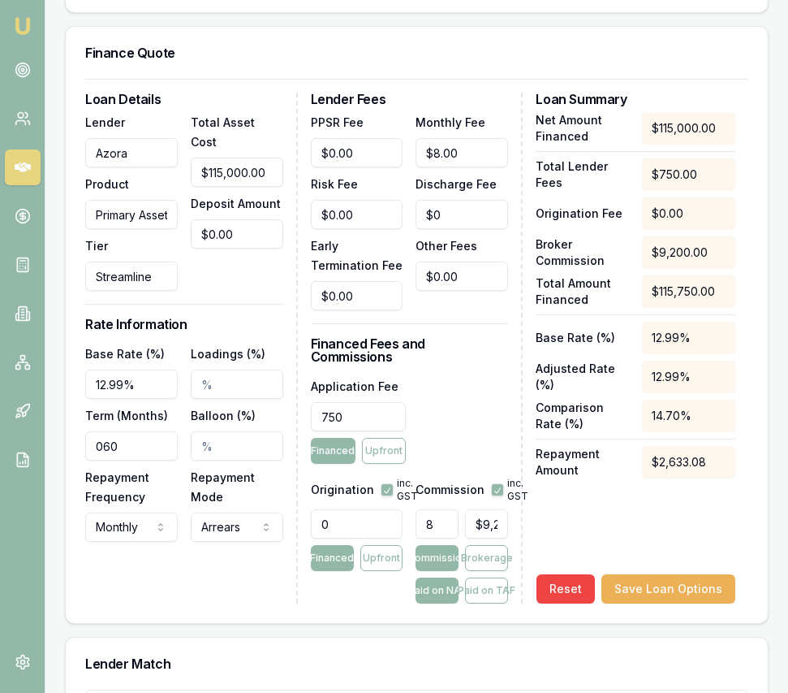
scroll to position [585, 0]
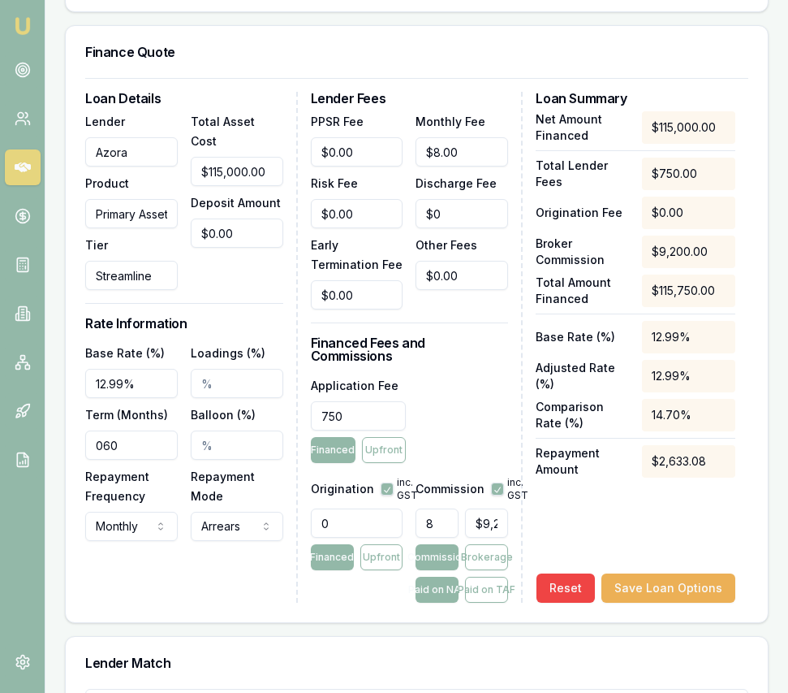
type input "$750.00"
click at [352, 519] on input "0" at bounding box center [357, 522] width 93 height 29
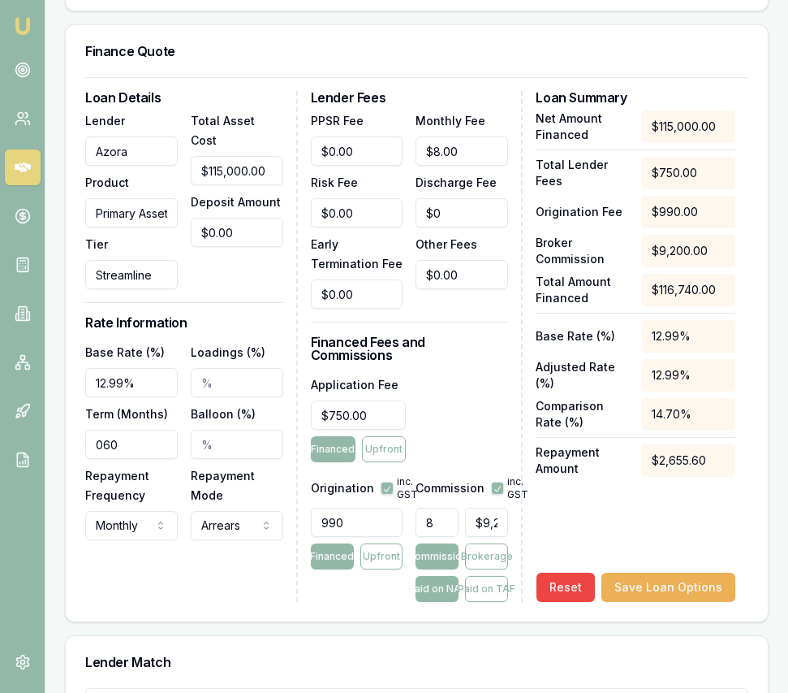
type input "990.00"
click at [475, 525] on input "9200" at bounding box center [486, 521] width 43 height 29
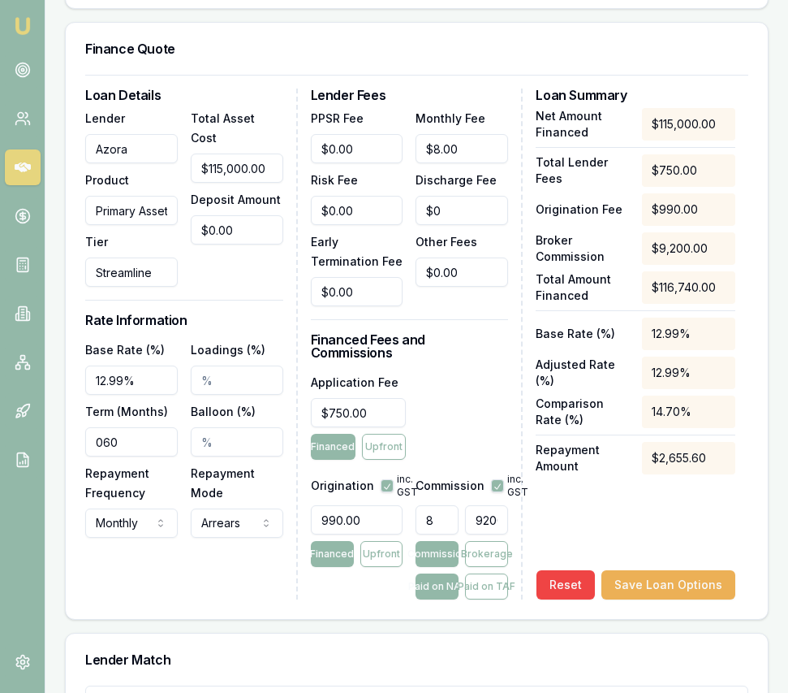
scroll to position [590, 0]
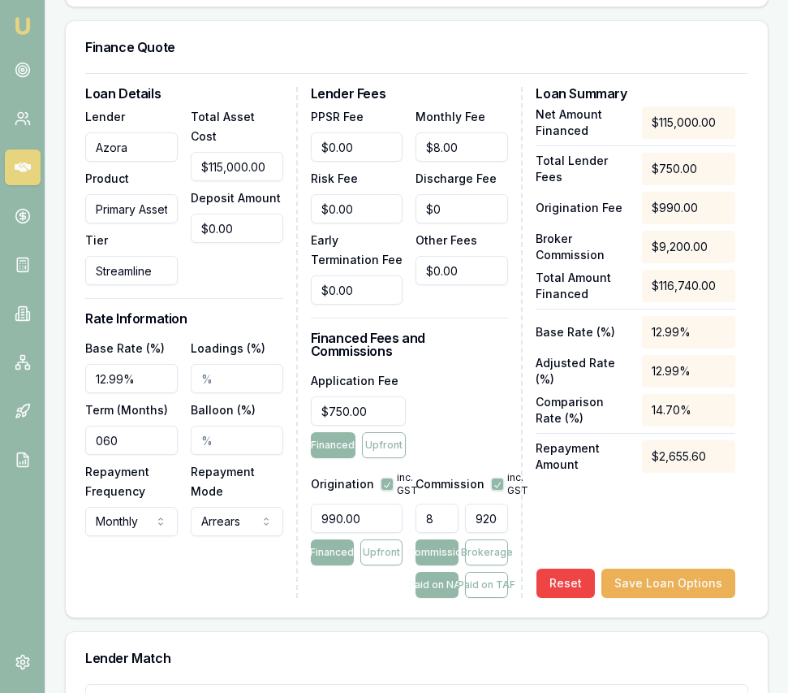
type input "$9,200.00"
click at [375, 523] on input "990.00" at bounding box center [357, 517] width 93 height 29
click at [388, 483] on button "button" at bounding box center [387, 483] width 13 height 13
checkbox input "false"
click at [493, 484] on button "button" at bounding box center [497, 483] width 13 height 13
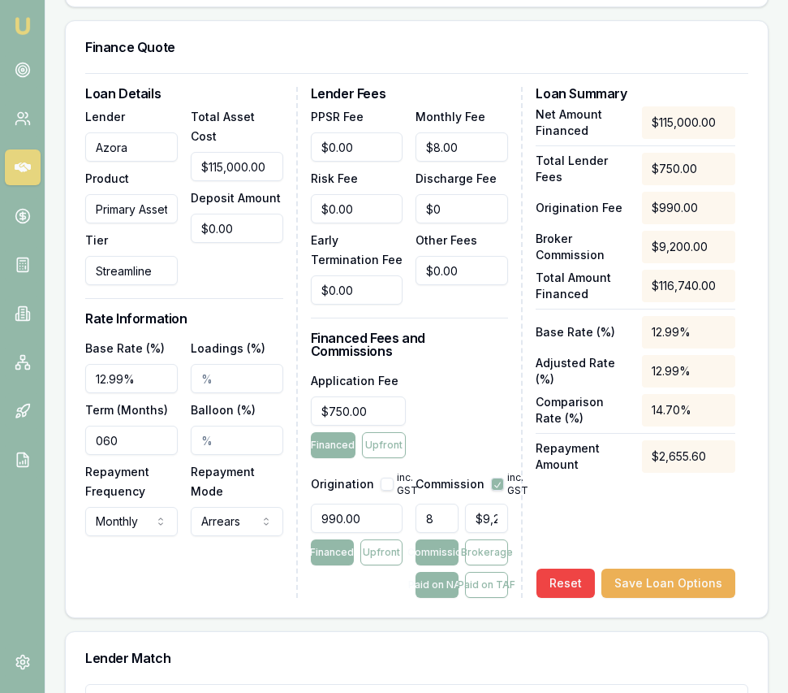
checkbox input "false"
type input "9200"
drag, startPoint x: 472, startPoint y: 523, endPoint x: 520, endPoint y: 520, distance: 48.8
click at [520, 520] on div "Lender Fees PPSR Fee $0.00 Monthly Fee $8.00 Risk Fee $0.00 Discharge Fee $0 Ea…" at bounding box center [417, 342] width 213 height 511
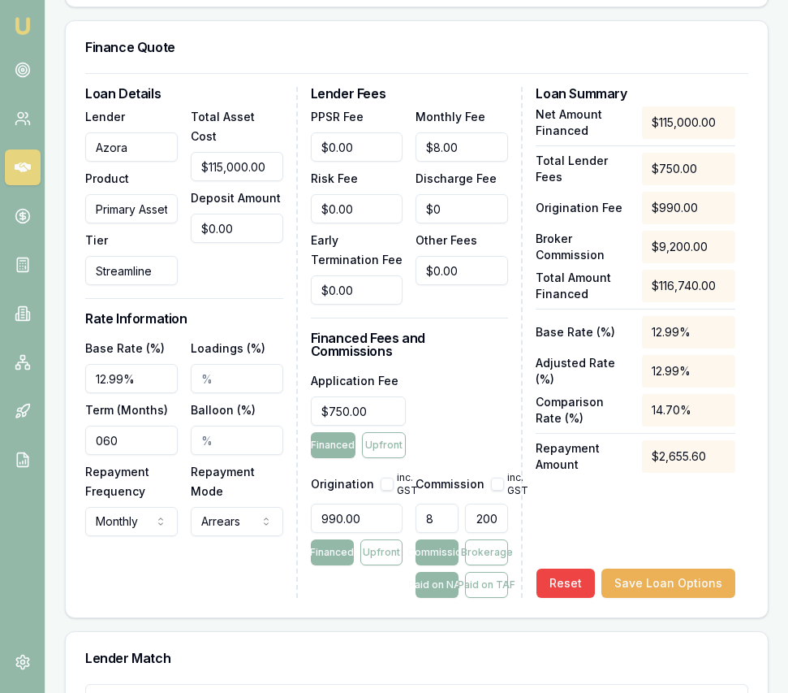
type input "0.0052173913043478265"
type input "6"
type input "0.06"
type input "69"
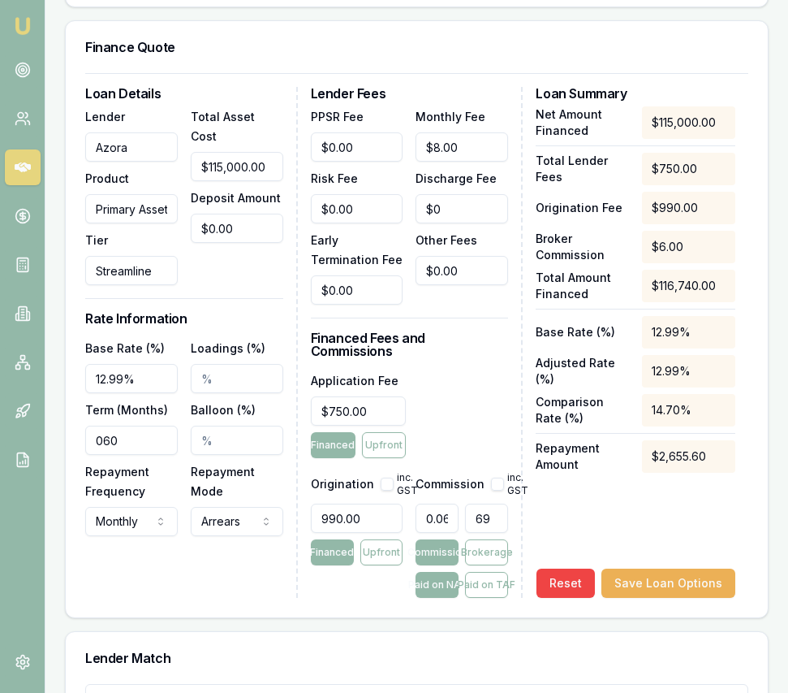
type input "0.6"
type input "690"
type input "6"
type input "$6,900.00"
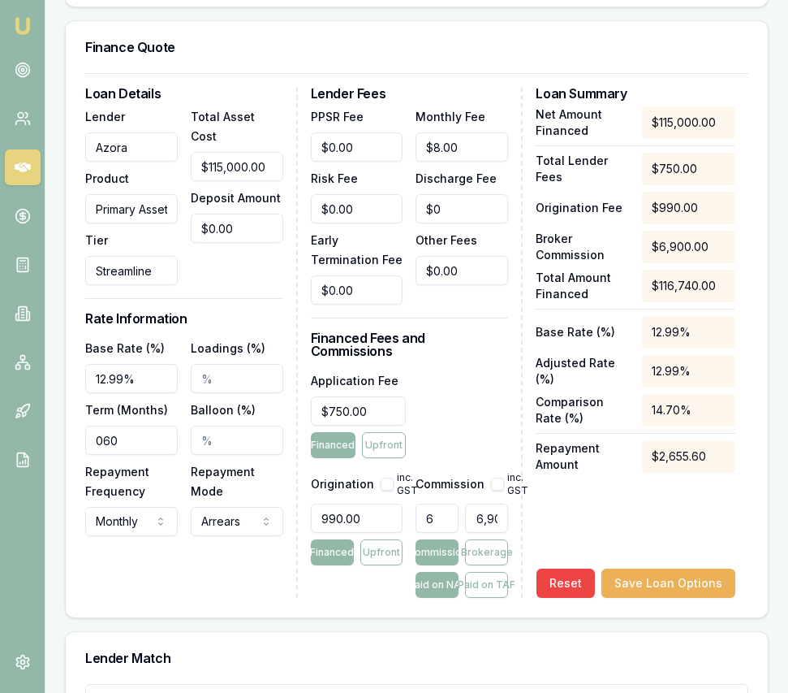
scroll to position [0, 0]
click at [463, 422] on div "Application Fee $750.00 Financed Upfront" at bounding box center [410, 414] width 198 height 88
click at [219, 165] on input "115000" at bounding box center [237, 166] width 93 height 29
type input "11000"
type input "$660.00"
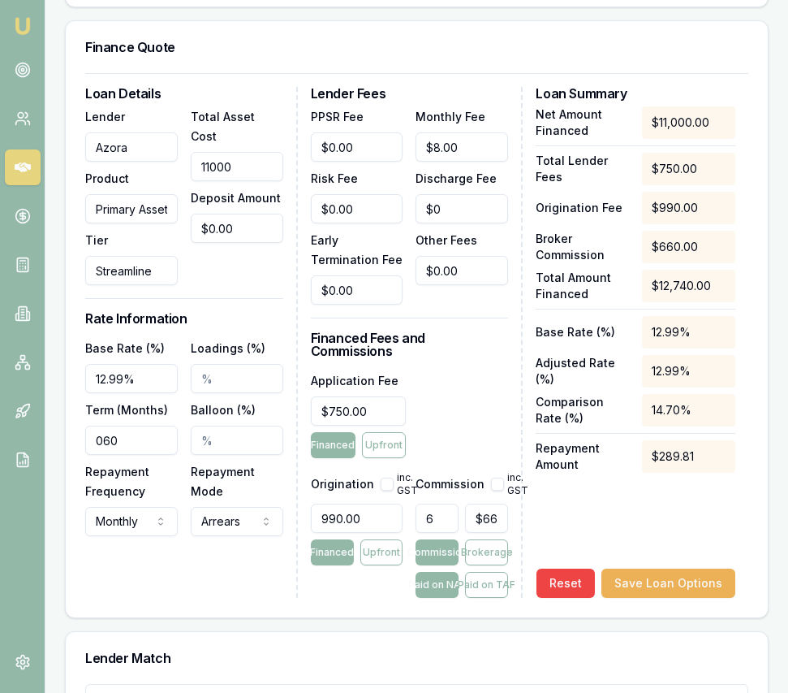
type input "110000"
type input "$6,600.00"
type input "$110,000.00"
click at [192, 285] on div "Total Asset Cost $110,000.00 Deposit Amount $0.00" at bounding box center [237, 195] width 93 height 179
type input "6600"
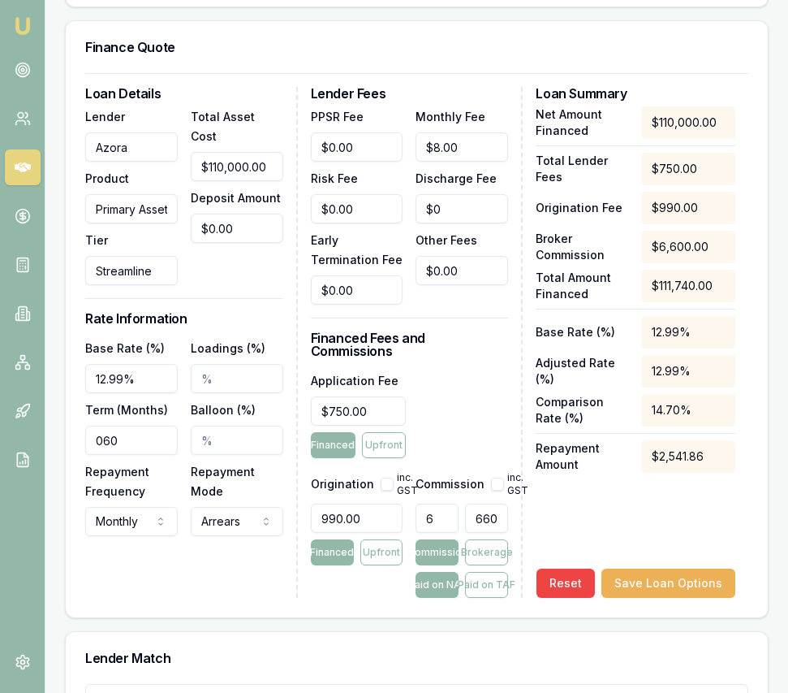
click at [481, 526] on input "6600" at bounding box center [486, 517] width 43 height 29
type input "0.005454545454545455"
type input "6"
type input "0.06272727272727273"
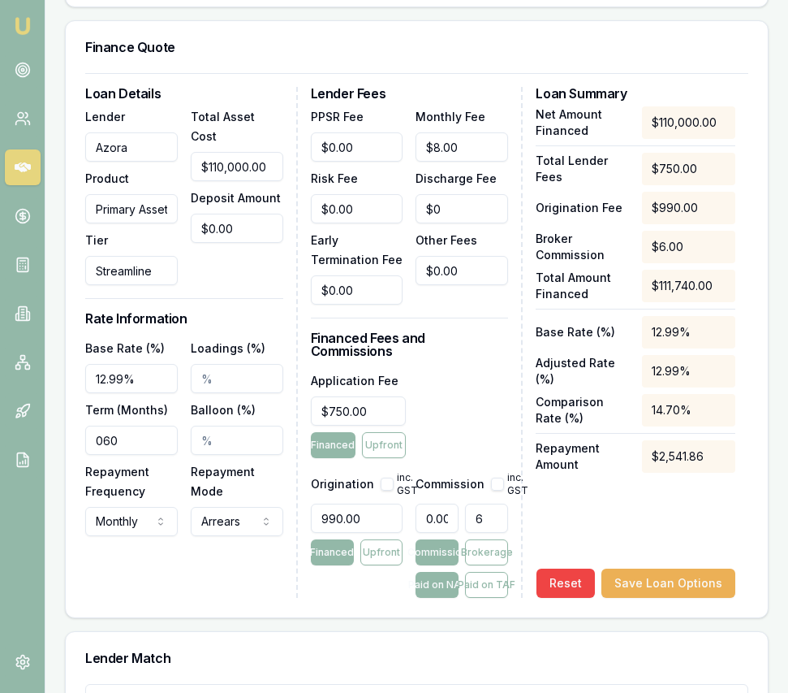
type input "69"
type input "0.6272727272727273"
type input "690"
type input "6.2727272727272725"
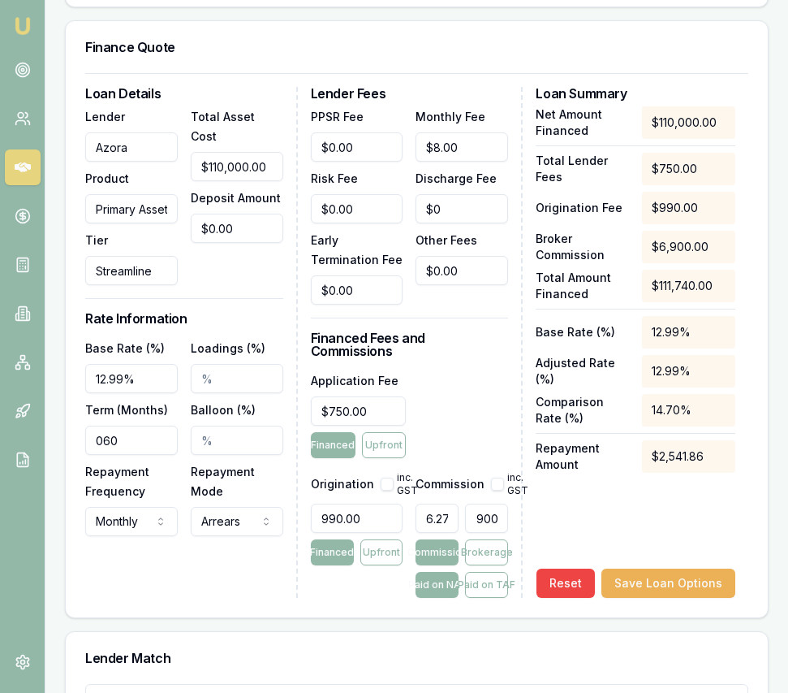
type input "$6,900.00"
click at [576, 518] on div "Net Amount Financed $110,000.00 Total Lender Fees $750.00 Origination Fee $990.…" at bounding box center [636, 351] width 200 height 491
click at [586, 535] on div "Net Amount Financed $110,000.00 Total Lender Fees $750.00 Origination Fee $990.…" at bounding box center [636, 351] width 200 height 491
click at [654, 586] on button "Save Loan Options" at bounding box center [669, 582] width 134 height 29
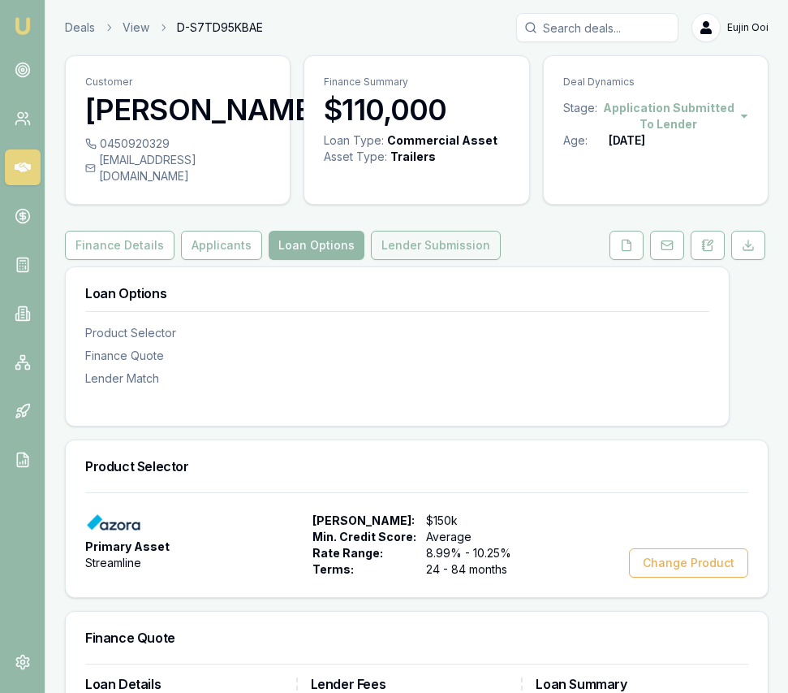
click at [461, 260] on button "Lender Submission" at bounding box center [436, 245] width 130 height 29
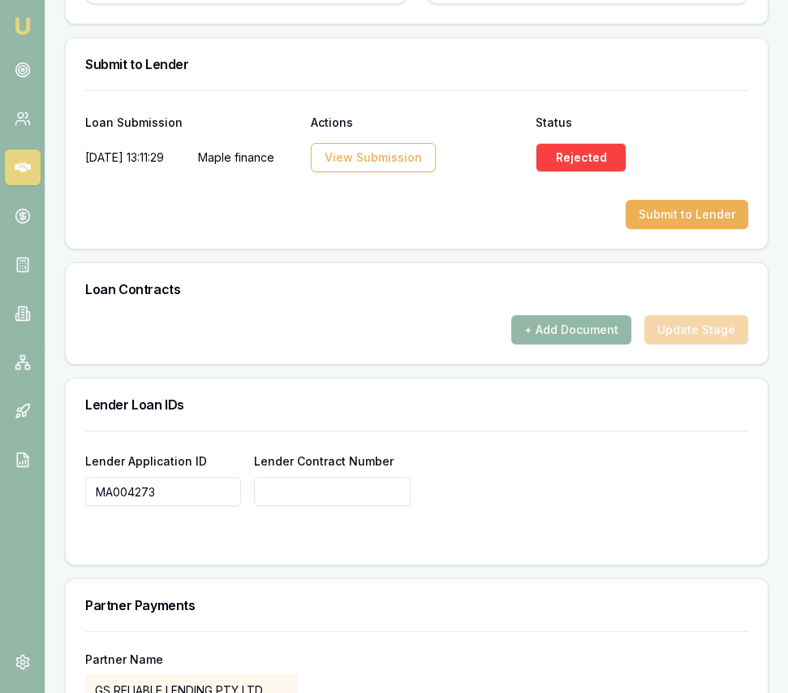
scroll to position [1059, 0]
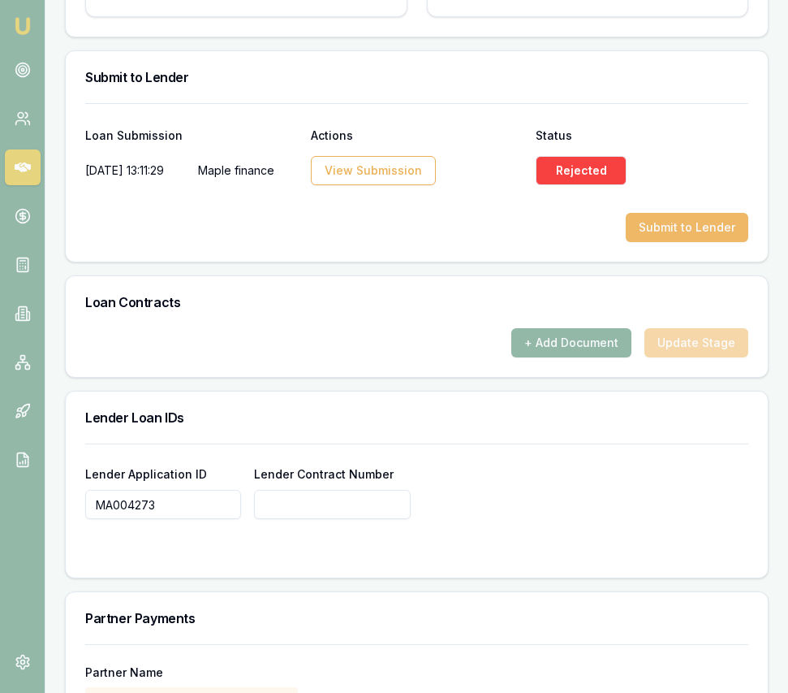
click at [727, 240] on button "Submit to Lender" at bounding box center [687, 227] width 123 height 29
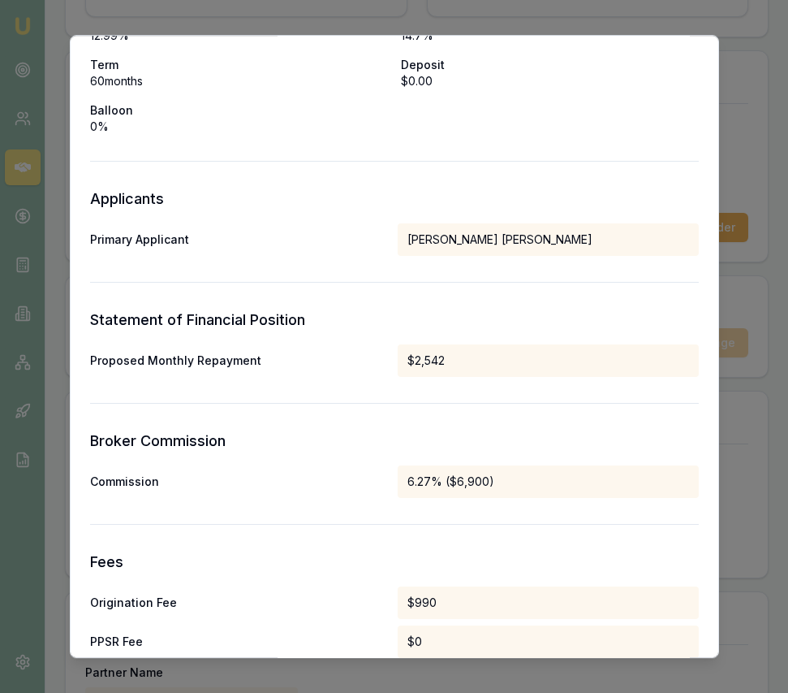
scroll to position [801, 0]
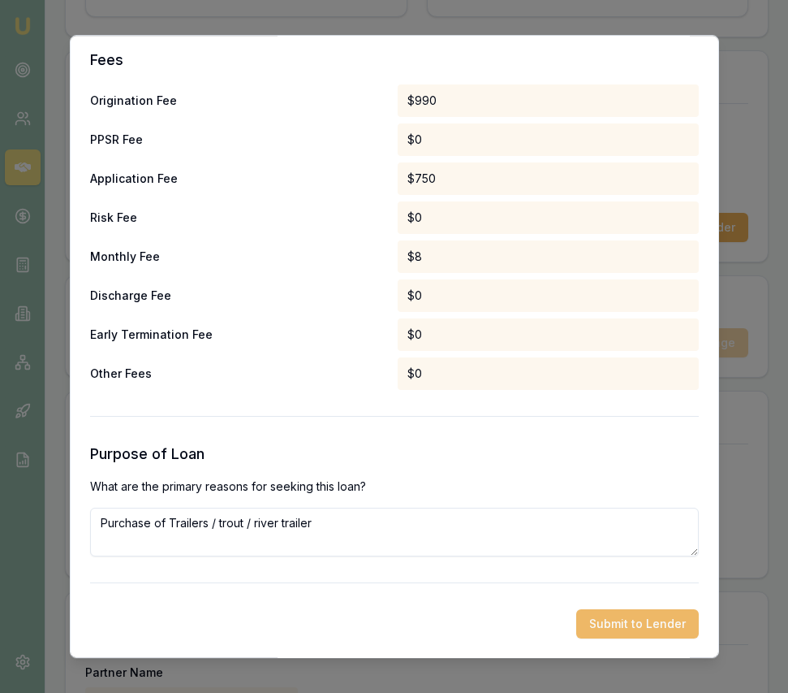
click at [615, 613] on button "Submit to Lender" at bounding box center [637, 623] width 123 height 29
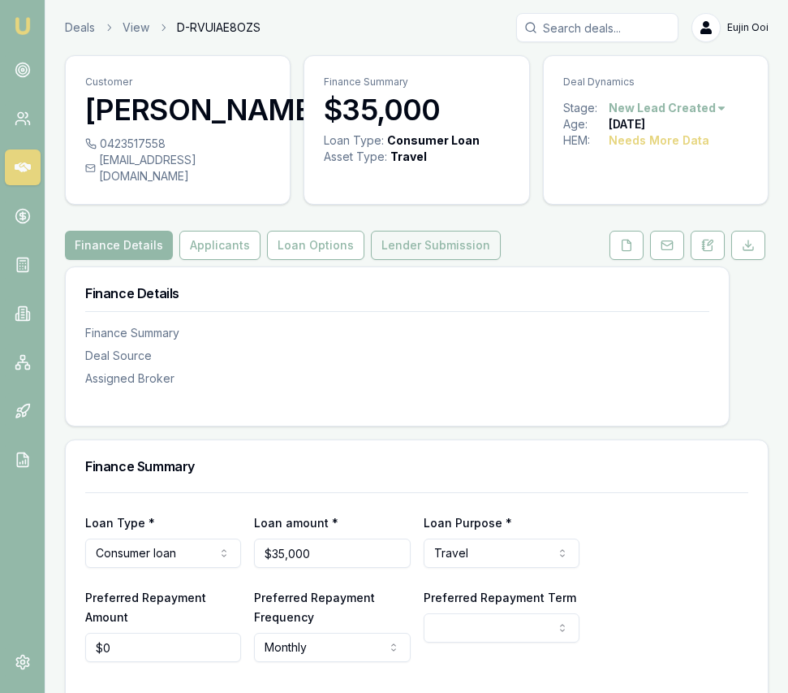
click at [435, 231] on button "Lender Submission" at bounding box center [436, 245] width 130 height 29
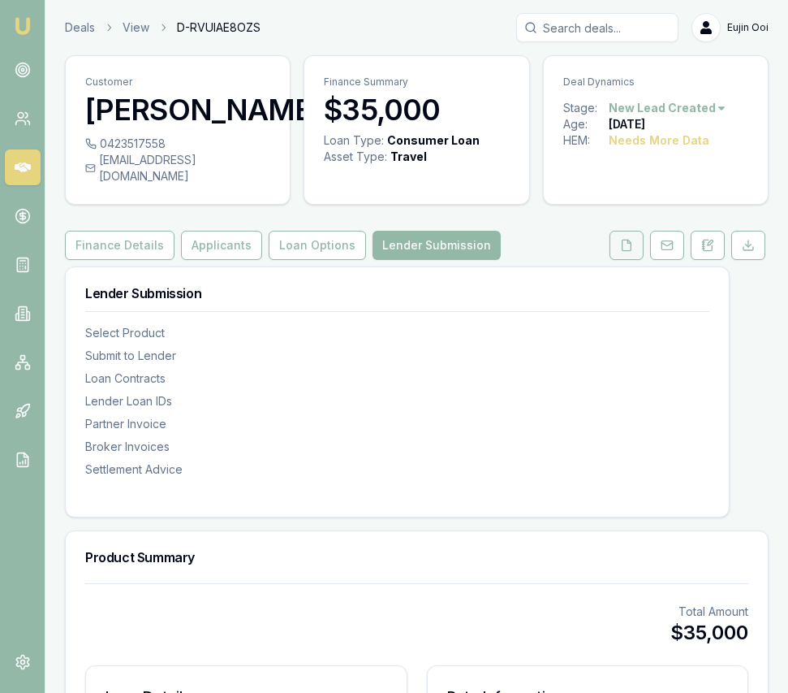
drag, startPoint x: 620, startPoint y: 237, endPoint x: 614, endPoint y: 263, distance: 26.8
click at [620, 237] on button at bounding box center [627, 245] width 34 height 29
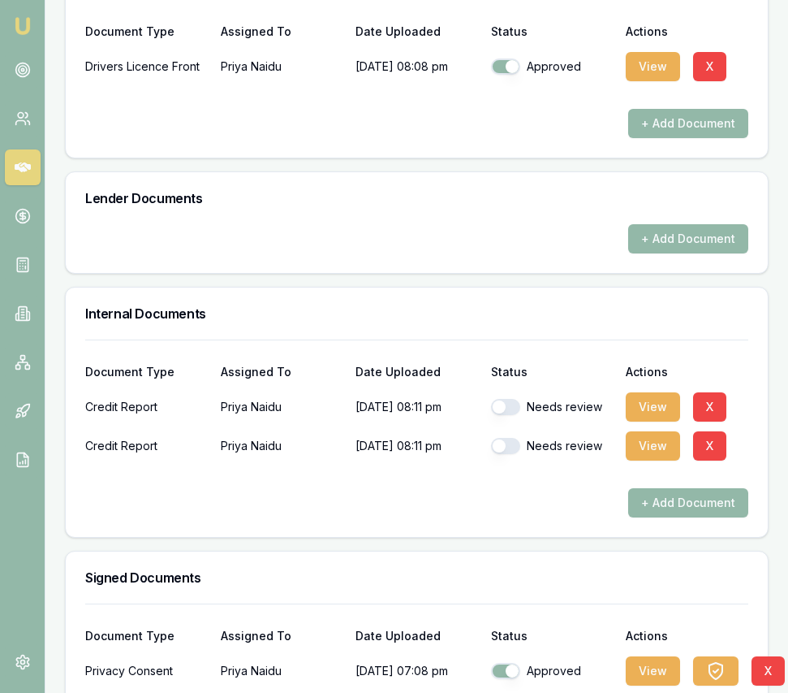
scroll to position [711, 0]
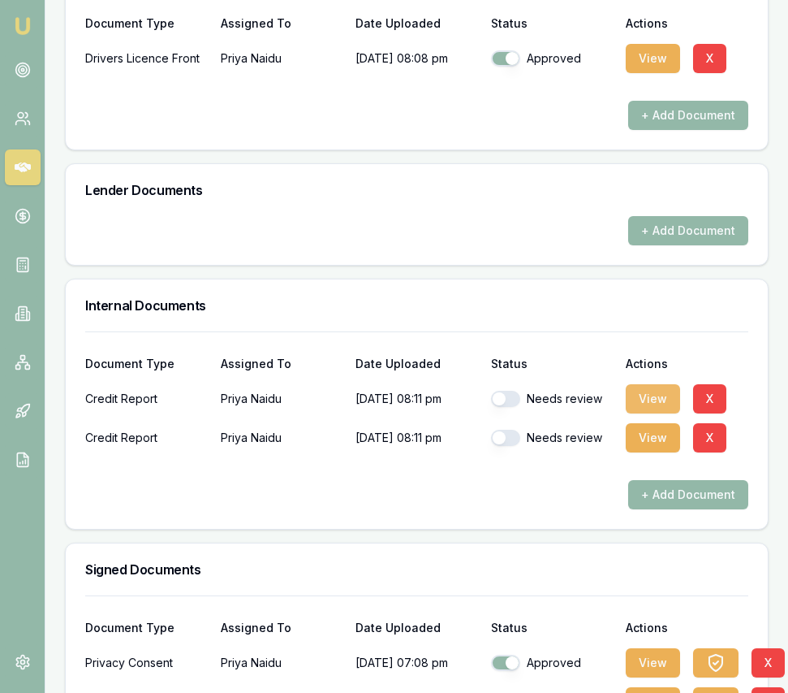
click at [649, 384] on button "View" at bounding box center [653, 398] width 54 height 29
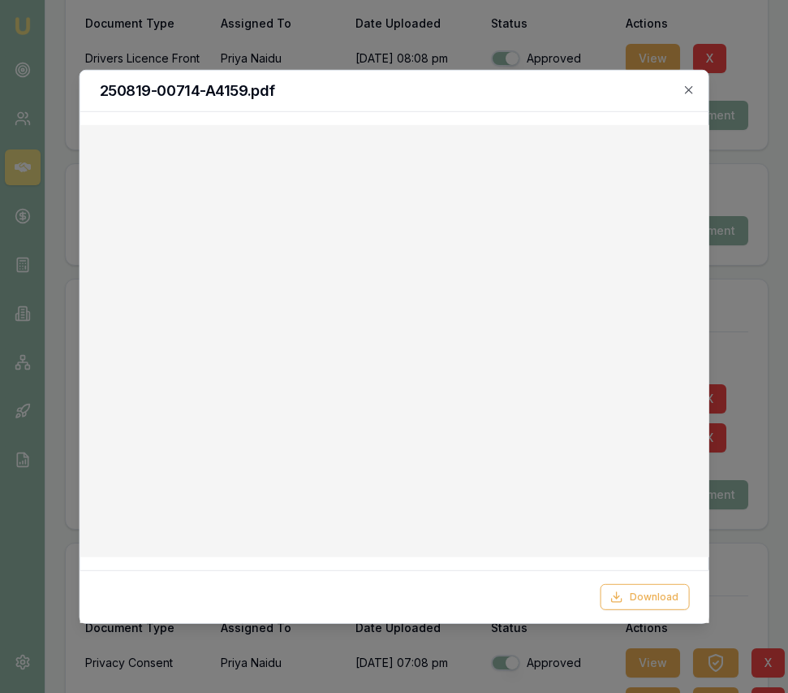
click at [688, 96] on h2 "250819-00714-A4159.pdf" at bounding box center [394, 90] width 590 height 15
click at [692, 90] on icon "button" at bounding box center [689, 89] width 13 height 13
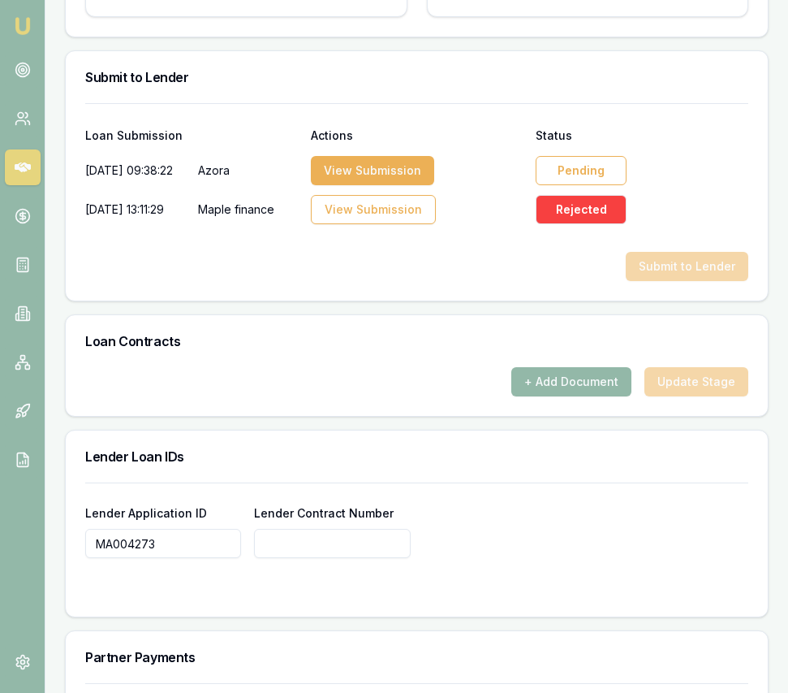
click at [185, 558] on input "MA004273" at bounding box center [163, 543] width 156 height 29
paste input "1723897"
type input "1723897"
click at [426, 481] on div "Lender Loan IDs" at bounding box center [417, 456] width 702 height 52
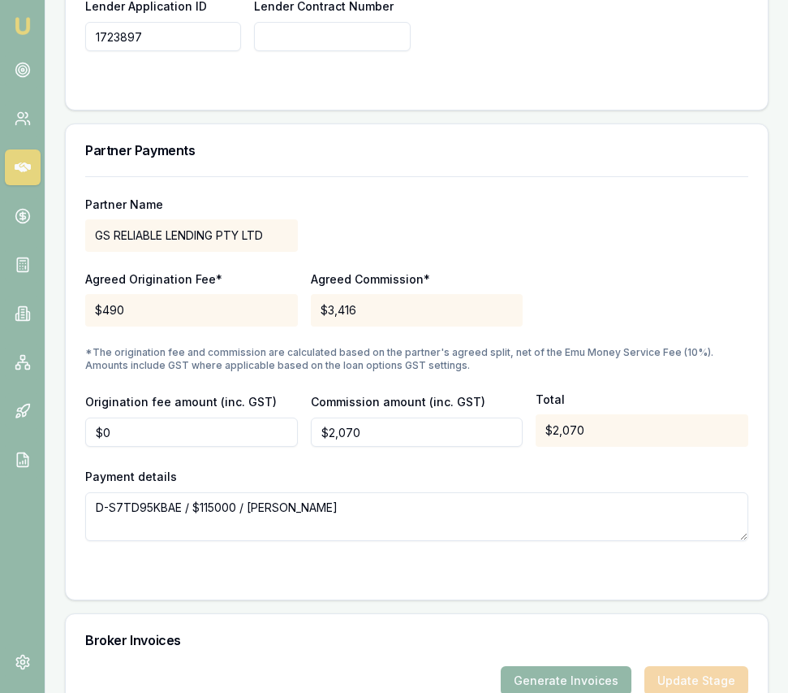
scroll to position [1571, 0]
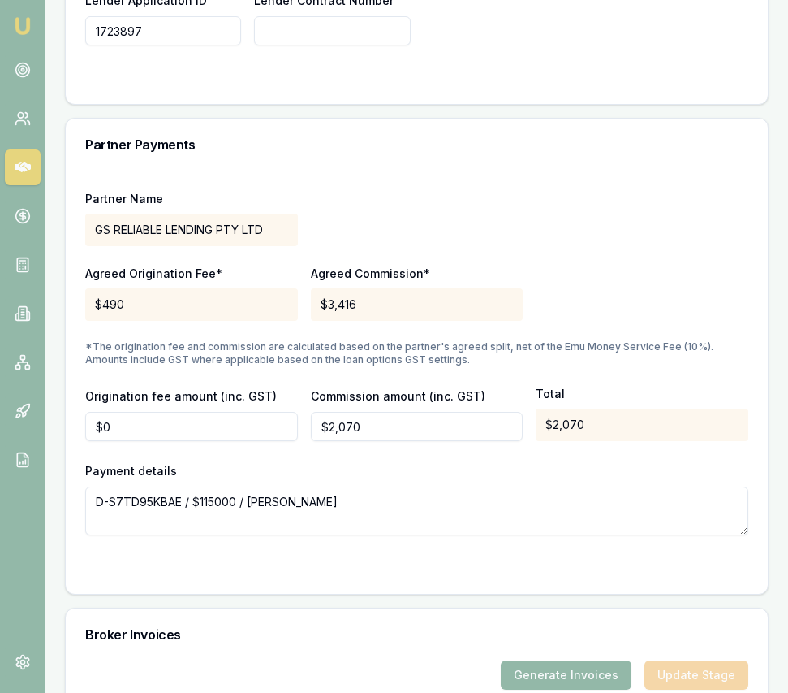
click at [377, 441] on input "$2,070" at bounding box center [417, 426] width 213 height 29
click at [377, 441] on input "2070" at bounding box center [417, 426] width 213 height 29
type input "$1,980"
click at [624, 315] on div "Agreed Origination Fee* $490 Agreed Commission* $3,416" at bounding box center [416, 292] width 663 height 55
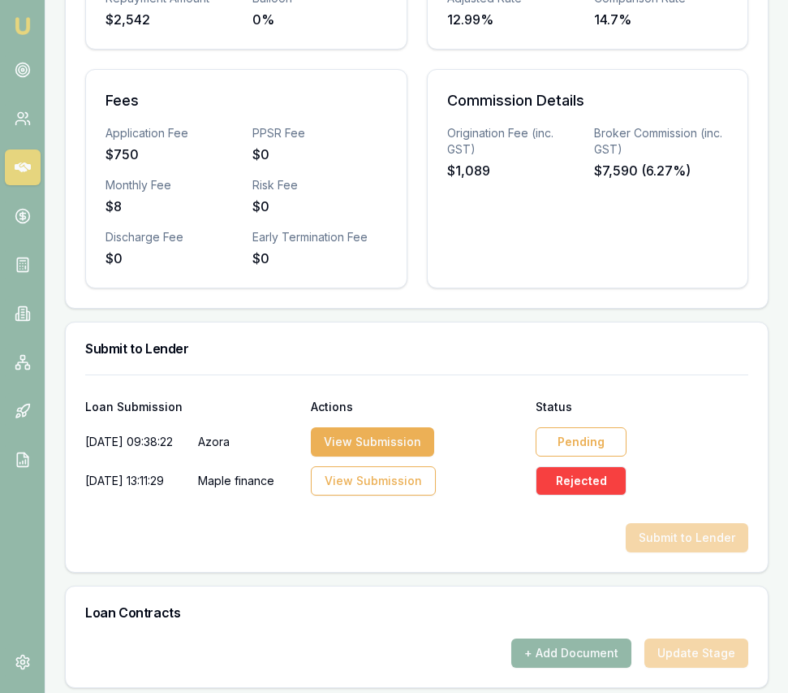
scroll to position [787, 0]
click at [602, 453] on div "Pending" at bounding box center [581, 442] width 91 height 29
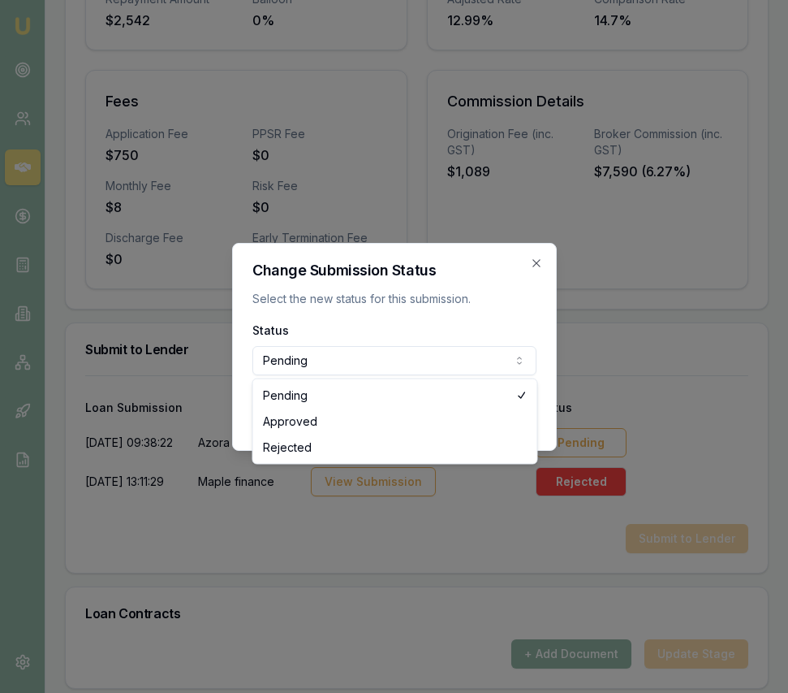
select select "APPROVED"
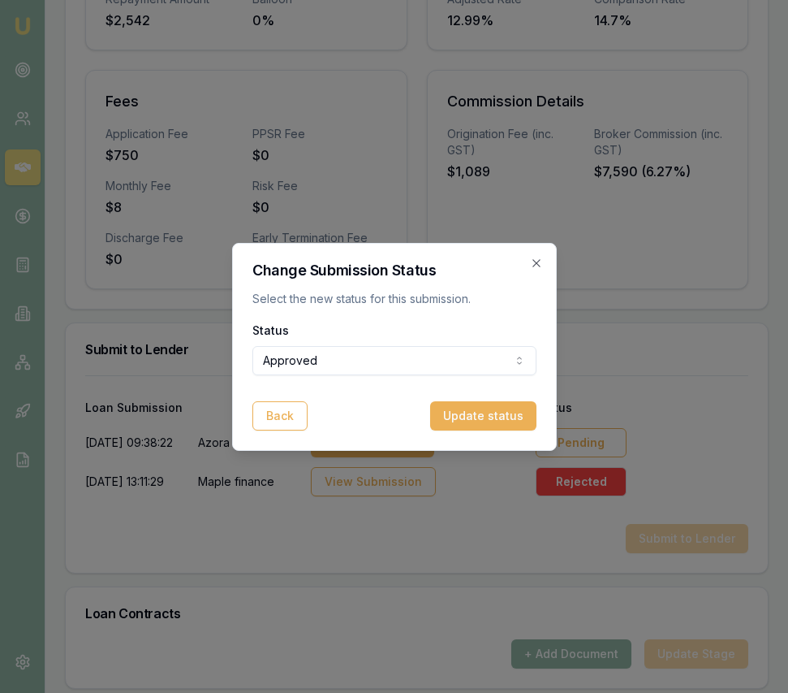
click at [456, 419] on button "Update status" at bounding box center [483, 415] width 106 height 29
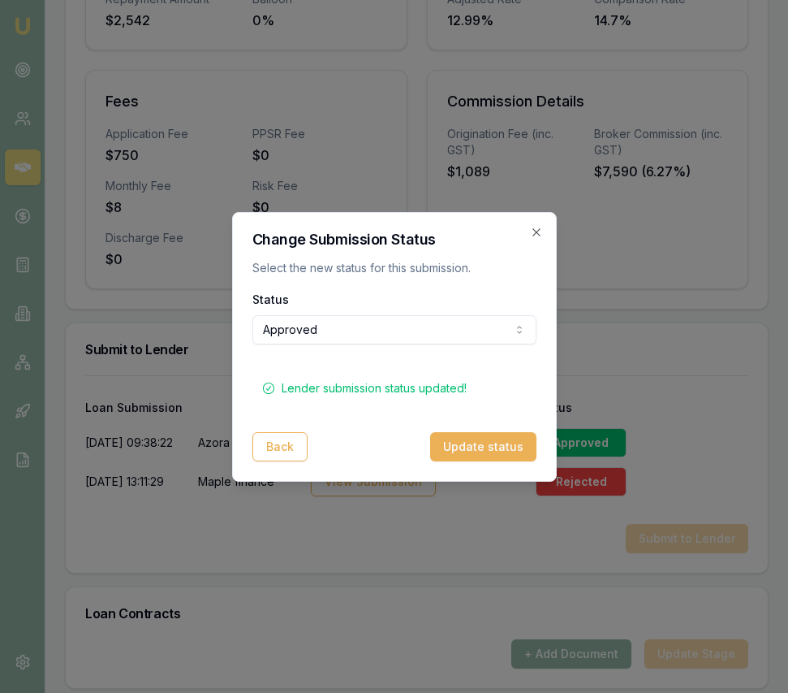
click at [537, 227] on icon "button" at bounding box center [536, 232] width 13 height 13
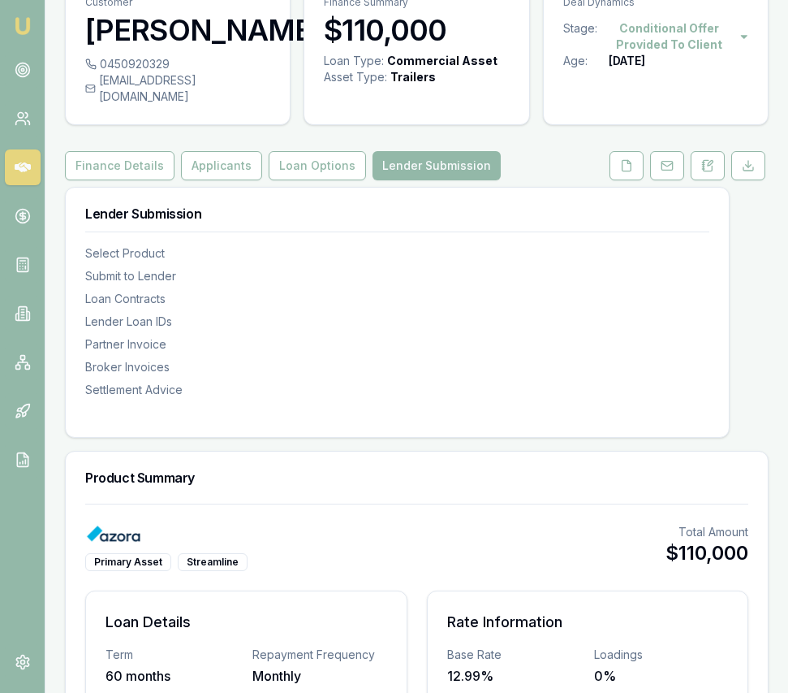
scroll to position [0, 0]
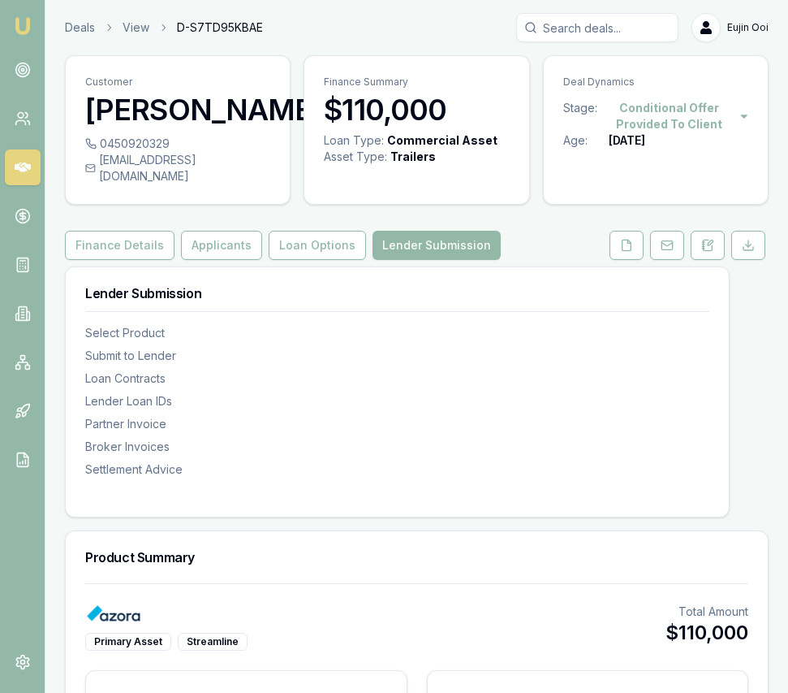
drag, startPoint x: 13, startPoint y: 27, endPoint x: 24, endPoint y: 22, distance: 12.4
click at [13, 28] on img at bounding box center [22, 25] width 19 height 19
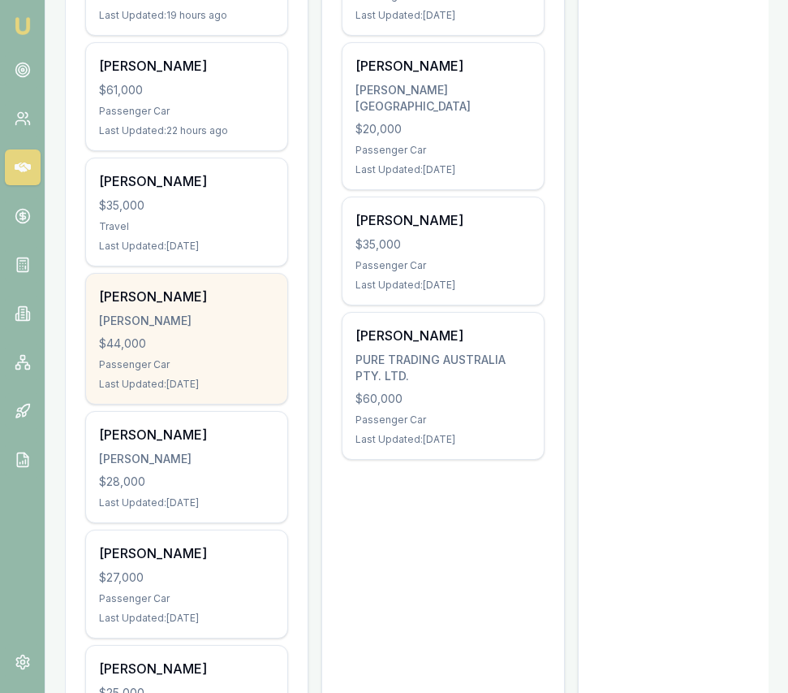
scroll to position [715, 0]
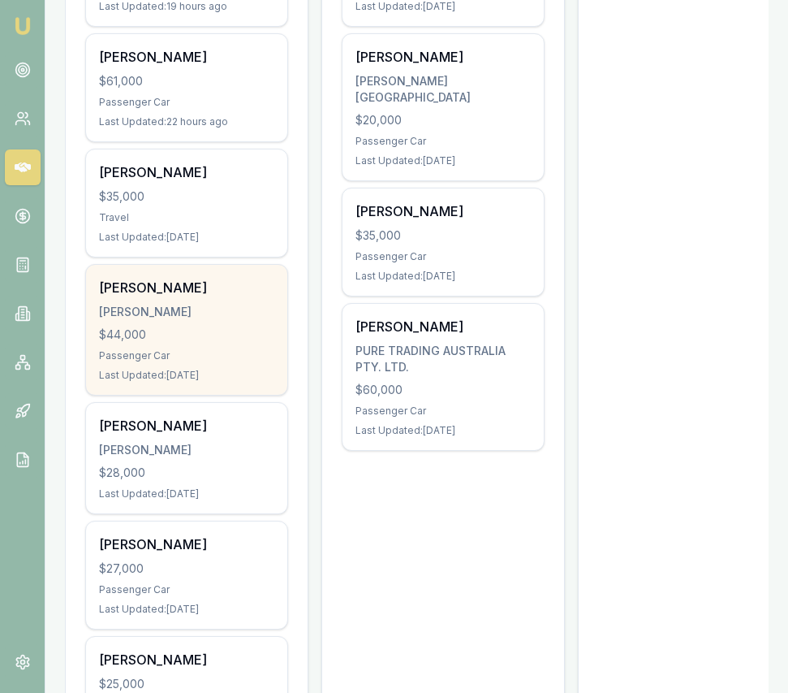
click at [240, 351] on div "Passenger Car" at bounding box center [186, 355] width 175 height 13
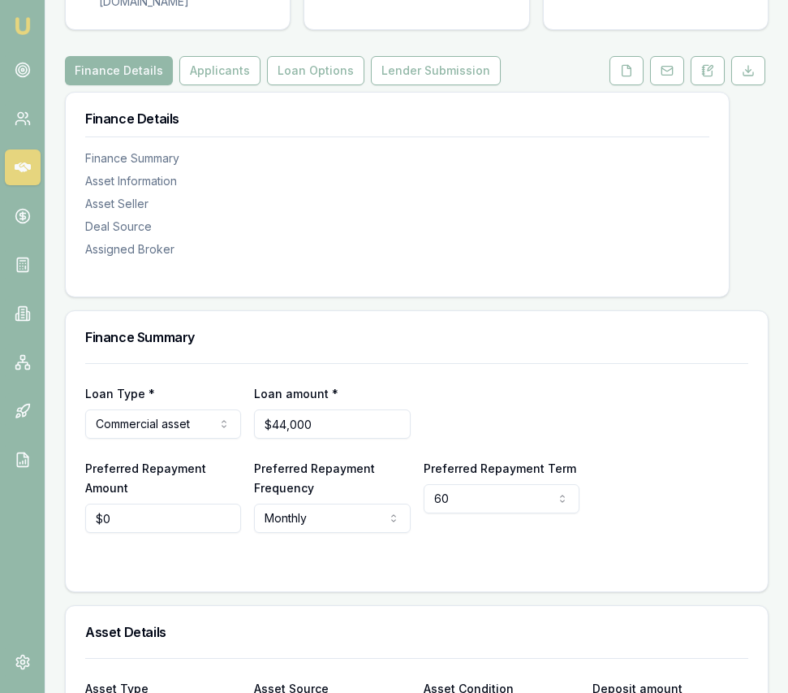
scroll to position [175, 0]
click at [360, 438] on input "44000" at bounding box center [332, 422] width 156 height 29
type input "$45,000"
click at [171, 526] on input "0" at bounding box center [163, 517] width 156 height 29
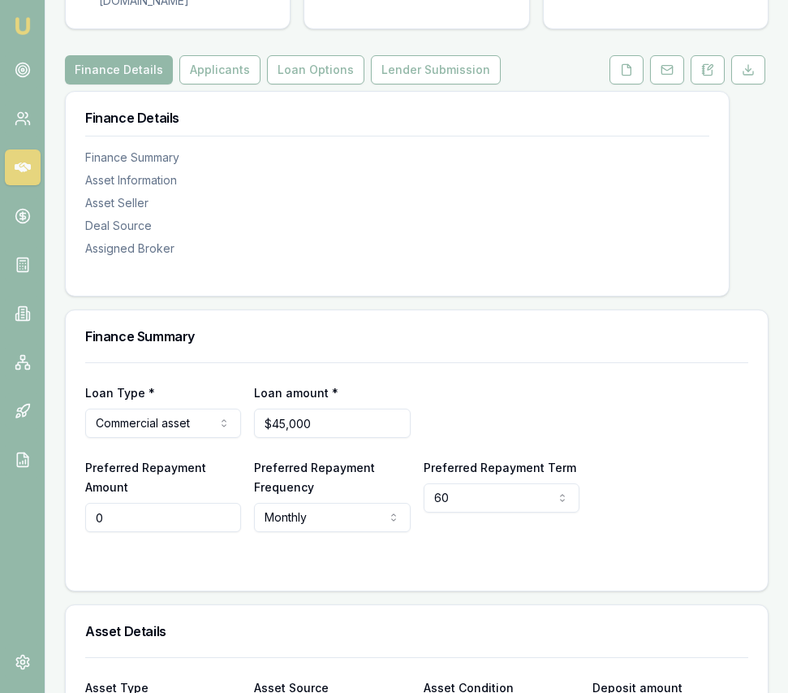
click at [171, 527] on input "0" at bounding box center [163, 517] width 156 height 29
click at [171, 526] on input "0" at bounding box center [163, 517] width 156 height 29
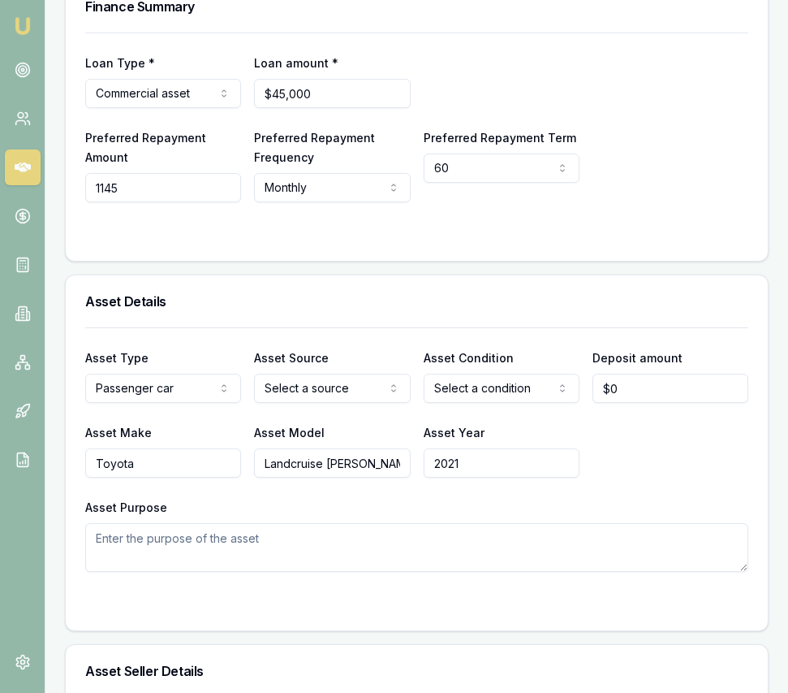
scroll to position [507, 0]
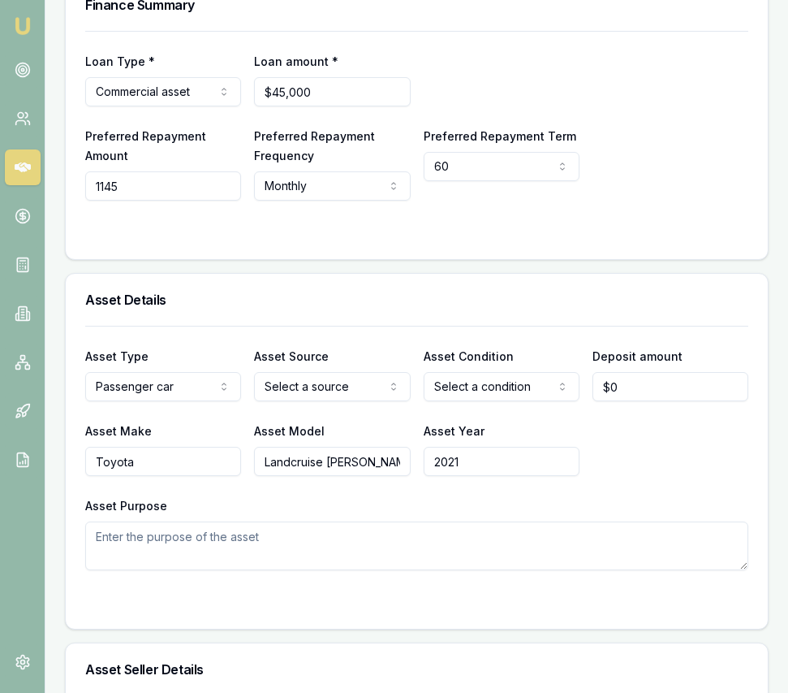
type input "$1,145"
select select "PRIVATE"
drag, startPoint x: 343, startPoint y: 466, endPoint x: 352, endPoint y: 462, distance: 10.6
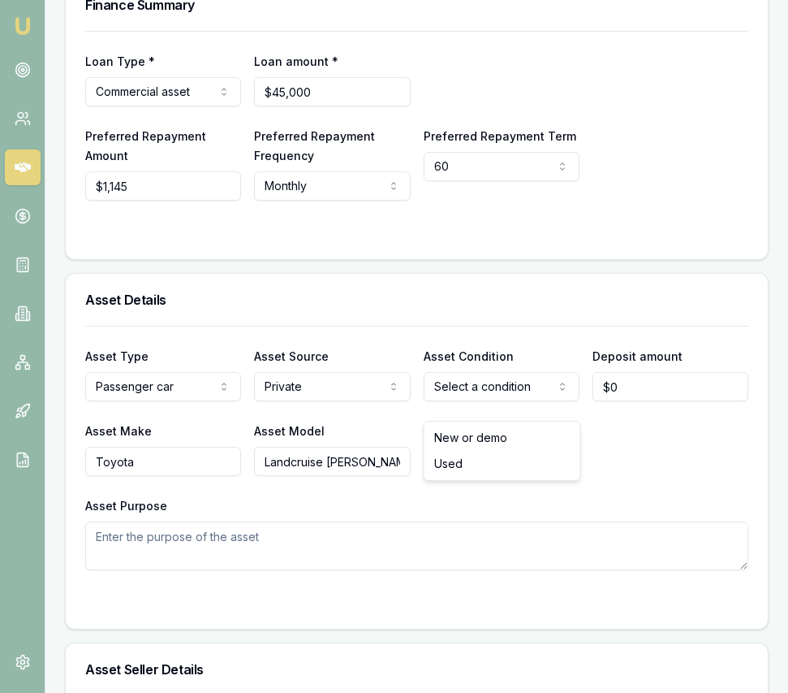
select select "USED"
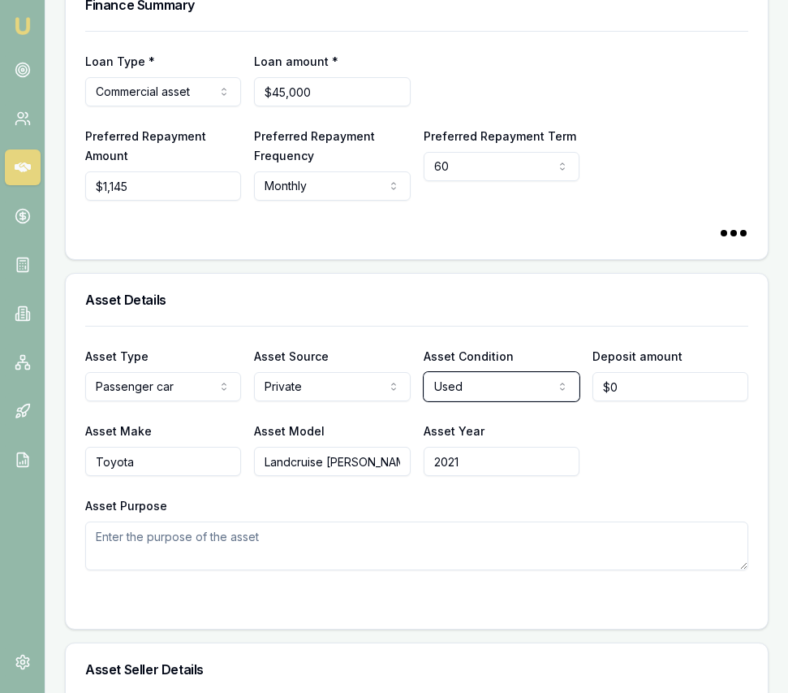
select select
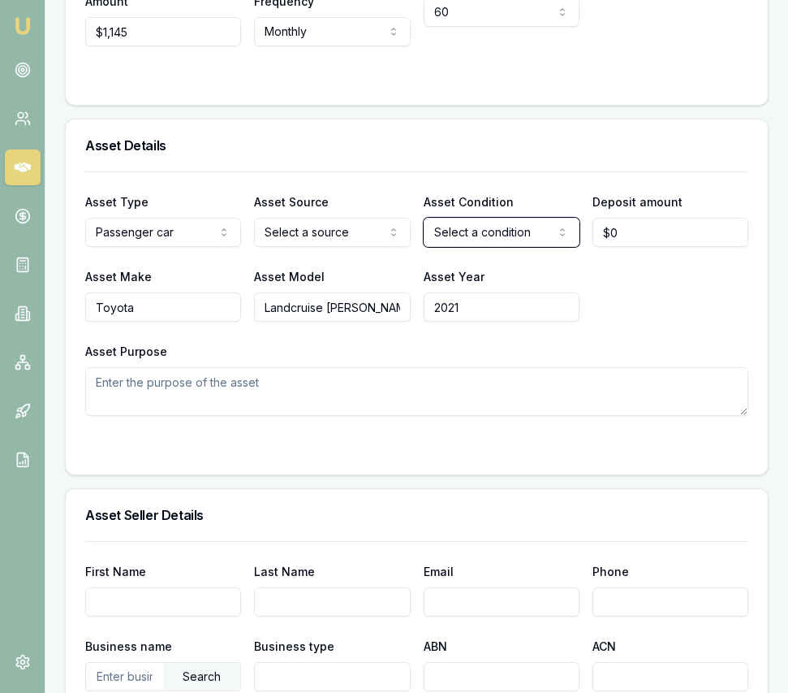
scroll to position [664, 0]
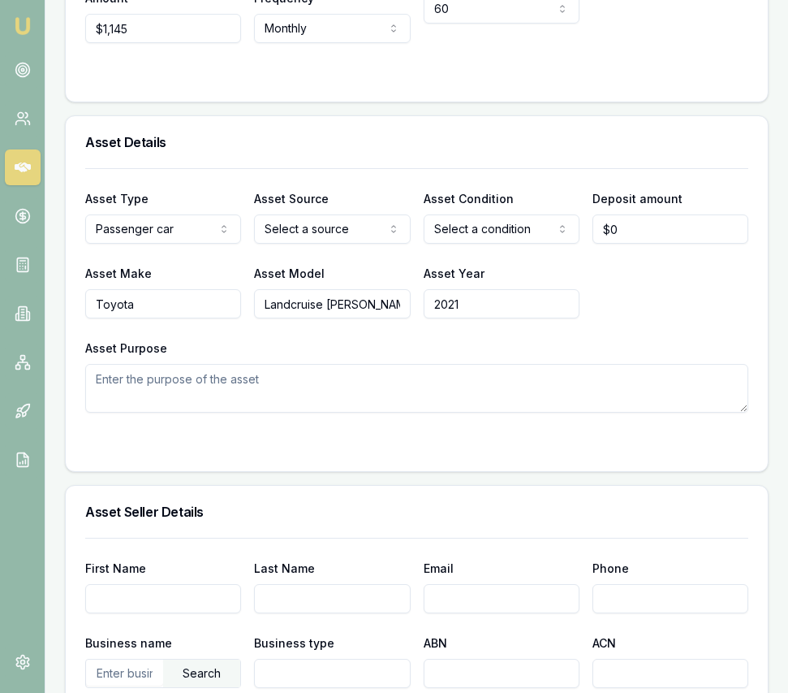
click at [416, 408] on textarea "Asset Purpose" at bounding box center [416, 388] width 663 height 49
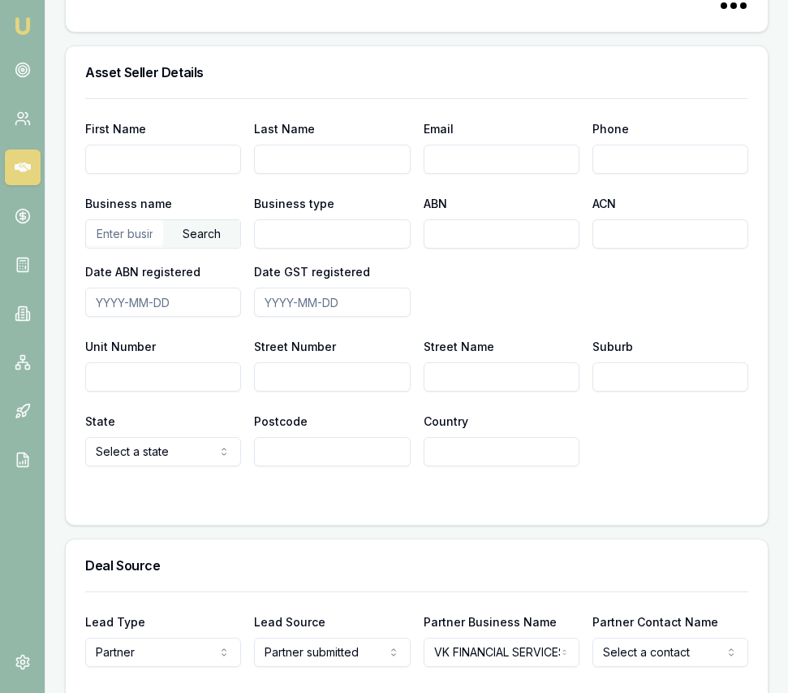
scroll to position [1109, 0]
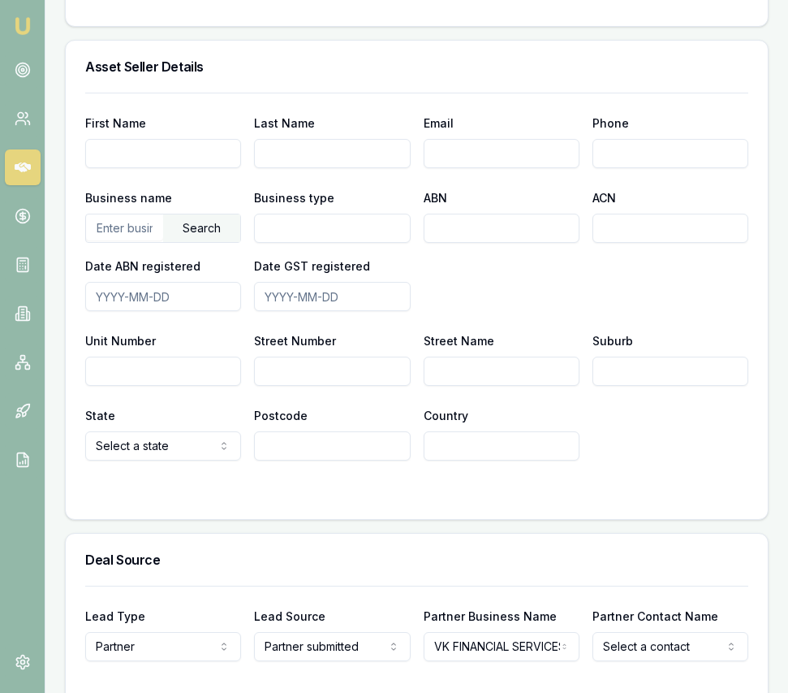
type textarea "to travel to clients site"
click at [145, 240] on input "text" at bounding box center [124, 227] width 77 height 26
click at [216, 242] on div "Search" at bounding box center [201, 228] width 77 height 28
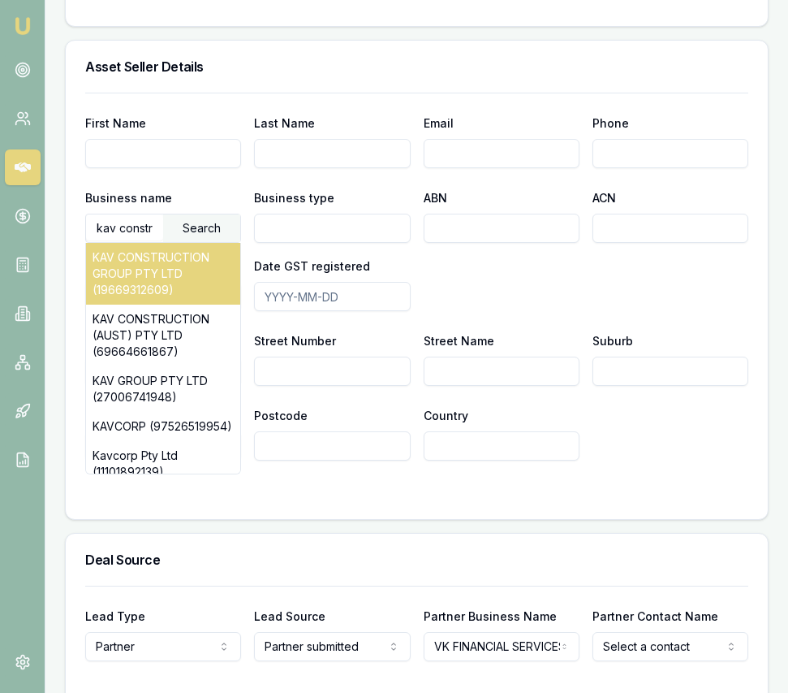
click at [205, 275] on div "KAV CONSTRUCTION GROUP PTY LTD (19669312609)" at bounding box center [163, 274] width 154 height 62
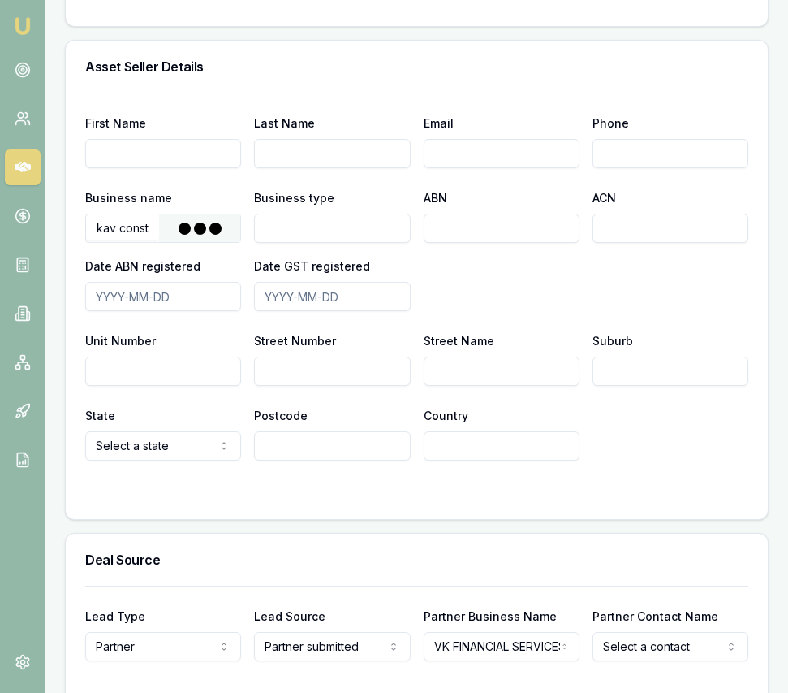
type input "KAV CONSTRUCTION GROUP PTY LTD"
type input "Australian Private Company"
type input "19669312609"
type input "669312609"
type input "2023-06-30"
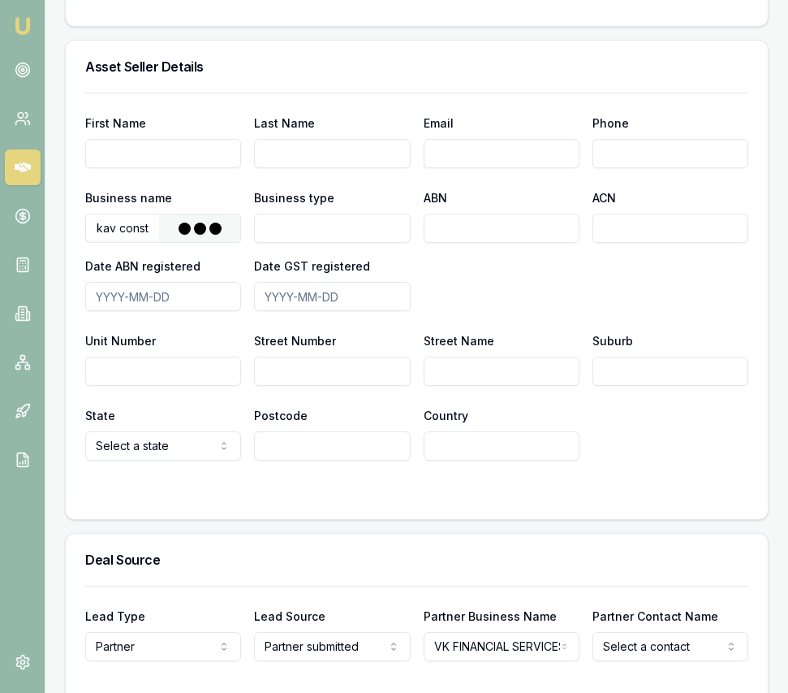
type input "2024-07-01"
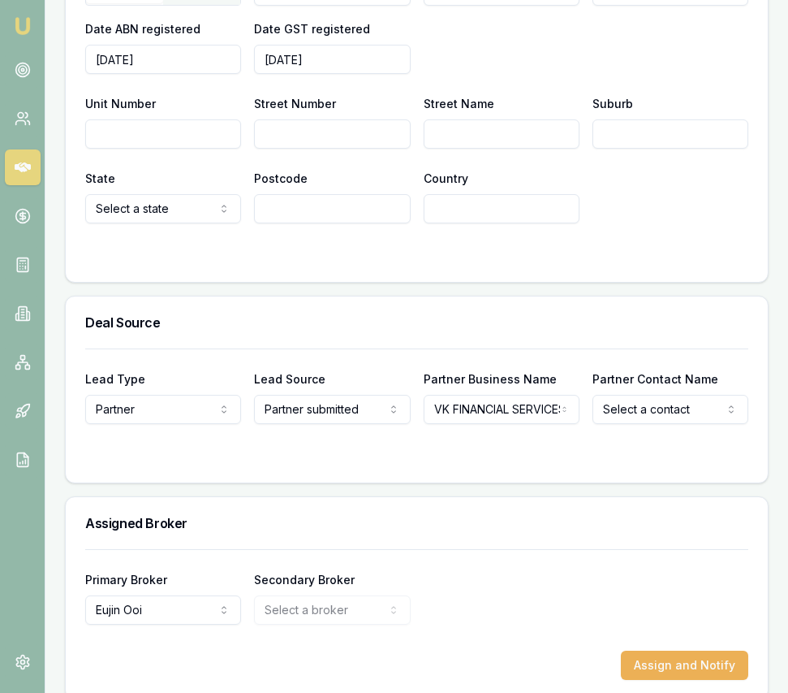
scroll to position [1383, 0]
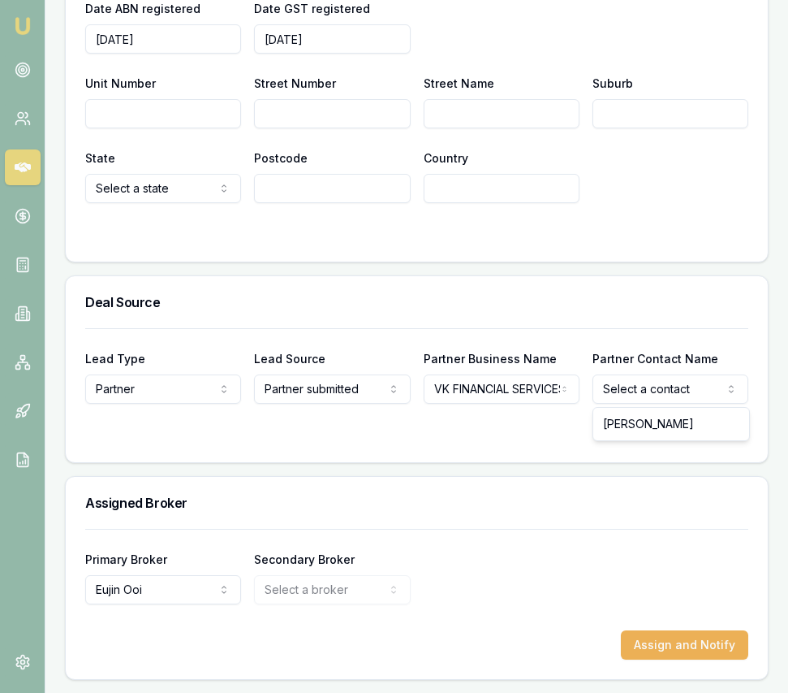
select select "Jaspreet Sawhney"
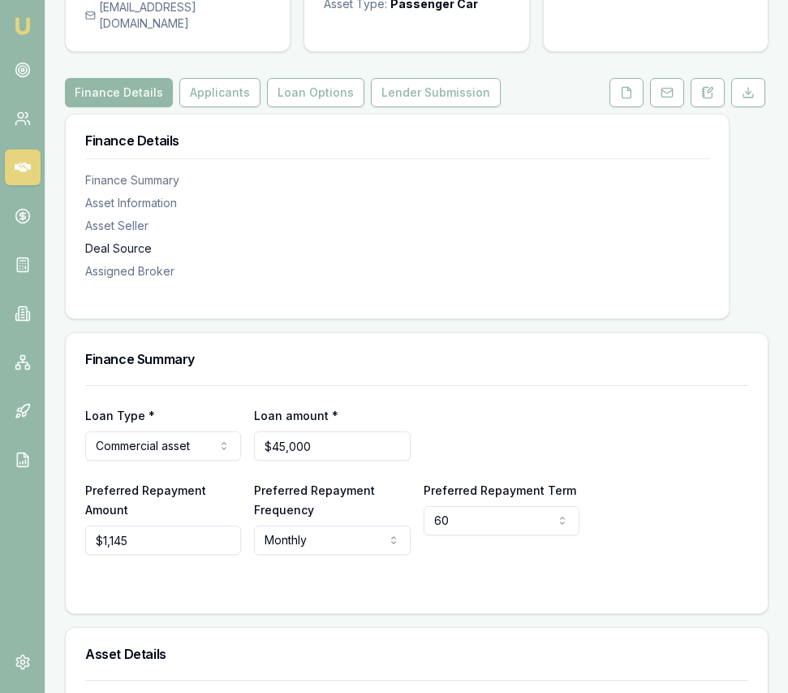
scroll to position [0, 0]
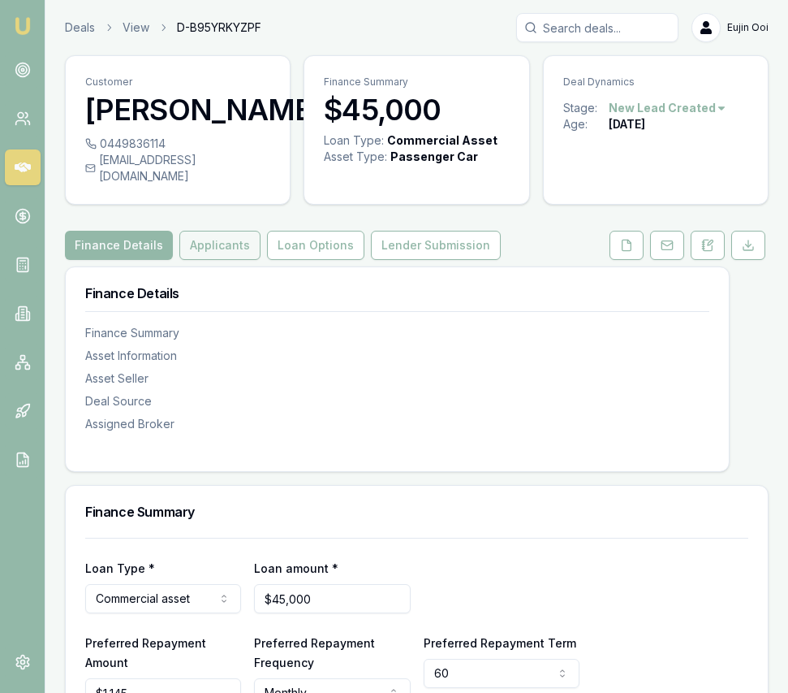
click at [210, 254] on button "Applicants" at bounding box center [219, 245] width 81 height 29
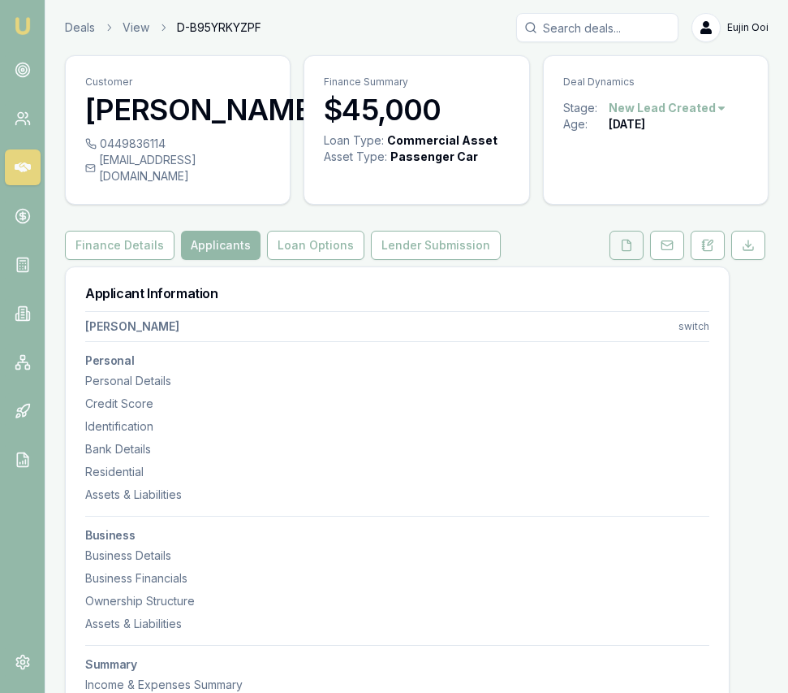
click at [632, 252] on icon at bounding box center [626, 245] width 13 height 13
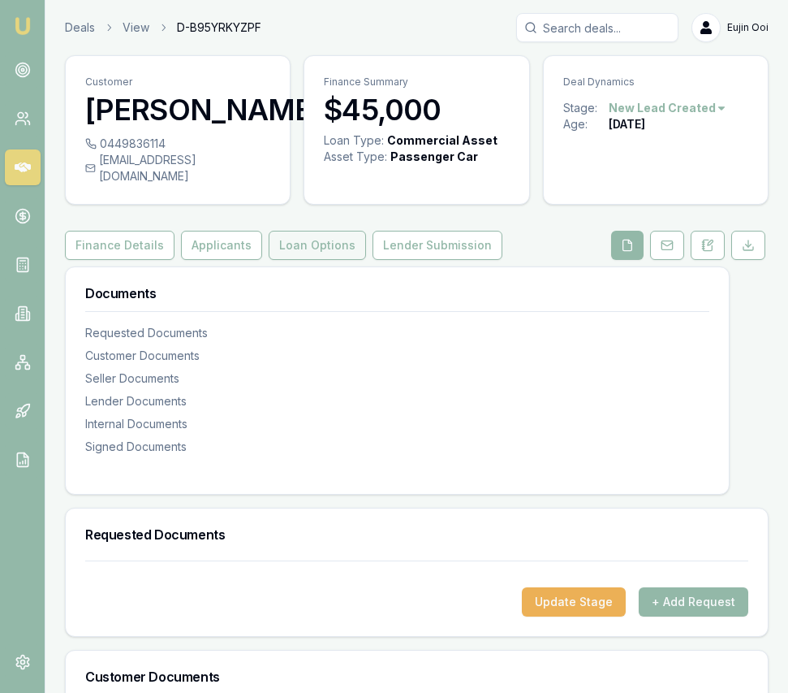
click at [310, 260] on button "Loan Options" at bounding box center [317, 245] width 97 height 29
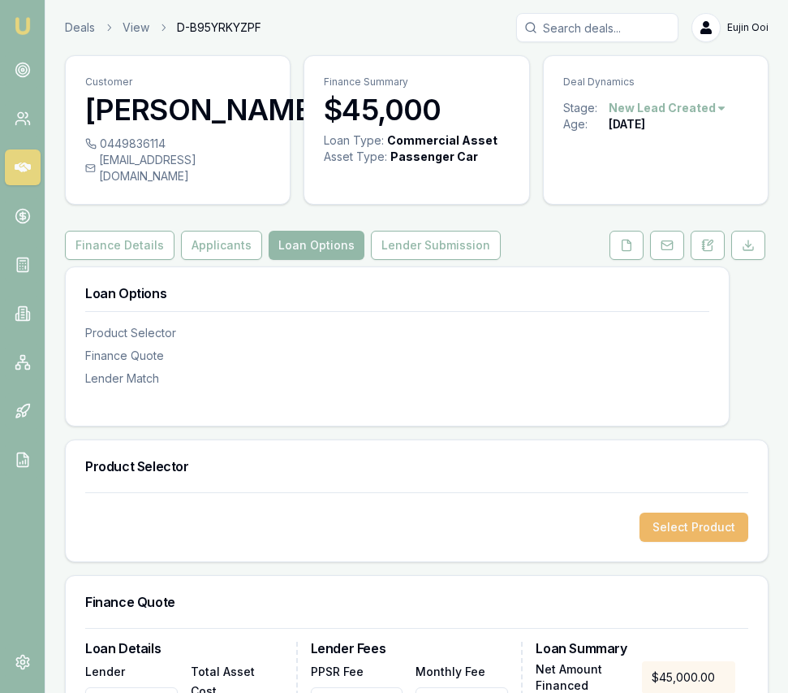
click at [669, 530] on button "Select Product" at bounding box center [694, 526] width 109 height 29
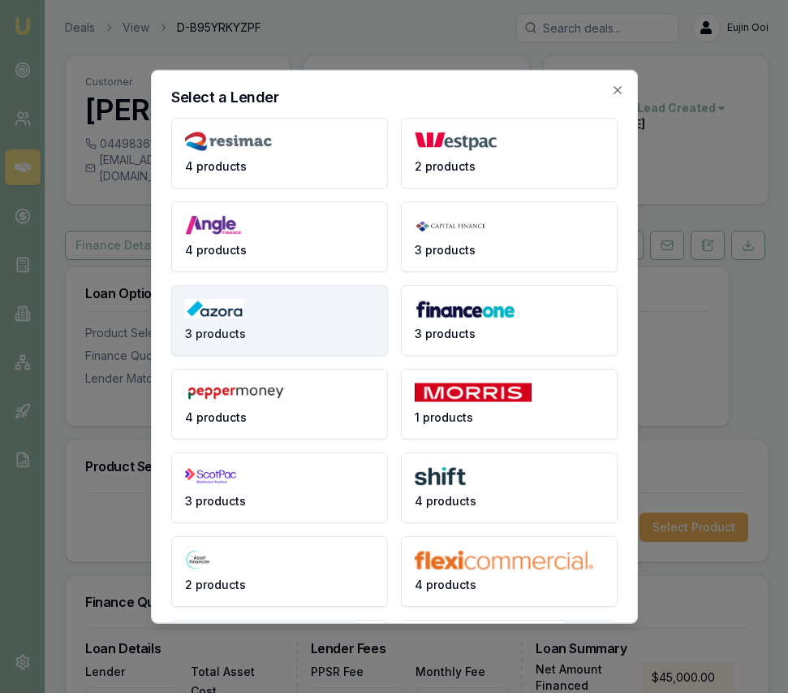
click at [318, 331] on button "3 products" at bounding box center [279, 319] width 217 height 71
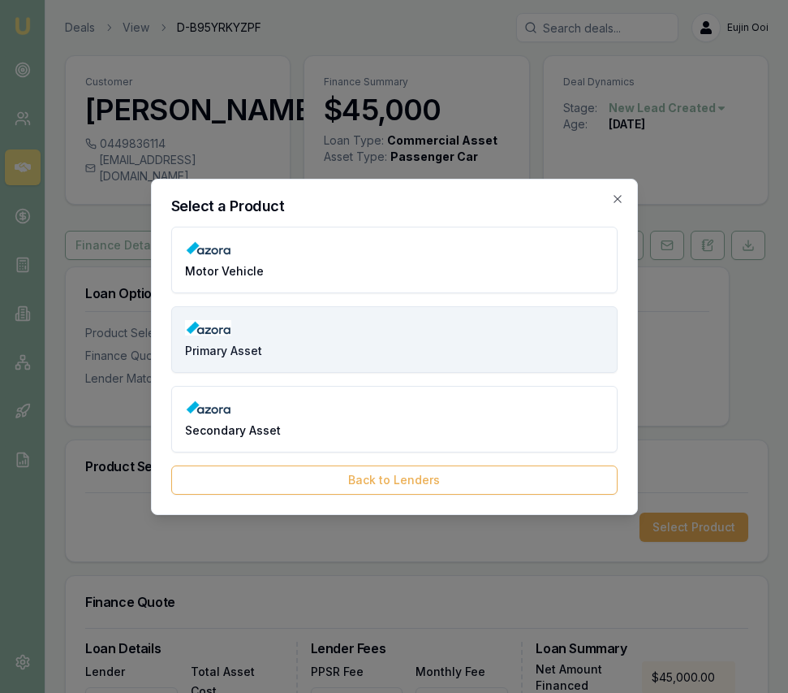
click at [337, 346] on button "Primary Asset" at bounding box center [394, 339] width 447 height 67
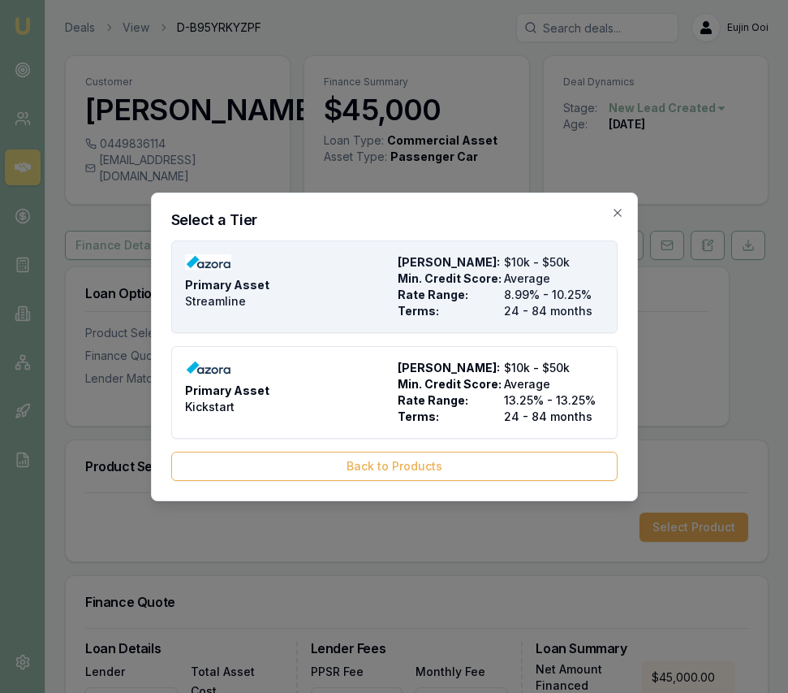
click at [382, 308] on div "Primary Asset Streamline" at bounding box center [288, 286] width 206 height 65
type input "Azora"
type input "Primary Asset"
type input "Streamline"
type input "8.99"
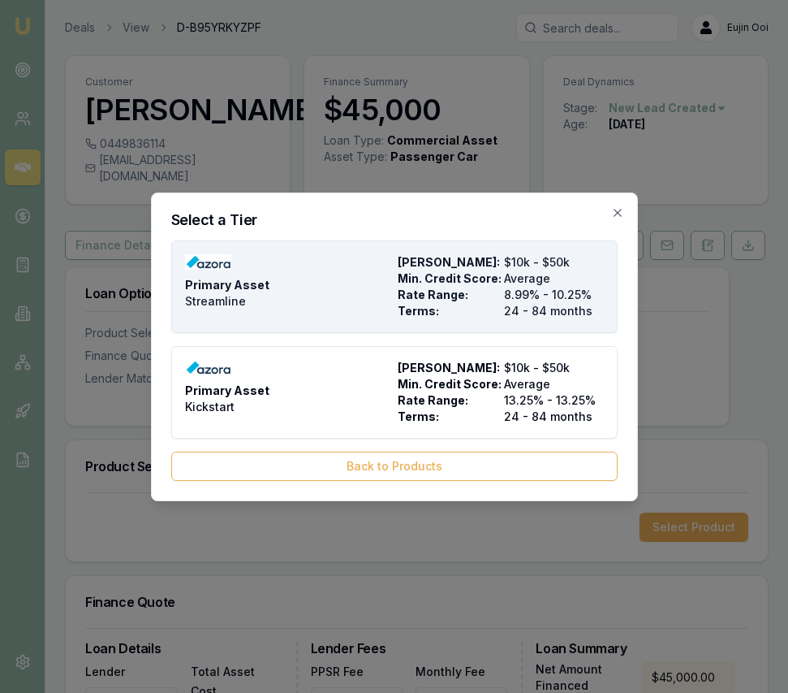
type input "24"
type input "$8.00"
type input "$550.00"
type input "8"
type input "$3,600.00"
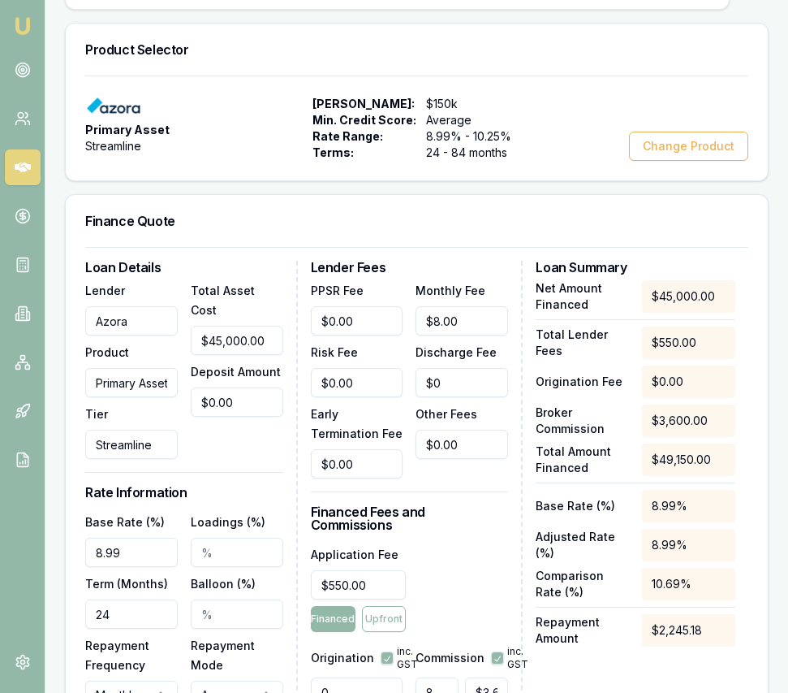
scroll to position [418, 0]
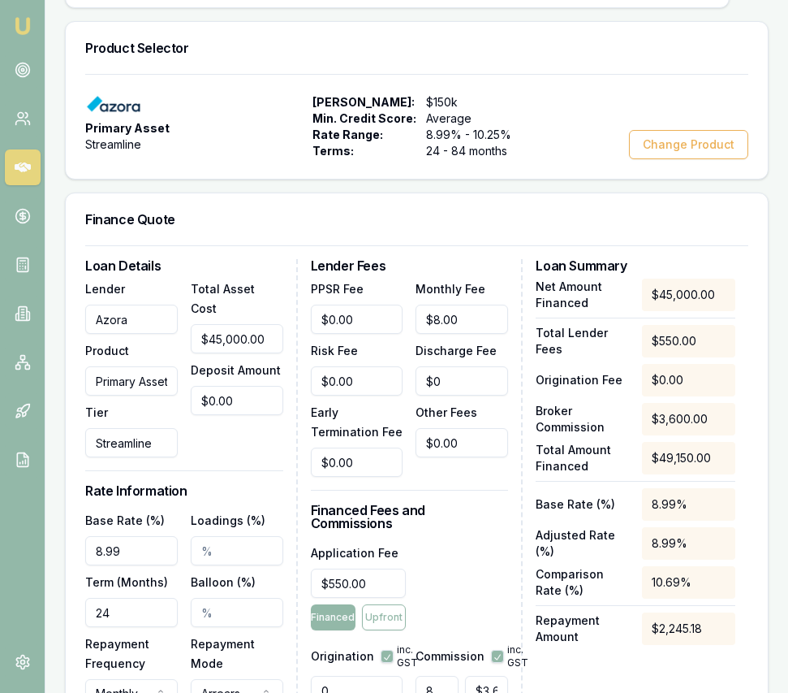
click at [130, 565] on input "8.99" at bounding box center [131, 550] width 93 height 29
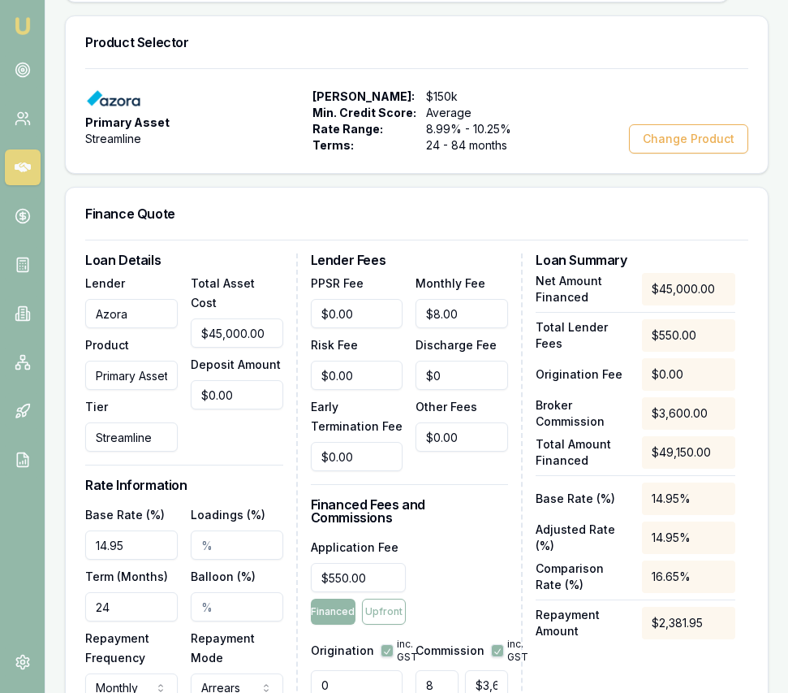
type input "14.95%"
click at [151, 621] on input "24" at bounding box center [131, 606] width 93 height 29
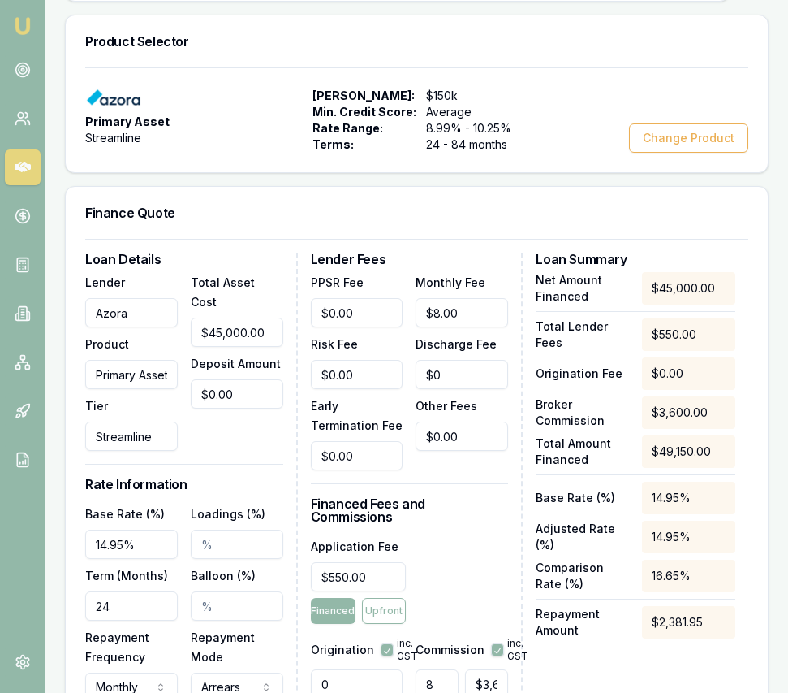
click at [151, 620] on input "24" at bounding box center [131, 605] width 93 height 29
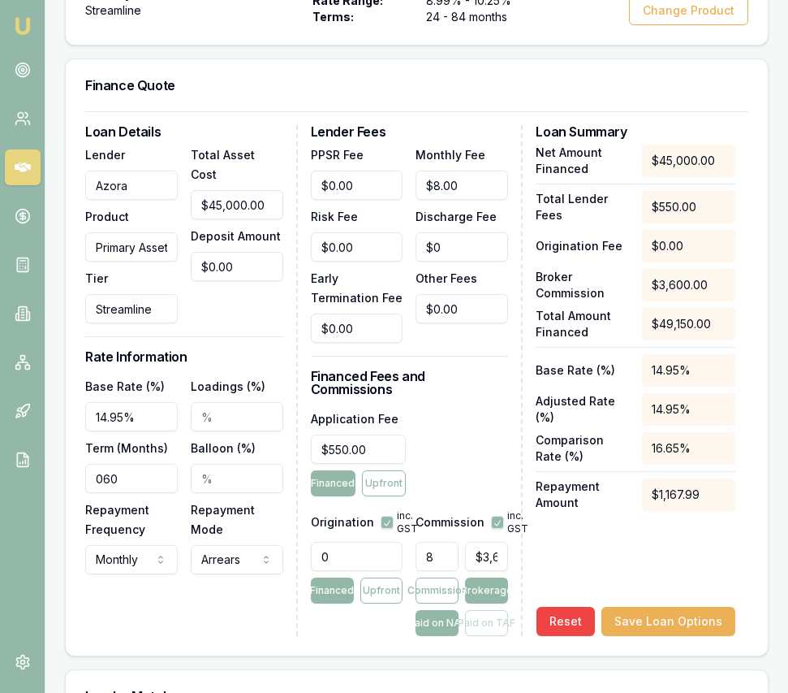
scroll to position [557, 0]
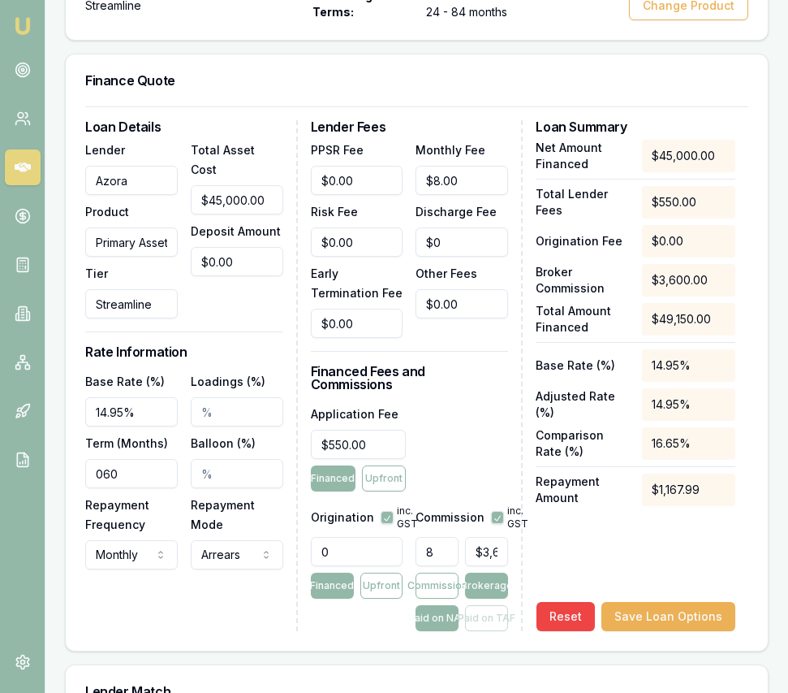
type input "060"
click at [359, 451] on input "550" at bounding box center [359, 444] width 96 height 29
type input "$1,395.00"
click at [356, 548] on input "0" at bounding box center [357, 551] width 93 height 29
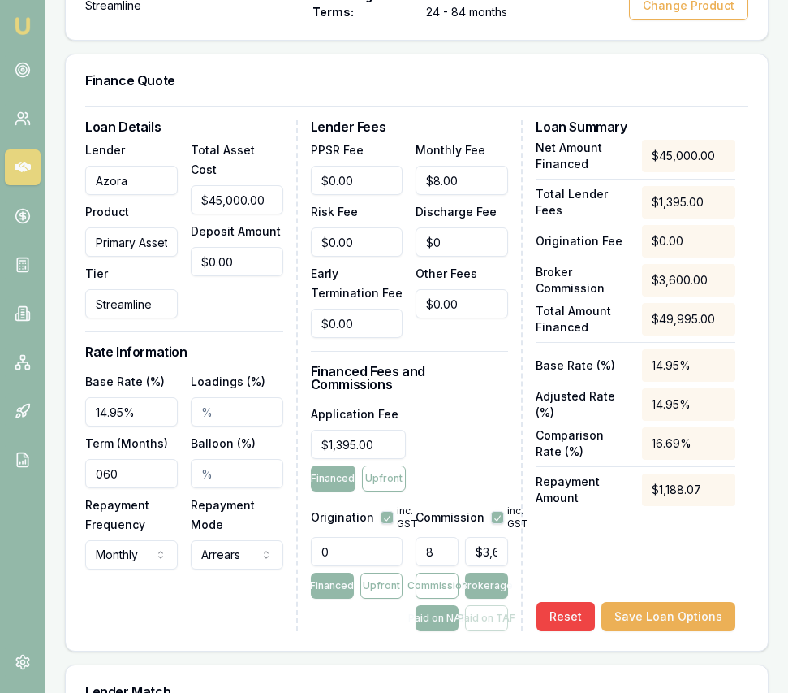
click at [356, 548] on input "0" at bounding box center [357, 551] width 93 height 29
type input "990.00"
click at [382, 516] on button "button" at bounding box center [387, 517] width 13 height 13
checkbox input "false"
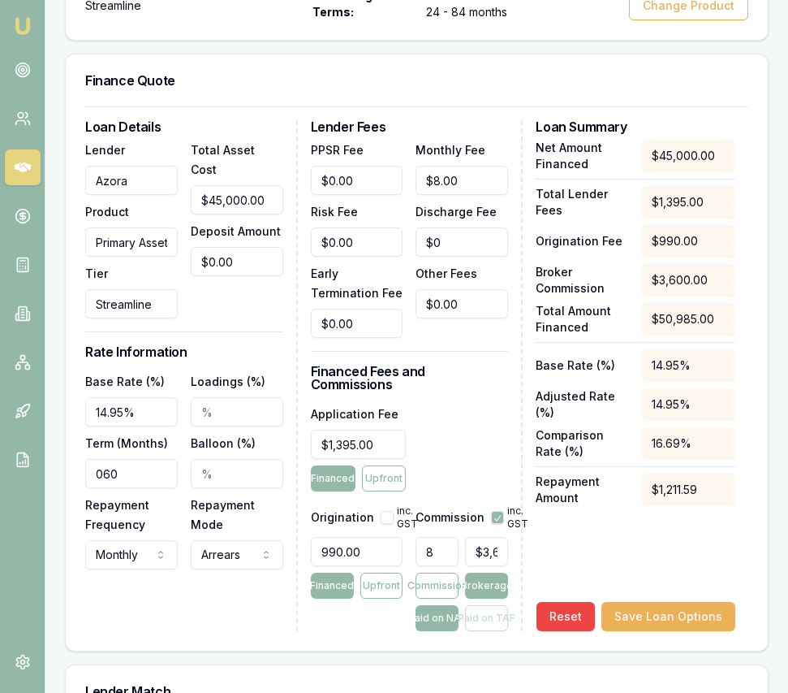
type input "3600"
drag, startPoint x: 479, startPoint y: 552, endPoint x: 514, endPoint y: 554, distance: 35.0
click at [514, 554] on div "Lender Fees PPSR Fee $0.00 Monthly Fee $8.00 Risk Fee $0.00 Discharge Fee $0 Ea…" at bounding box center [417, 375] width 213 height 511
type input "0.0044444444444444444"
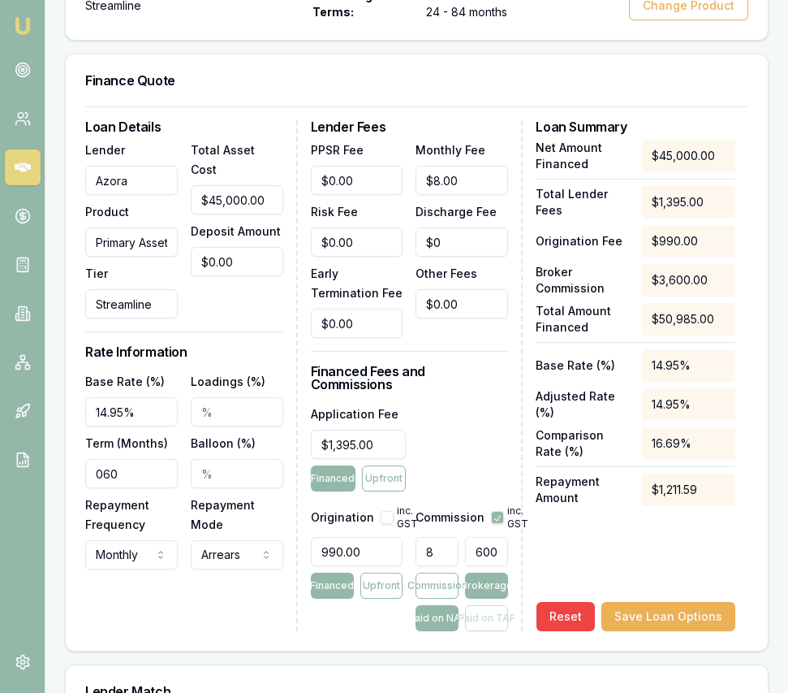
type input "2"
type input "0.06"
type input "27"
type input "0.6"
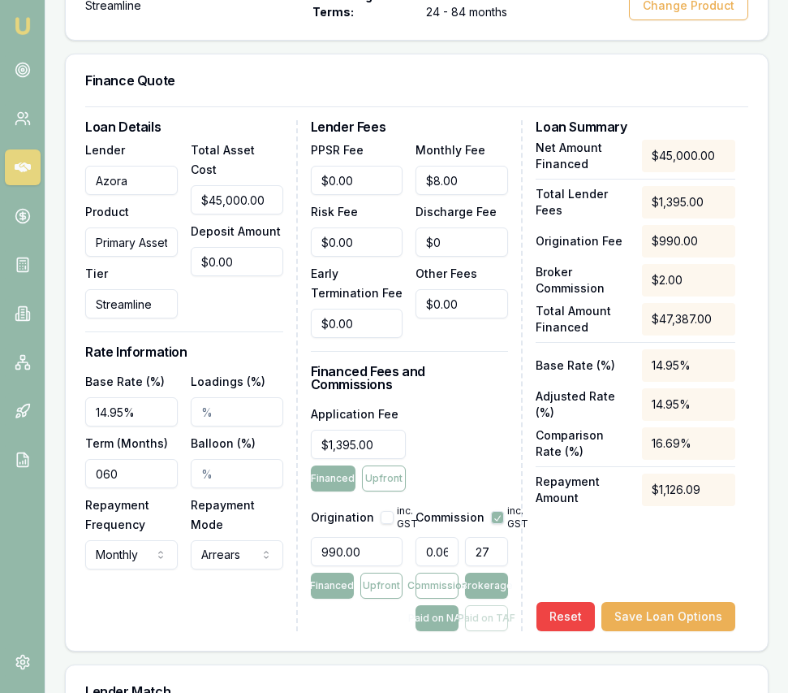
type input "270"
type input "6"
type input "$2,700.00"
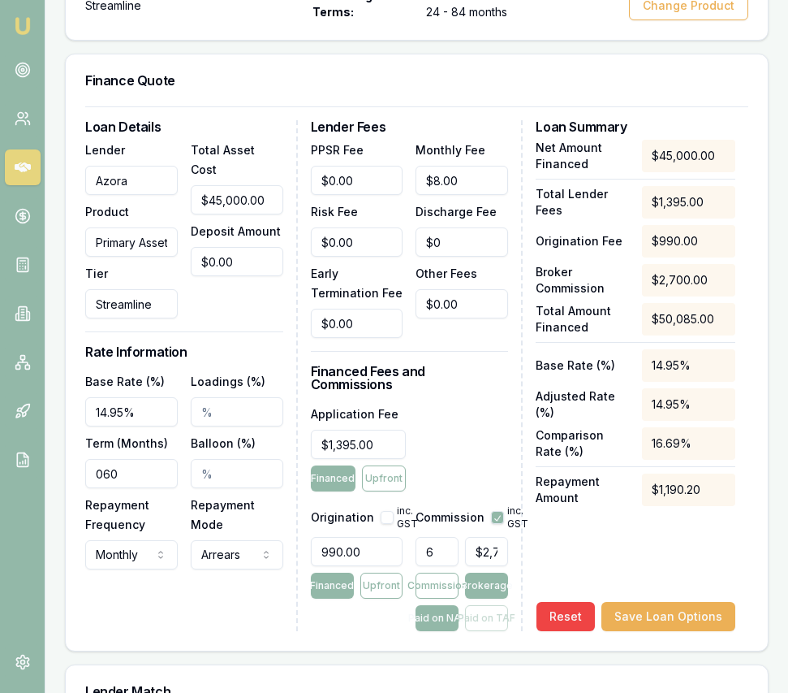
click at [494, 522] on button "button" at bounding box center [497, 517] width 13 height 13
click at [500, 522] on button "button" at bounding box center [497, 517] width 13 height 13
checkbox input "false"
click at [475, 479] on div "Application Fee $1,395.00 Financed Upfront" at bounding box center [410, 448] width 198 height 88
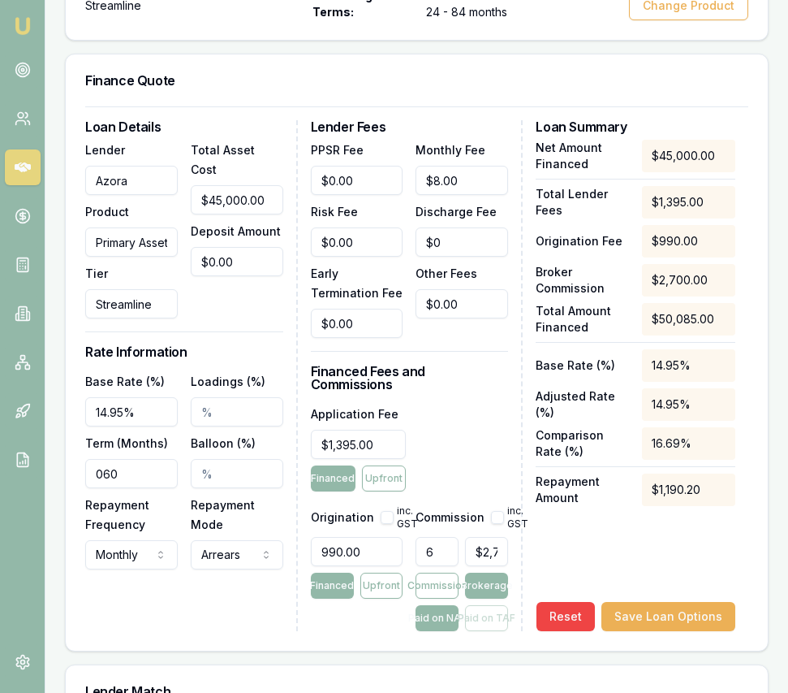
scroll to position [663, 0]
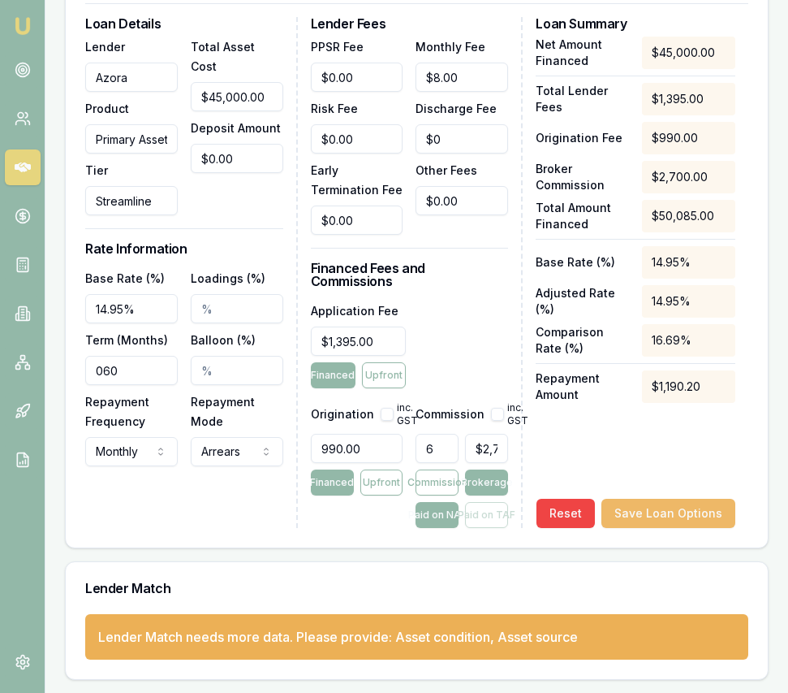
click at [672, 506] on button "Save Loan Options" at bounding box center [669, 513] width 134 height 29
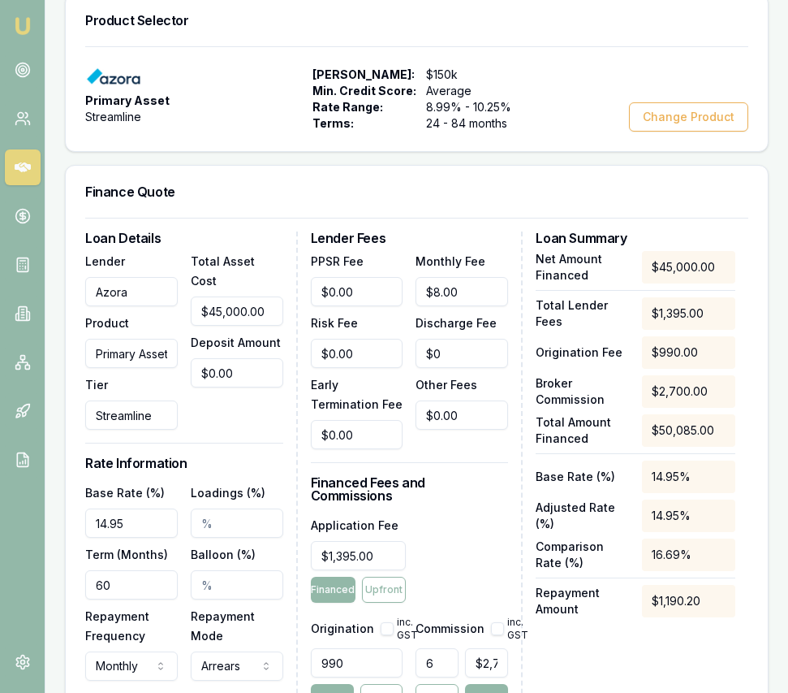
scroll to position [0, 0]
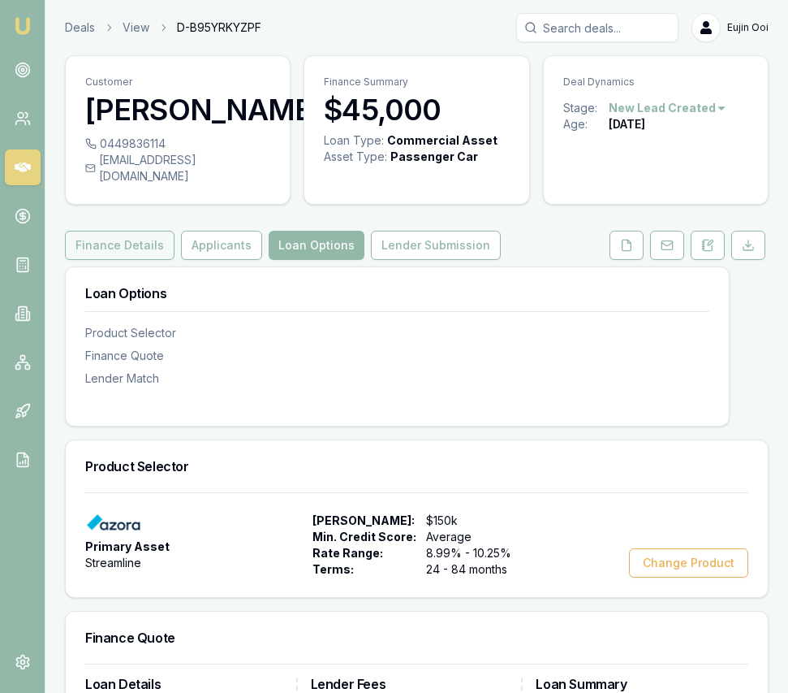
click at [157, 257] on button "Finance Details" at bounding box center [120, 245] width 110 height 29
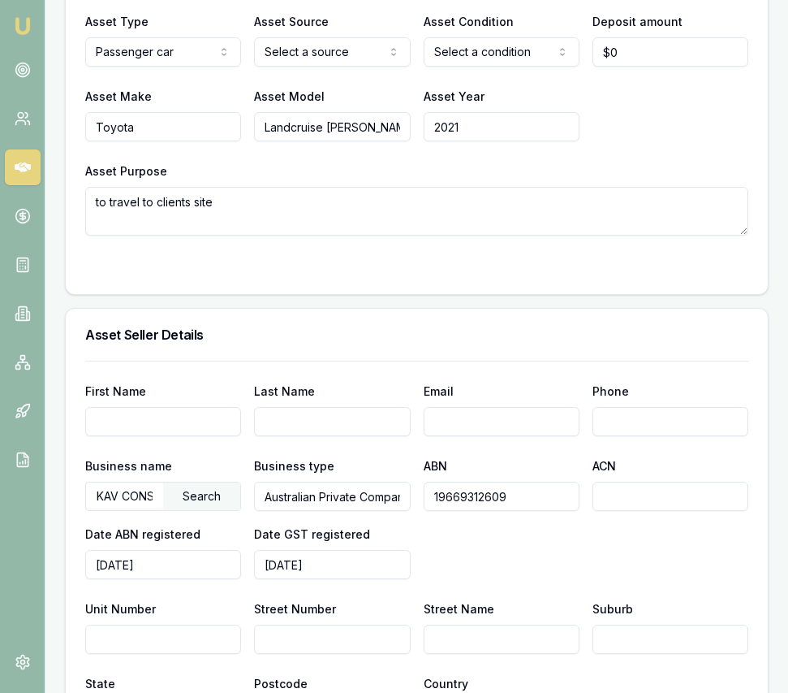
scroll to position [831, 0]
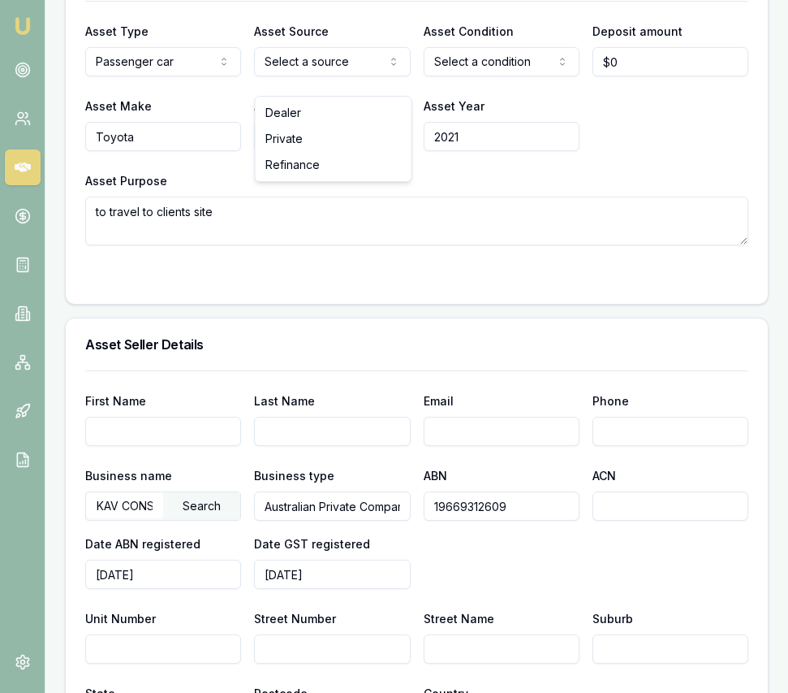
select select "PRIVATE"
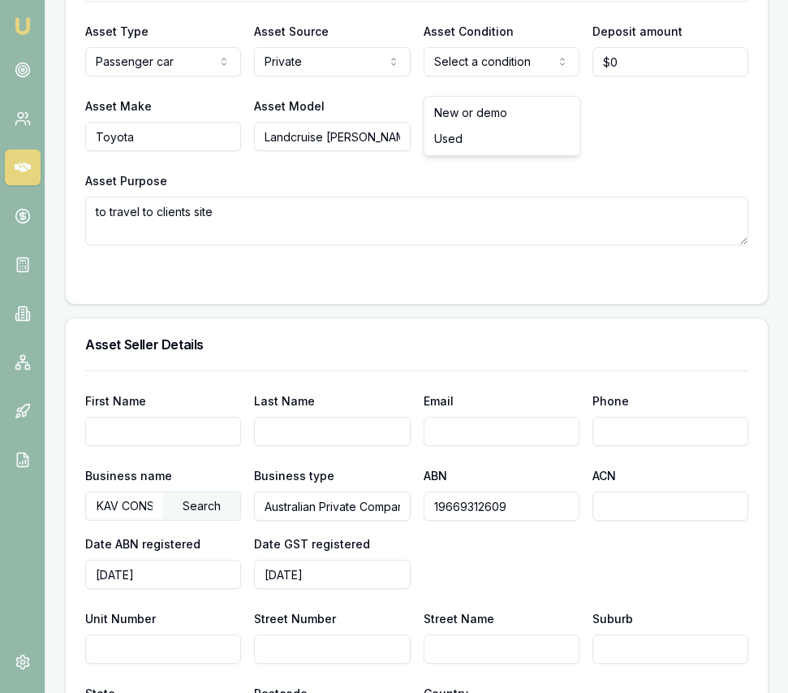
select select "USED"
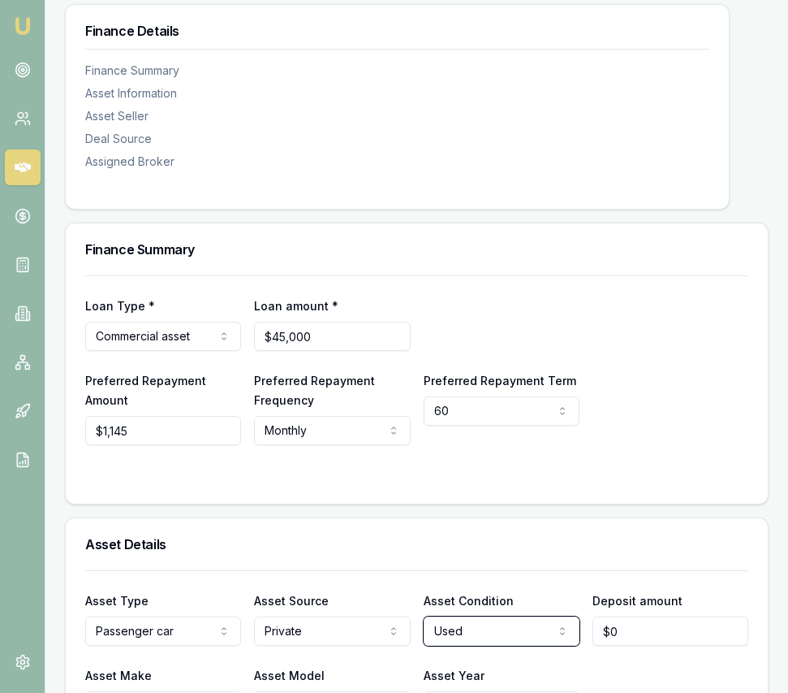
scroll to position [0, 0]
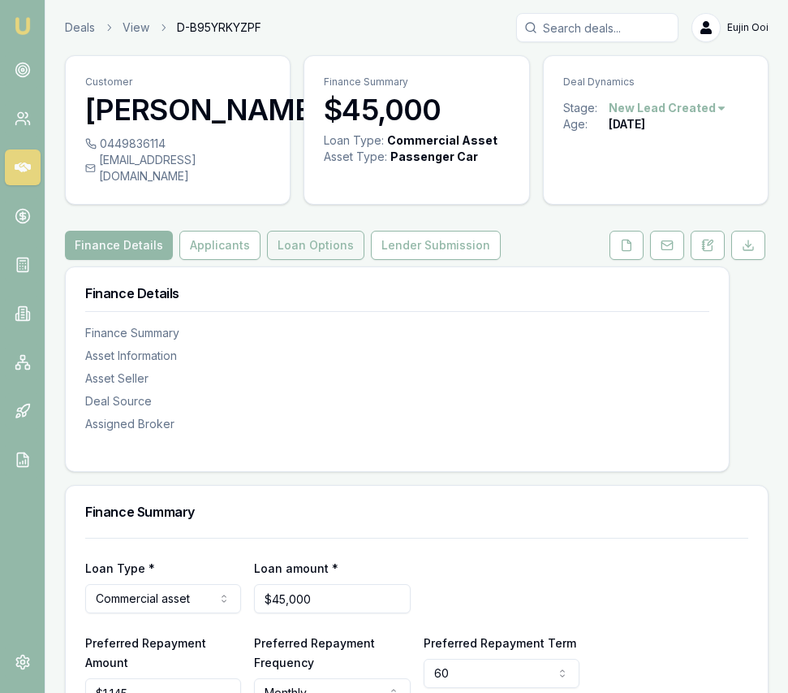
click at [287, 259] on button "Loan Options" at bounding box center [315, 245] width 97 height 29
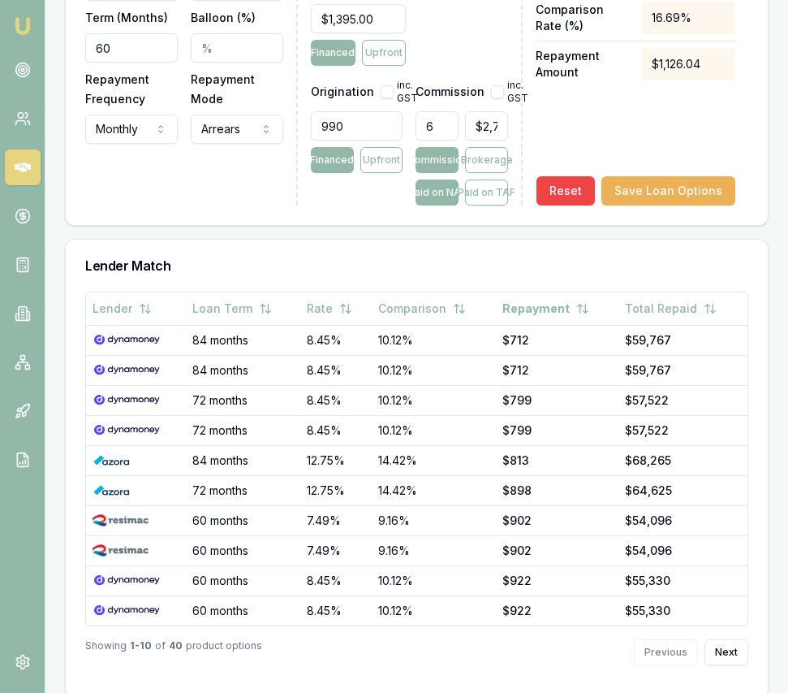
scroll to position [1004, 0]
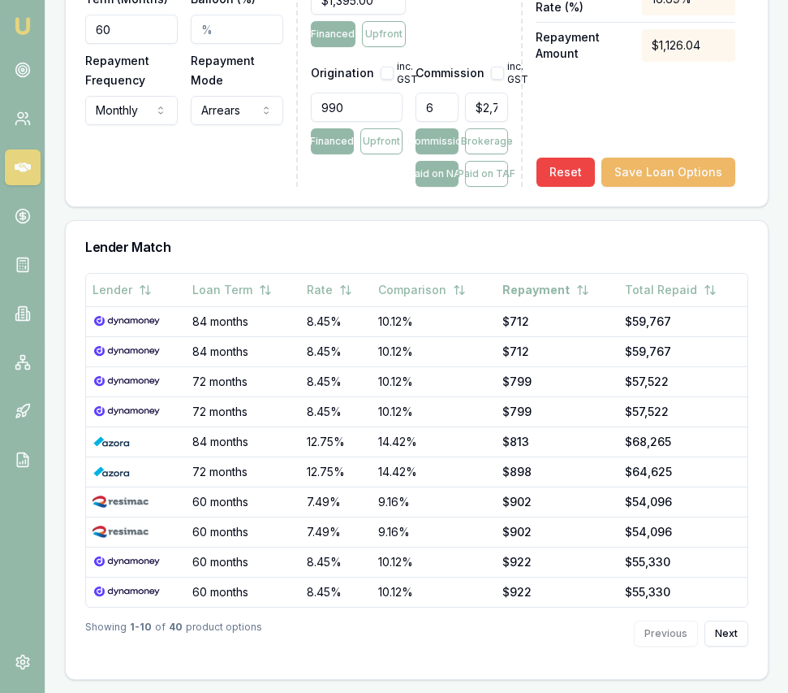
click at [653, 182] on button "Save Loan Options" at bounding box center [669, 172] width 134 height 29
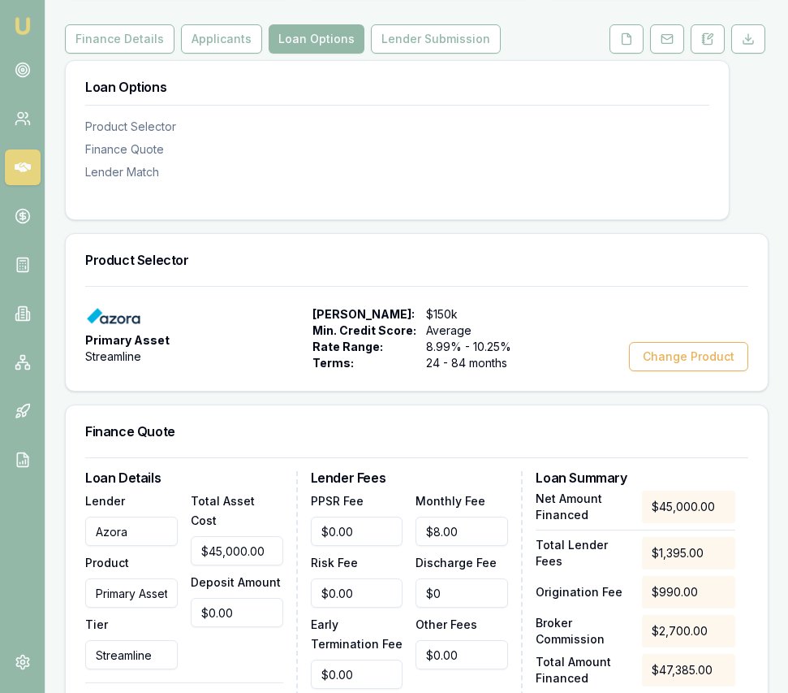
scroll to position [192, 0]
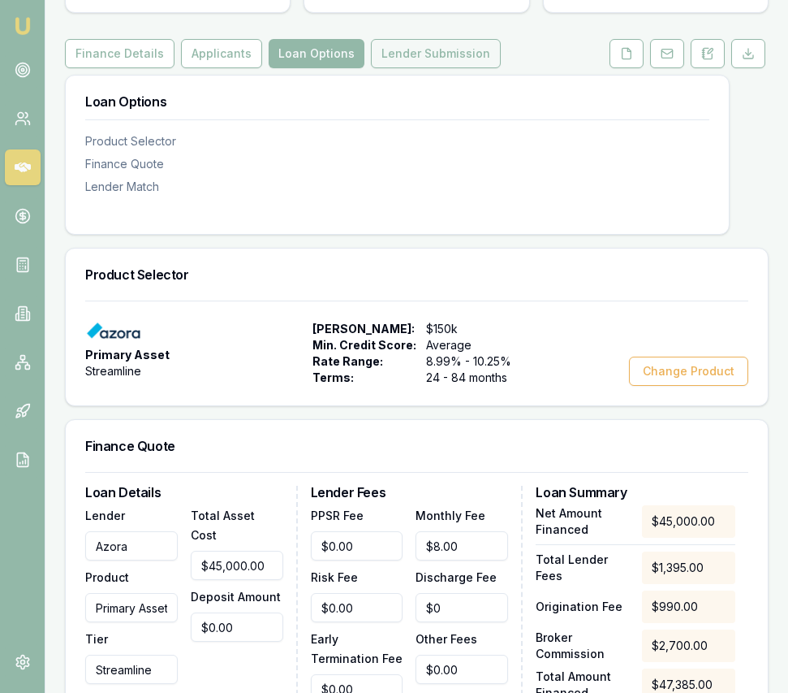
click at [450, 68] on button "Lender Submission" at bounding box center [436, 53] width 130 height 29
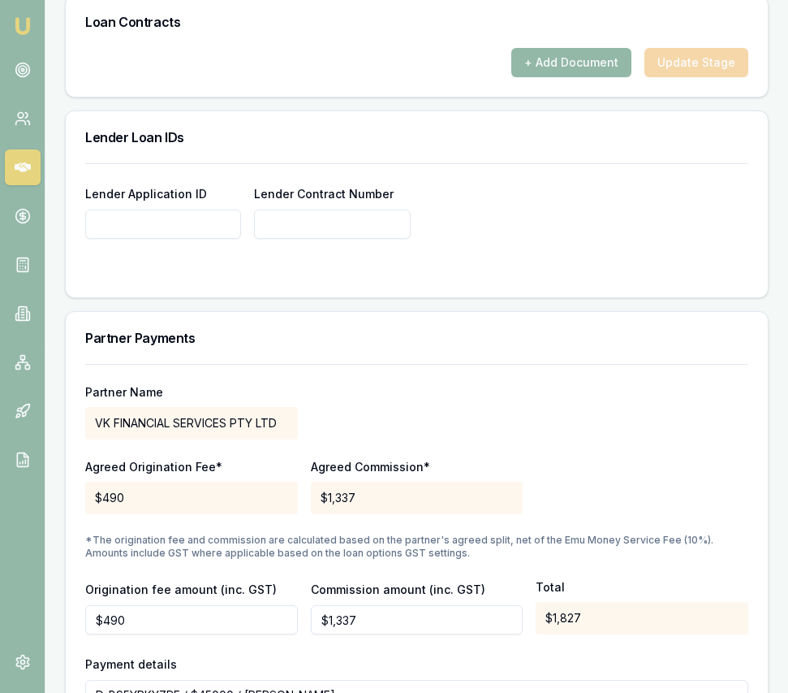
scroll to position [1333, 0]
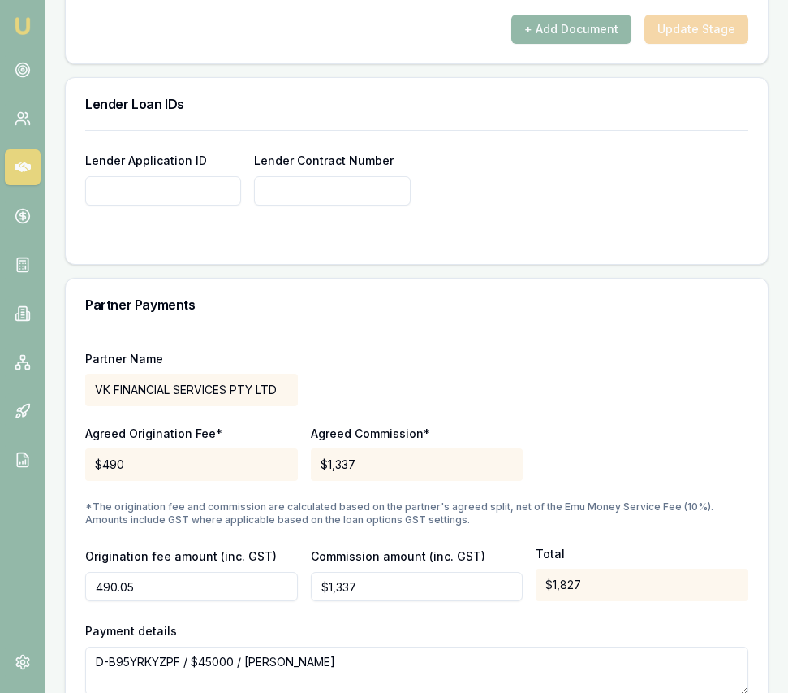
click at [155, 601] on input "490.05" at bounding box center [191, 586] width 213 height 29
type input "$0"
click at [355, 598] on input "1336.5" at bounding box center [417, 586] width 213 height 29
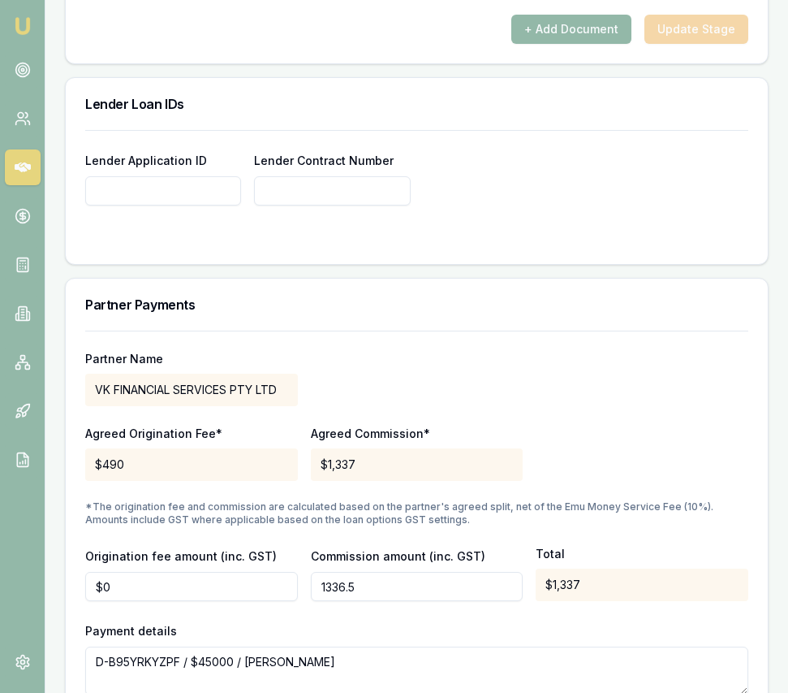
click at [355, 598] on input "1336.5" at bounding box center [417, 586] width 213 height 29
type input "$1,188"
click at [550, 378] on div "Partner Name VK FINANCIAL SERVICES PTY LTD" at bounding box center [416, 378] width 663 height 55
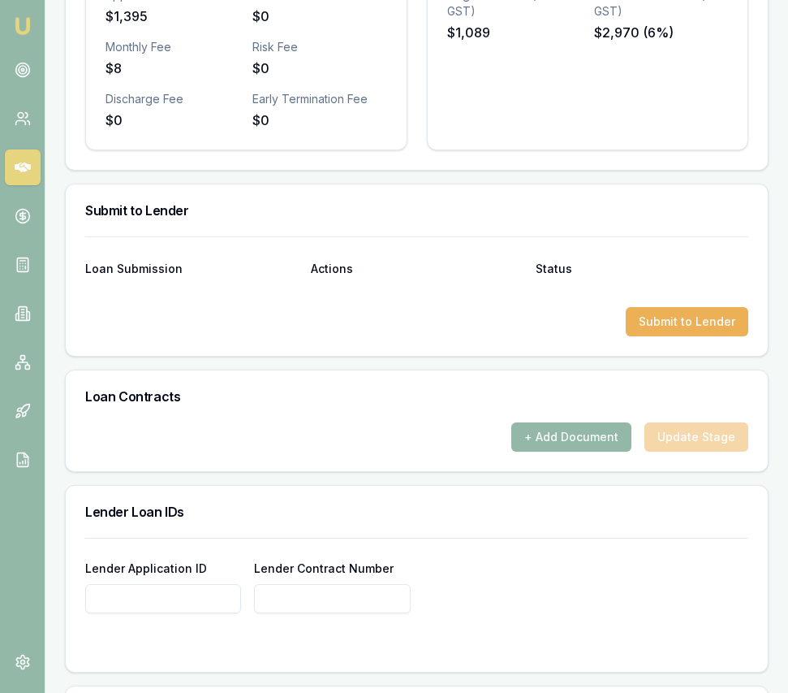
scroll to position [1009, 0]
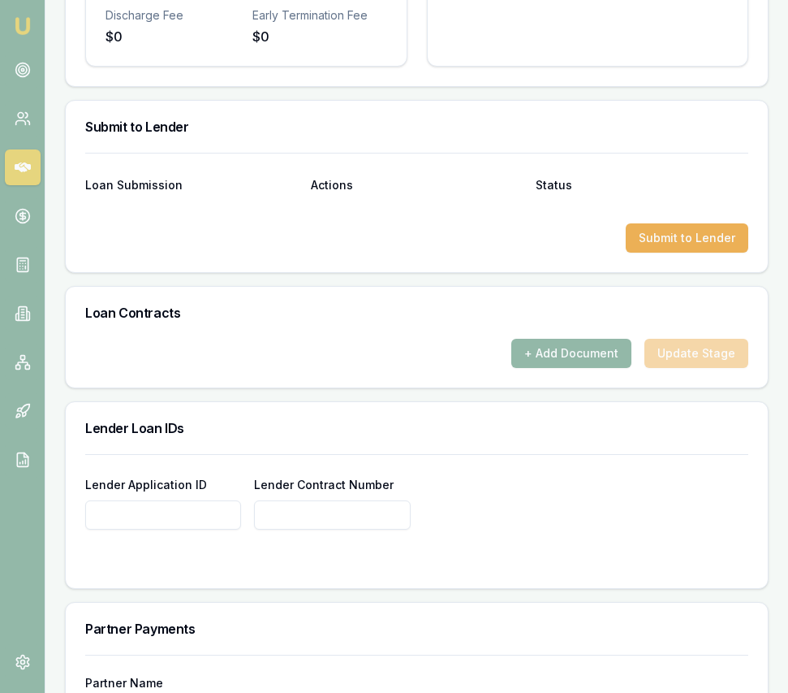
paste input "1724018"
type input "1724018"
click at [294, 529] on input "Lender Contract Number" at bounding box center [332, 514] width 156 height 29
paste input "1724018"
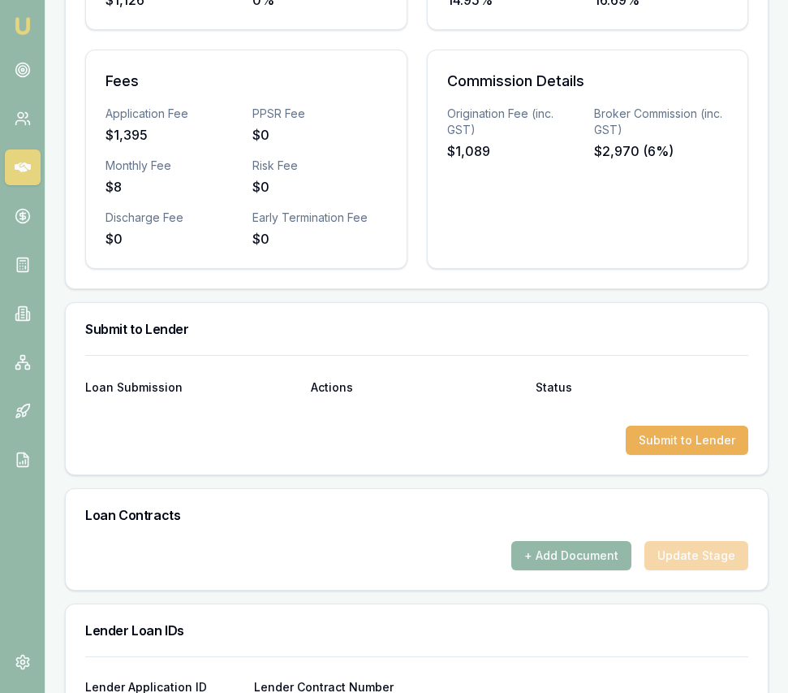
scroll to position [863, 0]
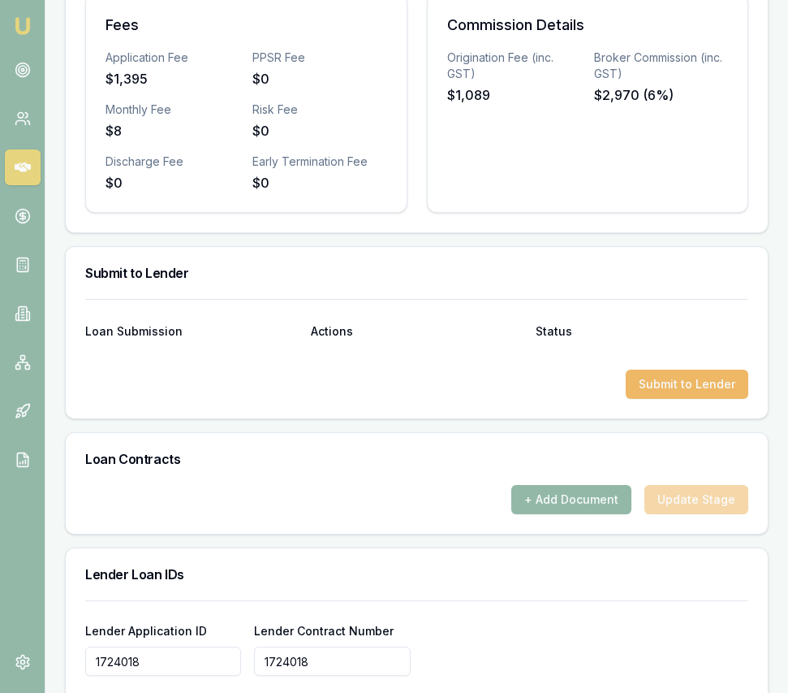
type input "1724018"
click at [687, 386] on button "Submit to Lender" at bounding box center [687, 383] width 123 height 29
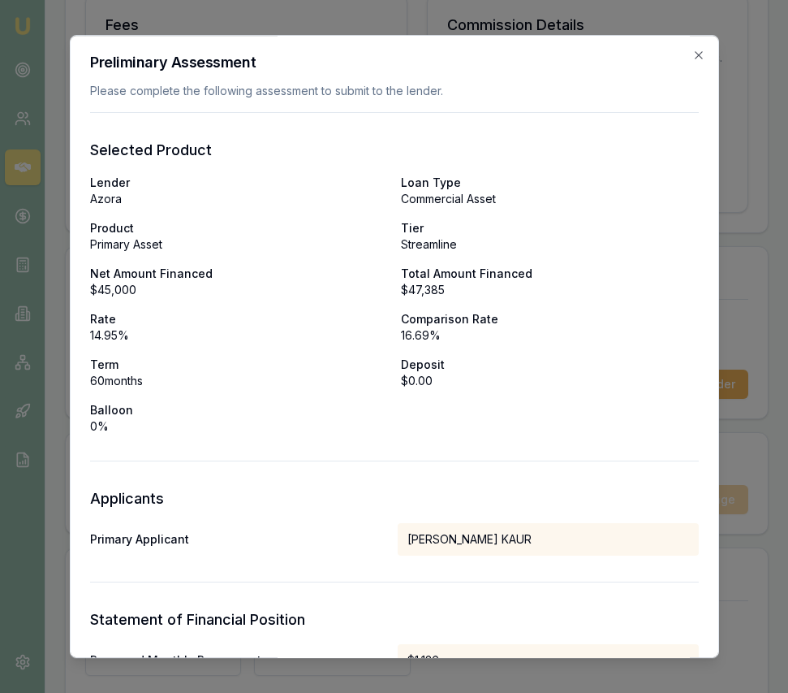
scroll to position [801, 0]
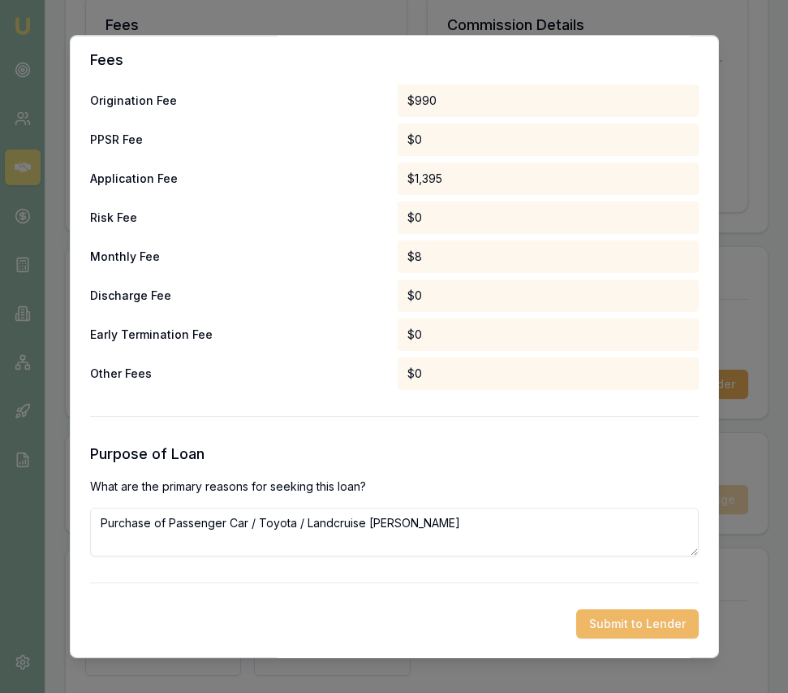
click at [637, 632] on button "Submit to Lender" at bounding box center [637, 623] width 123 height 29
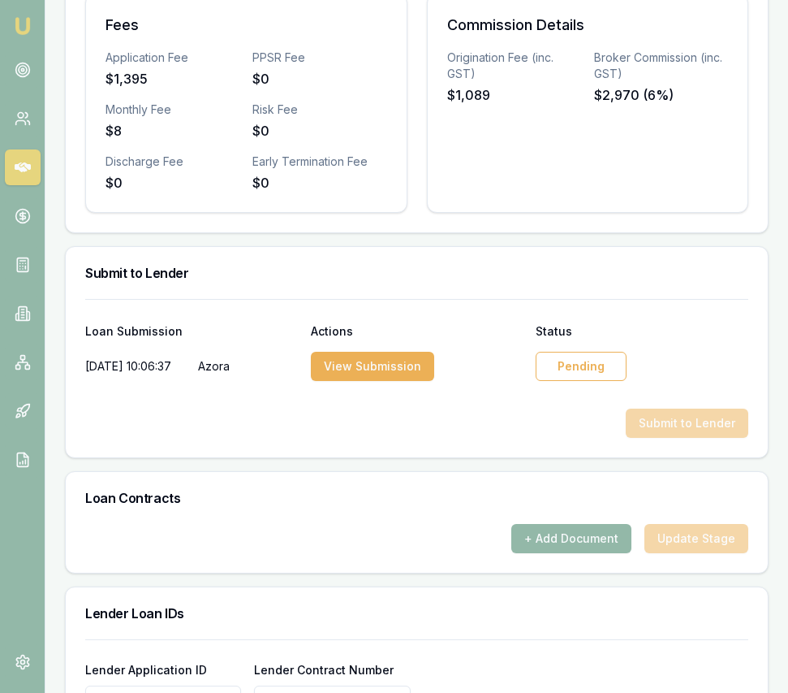
click at [586, 381] on div "Pending" at bounding box center [581, 366] width 91 height 29
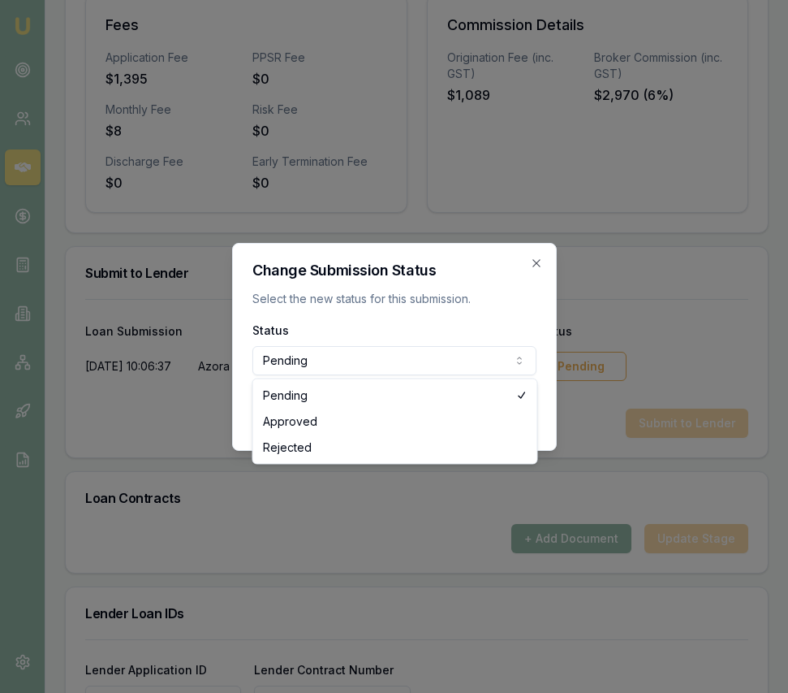
select select "APPROVED"
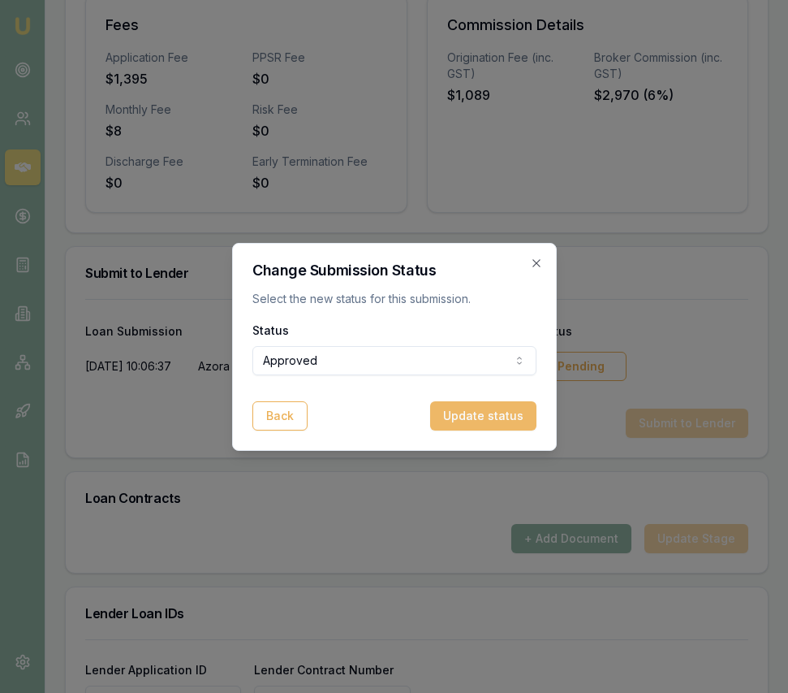
click at [516, 428] on button "Update status" at bounding box center [483, 415] width 106 height 29
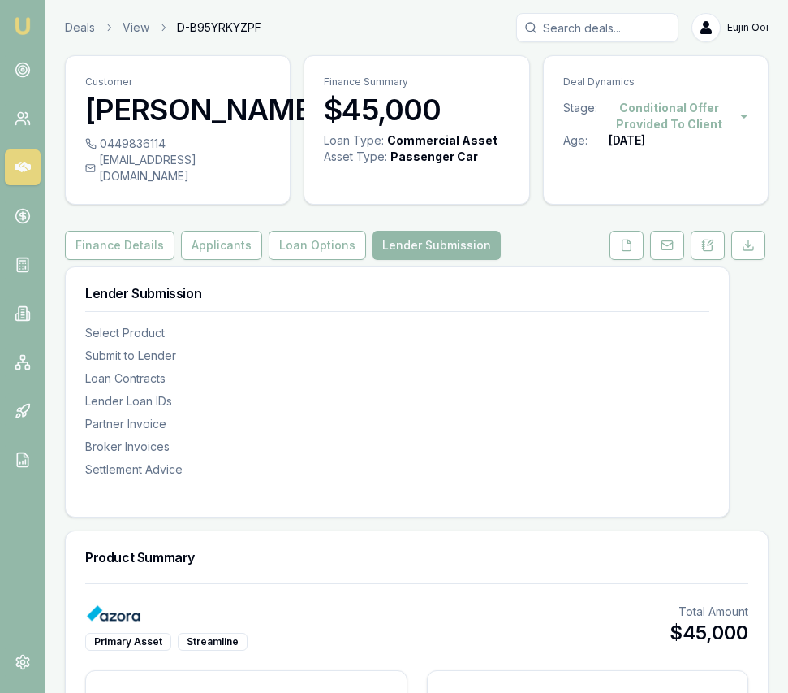
drag, startPoint x: 18, startPoint y: 24, endPoint x: 87, endPoint y: 1, distance: 72.7
click at [18, 24] on img at bounding box center [22, 25] width 19 height 19
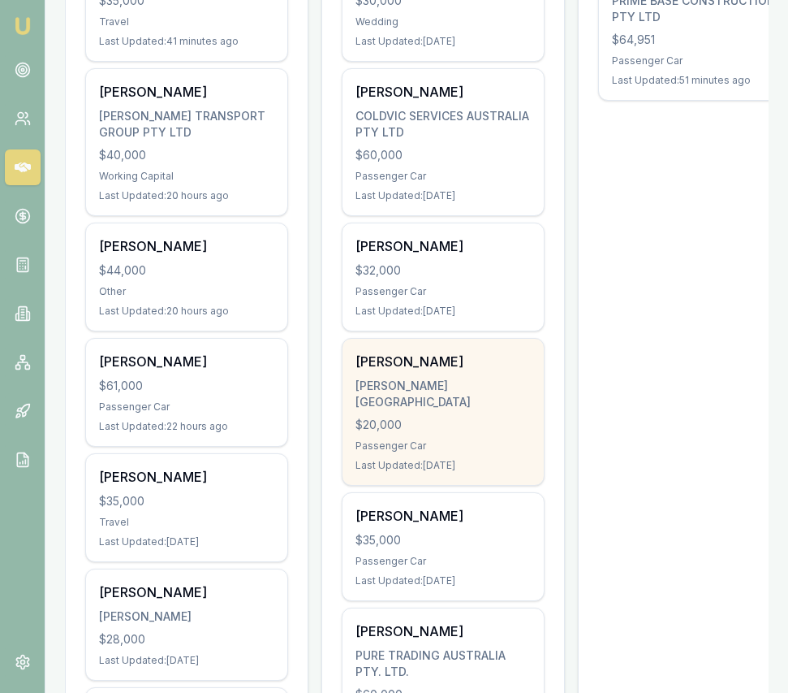
scroll to position [410, 0]
click at [386, 378] on div "[PERSON_NAME][GEOGRAPHIC_DATA]" at bounding box center [443, 394] width 175 height 32
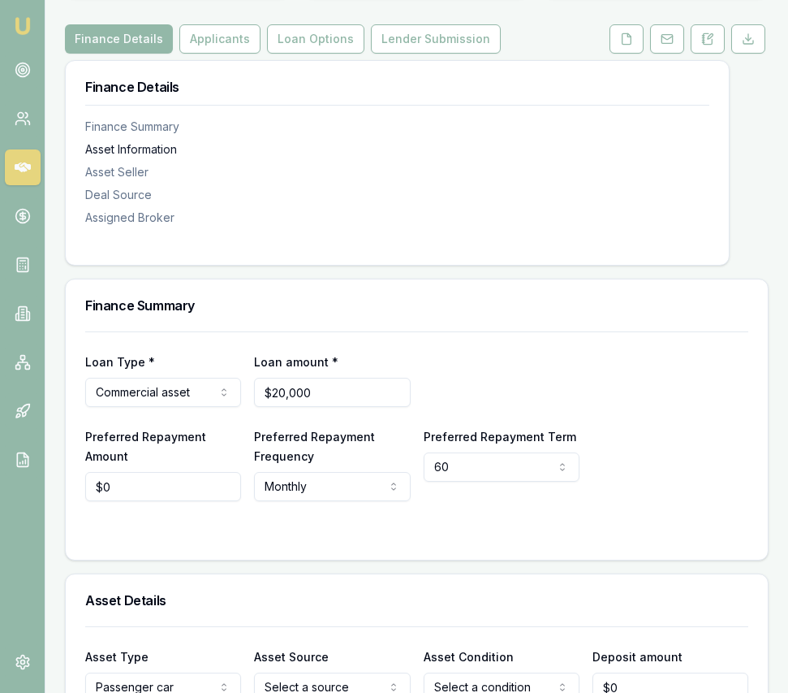
scroll to position [211, 0]
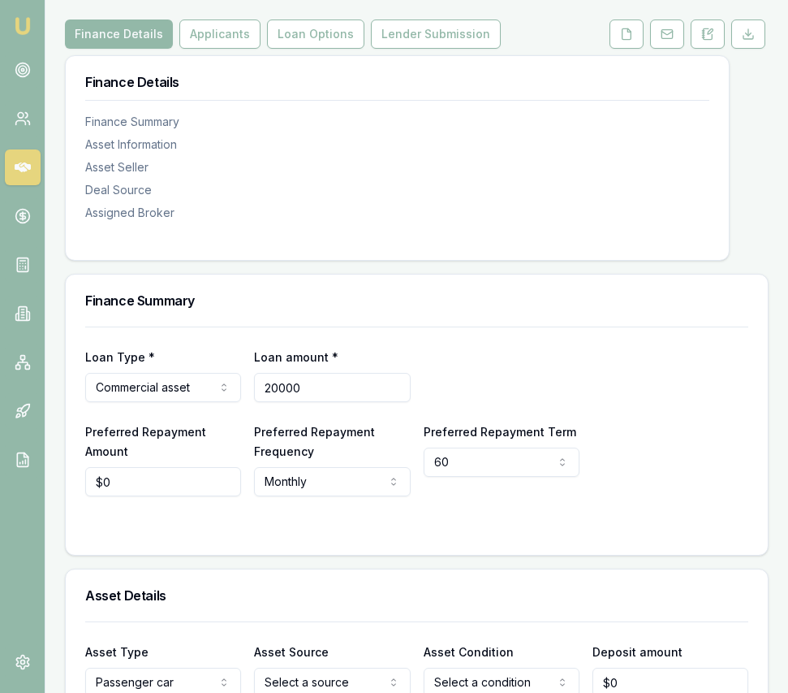
click at [348, 402] on input "20000" at bounding box center [332, 387] width 156 height 29
click at [347, 402] on input "20000" at bounding box center [332, 387] width 156 height 29
type input "$14,000"
click at [159, 496] on input "0" at bounding box center [163, 481] width 156 height 29
click at [179, 496] on input "0" at bounding box center [163, 481] width 156 height 29
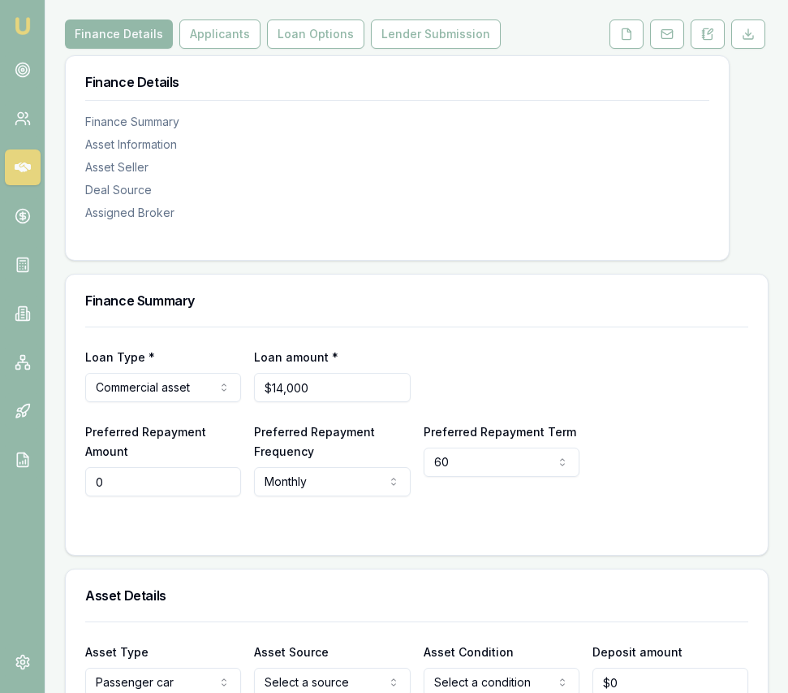
click at [179, 496] on input "0" at bounding box center [163, 481] width 156 height 29
type input "$499"
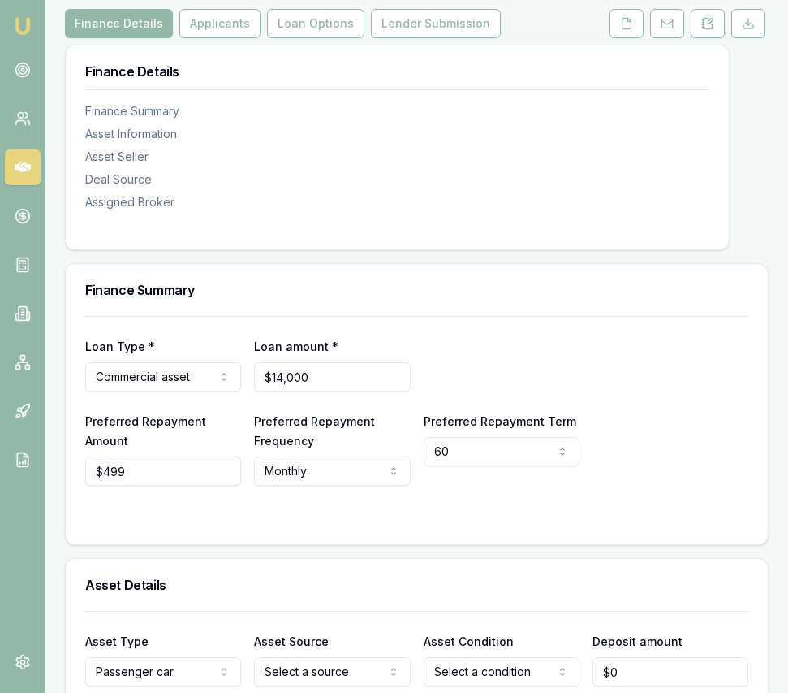
drag, startPoint x: 296, startPoint y: 545, endPoint x: 385, endPoint y: 512, distance: 95.0
click at [296, 544] on div "Loan Type * Commercial asset Consumer loan Consumer asset Commercial loan Comme…" at bounding box center [417, 430] width 702 height 228
click at [458, 465] on html "Emu Broker Deals View D-YQLHTHHL0O [PERSON_NAME] Toggle Menu Customer [PERSON_N…" at bounding box center [394, 124] width 788 height 693
select select "48"
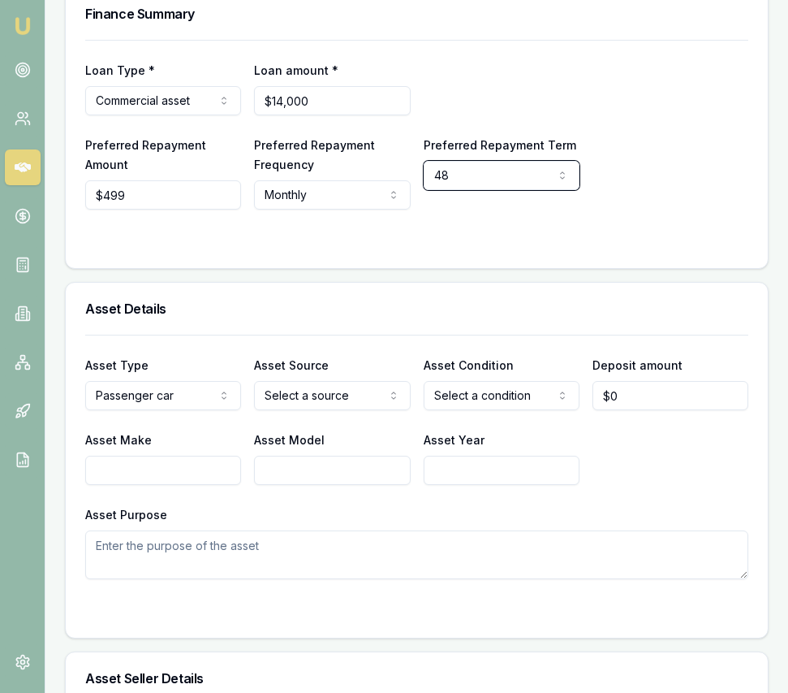
scroll to position [500, 0]
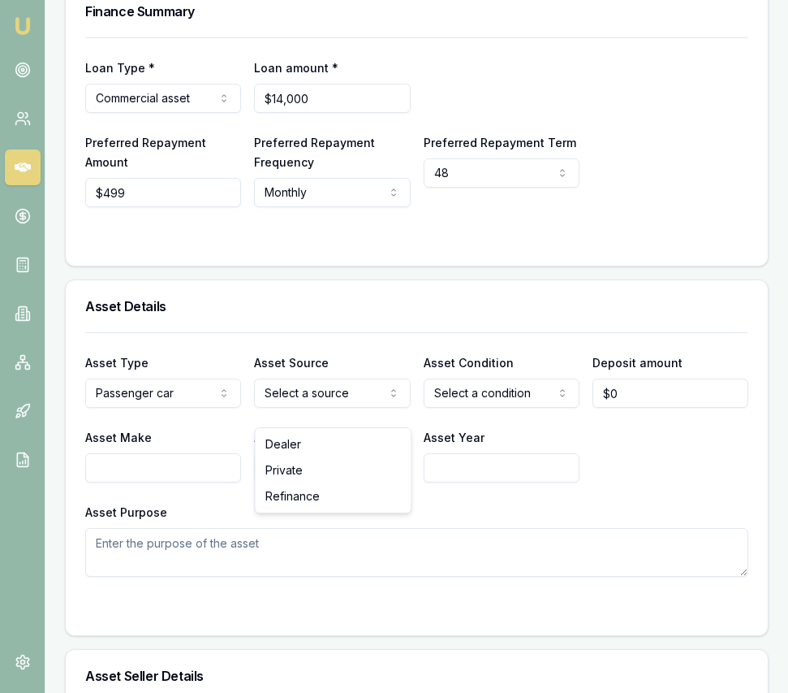
select select "PRIVATE"
drag, startPoint x: 330, startPoint y: 465, endPoint x: 343, endPoint y: 462, distance: 13.4
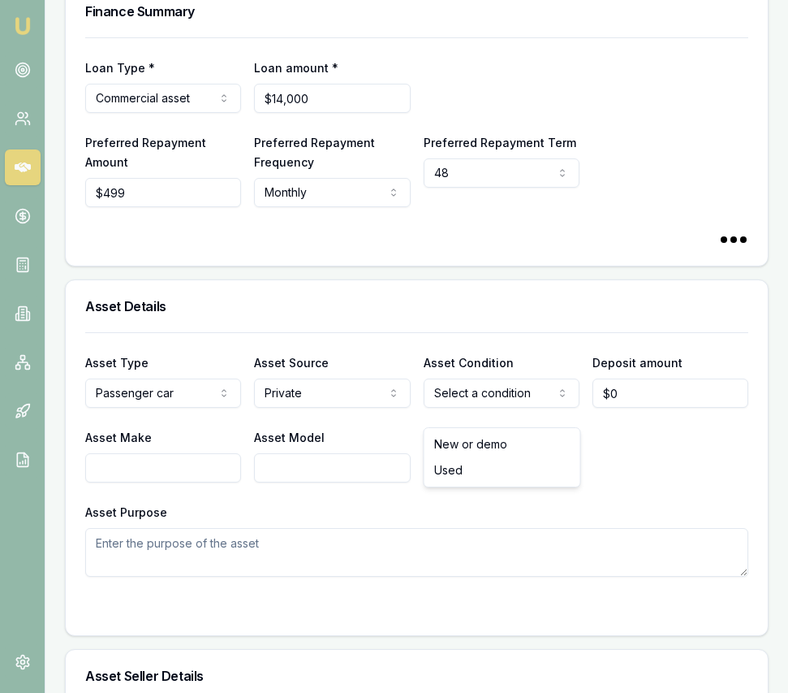
select select
select select "USED"
click at [621, 408] on input "0" at bounding box center [671, 392] width 156 height 29
type input "2"
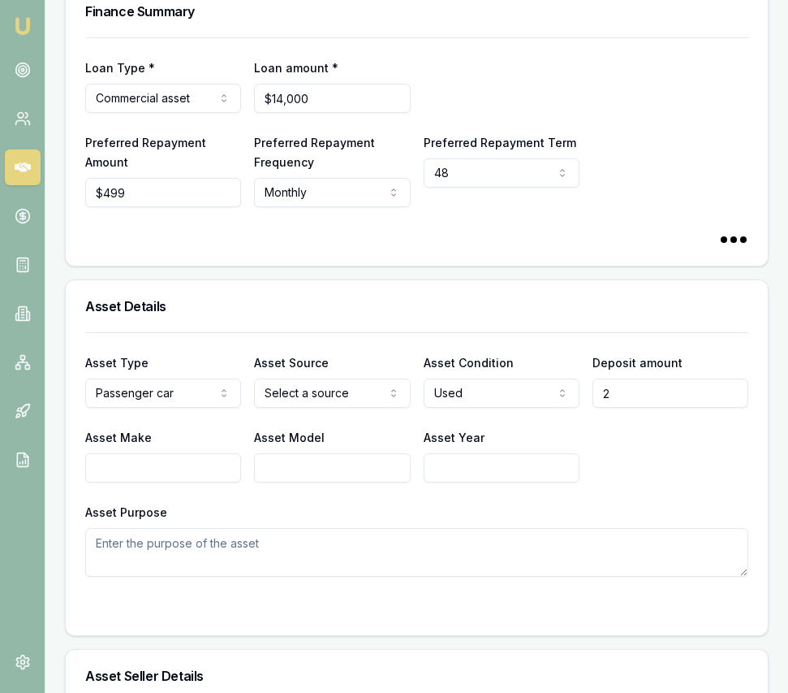
select select
type input "$2,000"
click at [179, 482] on input "Asset Make" at bounding box center [163, 467] width 156 height 29
type input "Toyota"
type input "Camry Hybrid"
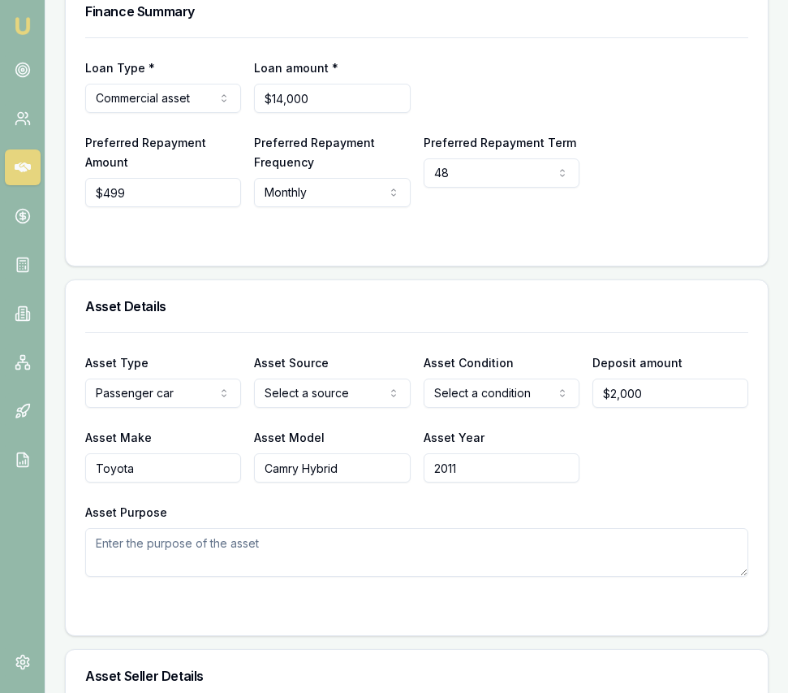
type input "2011"
click at [132, 557] on textarea "Asset Purpose" at bounding box center [416, 552] width 663 height 49
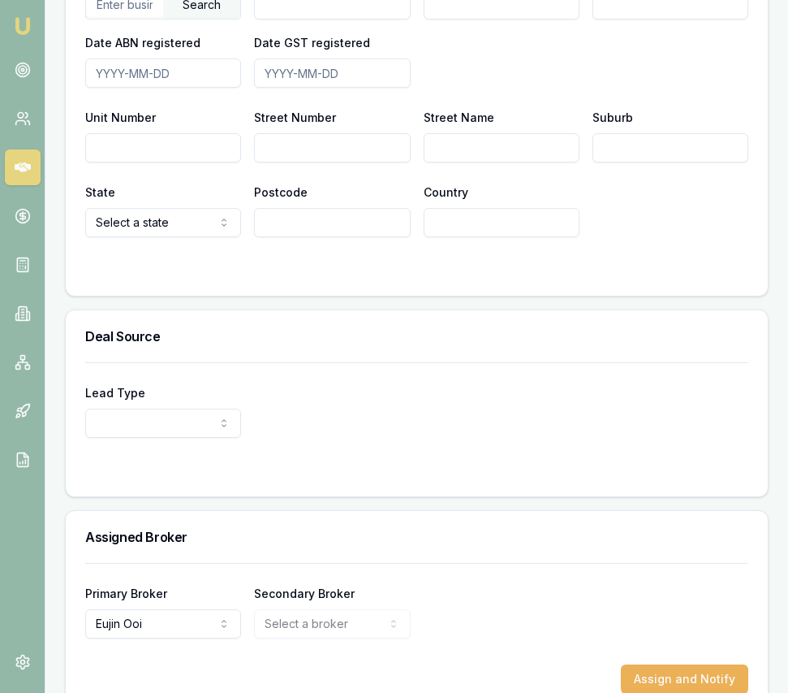
scroll to position [1335, 0]
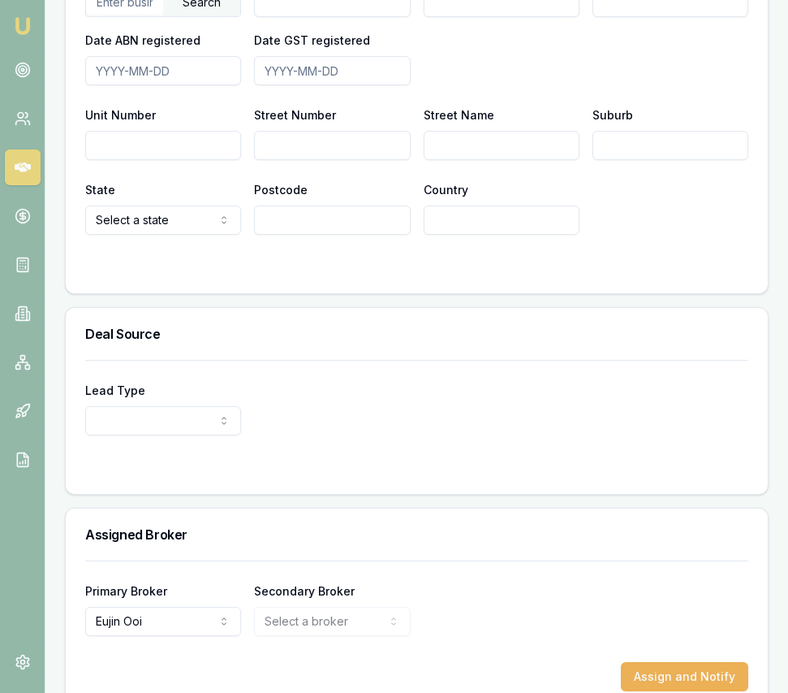
type textarea "income producing asset"
select select "PARTNER"
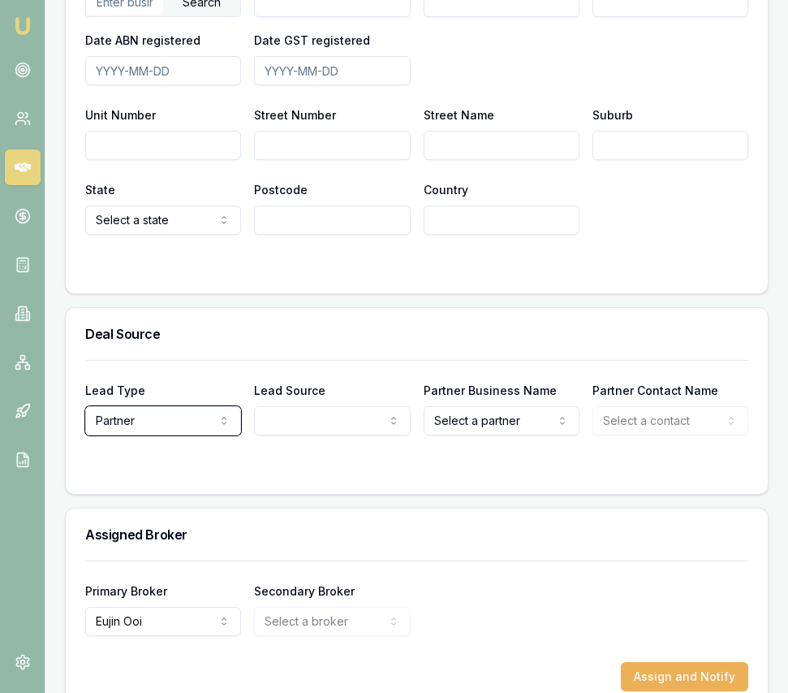
select select
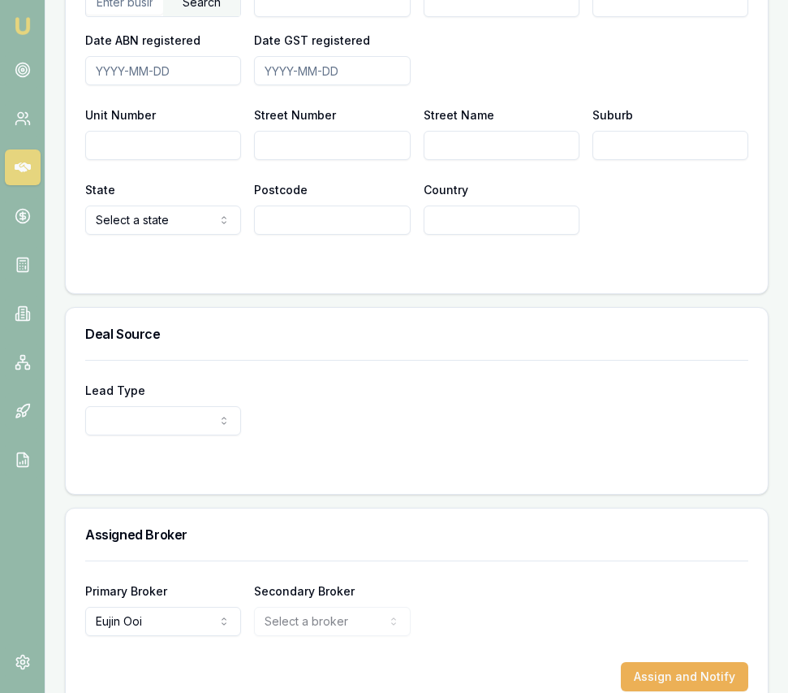
click at [331, 474] on div at bounding box center [416, 467] width 663 height 13
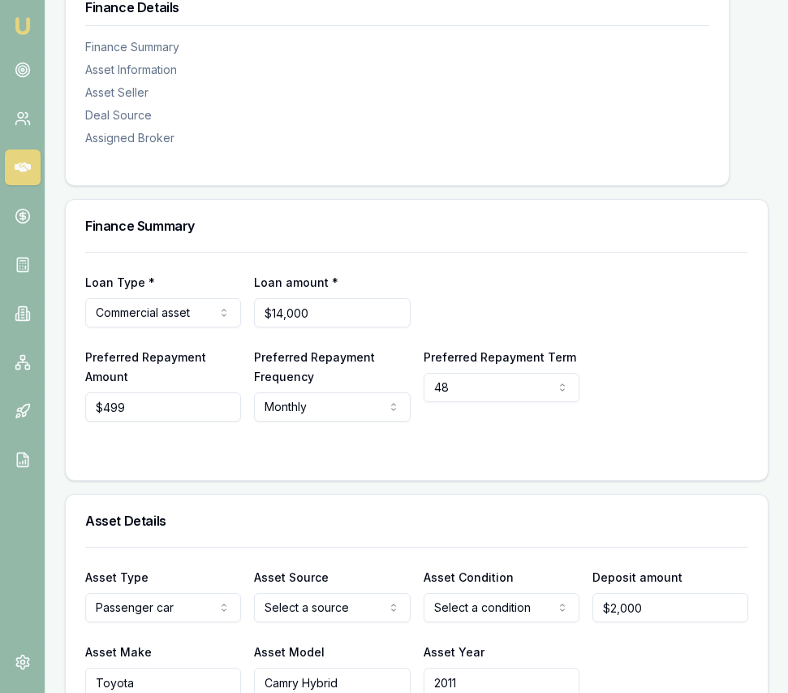
scroll to position [265, 0]
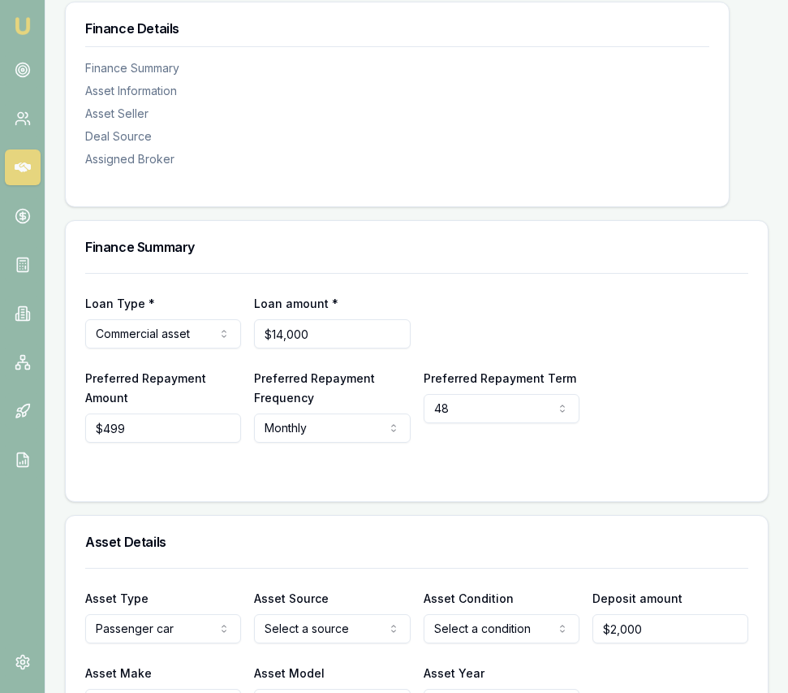
click at [347, 428] on html "Emu Broker Deals View D-YQLHTHHL0O Eujin Ooi Toggle Menu Customer Amritpal Sing…" at bounding box center [394, 81] width 788 height 693
select select "PRIVATE"
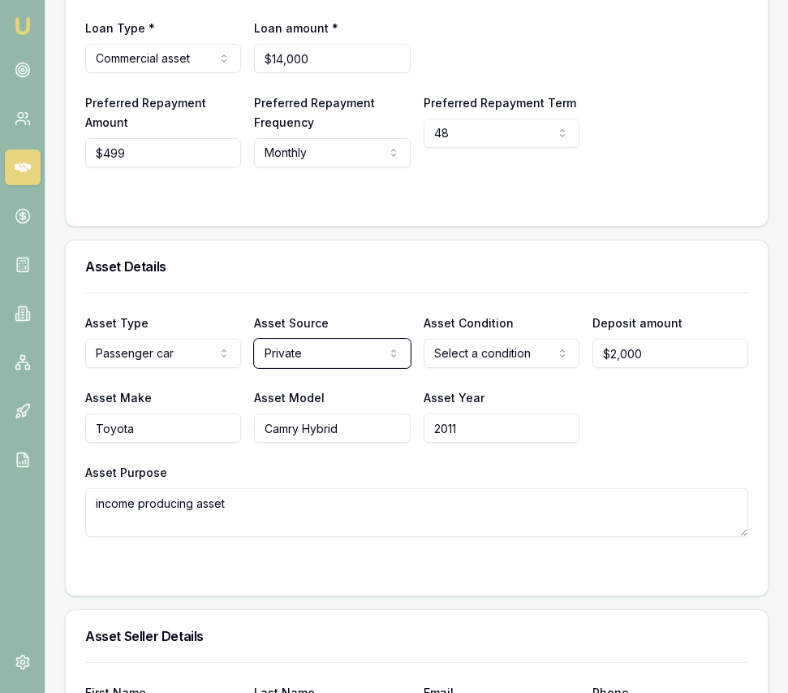
scroll to position [545, 0]
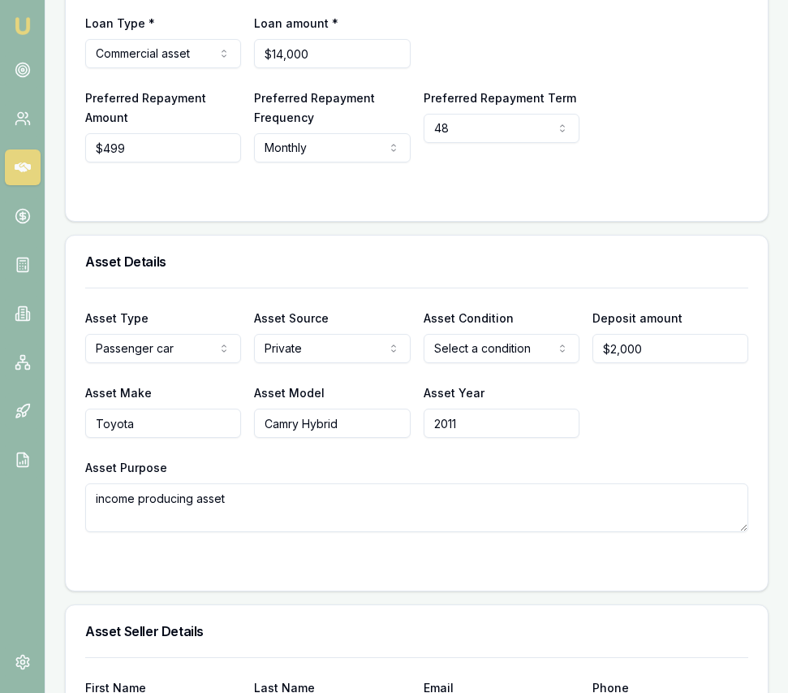
select select "USED"
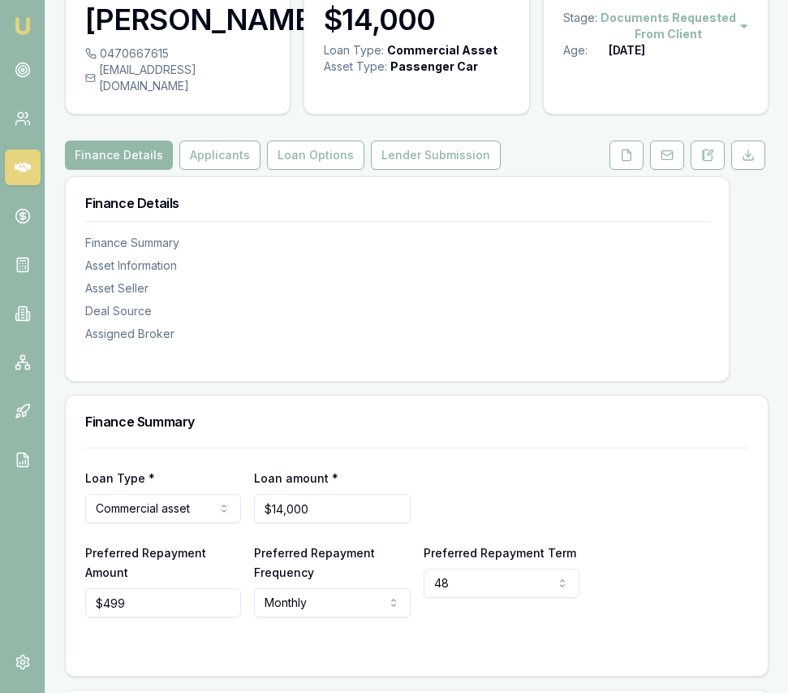
scroll to position [0, 0]
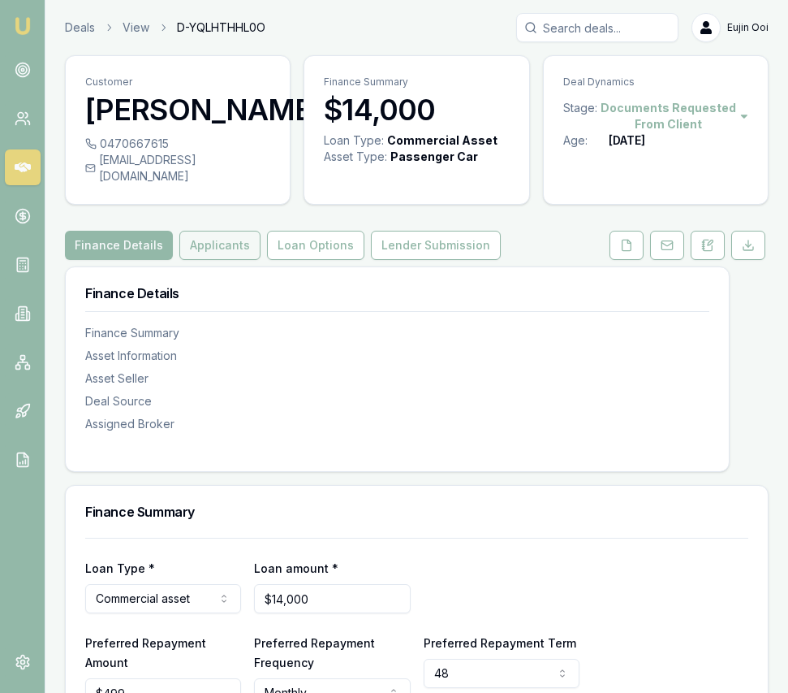
click at [219, 260] on button "Applicants" at bounding box center [219, 245] width 81 height 29
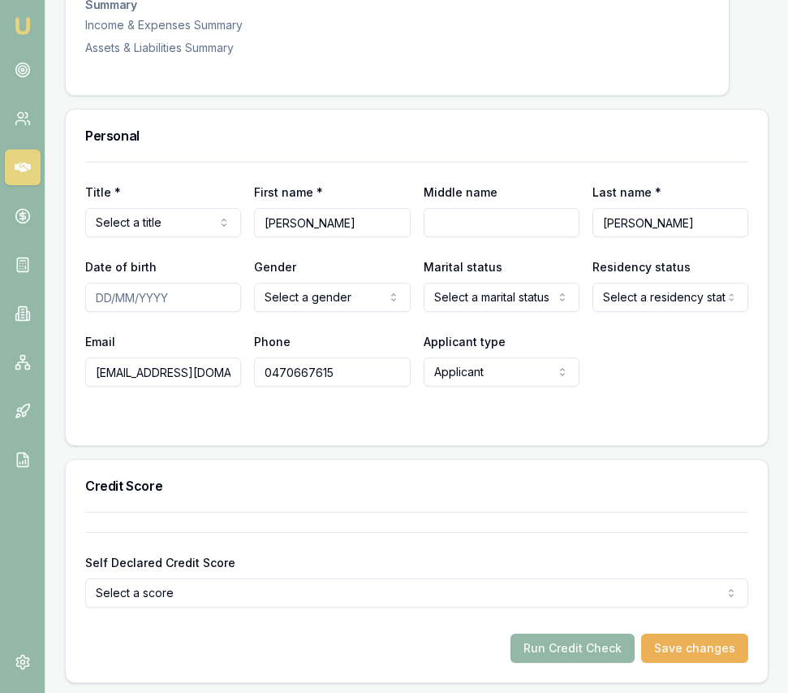
scroll to position [643, 0]
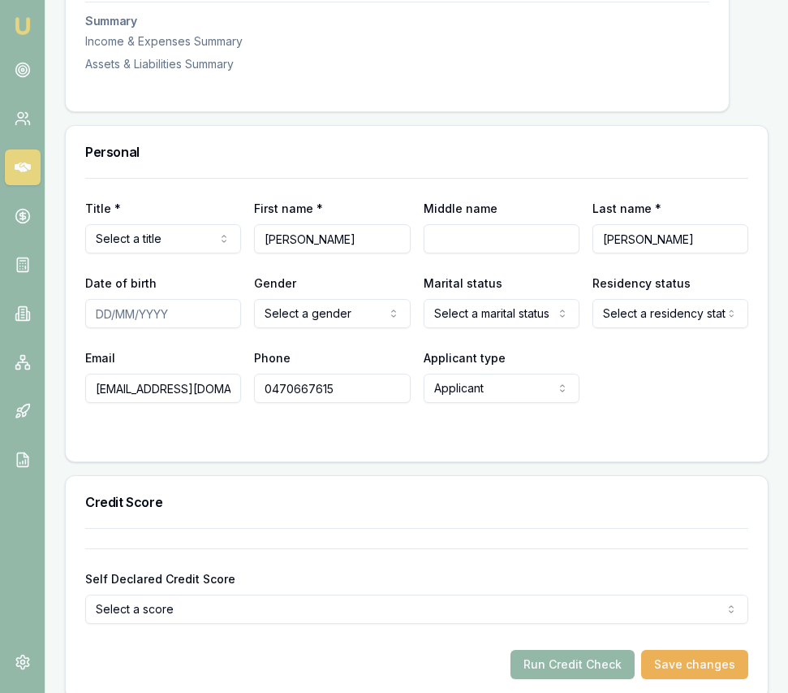
click at [101, 328] on input "Date of birth" at bounding box center [163, 313] width 156 height 29
type input "25/12/1991"
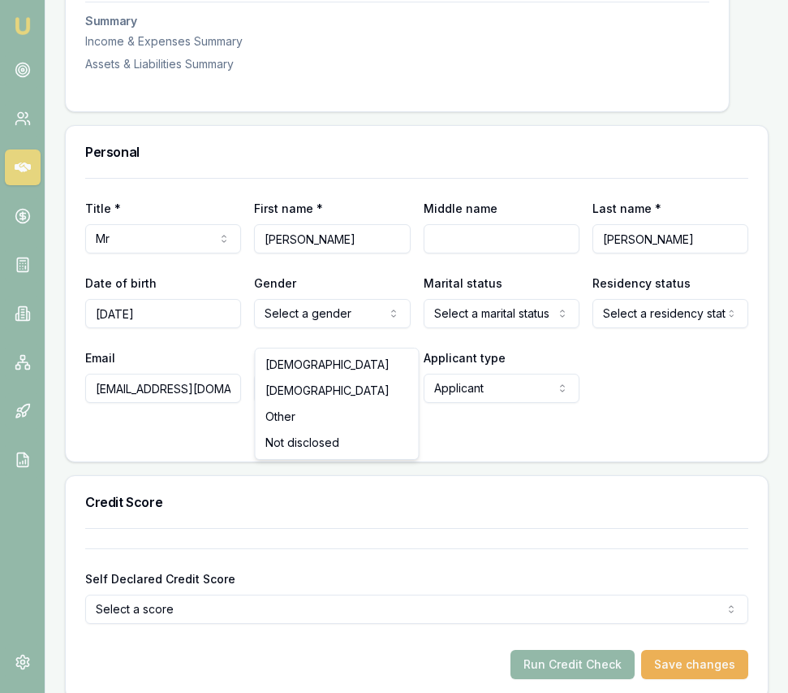
drag, startPoint x: 315, startPoint y: 369, endPoint x: 335, endPoint y: 369, distance: 19.5
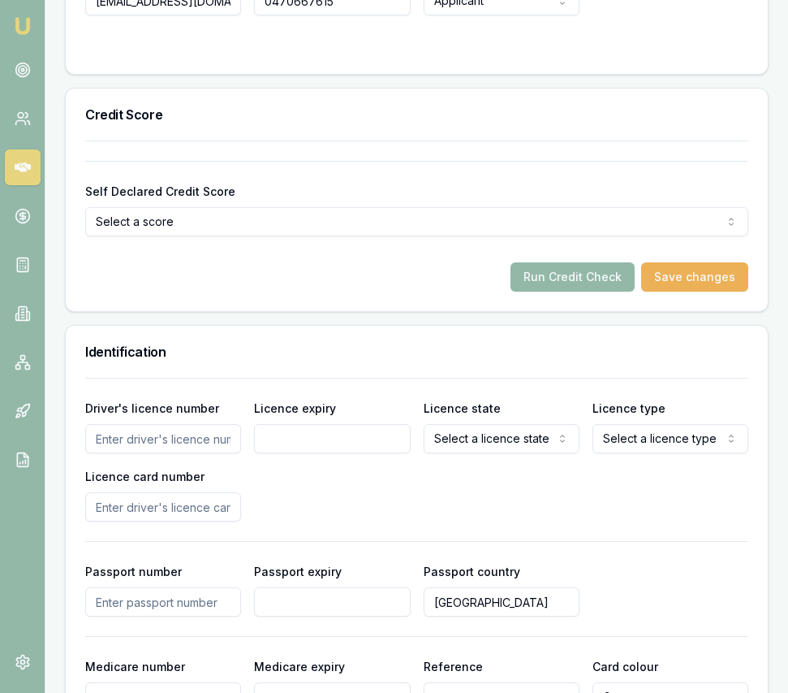
scroll to position [1034, 0]
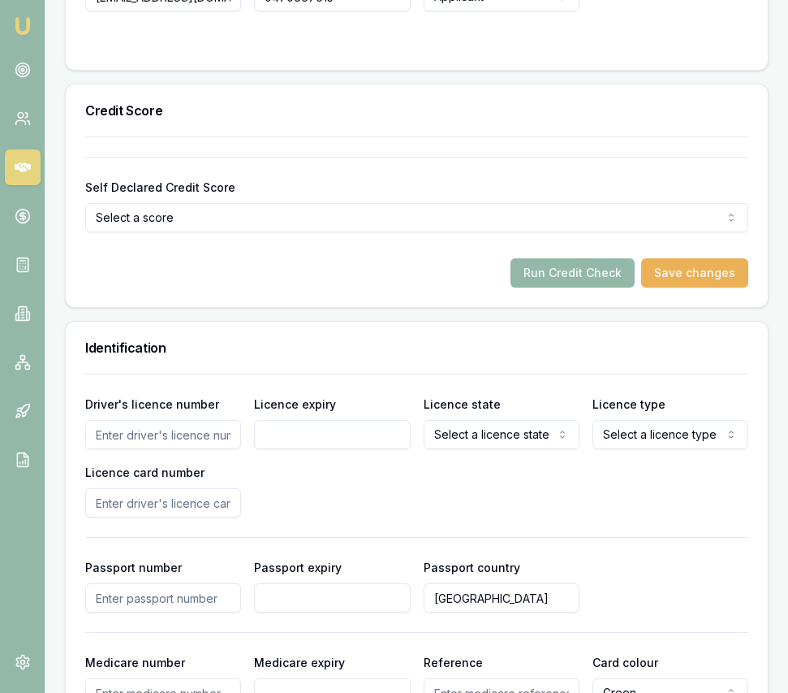
click at [190, 449] on input "Driver's licence number" at bounding box center [163, 434] width 156 height 29
type input "037608801"
click at [313, 449] on input "Licence expiry" at bounding box center [332, 434] width 156 height 29
type input "09/03/2027"
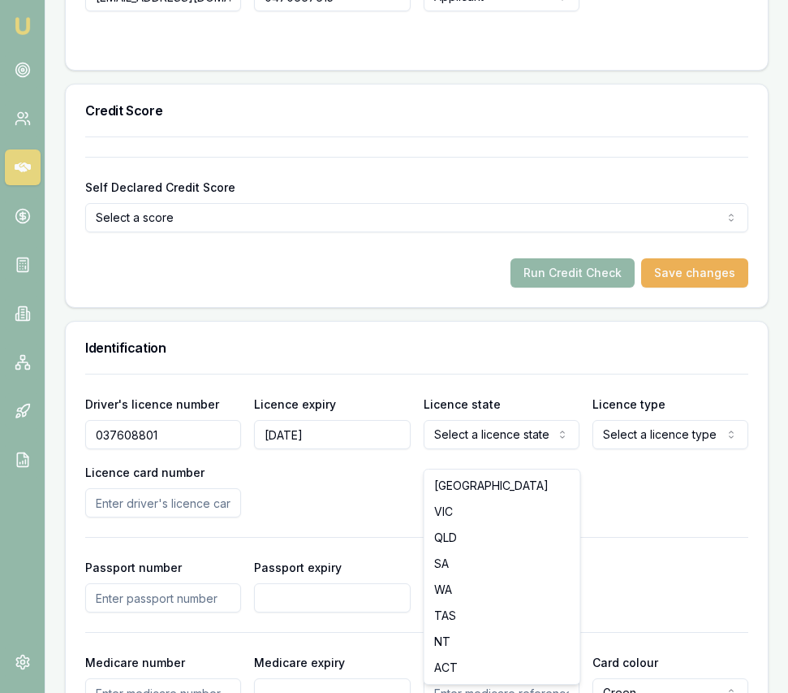
select select "VIC"
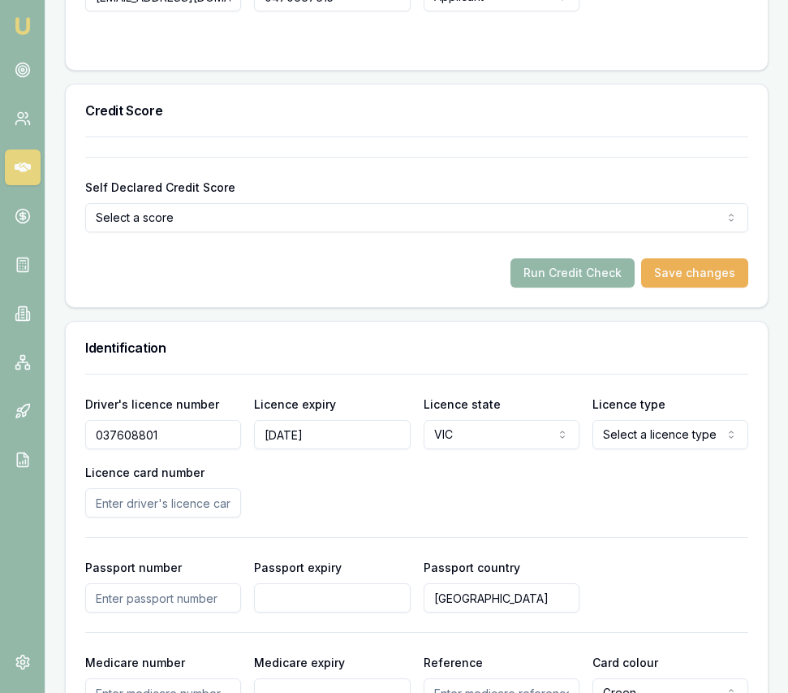
select select "OPEN_LICENCE"
drag, startPoint x: 636, startPoint y: 505, endPoint x: 613, endPoint y: 505, distance: 22.7
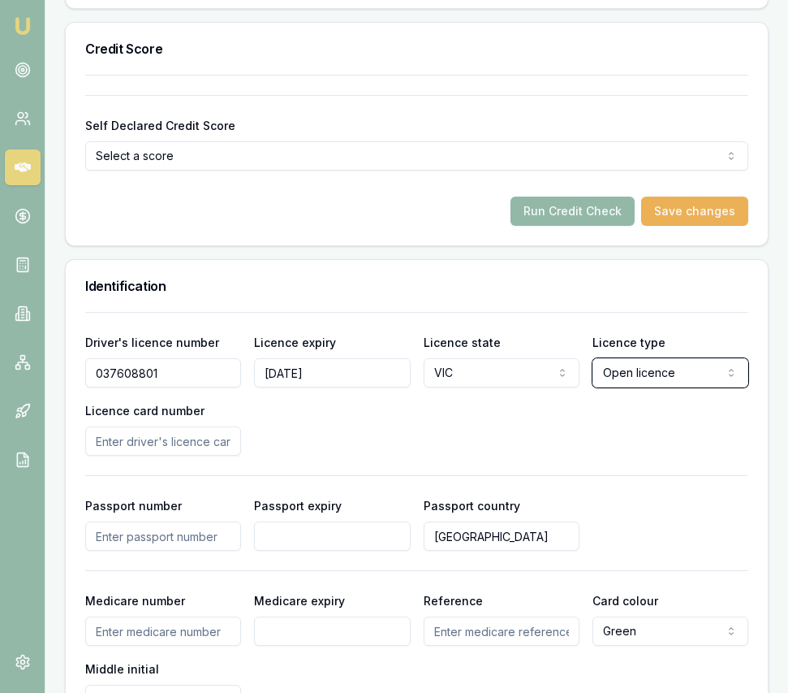
scroll to position [1107, 0]
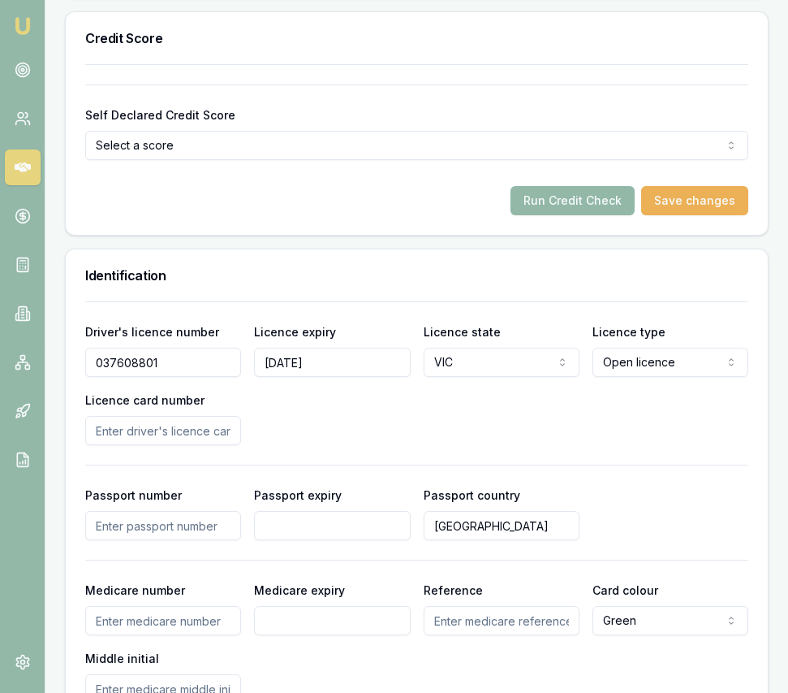
click at [211, 442] on input "Licence card number" at bounding box center [163, 430] width 156 height 29
type input "P2171463"
click at [486, 433] on div "Driver's licence number 037608801 Licence expiry 09/03/2027 Licence state VIC N…" at bounding box center [416, 383] width 663 height 123
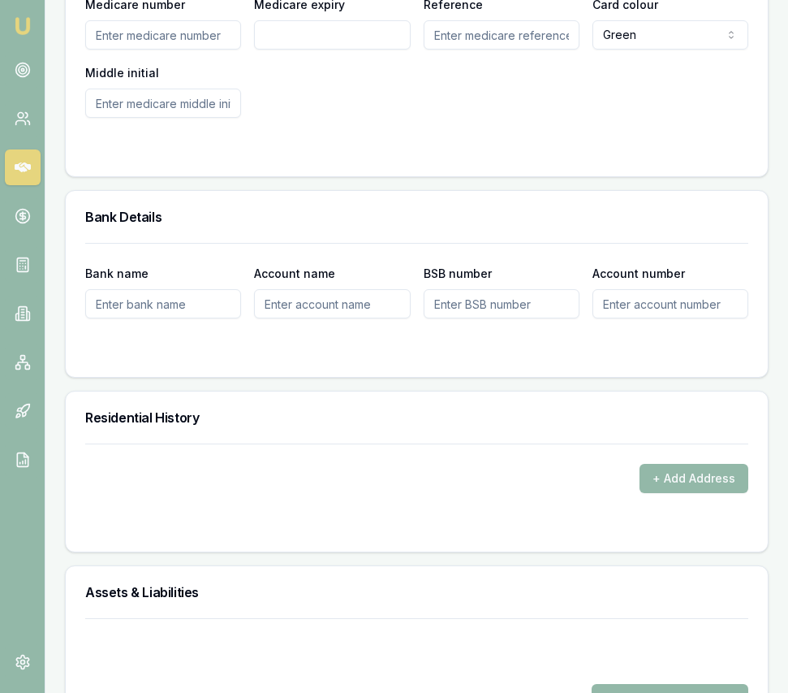
scroll to position [1721, 0]
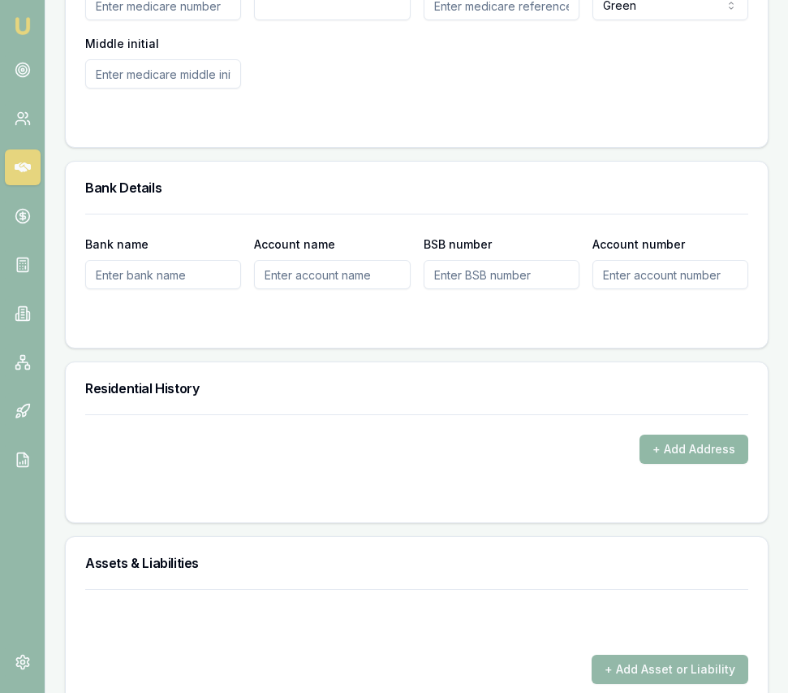
click at [706, 464] on button "+ Add Address" at bounding box center [694, 448] width 109 height 29
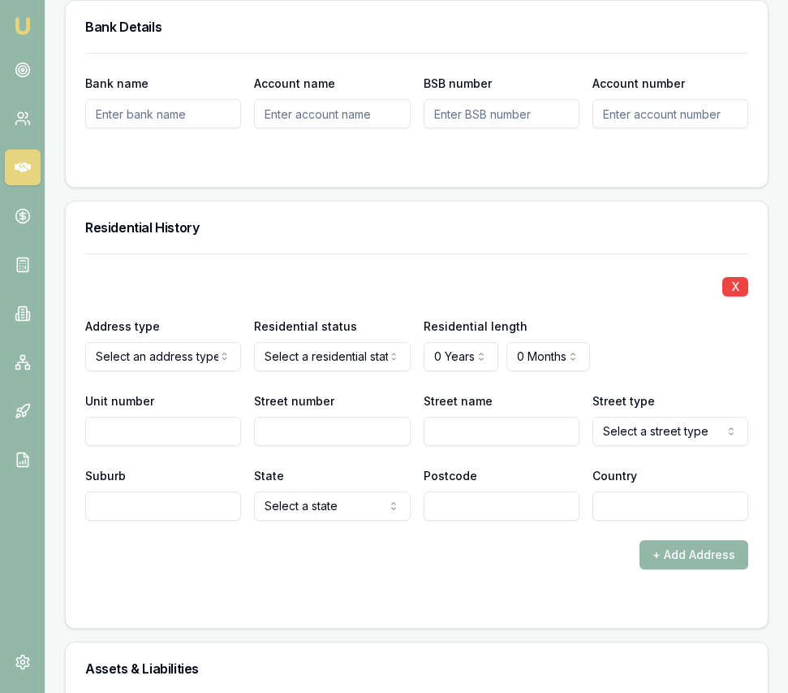
scroll to position [1892, 0]
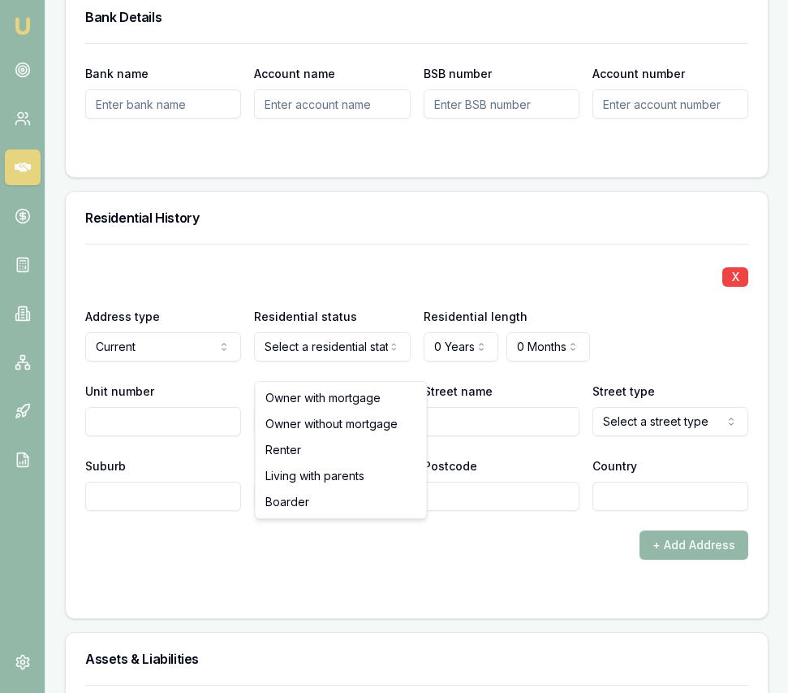
select select "BOARDER"
drag, startPoint x: 313, startPoint y: 499, endPoint x: 395, endPoint y: 433, distance: 105.0
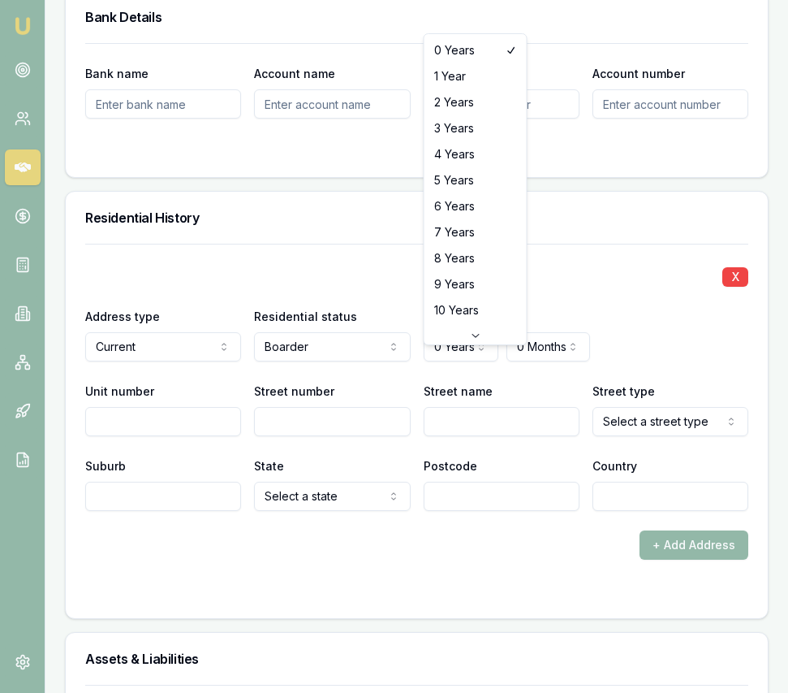
select select "3"
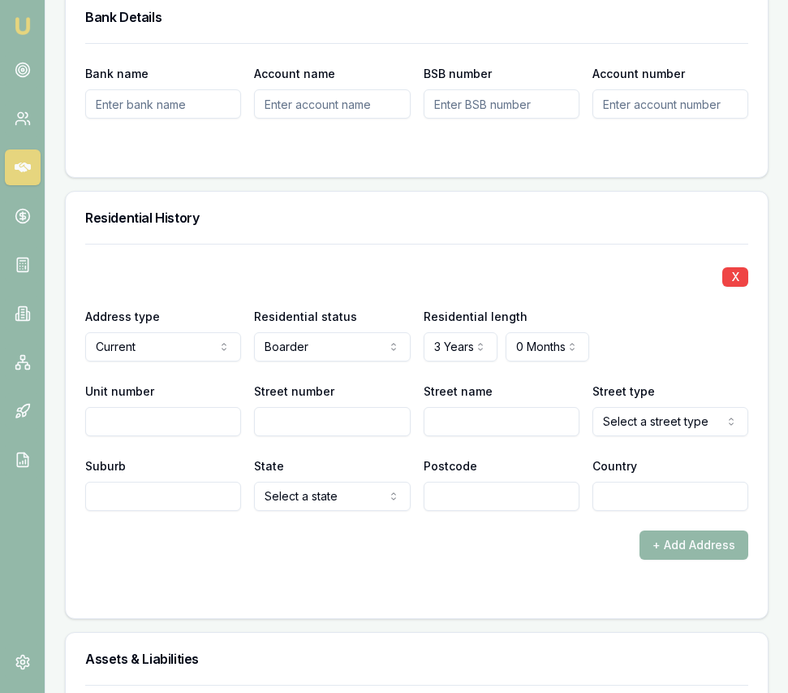
click at [293, 432] on input "Street number" at bounding box center [332, 421] width 156 height 29
type input "13"
type input "Tolhurst"
select select "Service"
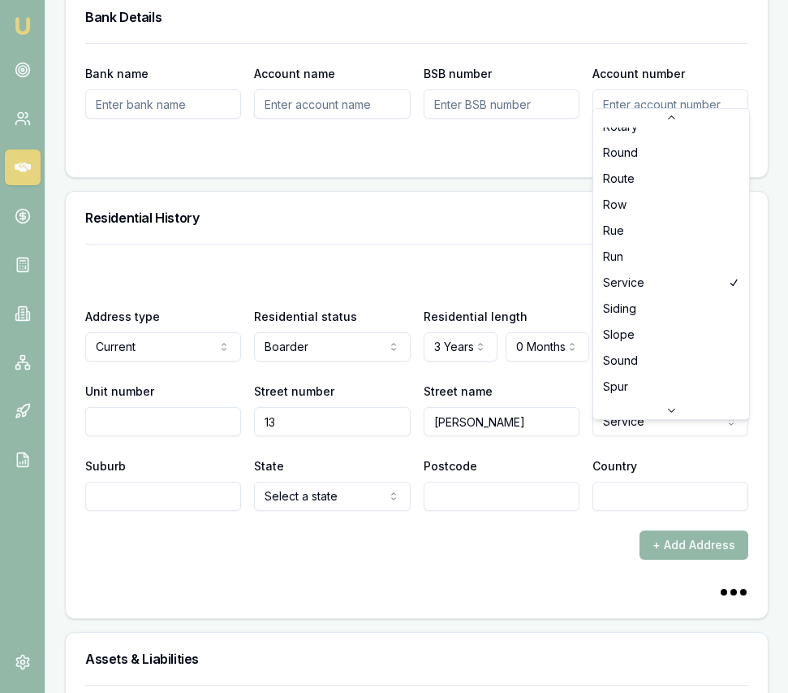
scroll to position [4086, 0]
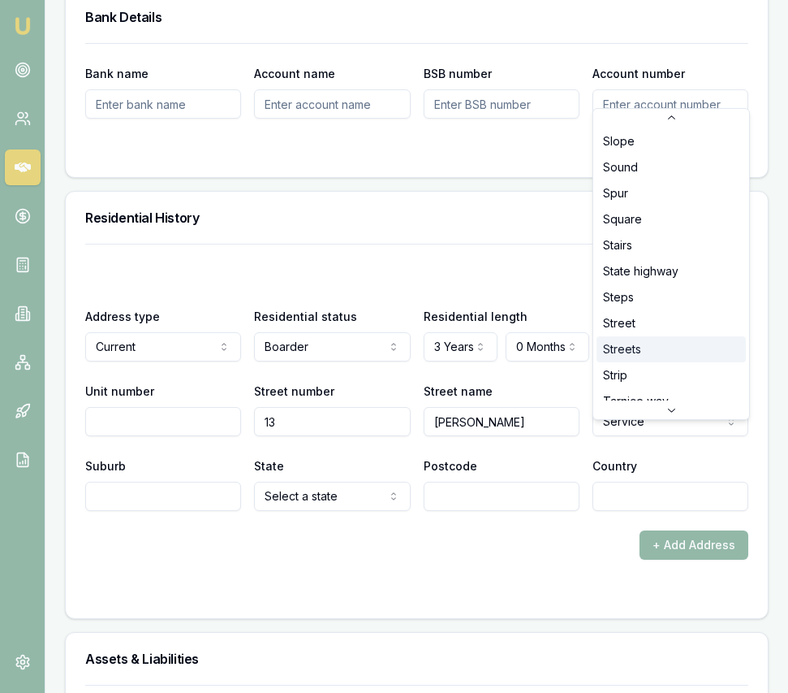
scroll to position [4270, 0]
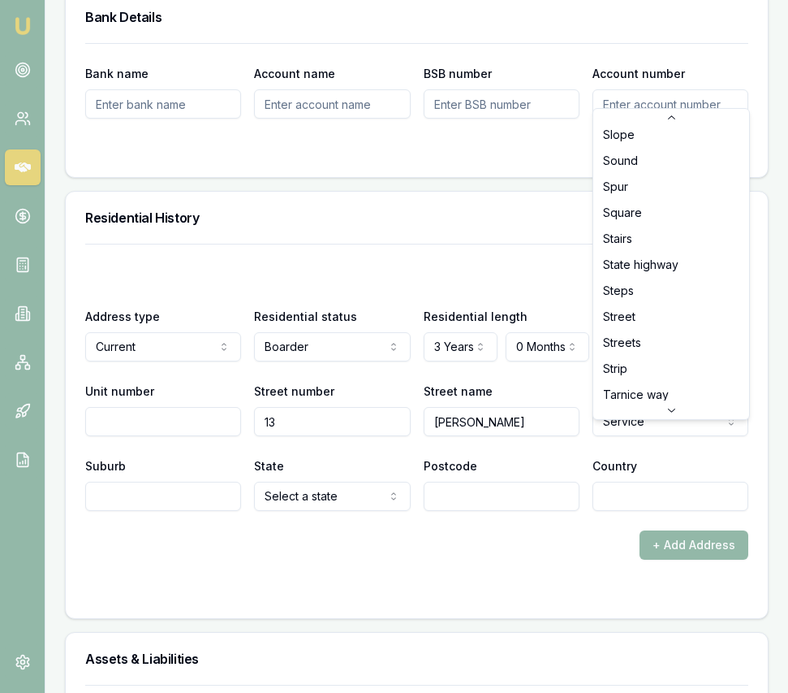
select select "Street"
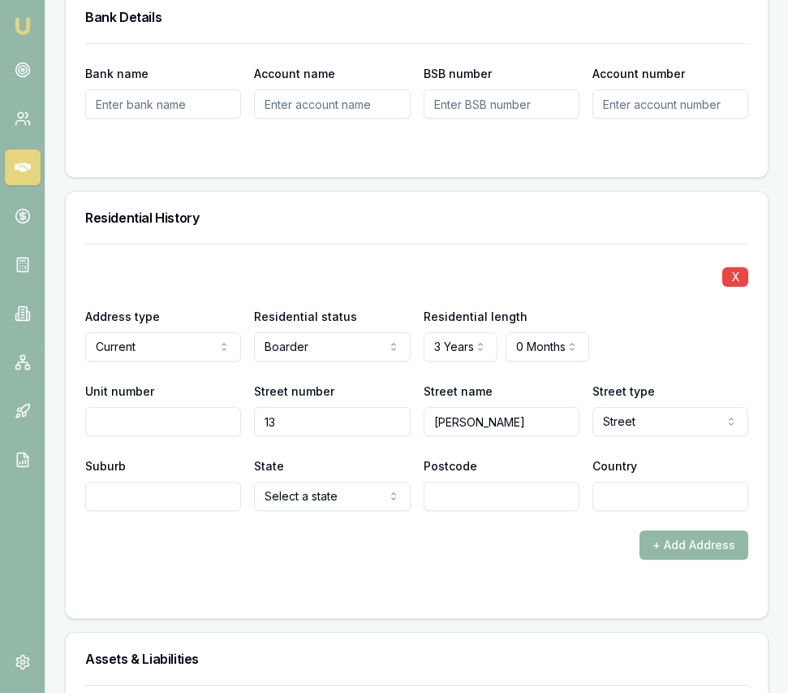
click at [171, 510] on input "Suburb" at bounding box center [163, 495] width 156 height 29
type input "Tarneit"
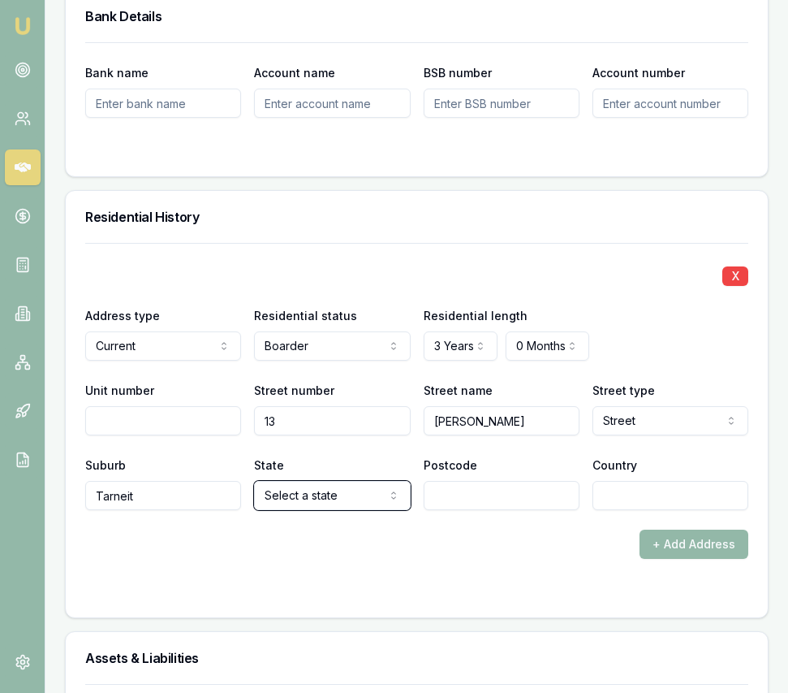
select select "VIC"
type input "2"
type input "3029"
click at [609, 503] on input "Country" at bounding box center [671, 495] width 156 height 29
type input "[GEOGRAPHIC_DATA]"
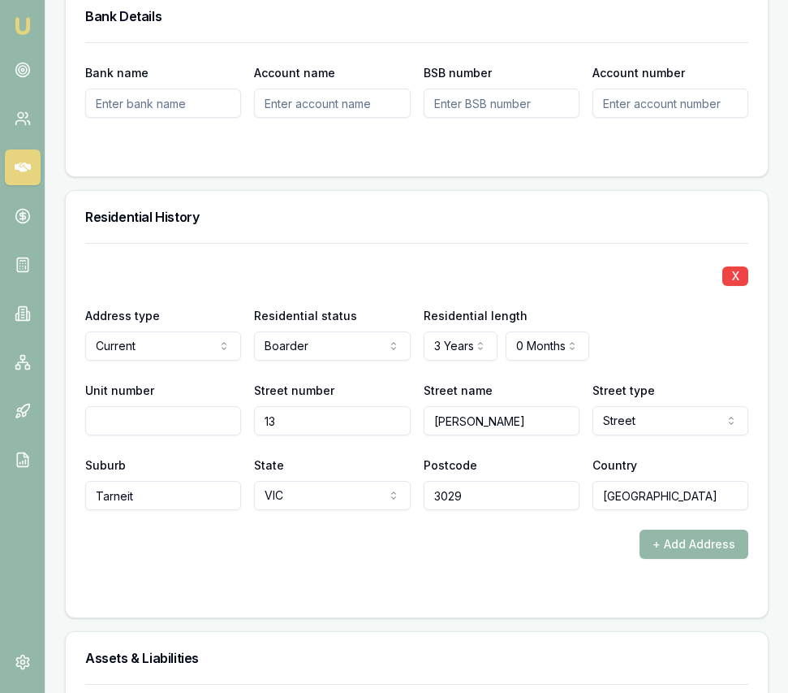
click at [357, 587] on form "X Address type Current Current Previous Residential status Boarder Owner with m…" at bounding box center [416, 420] width 663 height 355
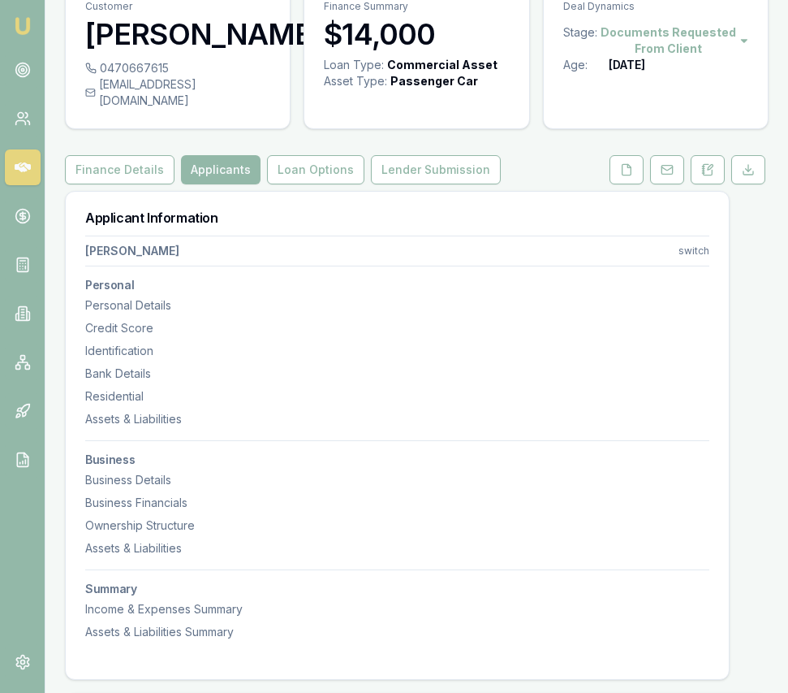
scroll to position [75, 0]
drag, startPoint x: 234, startPoint y: 118, endPoint x: 224, endPoint y: 119, distance: 9.9
click at [224, 110] on div "as0098266@gmail.com" at bounding box center [177, 93] width 185 height 32
copy div "as0098266@gmail.com"
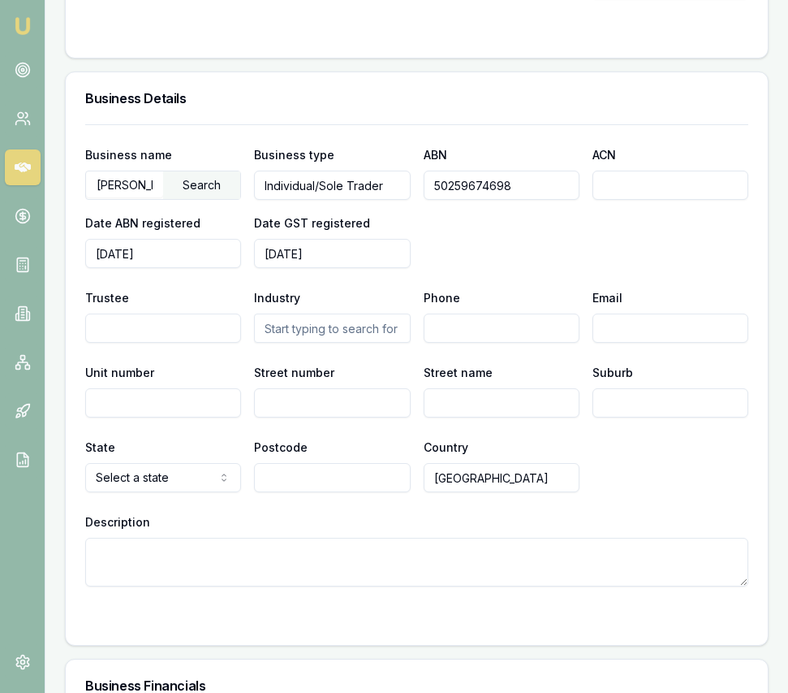
scroll to position [2670, 0]
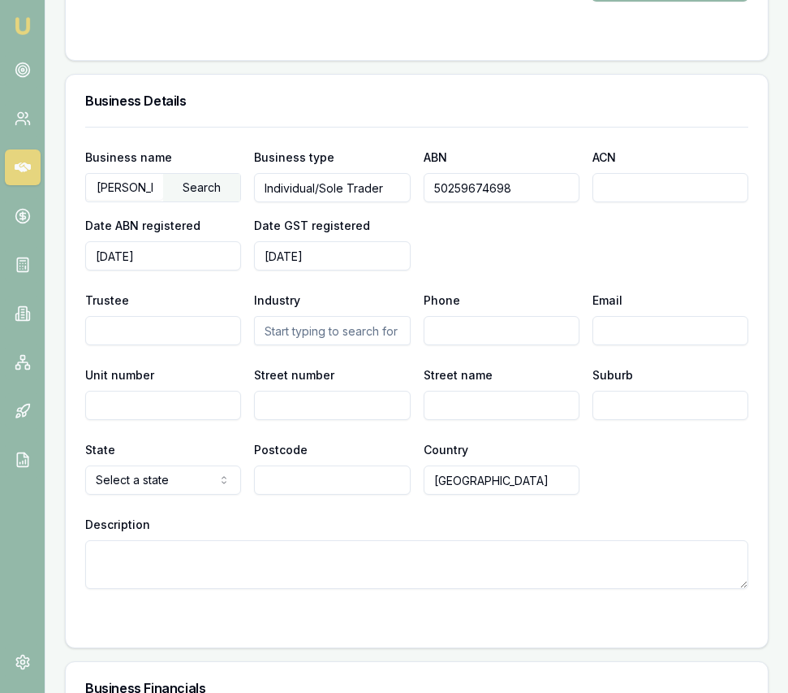
click at [615, 341] on input "Email" at bounding box center [671, 330] width 156 height 29
paste input "as0098266@gmail.com"
type input "as0098266@gmail.com"
click at [309, 345] on input "text" at bounding box center [332, 330] width 156 height 29
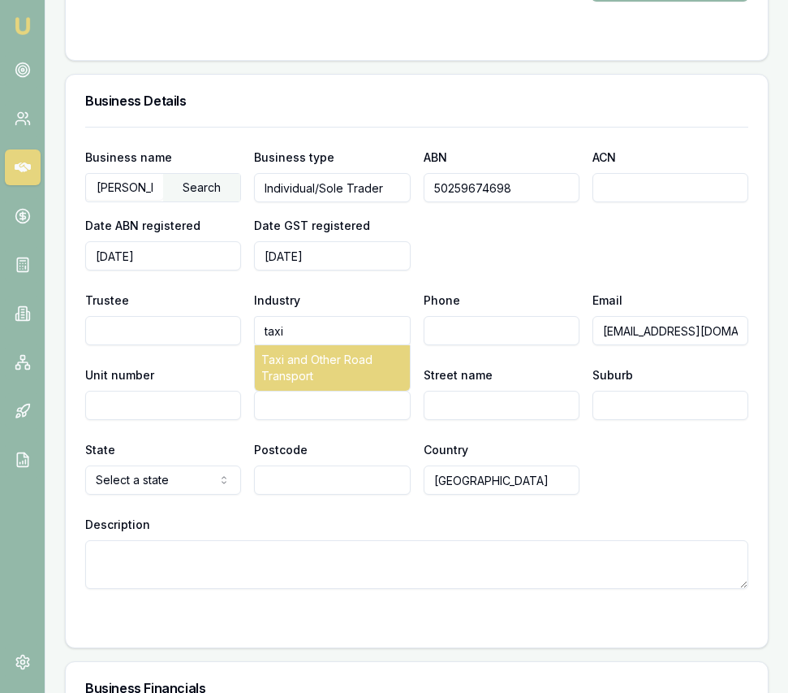
click at [310, 378] on div "Taxi and Other Road Transport" at bounding box center [332, 367] width 154 height 45
type input "Taxi and Other Road Transport"
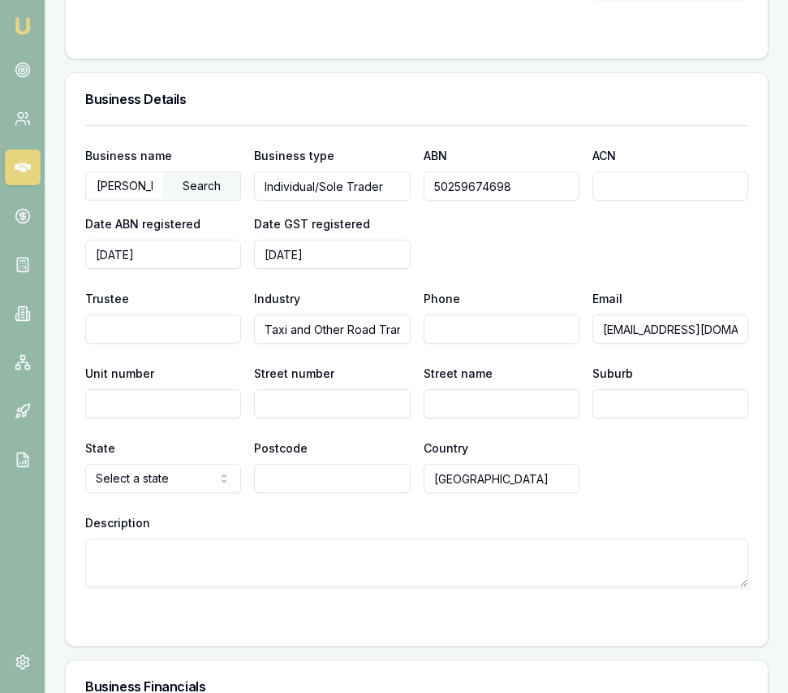
scroll to position [2673, 0]
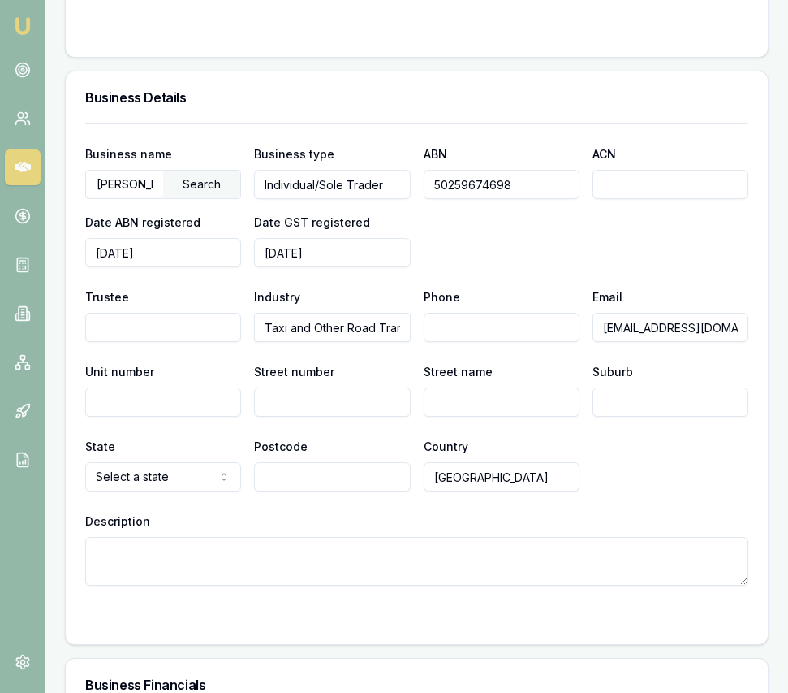
click at [313, 417] on input "Street number" at bounding box center [332, 401] width 156 height 29
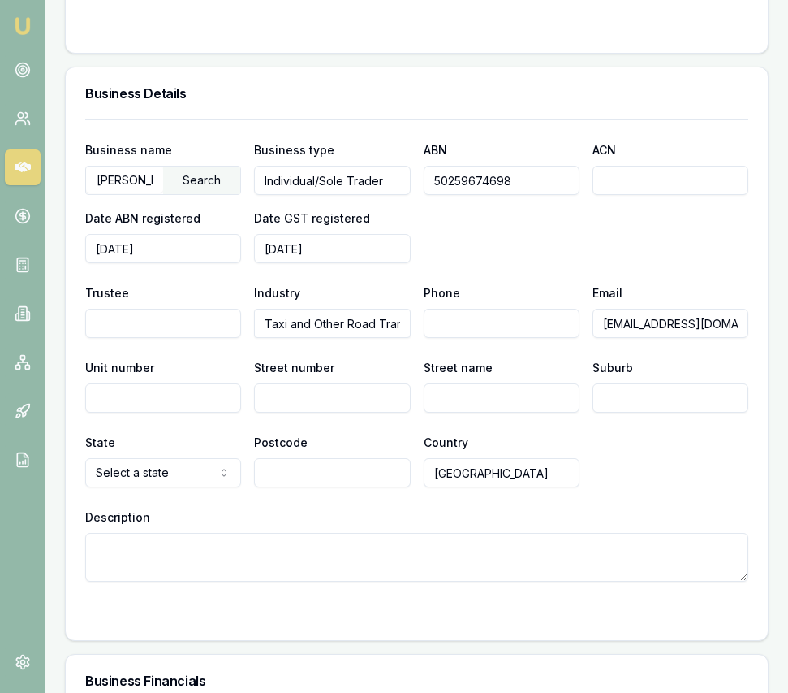
scroll to position [2678, 0]
type input "13"
click at [474, 413] on input "Street name" at bounding box center [502, 398] width 156 height 29
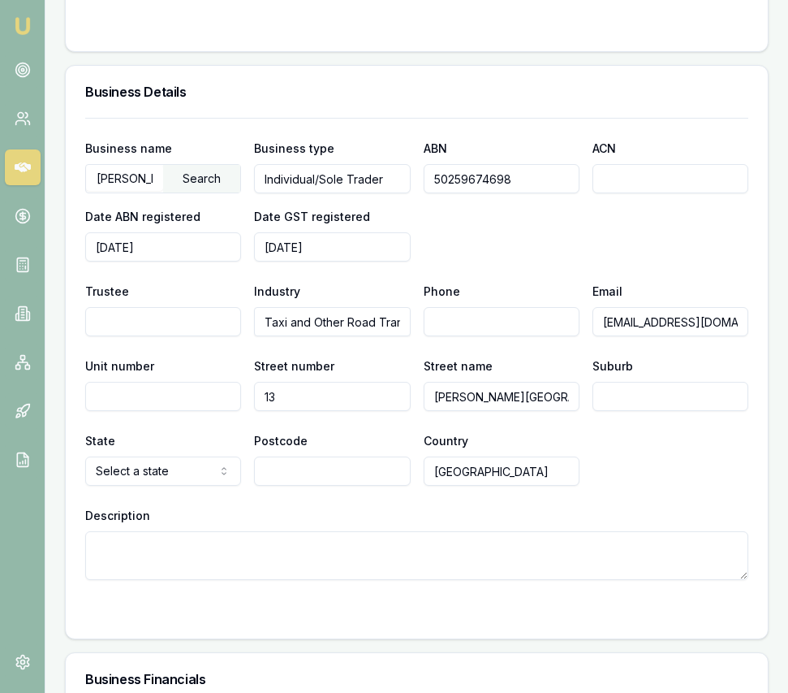
type input "Tolhurst Street"
type input "Tarneit"
select select "VIC"
type input "3029"
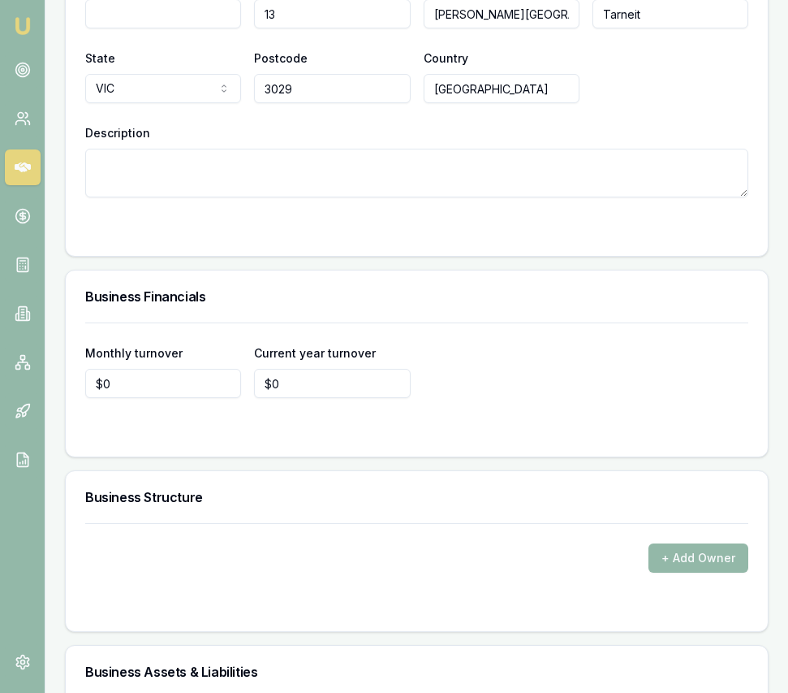
scroll to position [3068, 0]
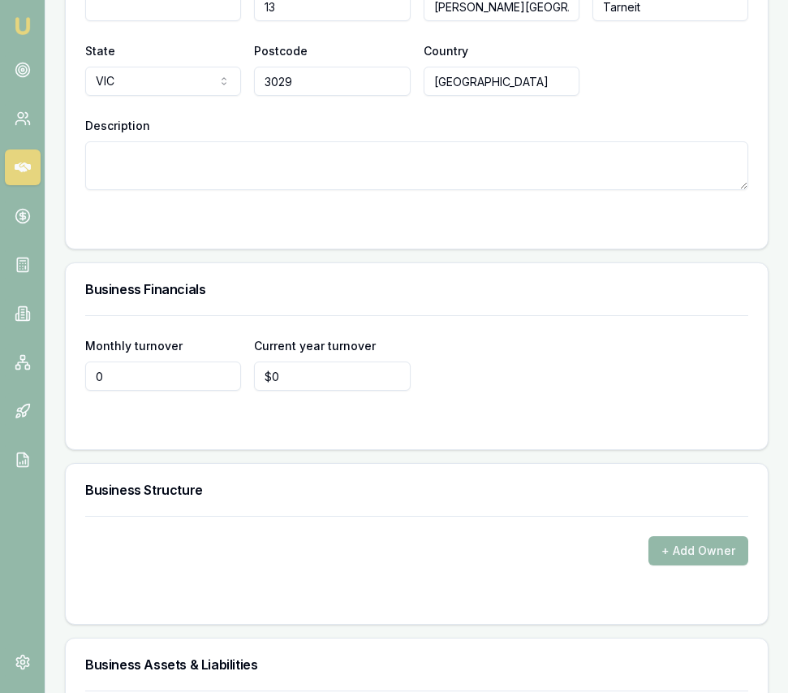
click at [179, 391] on input "0" at bounding box center [163, 375] width 156 height 29
type input "$9,000"
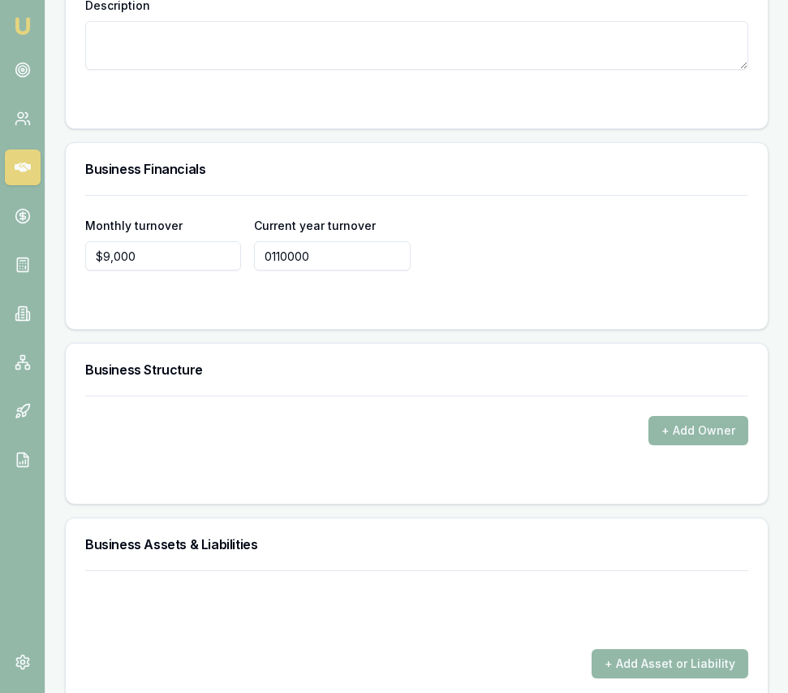
scroll to position [3189, 0]
type input "$110,000"
drag, startPoint x: 414, startPoint y: 442, endPoint x: 462, endPoint y: 438, distance: 48.2
click at [414, 442] on div "+ Add Owner" at bounding box center [416, 429] width 663 height 29
click at [688, 444] on button "+ Add Owner" at bounding box center [699, 429] width 100 height 29
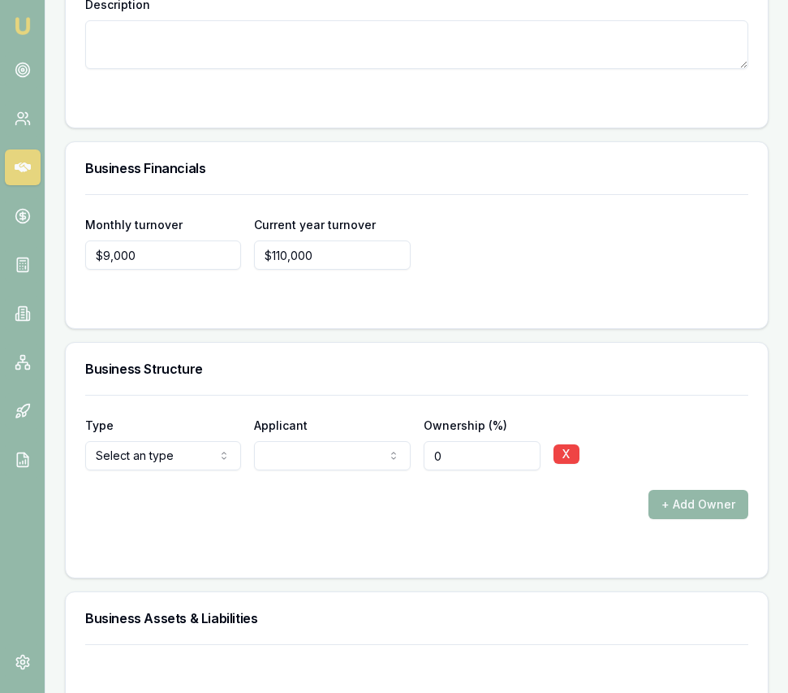
click at [567, 464] on button "X" at bounding box center [567, 453] width 26 height 19
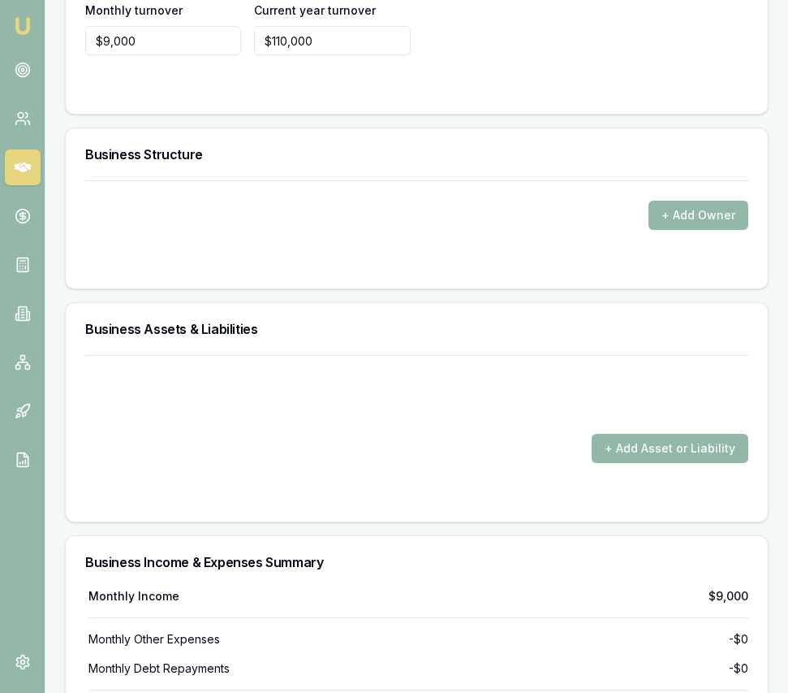
scroll to position [3412, 0]
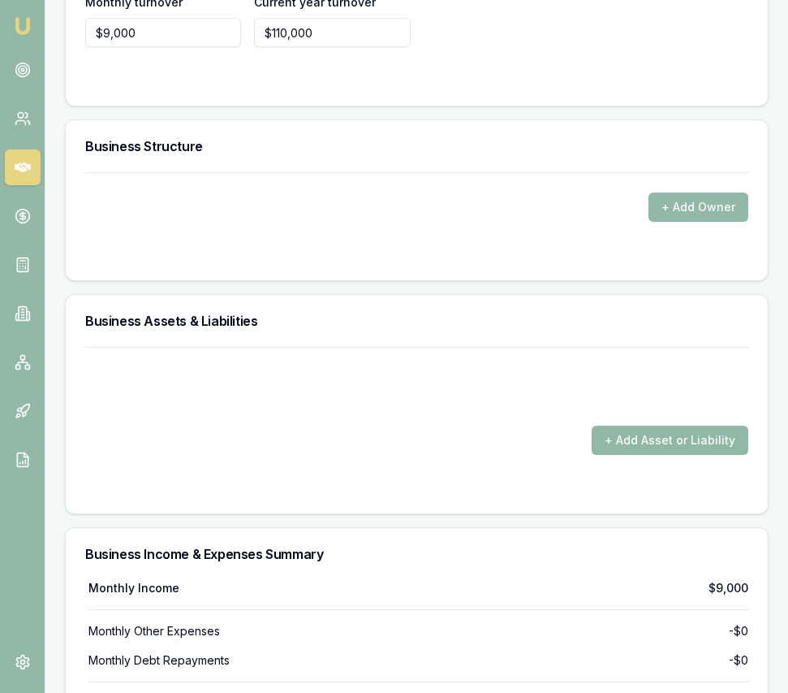
click at [640, 447] on button "+ Add Asset or Liability" at bounding box center [670, 439] width 157 height 29
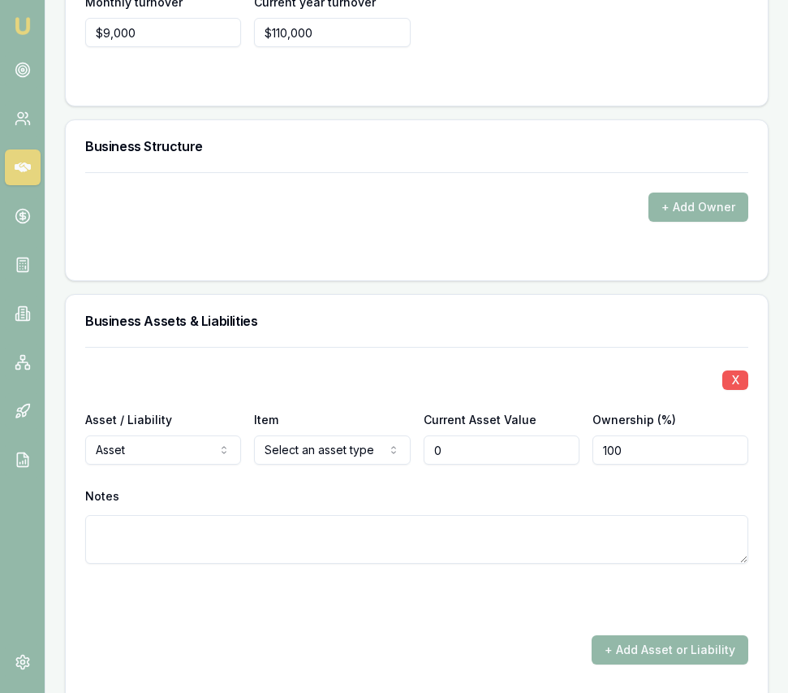
type input "$0"
click at [746, 390] on button "X" at bounding box center [736, 379] width 26 height 19
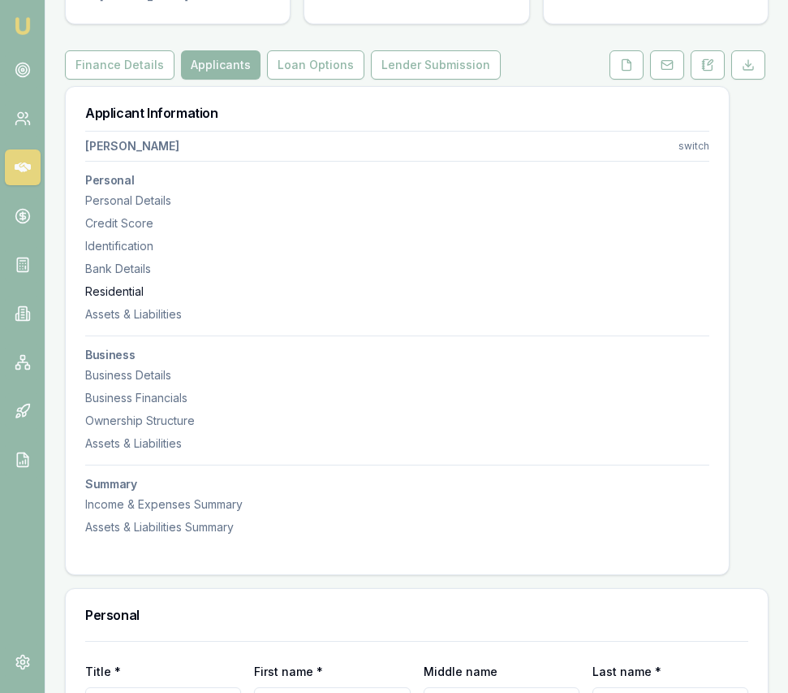
scroll to position [0, 0]
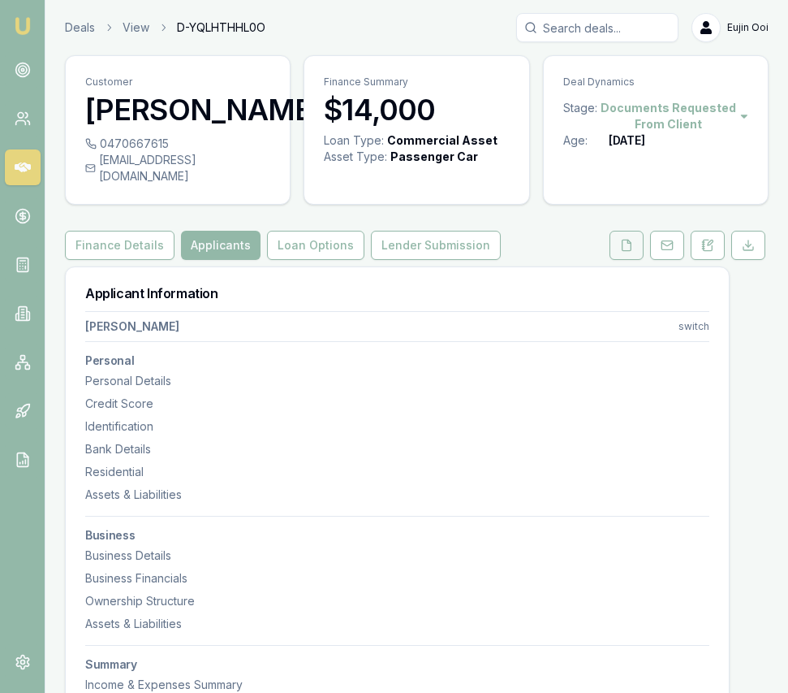
click at [626, 260] on button at bounding box center [627, 245] width 34 height 29
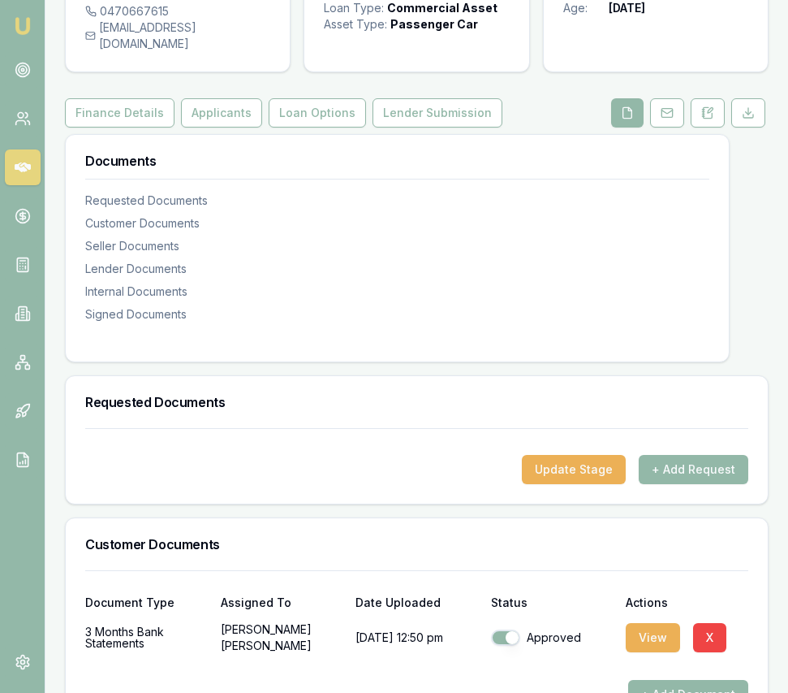
scroll to position [301, 0]
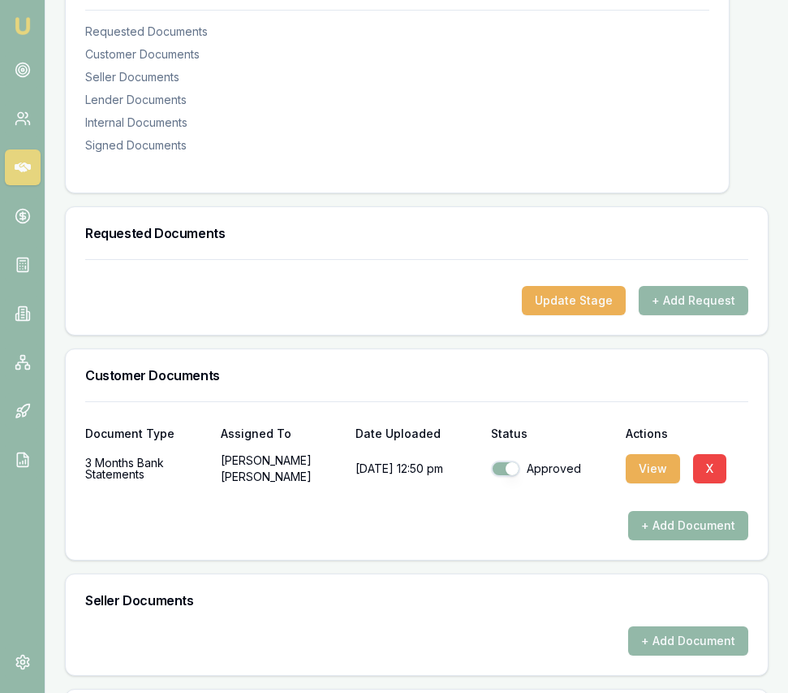
click at [667, 536] on button "+ Add Document" at bounding box center [688, 525] width 120 height 29
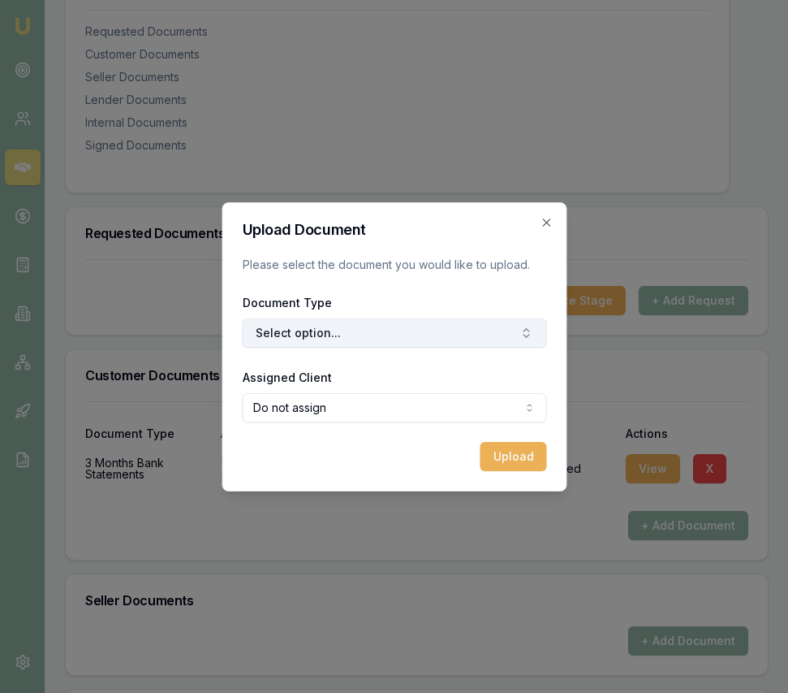
drag, startPoint x: 428, startPoint y: 309, endPoint x: 430, endPoint y: 325, distance: 15.5
click at [428, 310] on div "Document Type Select option..." at bounding box center [394, 319] width 304 height 55
click at [436, 341] on button "Select option..." at bounding box center [394, 332] width 304 height 29
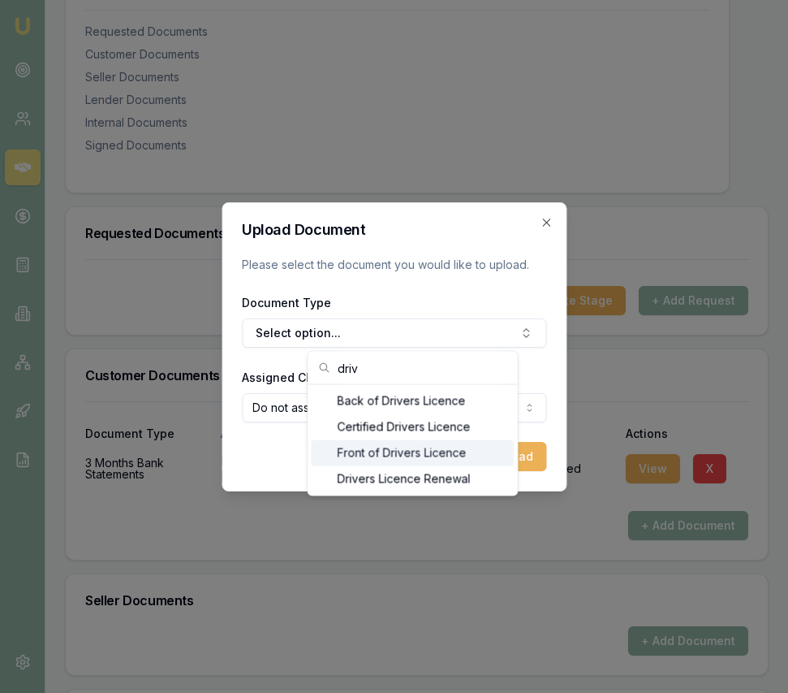
type input "driv"
click at [430, 452] on div "Front of Drivers Licence" at bounding box center [413, 453] width 203 height 26
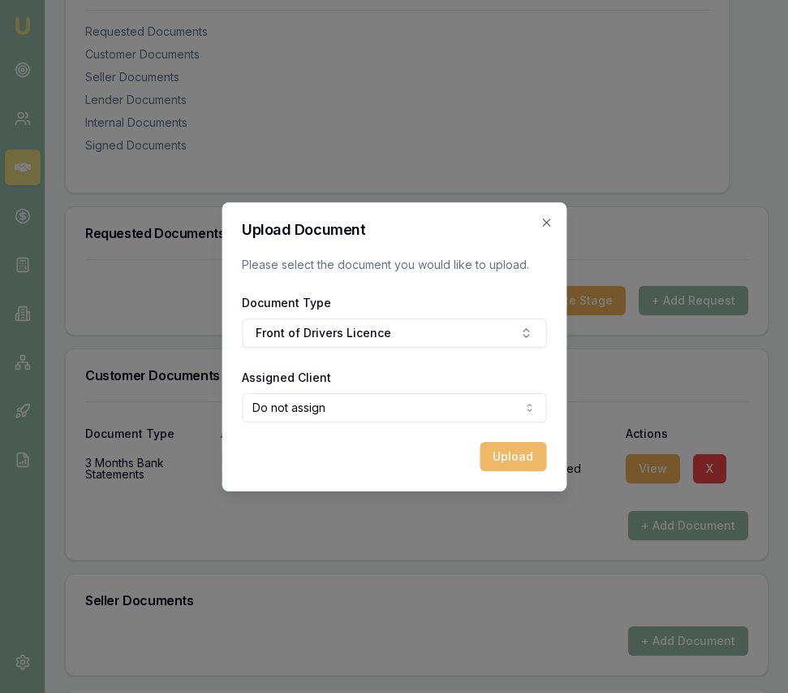
click at [501, 460] on button "Upload" at bounding box center [513, 456] width 67 height 29
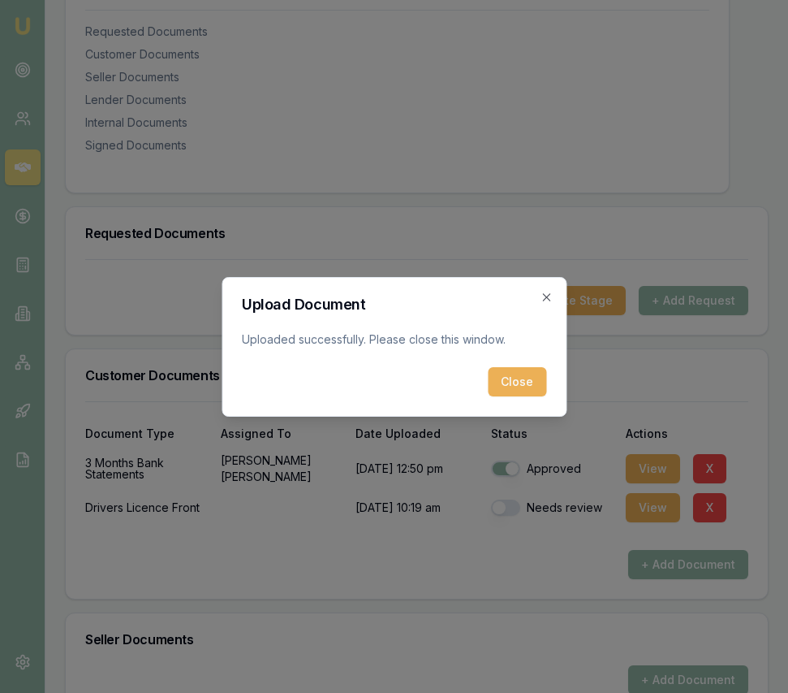
click at [505, 390] on button "Close" at bounding box center [517, 381] width 58 height 29
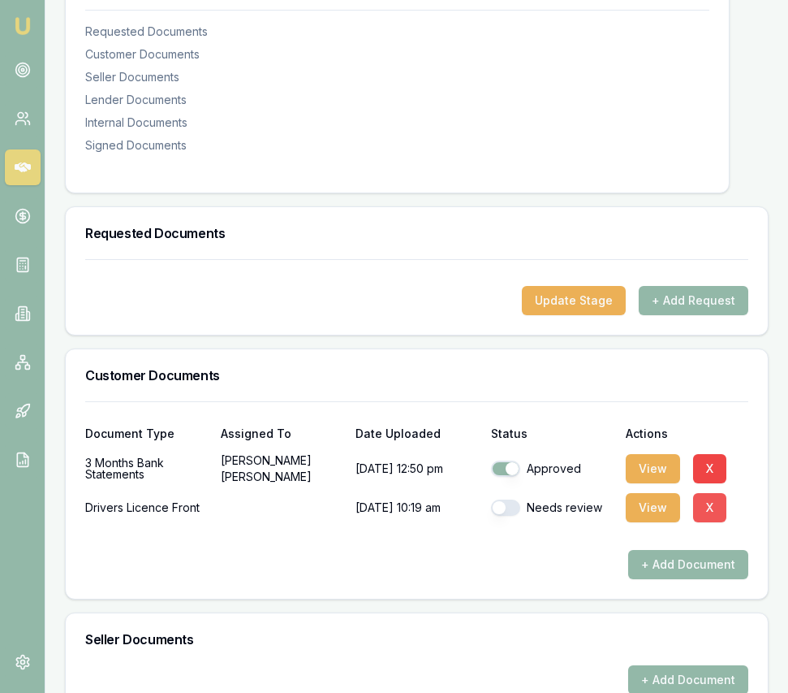
click at [703, 522] on button "X" at bounding box center [709, 507] width 33 height 29
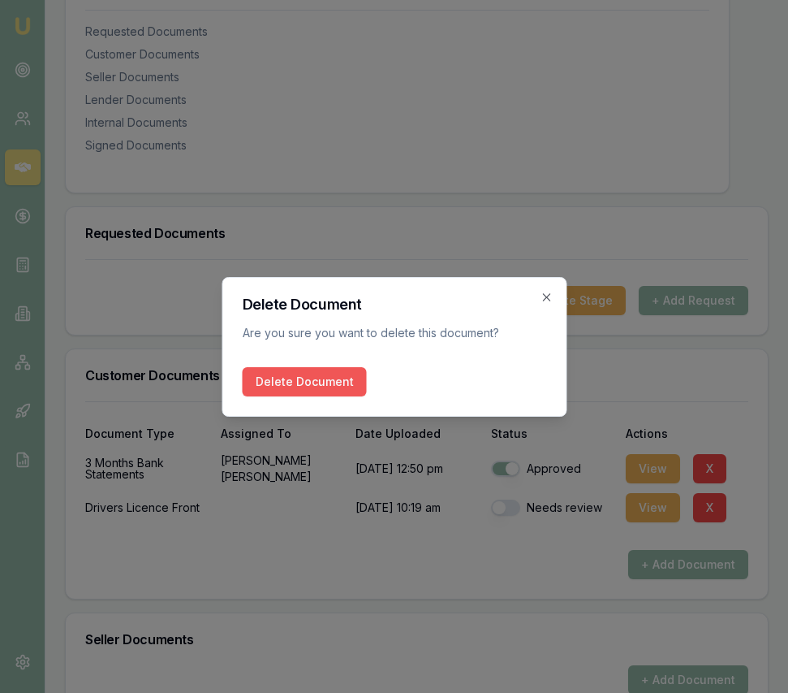
click at [300, 377] on button "Delete Document" at bounding box center [304, 381] width 124 height 29
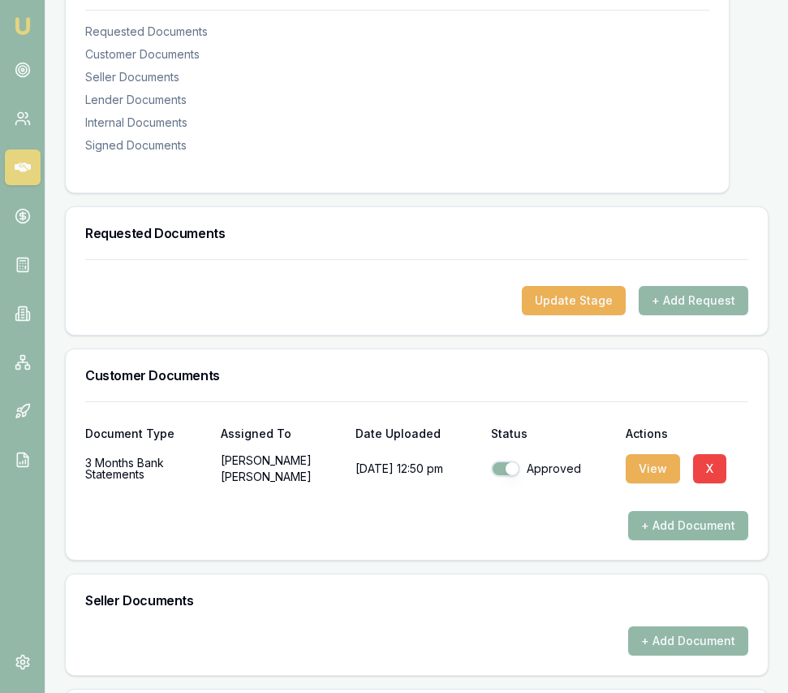
click at [698, 540] on button "+ Add Document" at bounding box center [688, 525] width 120 height 29
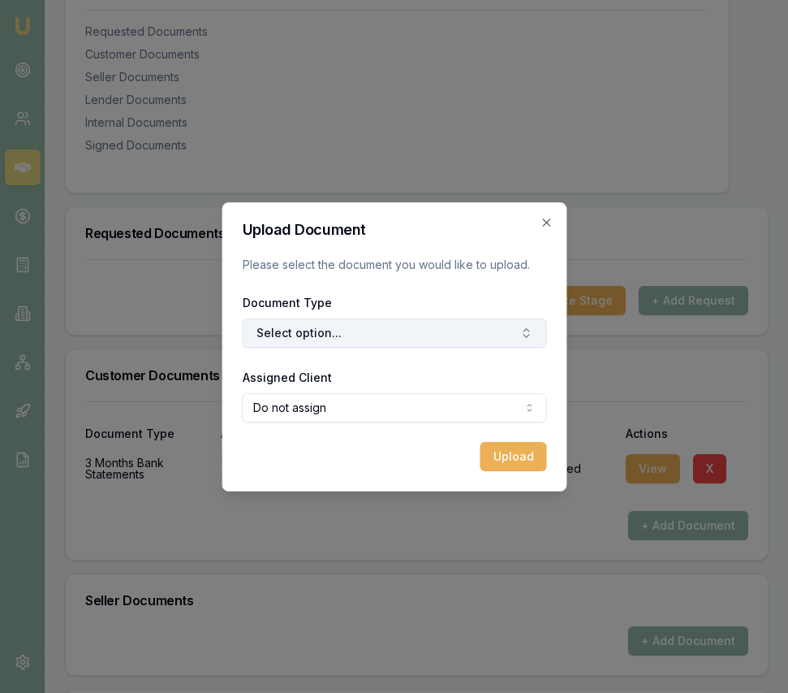
click at [386, 330] on button "Select option..." at bounding box center [394, 332] width 304 height 29
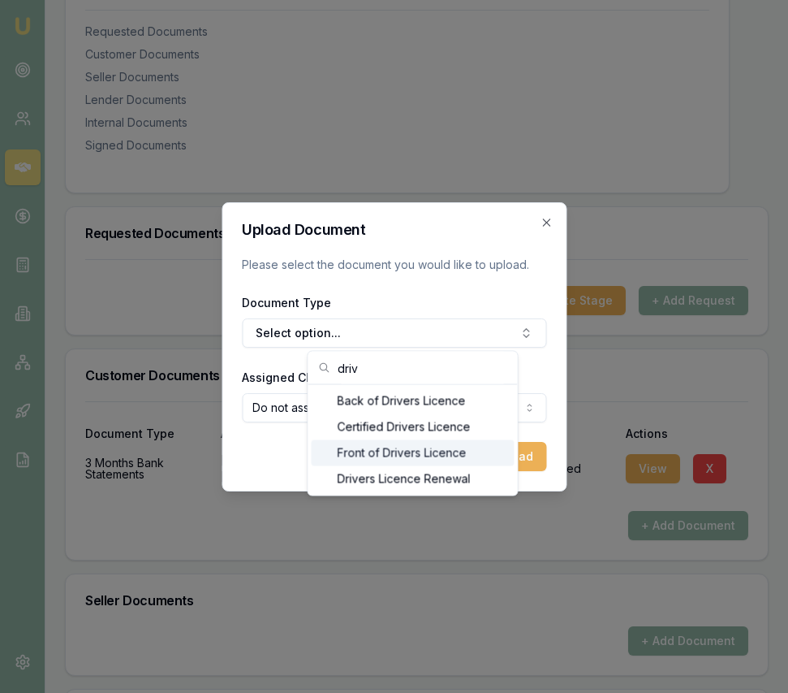
type input "driv"
drag, startPoint x: 363, startPoint y: 452, endPoint x: 357, endPoint y: 442, distance: 11.3
click at [363, 452] on div "Front of Drivers Licence" at bounding box center [413, 453] width 203 height 26
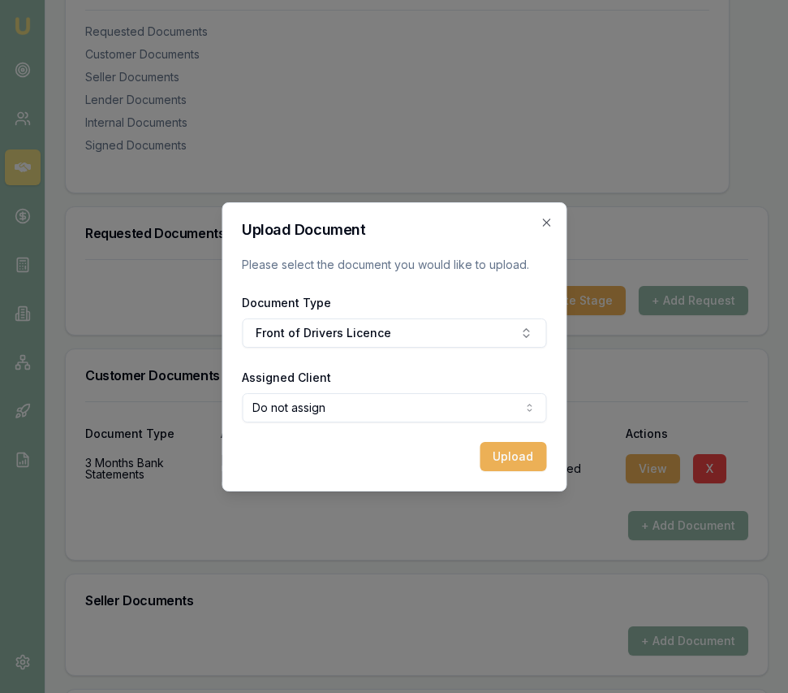
click at [339, 391] on body "Emu Broker Deals View D-YQLHTHHL0O Eujin Ooi Toggle Menu Customer Amritpal Sing…" at bounding box center [394, 45] width 788 height 693
select select "U-Q77ZWHJVD1"
click at [495, 456] on button "Upload" at bounding box center [513, 456] width 67 height 29
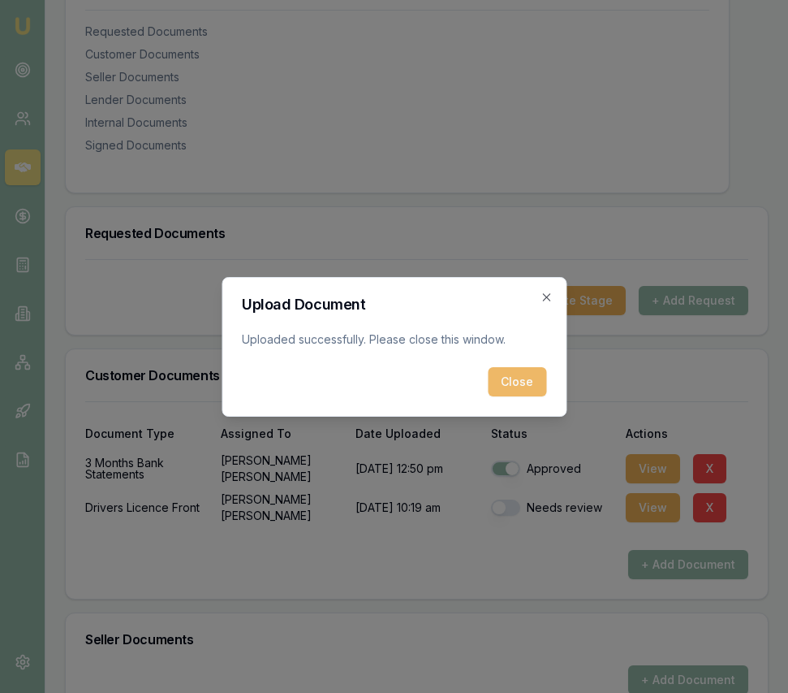
click at [505, 386] on button "Close" at bounding box center [517, 381] width 58 height 29
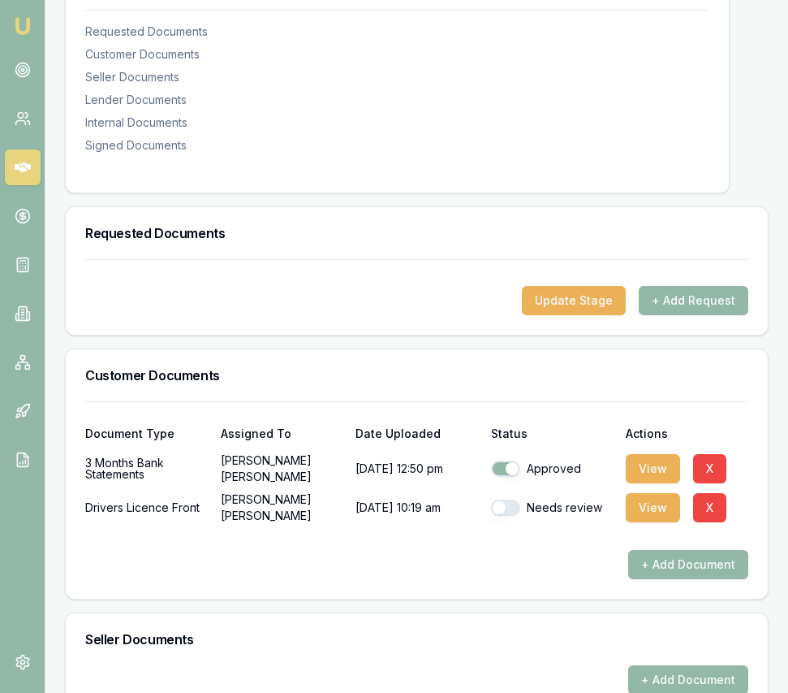
click at [508, 516] on button "button" at bounding box center [505, 507] width 29 height 16
checkbox input "true"
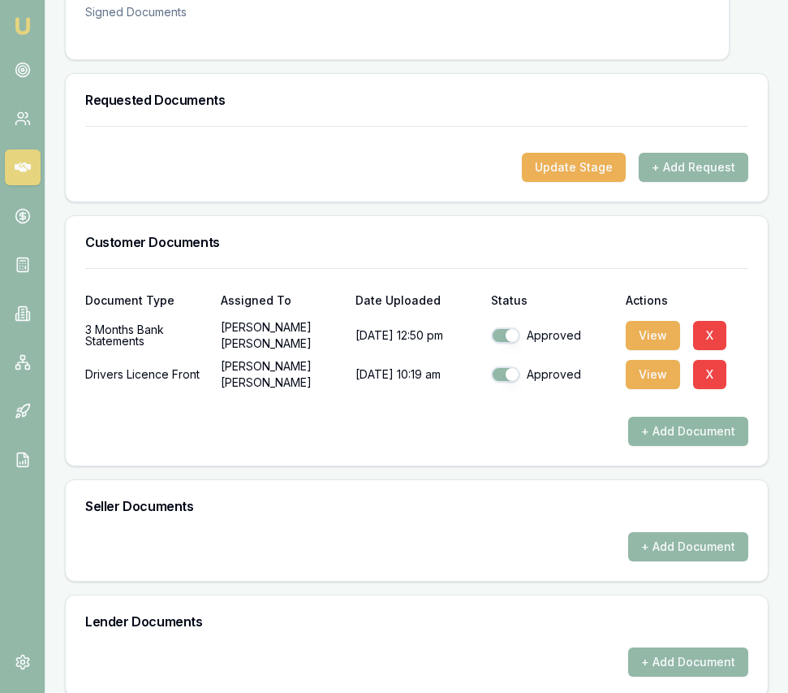
click at [660, 446] on button "+ Add Document" at bounding box center [688, 431] width 120 height 29
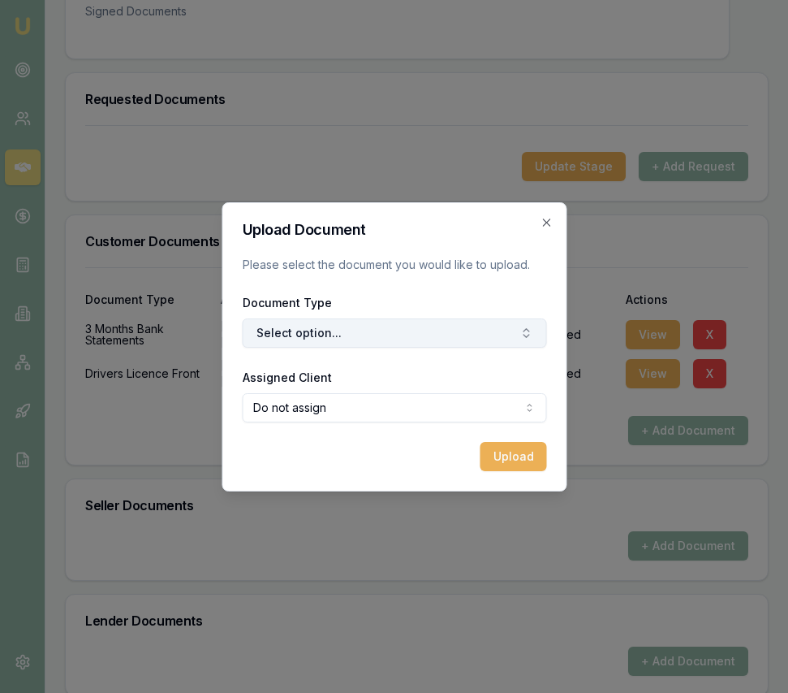
click at [332, 334] on button "Select option..." at bounding box center [394, 332] width 304 height 29
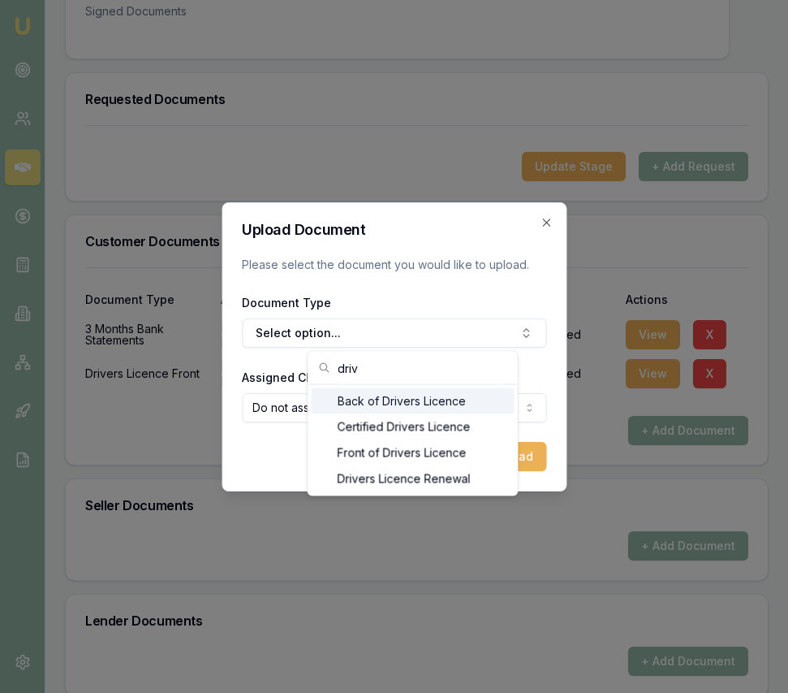
type input "driv"
click at [356, 396] on div "Back of Drivers Licence" at bounding box center [413, 401] width 203 height 26
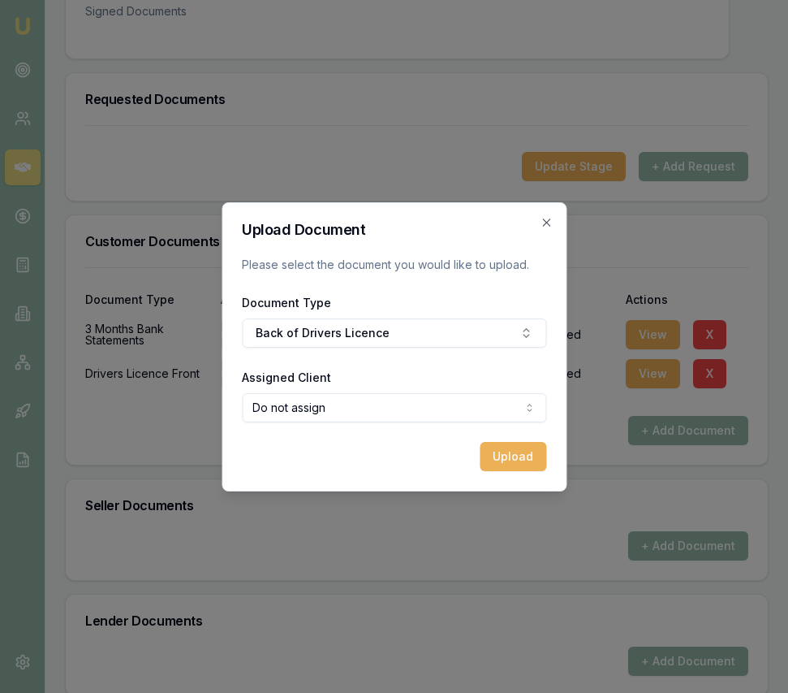
select select "U-Q77ZWHJVD1"
click at [513, 455] on button "Upload" at bounding box center [513, 456] width 67 height 29
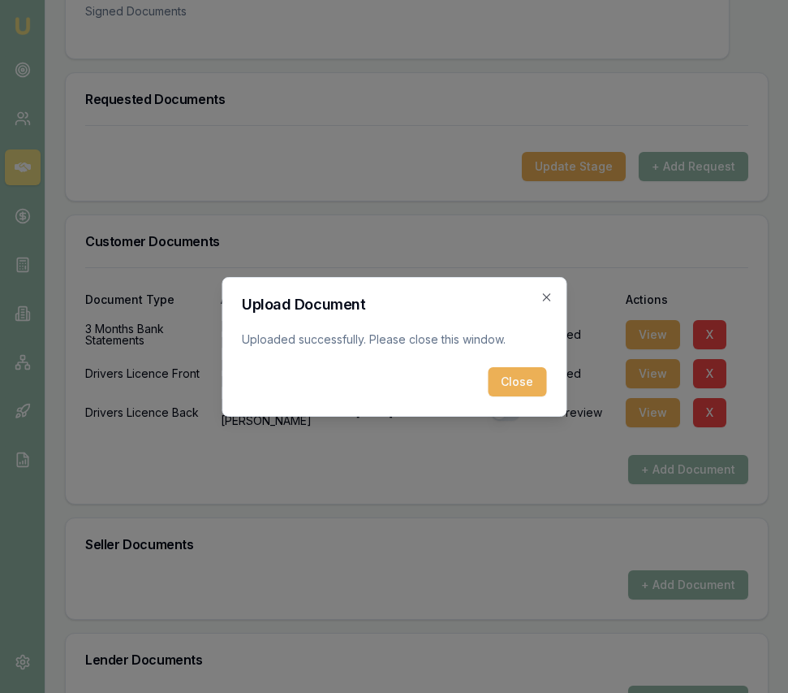
drag, startPoint x: 495, startPoint y: 371, endPoint x: 499, endPoint y: 379, distance: 9.1
click at [495, 371] on button "Close" at bounding box center [517, 381] width 58 height 29
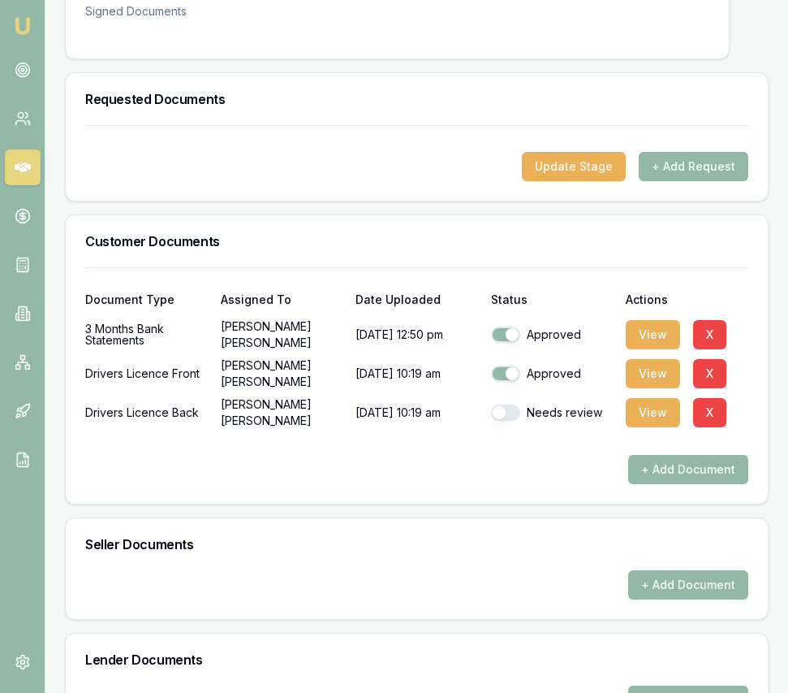
click at [511, 421] on button "button" at bounding box center [505, 412] width 29 height 16
checkbox input "true"
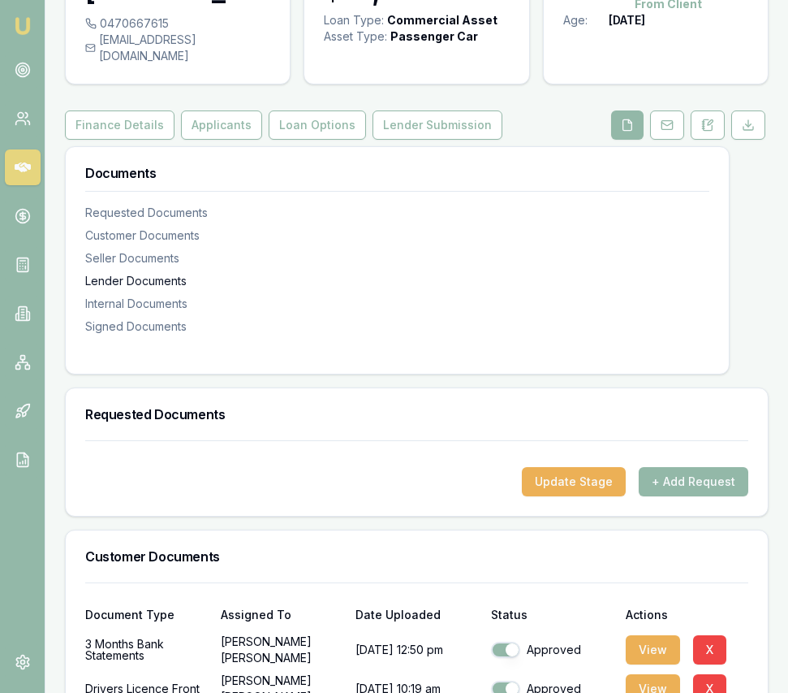
scroll to position [0, 0]
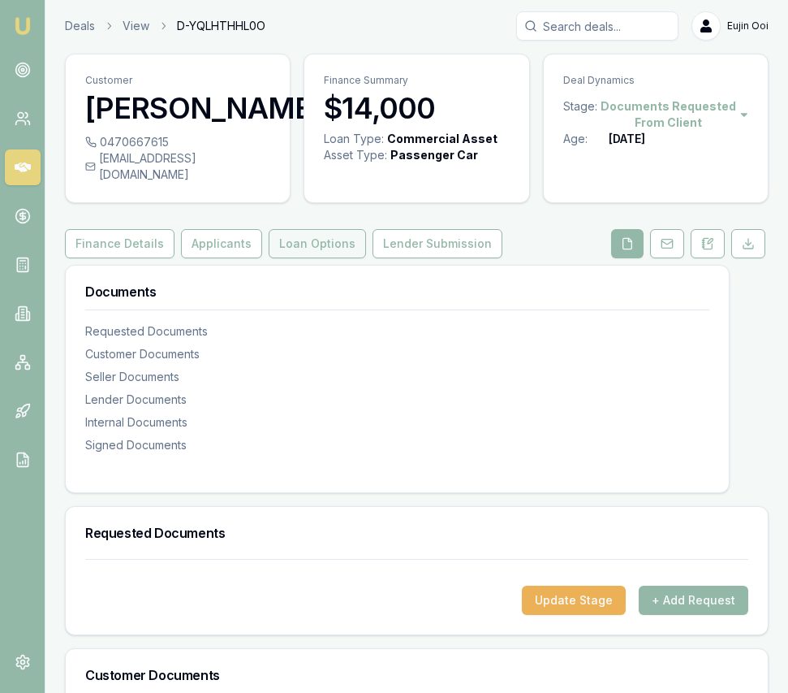
click at [303, 258] on button "Loan Options" at bounding box center [317, 243] width 97 height 29
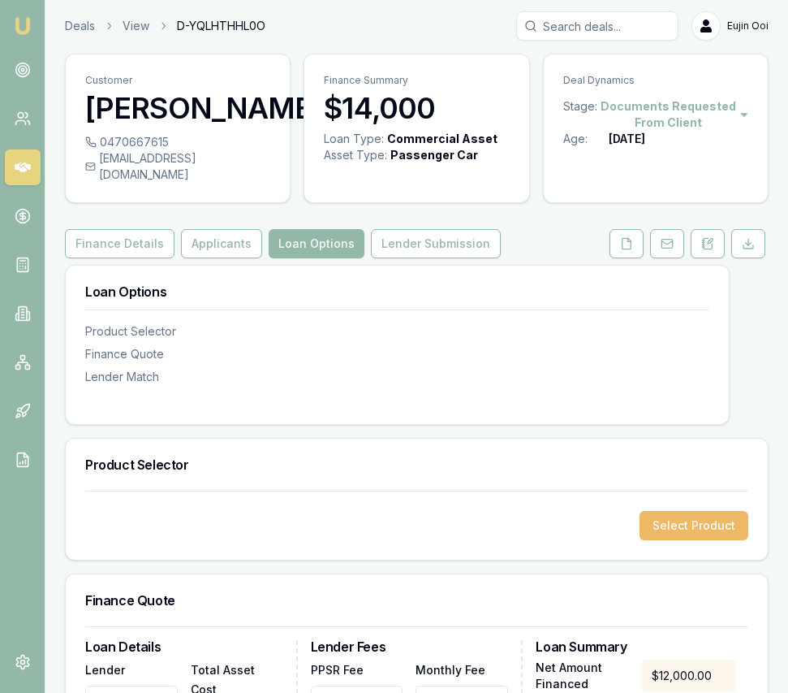
click at [695, 539] on button "Select Product" at bounding box center [694, 525] width 109 height 29
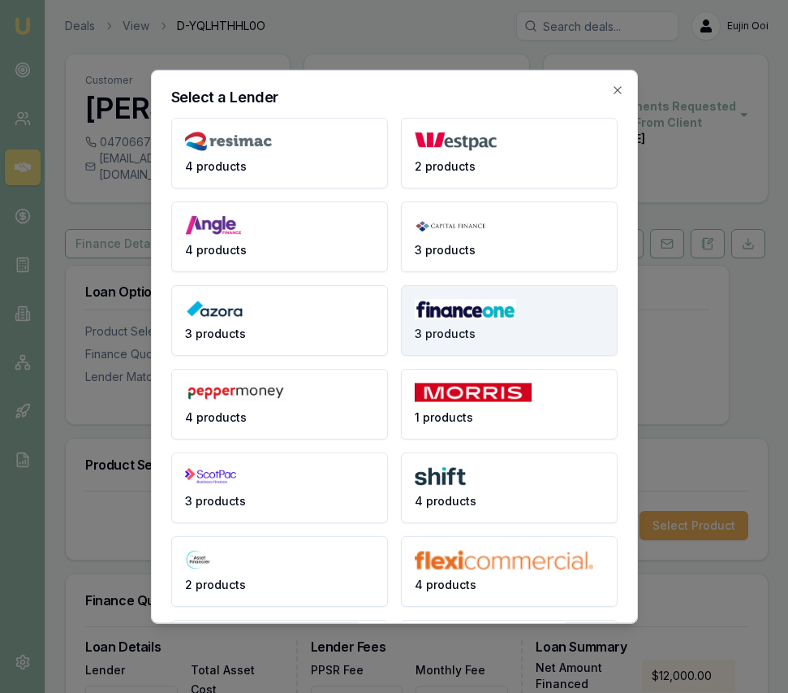
click at [473, 339] on button "3 products" at bounding box center [509, 319] width 217 height 71
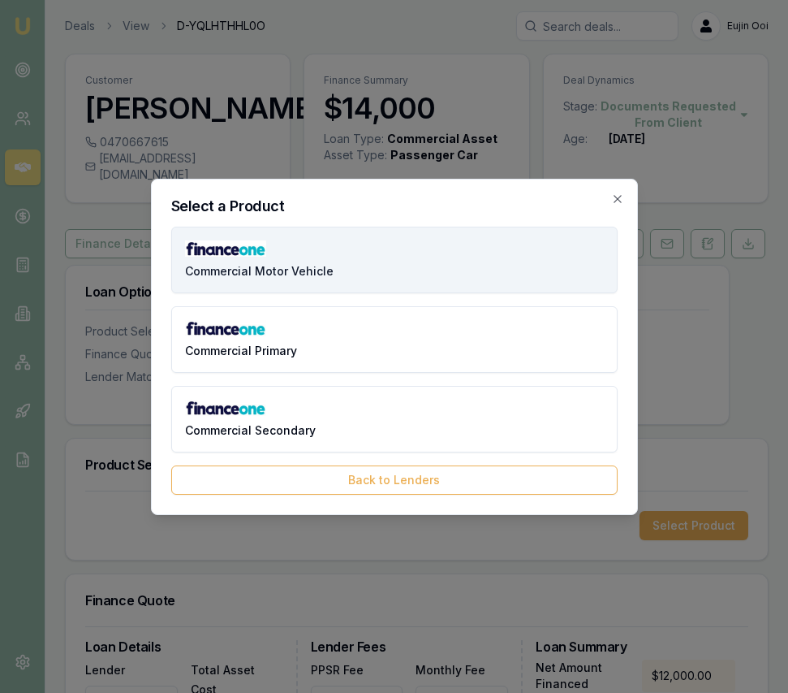
click at [456, 281] on button "Commercial Motor Vehicle" at bounding box center [394, 260] width 447 height 67
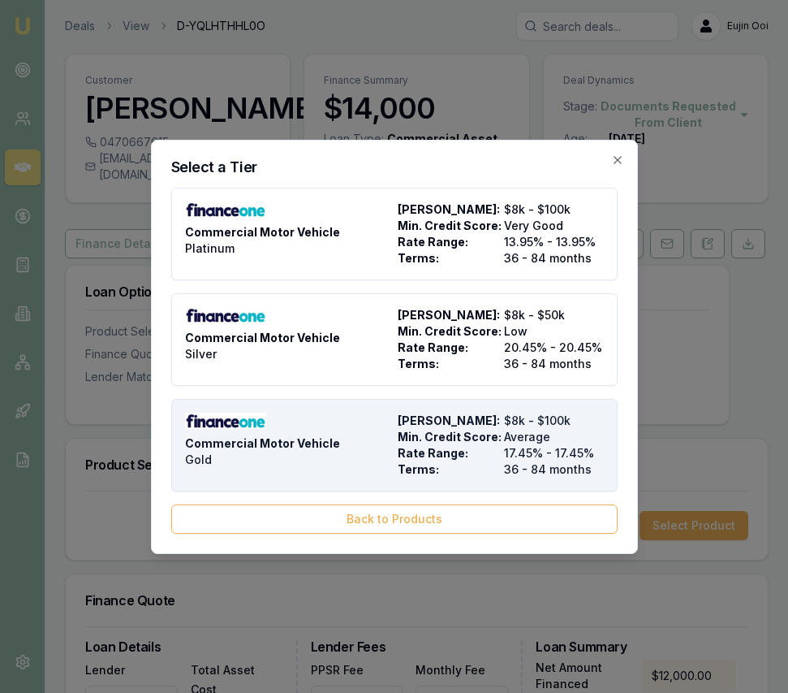
click at [463, 452] on span "Rate Range:" at bounding box center [448, 453] width 100 height 16
type input "Finance One"
type input "Commercial Motor Vehicle"
type input "Gold"
type input "17.45"
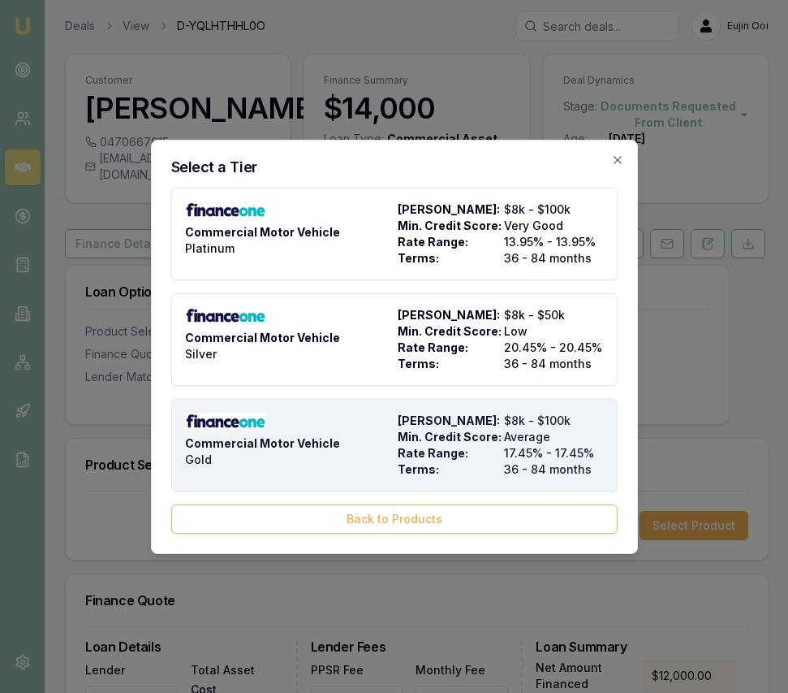
type input "36"
type input "$27.00"
type input "$1,095.00"
type input "1000"
type input "10"
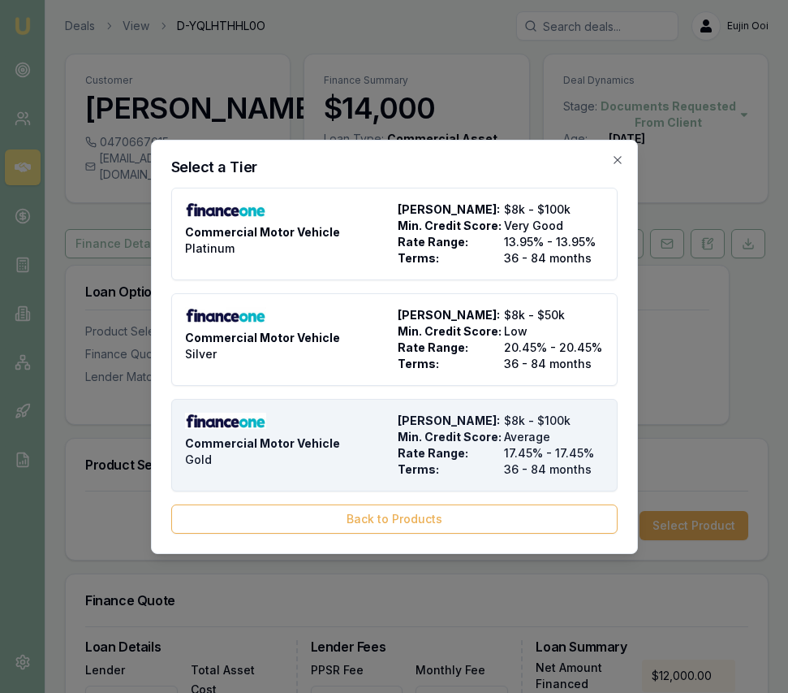
type input "$1,200.00"
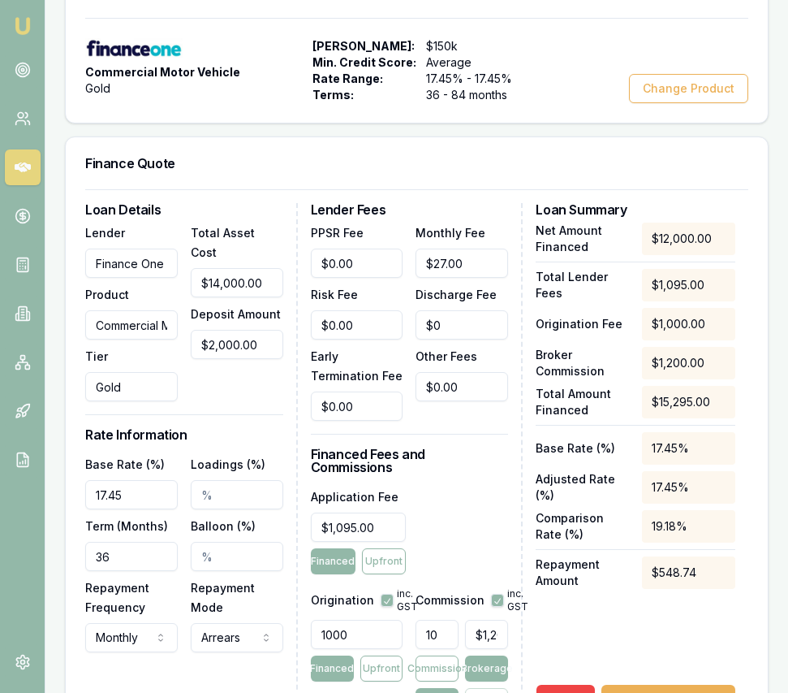
scroll to position [479, 0]
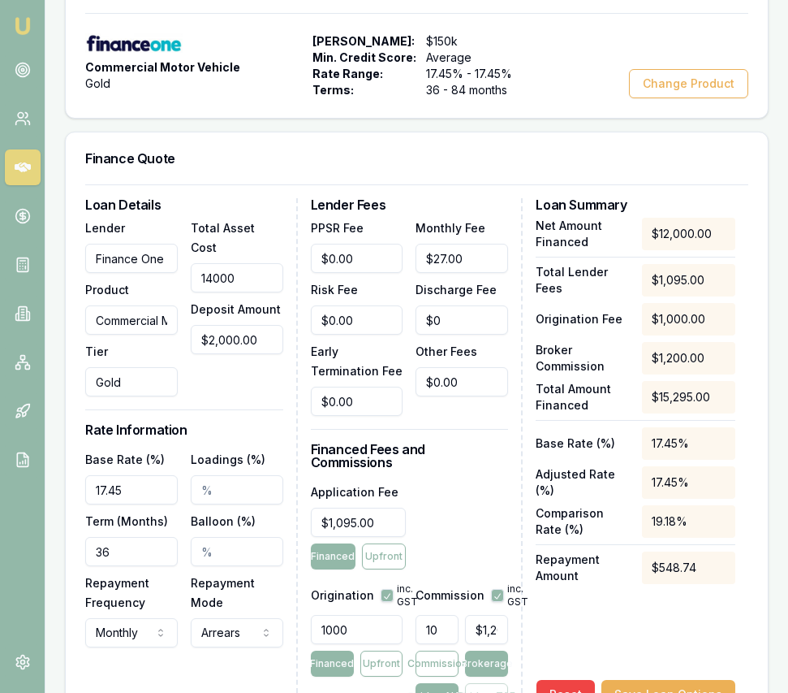
click at [280, 272] on input "14000" at bounding box center [237, 277] width 93 height 29
click at [276, 271] on input "14000" at bounding box center [237, 277] width 93 height 29
type input "1"
type input "-$199.90"
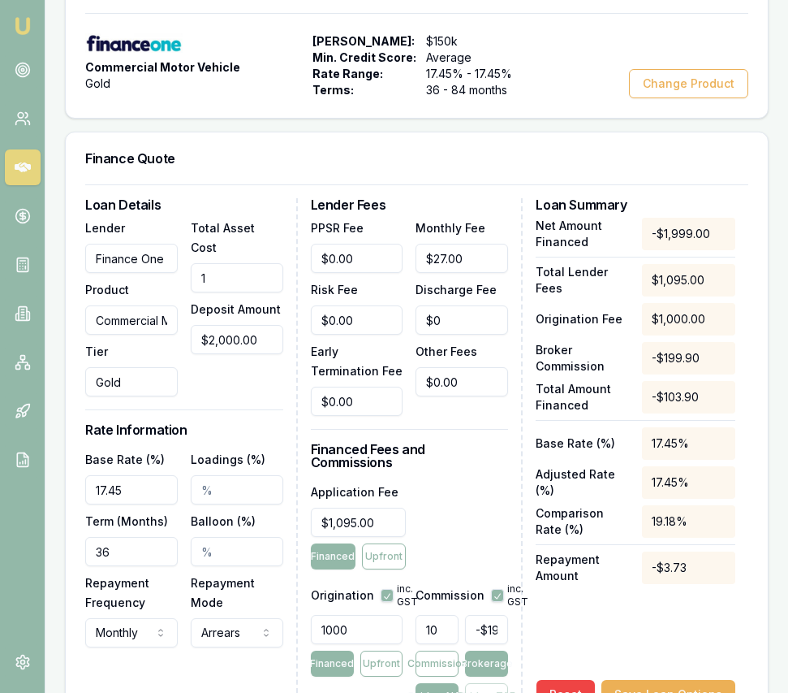
type input "16"
type input "-$198.40"
type input "160"
type input "-$184.00"
type input "1600"
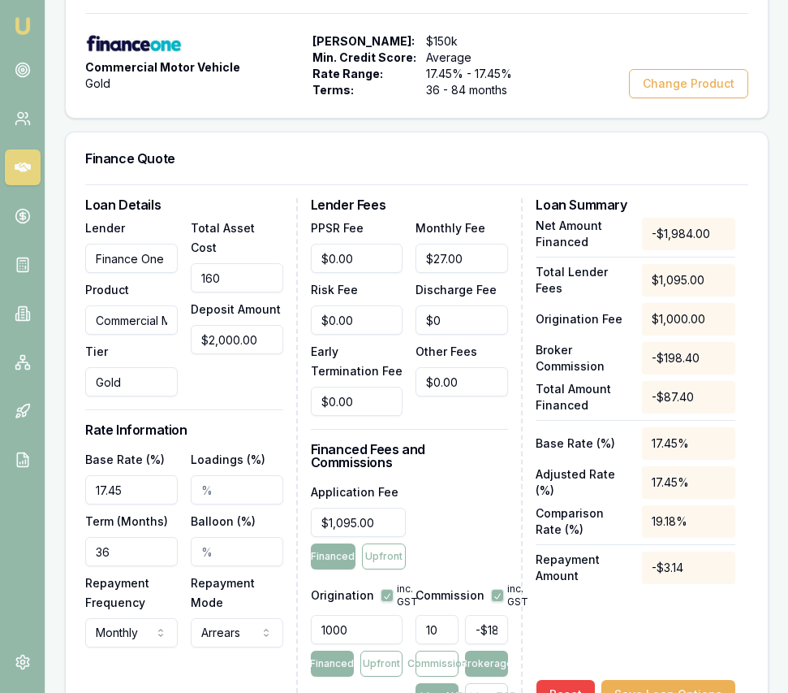
type input "-$40.00"
type input "16000"
type input "$1,400.00"
type input "$16,000.00"
click at [221, 395] on div "Total Asset Cost $16,000.00 Deposit Amount $2,000.00" at bounding box center [237, 307] width 93 height 179
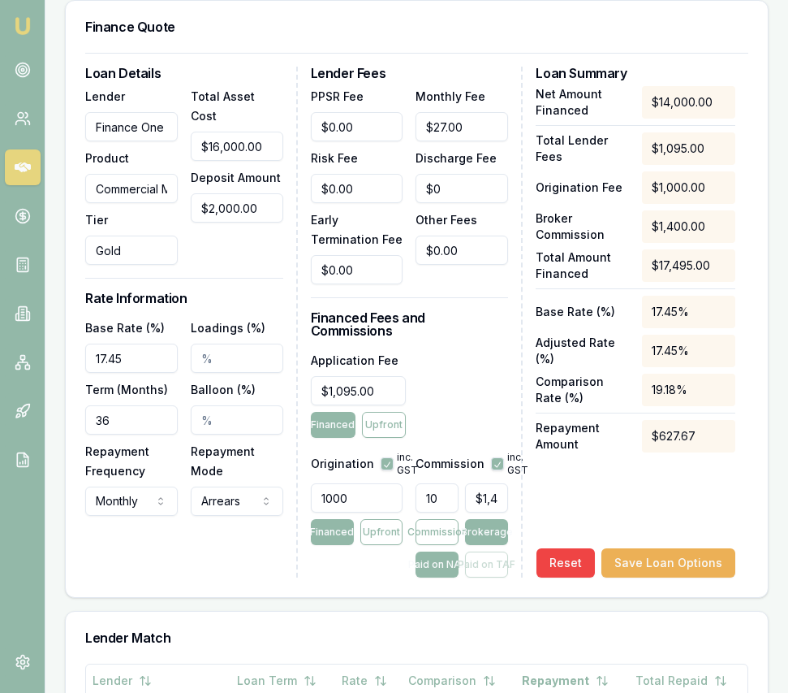
scroll to position [616, 0]
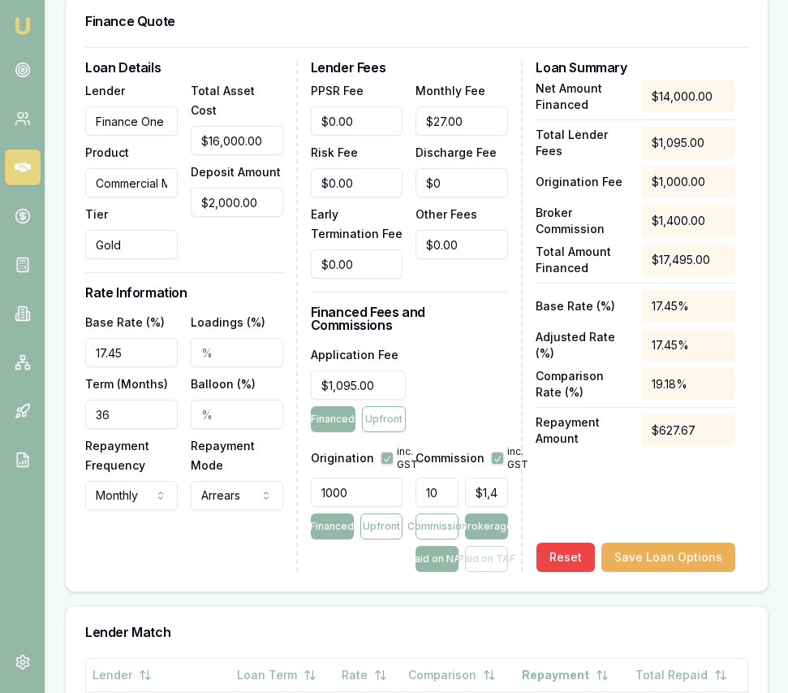
click at [145, 428] on input "36" at bounding box center [131, 413] width 93 height 29
click at [145, 427] on input "36" at bounding box center [131, 413] width 93 height 29
type input "048"
click at [246, 587] on div "Loan Details Lender Finance One Product Commercial Motor Vehicle Tier Gold Tota…" at bounding box center [417, 319] width 702 height 544
click at [455, 259] on input "0" at bounding box center [462, 244] width 93 height 29
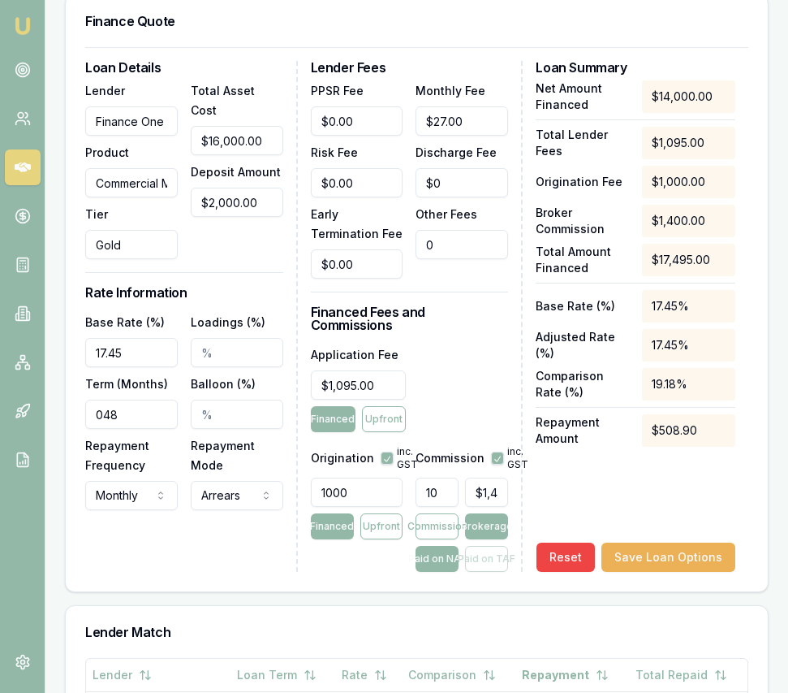
click at [455, 259] on input "0" at bounding box center [462, 244] width 93 height 29
type input "$200.00"
click at [359, 492] on input "1000" at bounding box center [357, 491] width 93 height 29
type input "0.00"
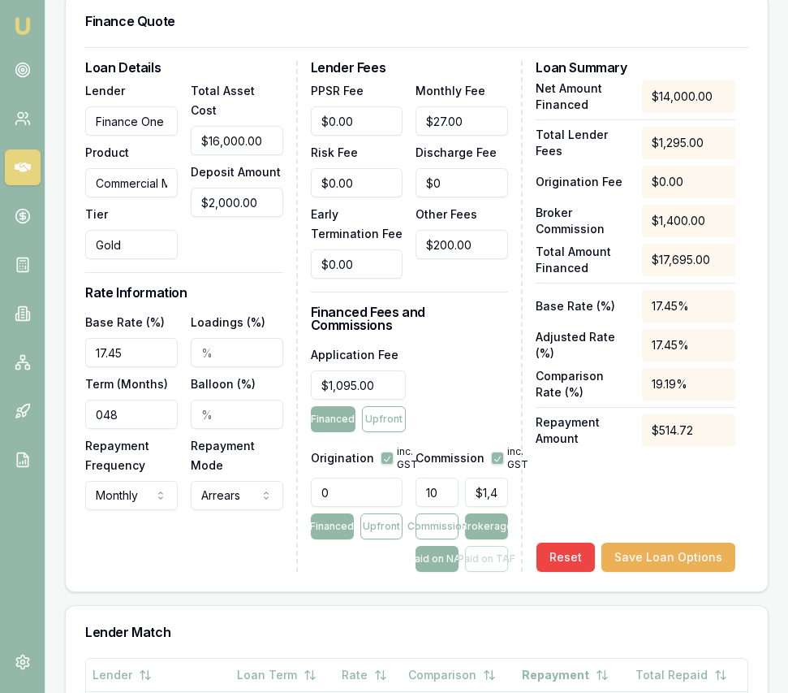
type input "1400"
click at [473, 498] on input "1400" at bounding box center [486, 491] width 43 height 29
type input "0.05"
type input "7"
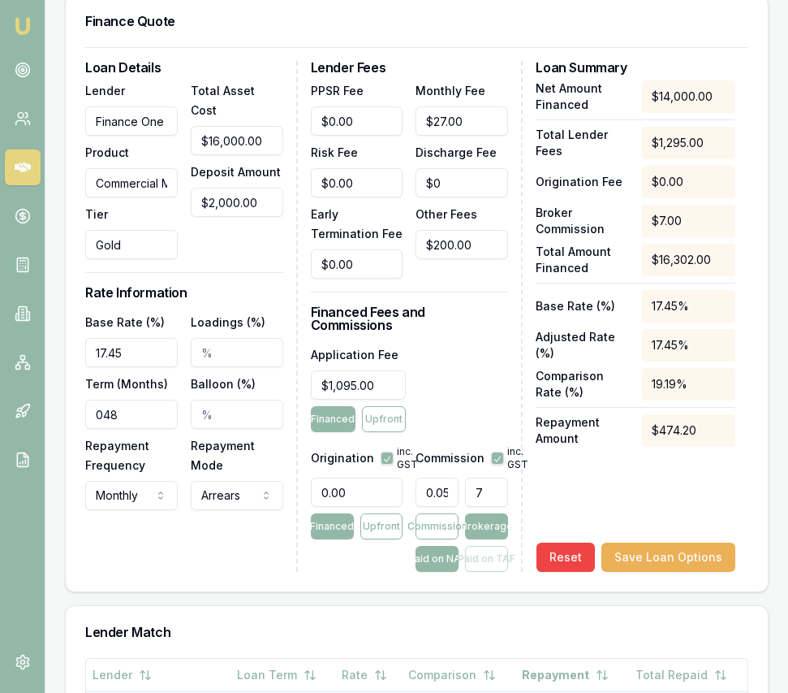
type input "0.5499999999999999"
type input "77"
type input "5.5"
type input "$770.00"
click at [456, 395] on div "Application Fee $1,095.00 Financed Upfront" at bounding box center [410, 388] width 198 height 88
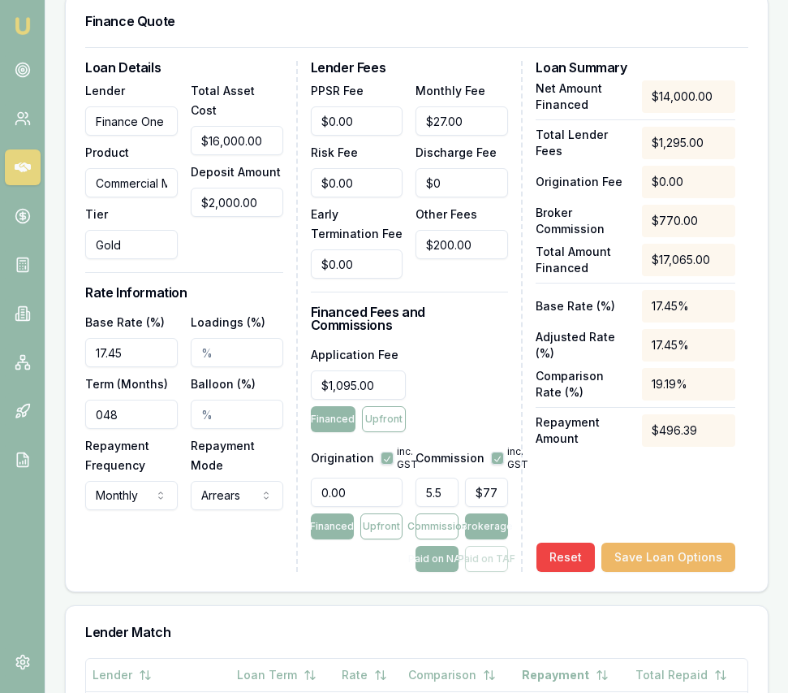
click at [650, 561] on button "Save Loan Options" at bounding box center [669, 556] width 134 height 29
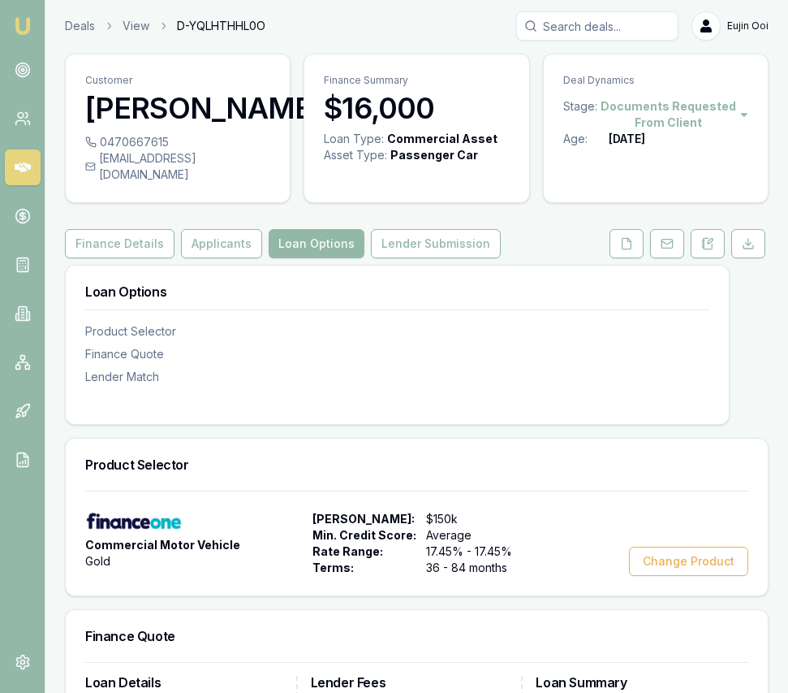
scroll to position [0, 0]
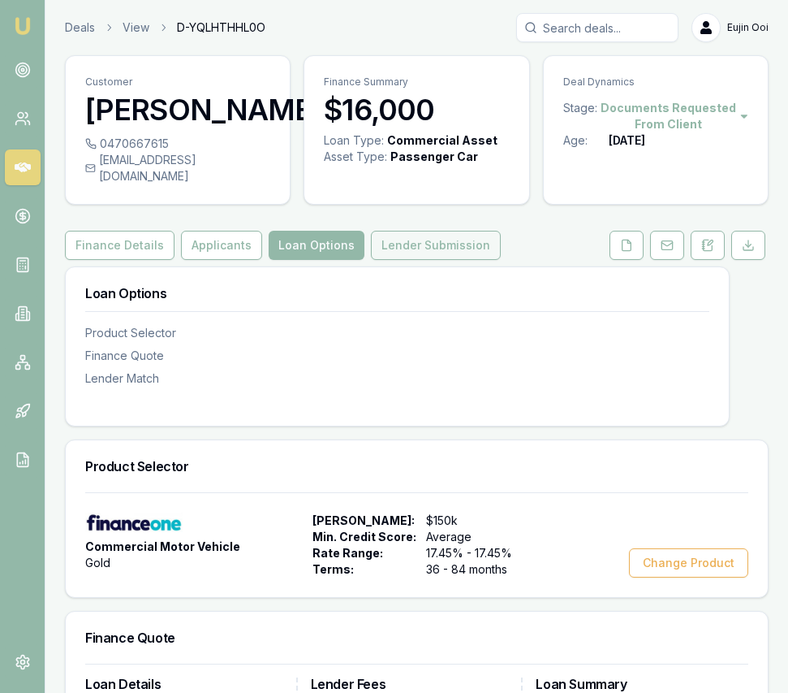
click at [435, 260] on button "Lender Submission" at bounding box center [436, 245] width 130 height 29
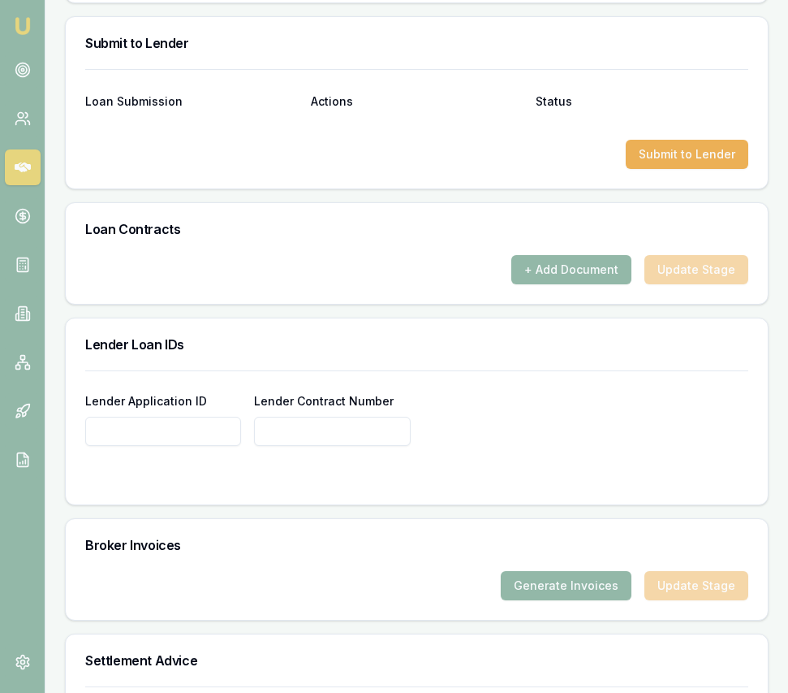
scroll to position [1073, 0]
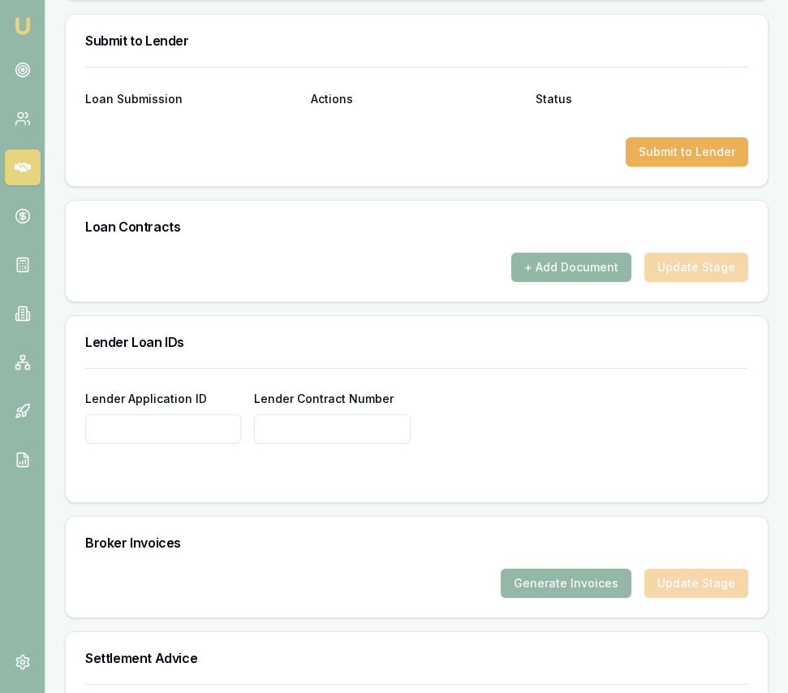
paste input "373771"
type input "373771"
click at [275, 481] on form "Lender Application ID 373771 Lender Contract Number" at bounding box center [416, 425] width 663 height 114
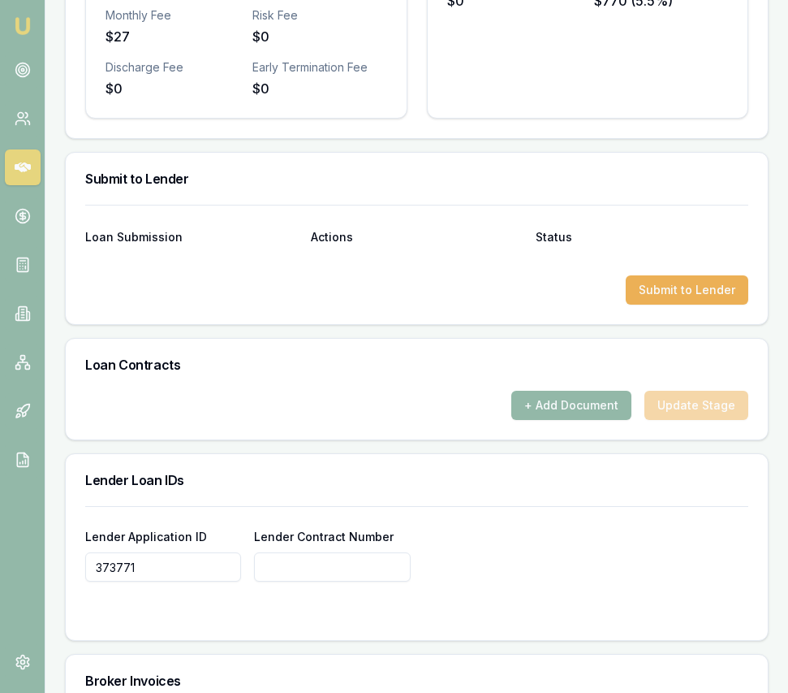
scroll to position [952, 0]
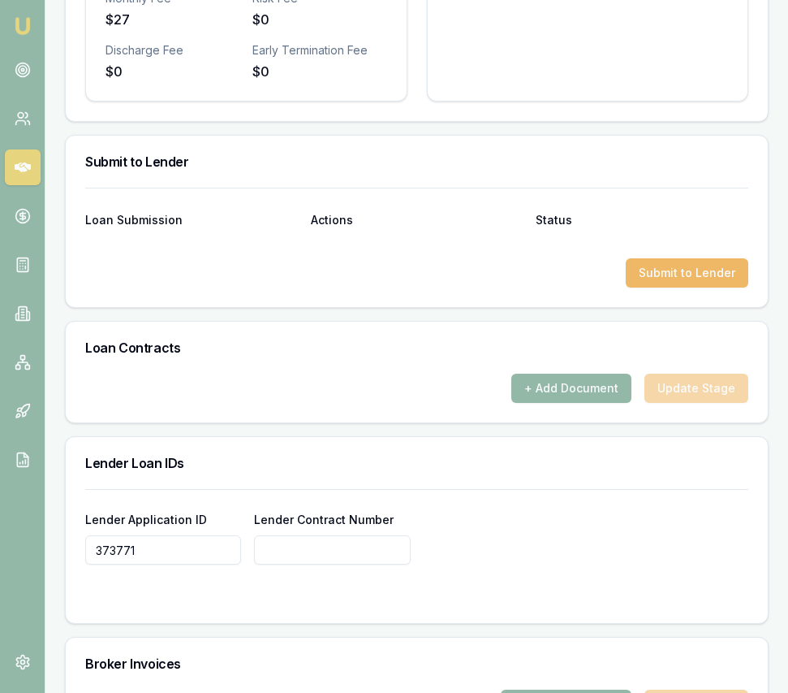
click at [684, 281] on button "Submit to Lender" at bounding box center [687, 272] width 123 height 29
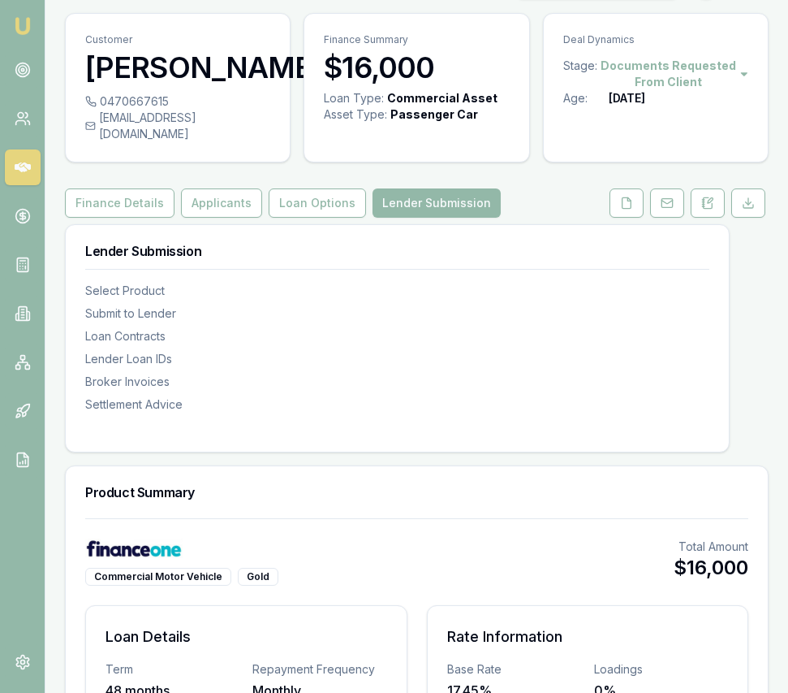
scroll to position [0, 0]
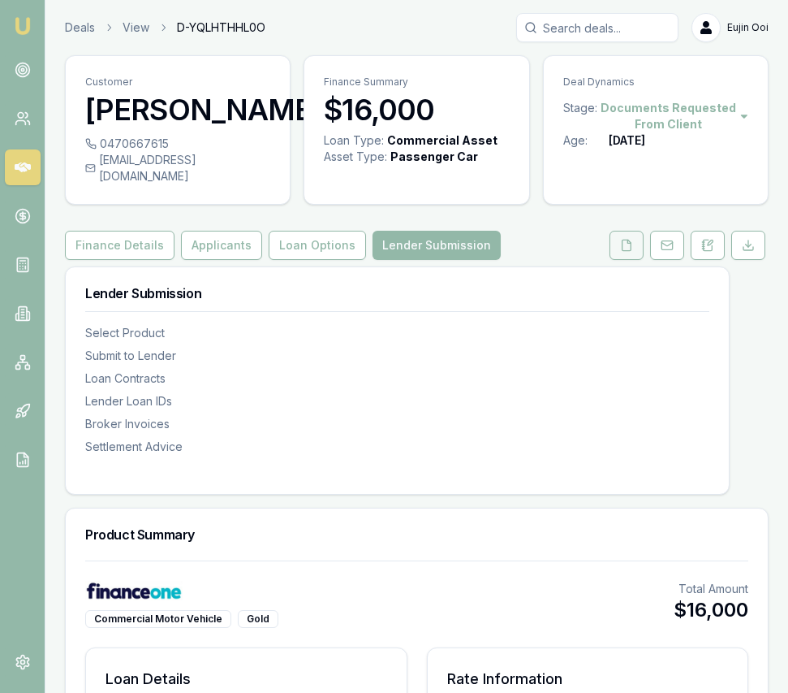
click at [621, 252] on icon at bounding box center [626, 245] width 13 height 13
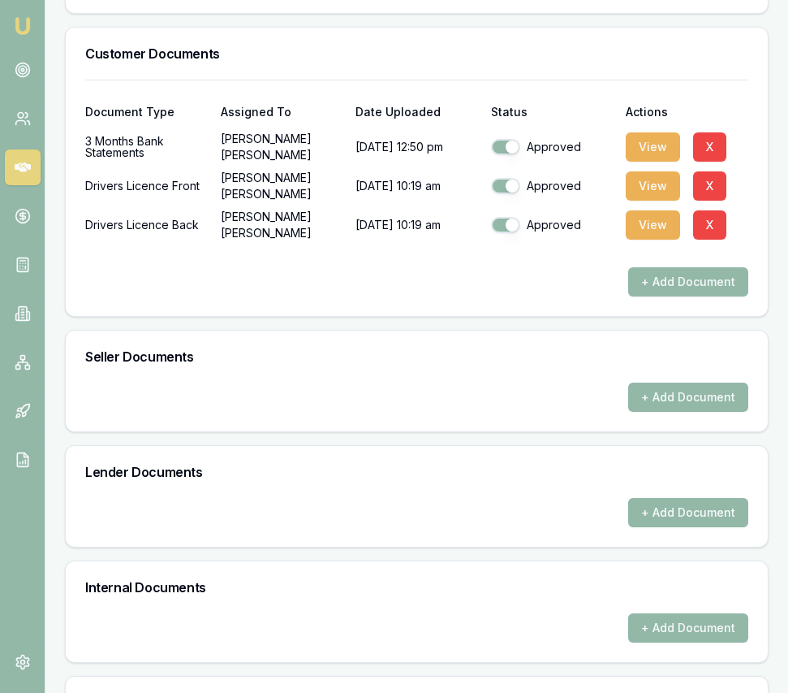
scroll to position [847, 0]
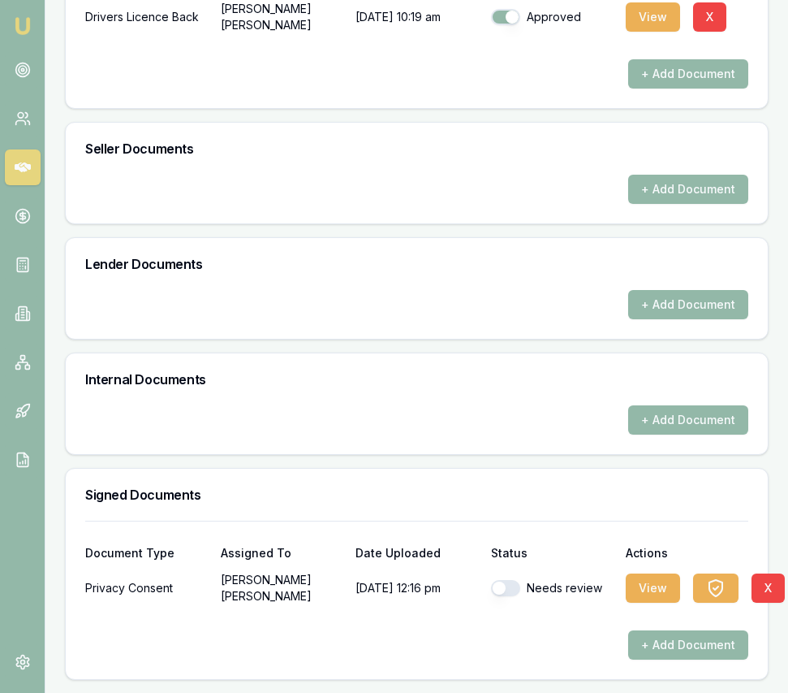
click at [506, 594] on button "button" at bounding box center [505, 588] width 29 height 16
checkbox input "true"
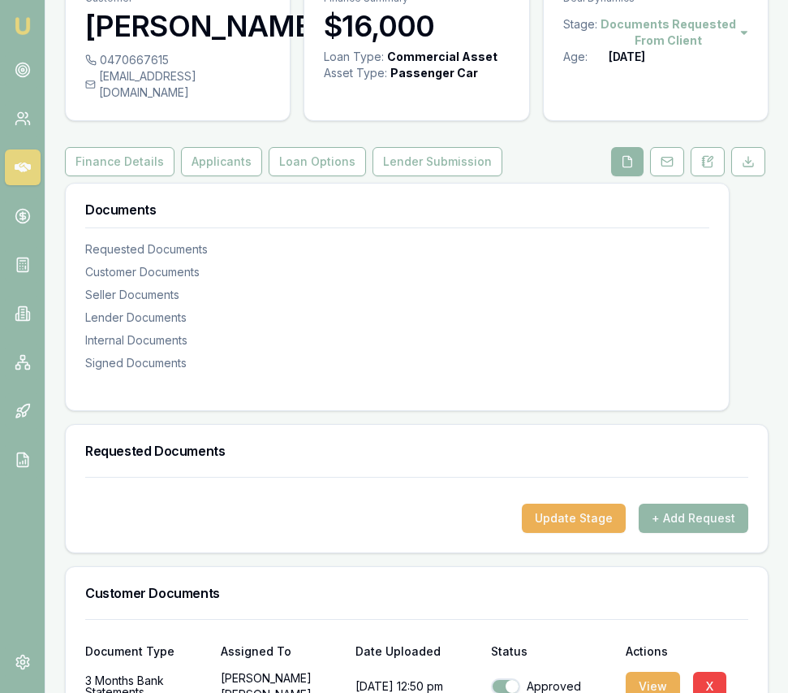
scroll to position [78, 0]
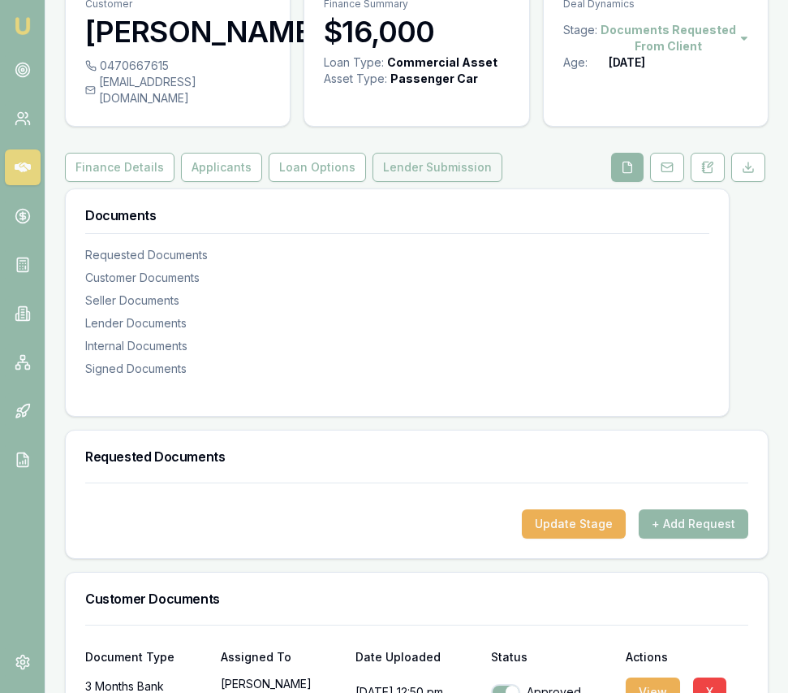
click at [411, 182] on button "Lender Submission" at bounding box center [438, 167] width 130 height 29
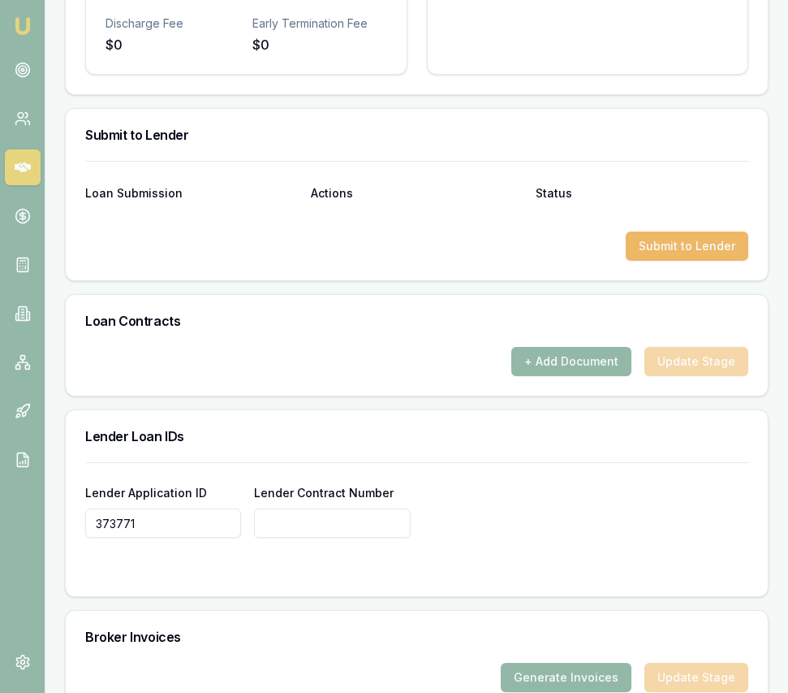
scroll to position [973, 0]
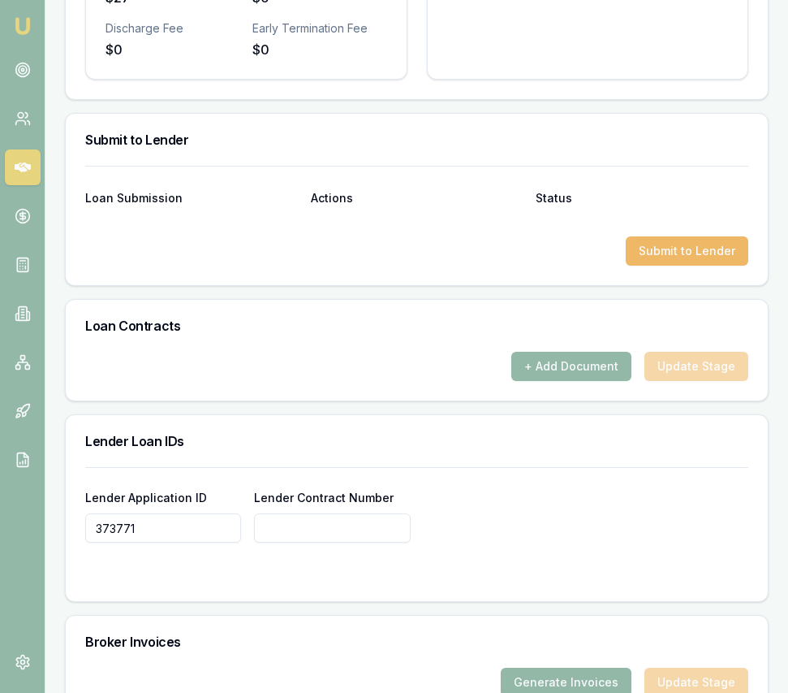
click at [688, 258] on button "Submit to Lender" at bounding box center [687, 250] width 123 height 29
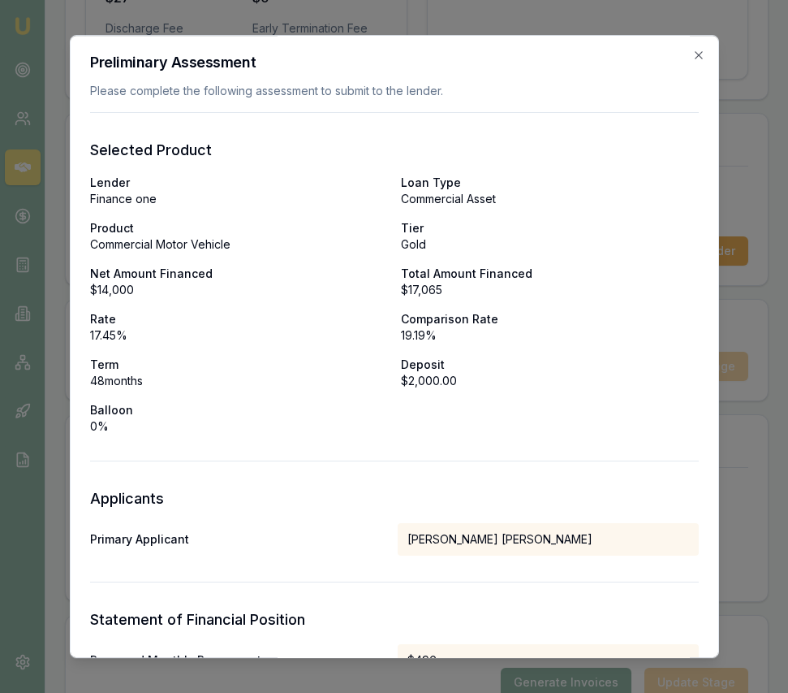
scroll to position [801, 0]
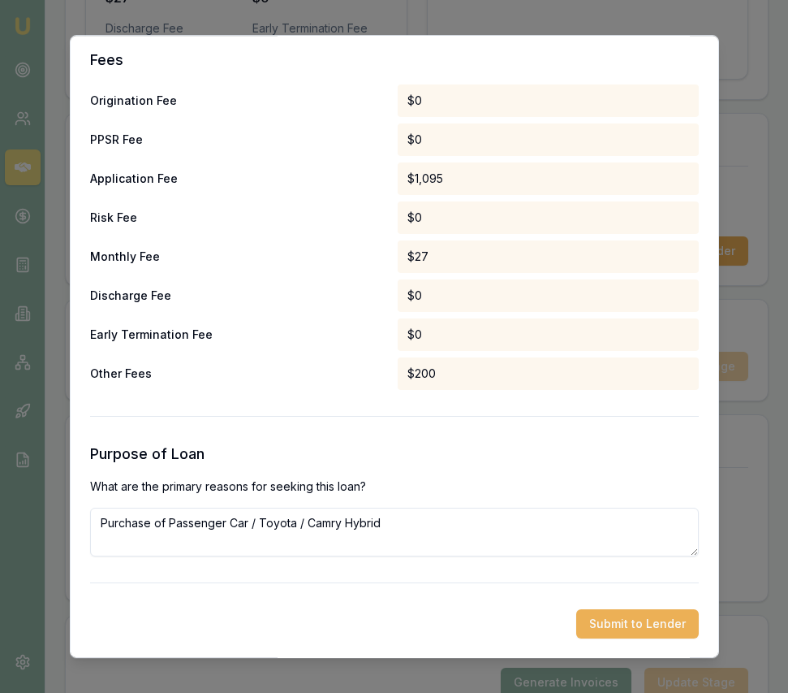
click at [623, 627] on button "Submit to Lender" at bounding box center [637, 623] width 123 height 29
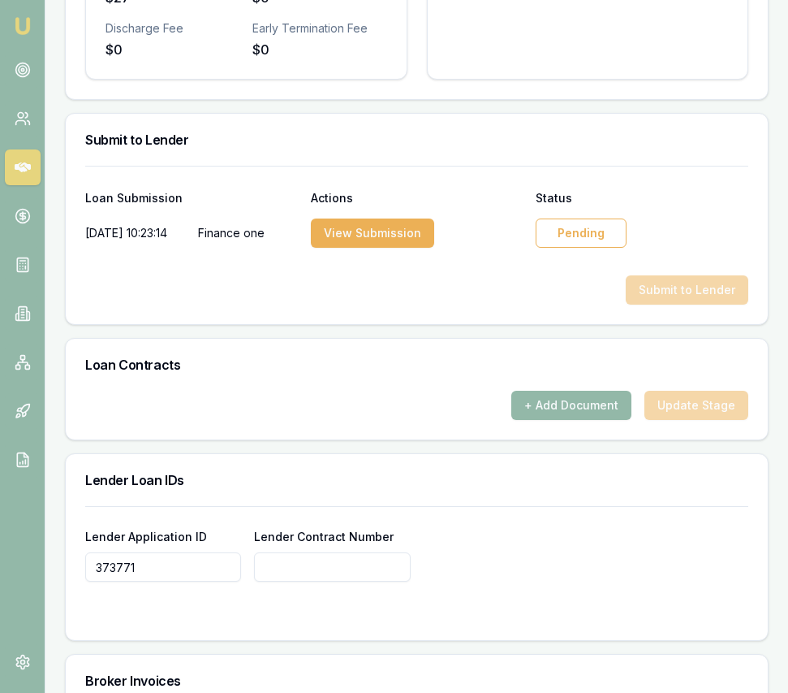
click at [600, 248] on div "Pending" at bounding box center [581, 232] width 91 height 29
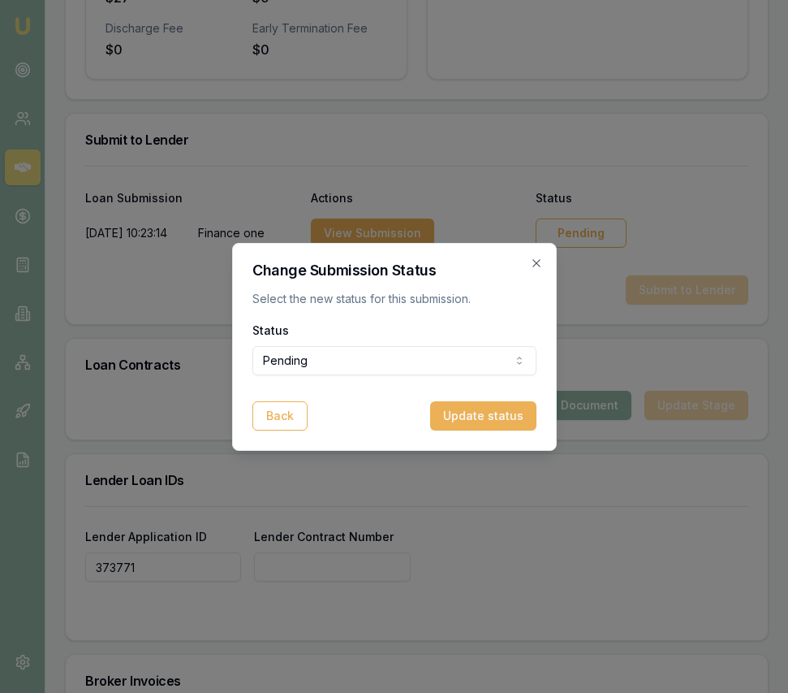
click at [472, 341] on div "Status Pending Pending Approved Rejected" at bounding box center [395, 347] width 284 height 55
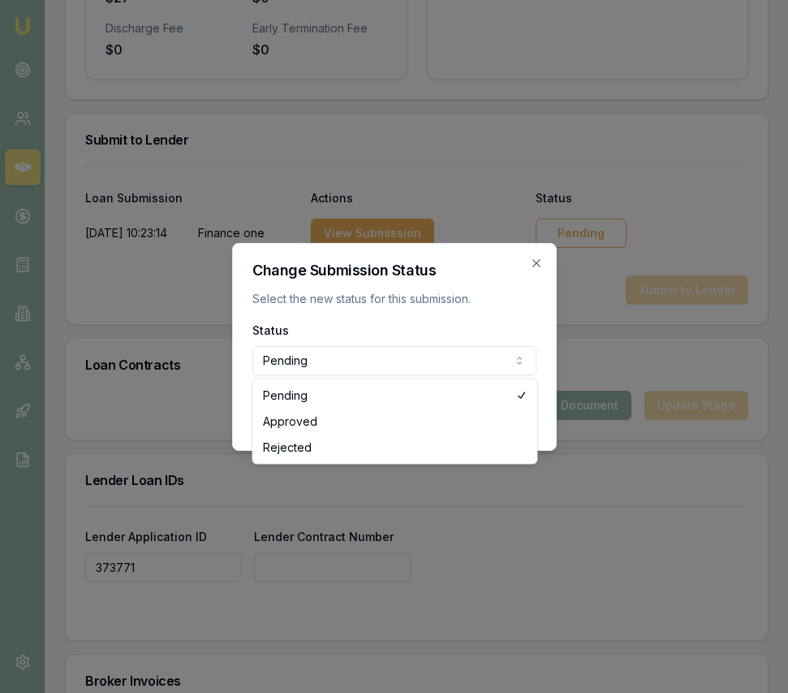
select select "APPROVED"
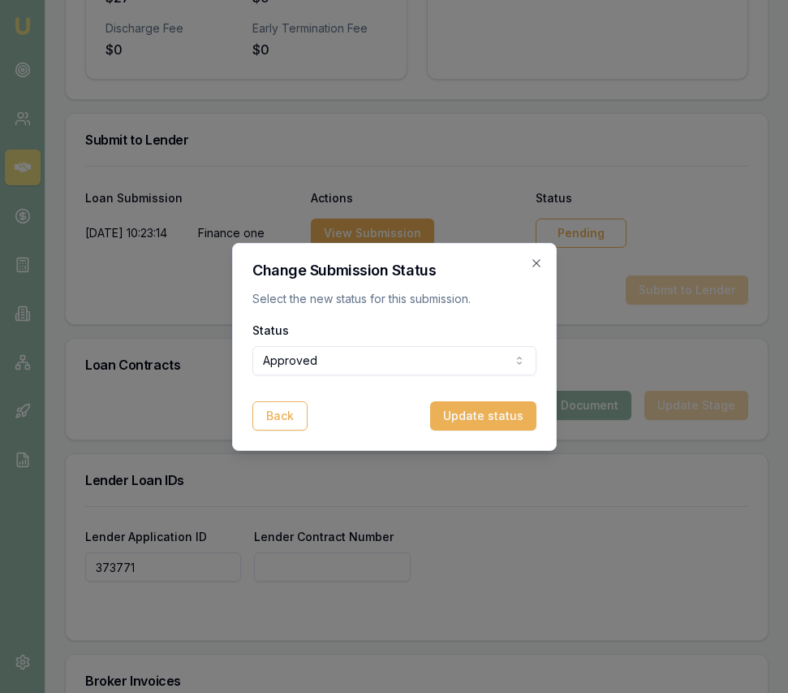
click at [467, 415] on button "Update status" at bounding box center [483, 415] width 106 height 29
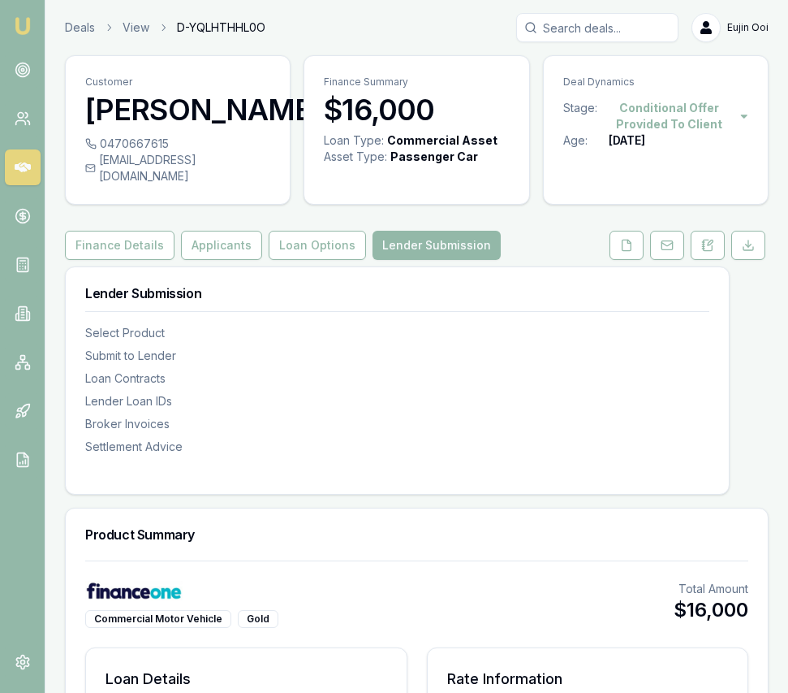
click at [25, 39] on nav "Emu Broker" at bounding box center [22, 245] width 45 height 490
click at [23, 25] on img at bounding box center [22, 25] width 19 height 19
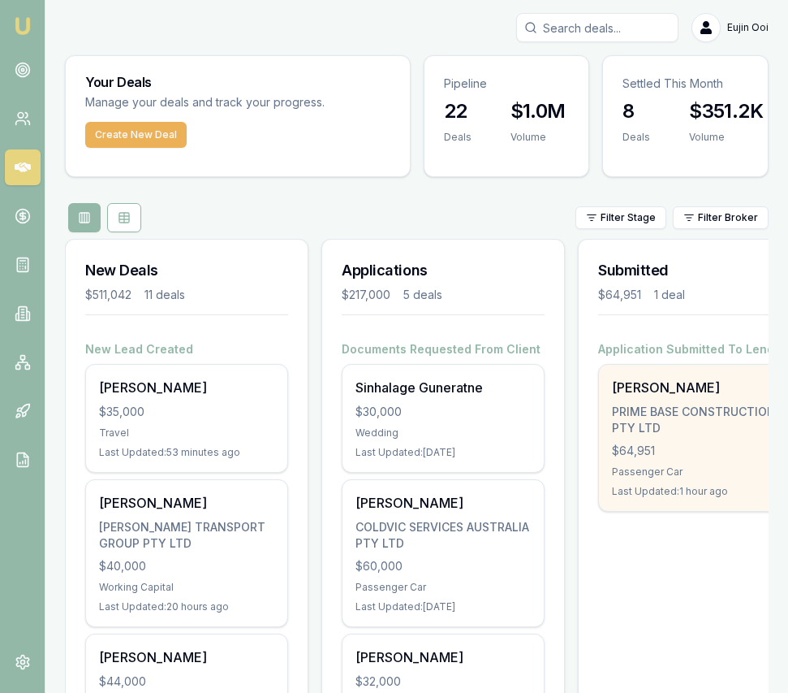
click at [632, 389] on div "[PERSON_NAME]" at bounding box center [699, 387] width 175 height 19
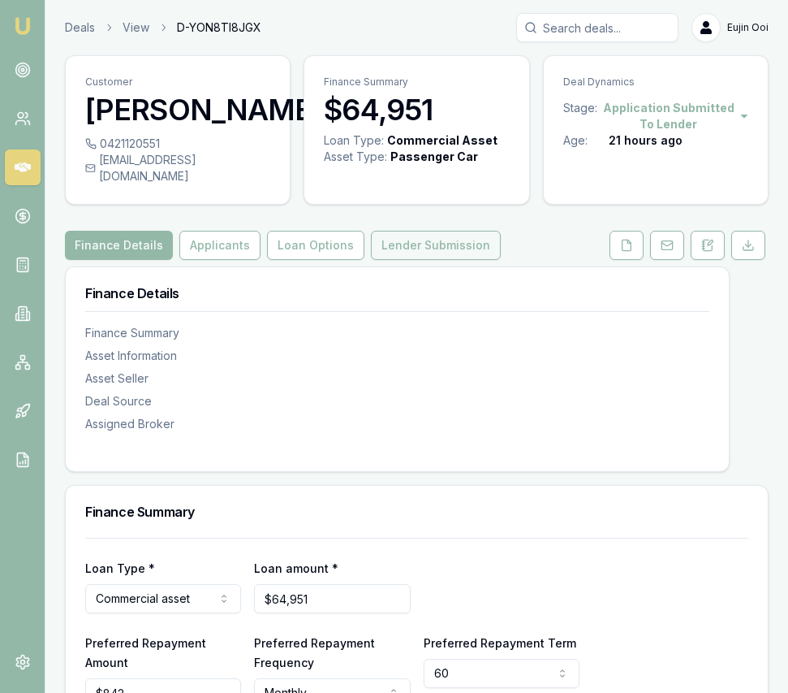
click at [430, 260] on button "Lender Submission" at bounding box center [436, 245] width 130 height 29
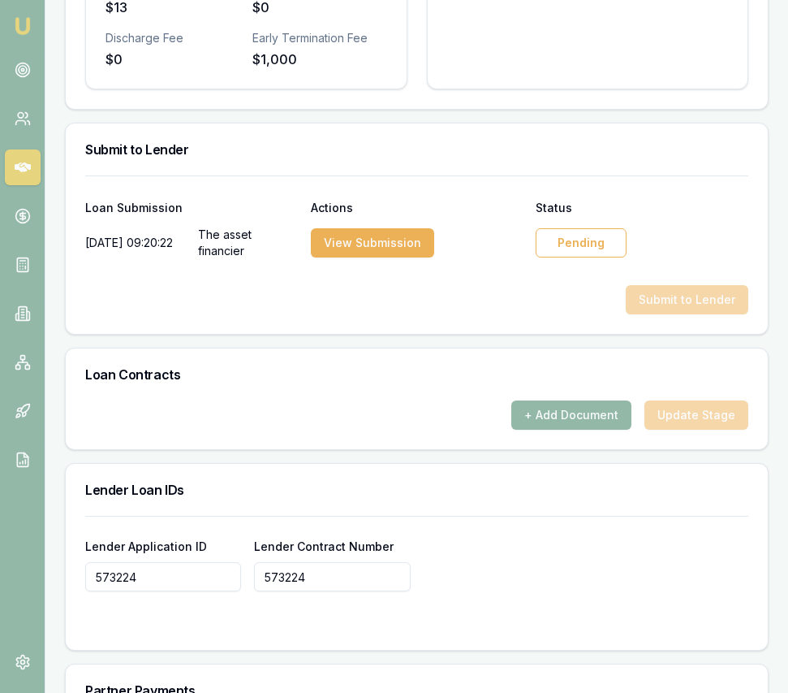
scroll to position [997, 0]
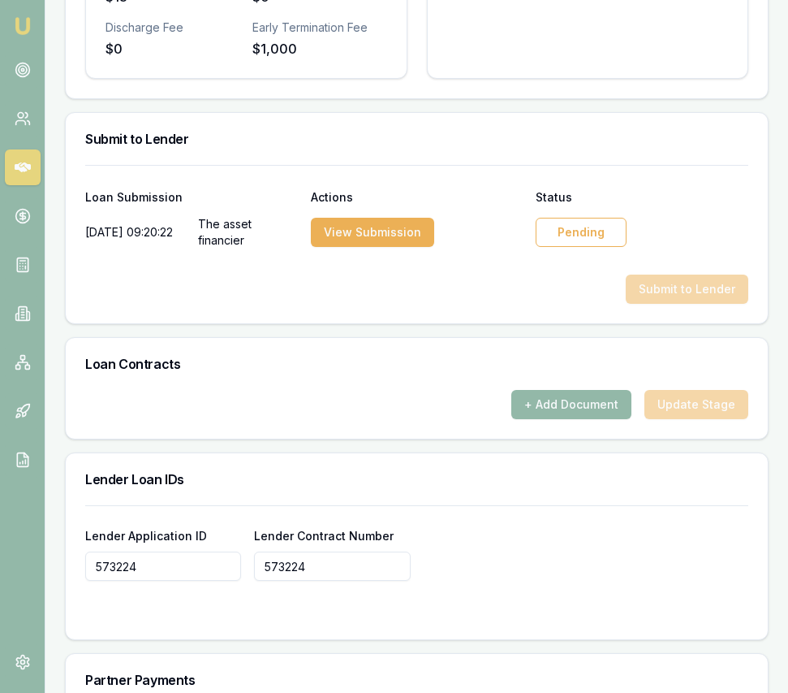
click at [581, 247] on div "Pending" at bounding box center [581, 232] width 91 height 29
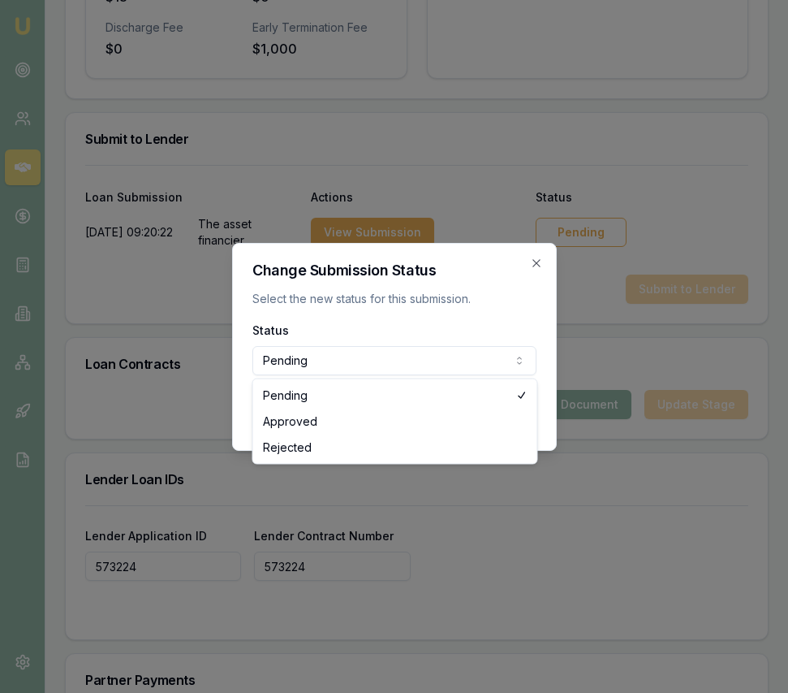
select select "APPROVED"
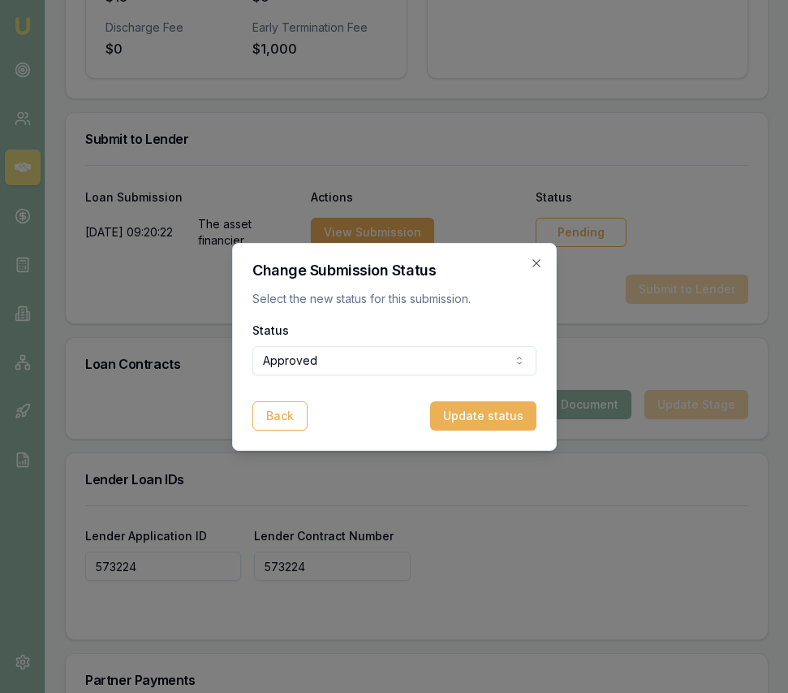
click at [509, 415] on button "Update status" at bounding box center [483, 415] width 106 height 29
